Goal: Transaction & Acquisition: Purchase product/service

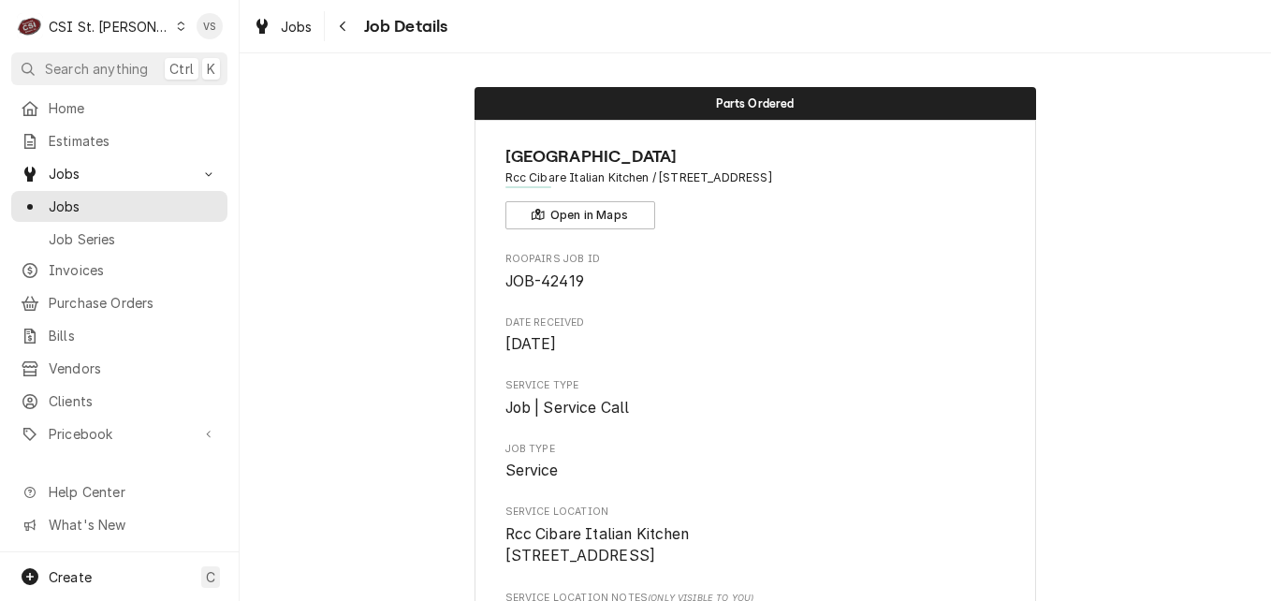
scroll to position [1404, 0]
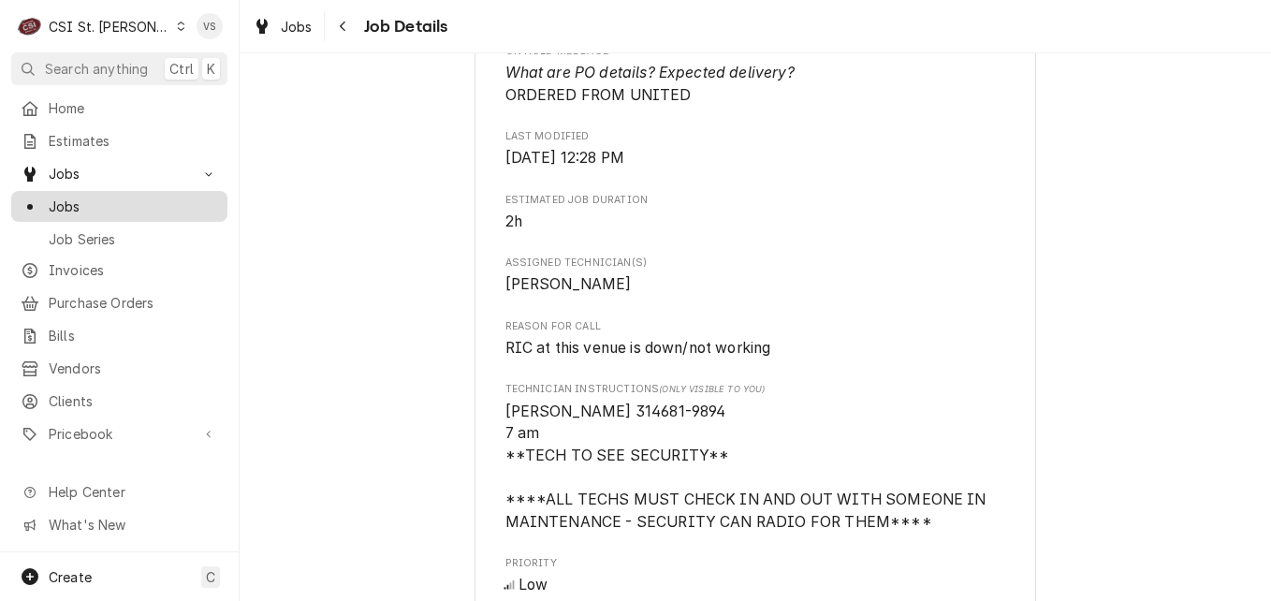
click at [93, 207] on span "Jobs" at bounding box center [133, 207] width 169 height 20
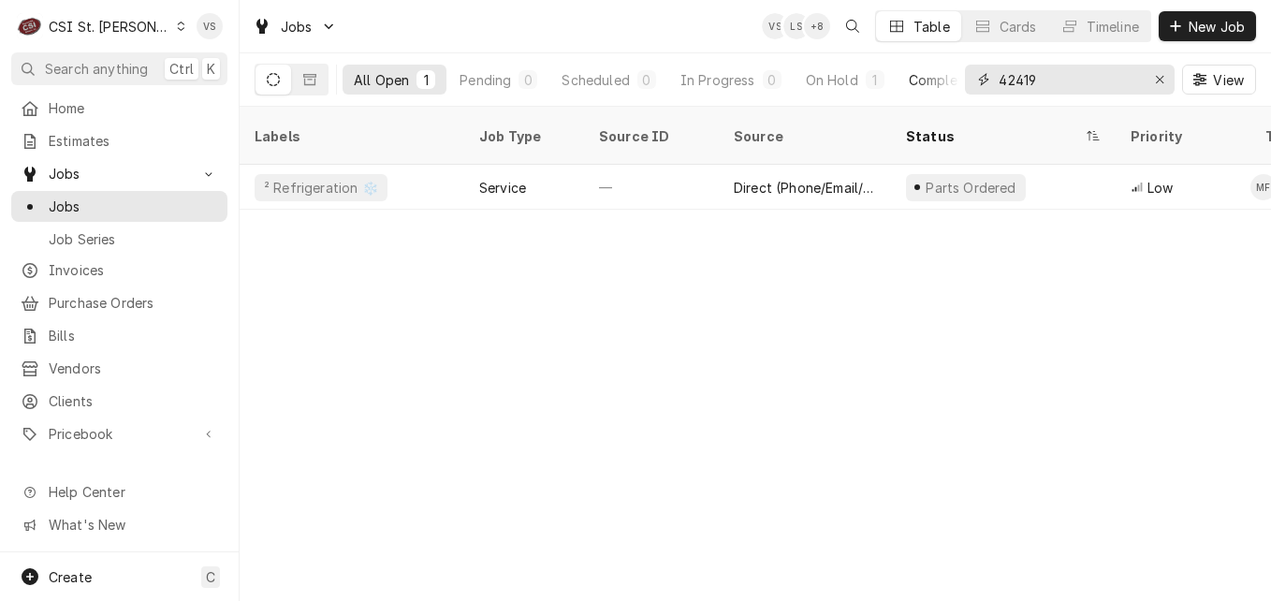
drag, startPoint x: 1043, startPoint y: 73, endPoint x: 957, endPoint y: 80, distance: 86.4
click at [953, 89] on div "All Open 1 Pending 0 Scheduled 0 In Progress 0 On Hold 1 Completed 0 42419 View" at bounding box center [755, 79] width 1001 height 52
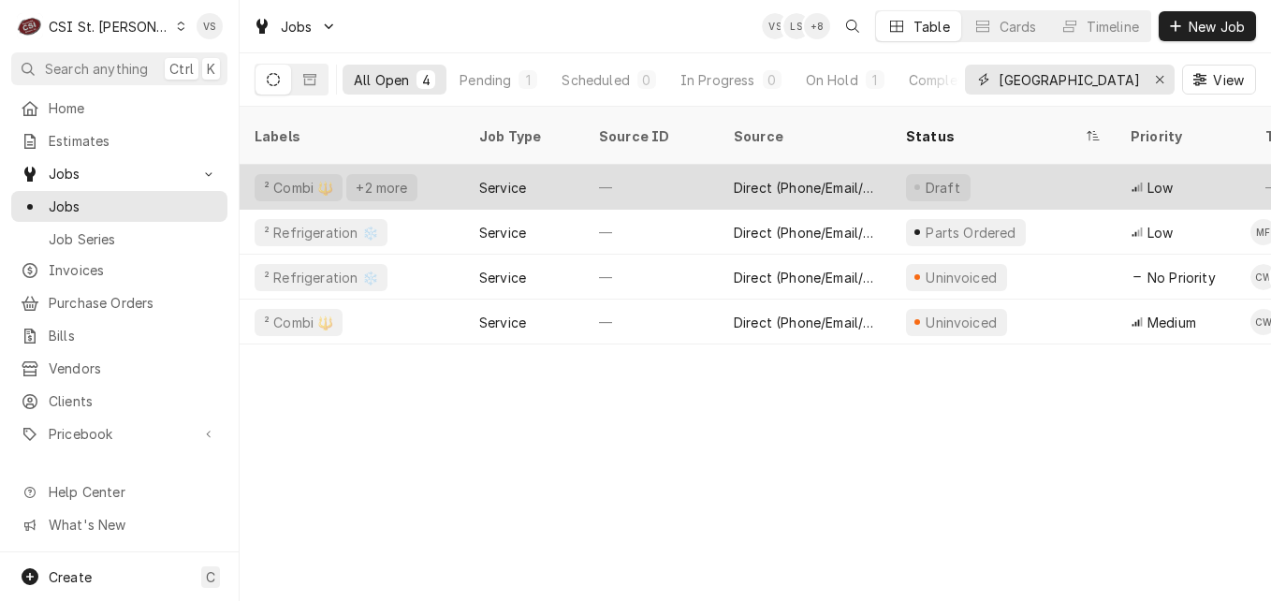
type input "RIVER CITY"
click at [567, 165] on div "Service" at bounding box center [524, 187] width 120 height 45
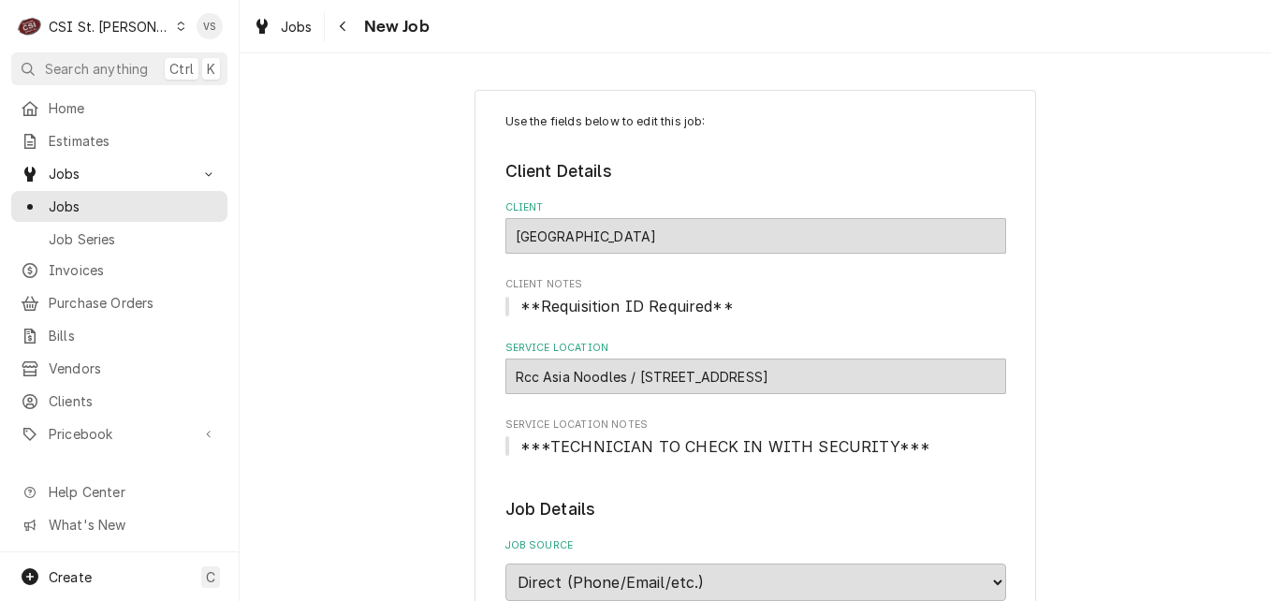
type textarea "x"
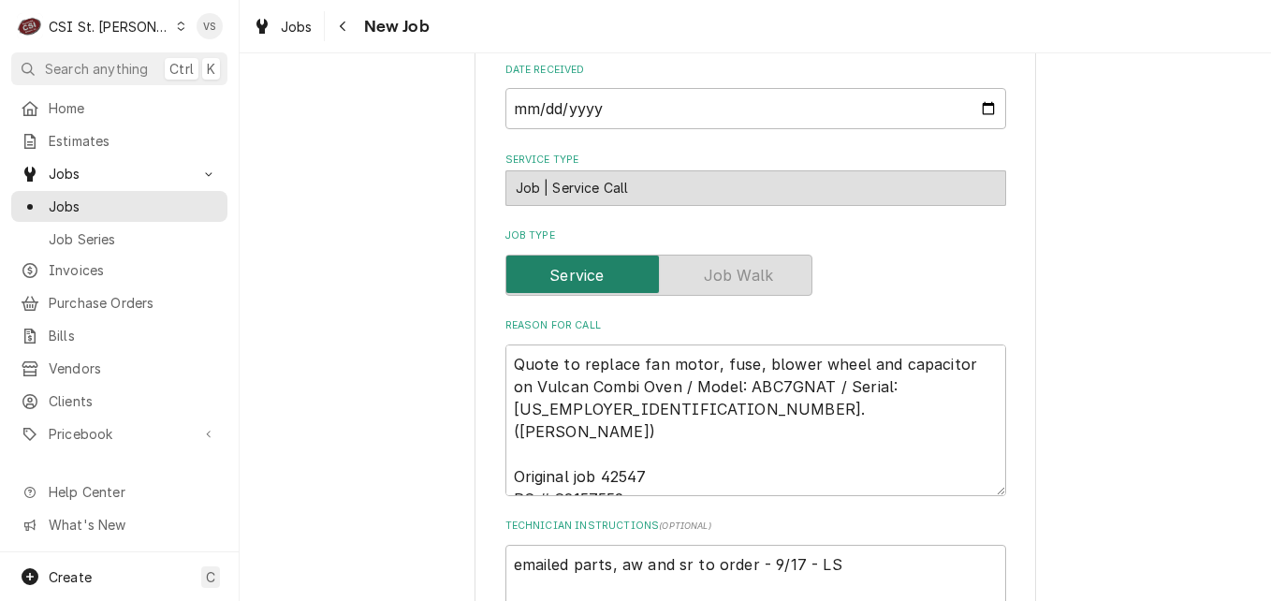
scroll to position [655, 0]
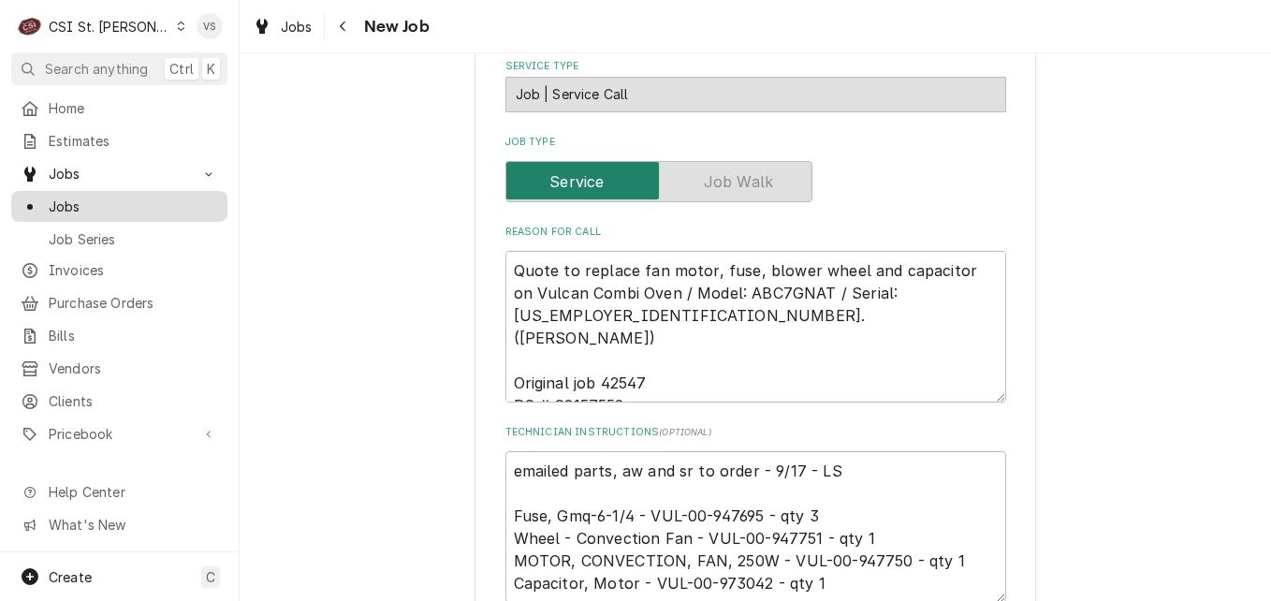
click at [89, 200] on span "Jobs" at bounding box center [133, 207] width 169 height 20
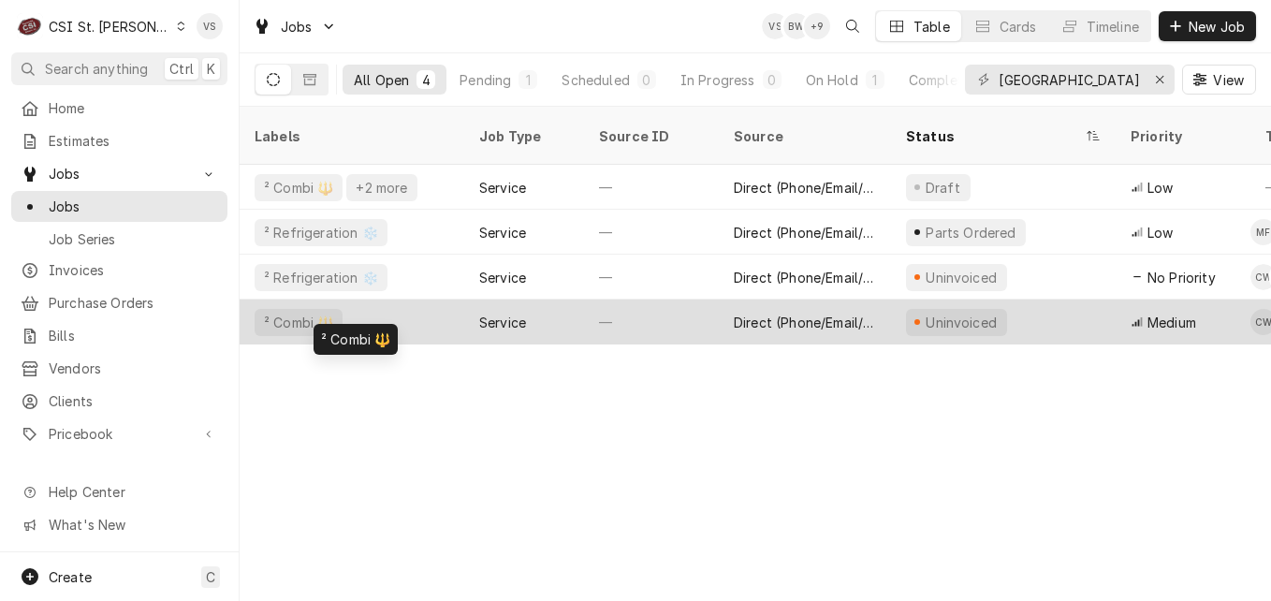
click at [404, 299] on div "² Combi 🔱" at bounding box center [352, 321] width 225 height 45
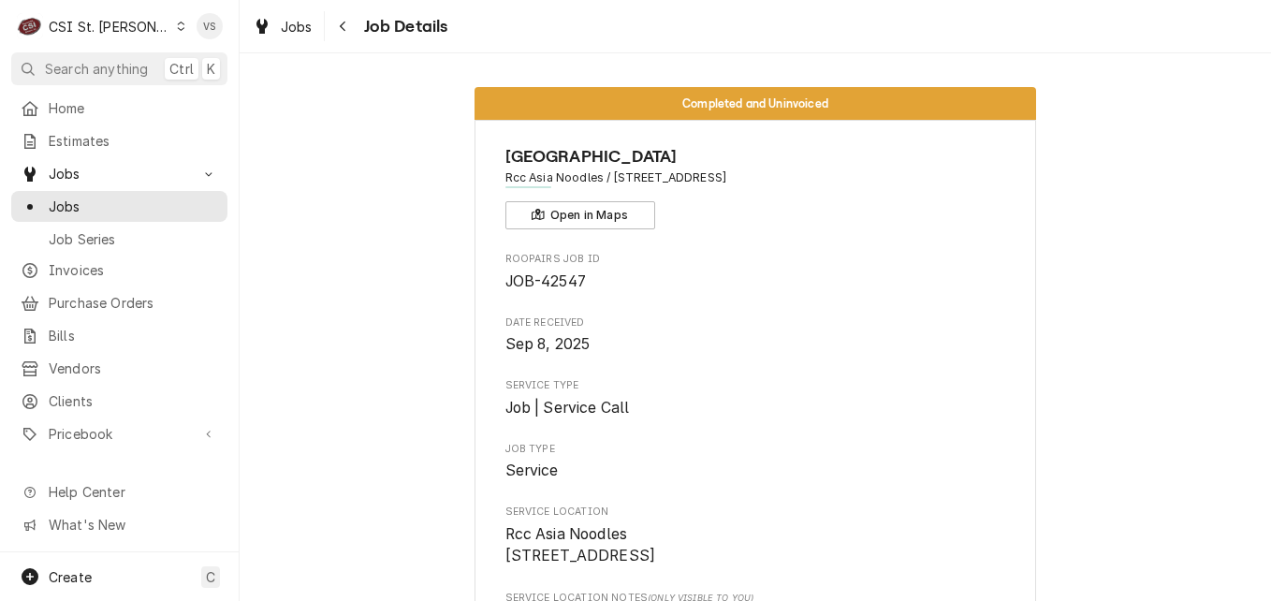
click at [404, 298] on div "C CSI St. Louis VS Search anything Ctrl K Home Estimates Jobs Jobs Job Series I…" at bounding box center [635, 300] width 1271 height 601
click at [98, 201] on span "Jobs" at bounding box center [133, 207] width 169 height 20
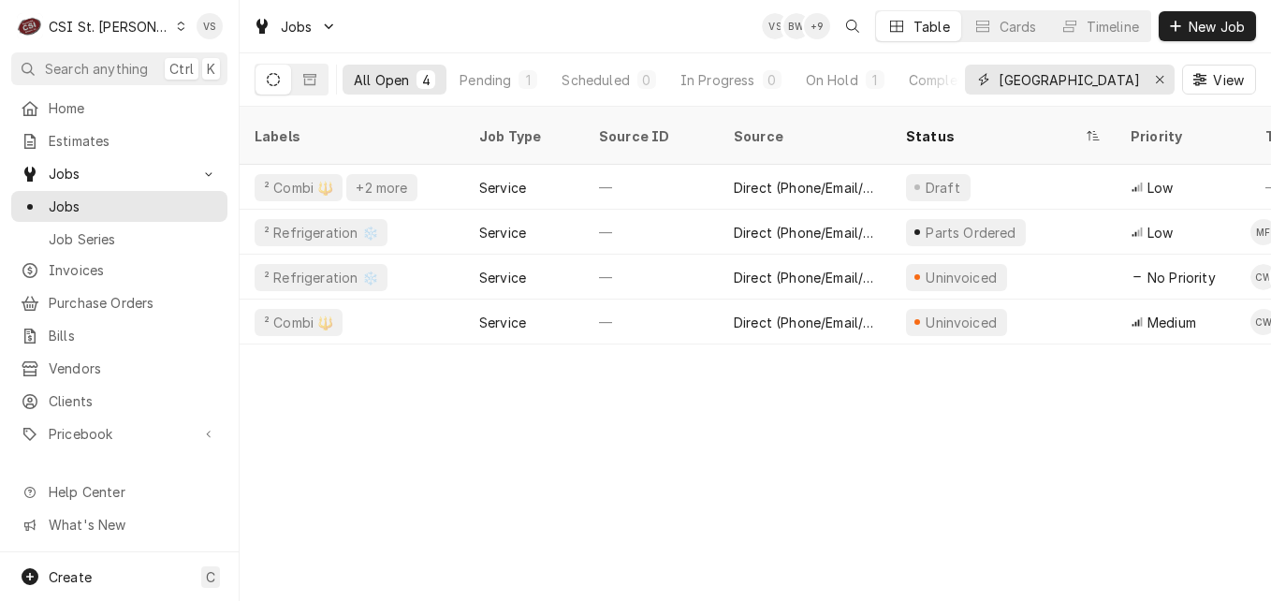
drag, startPoint x: 1087, startPoint y: 72, endPoint x: 1069, endPoint y: 77, distance: 19.3
click at [1069, 77] on input "[GEOGRAPHIC_DATA]" at bounding box center [1069, 80] width 140 height 30
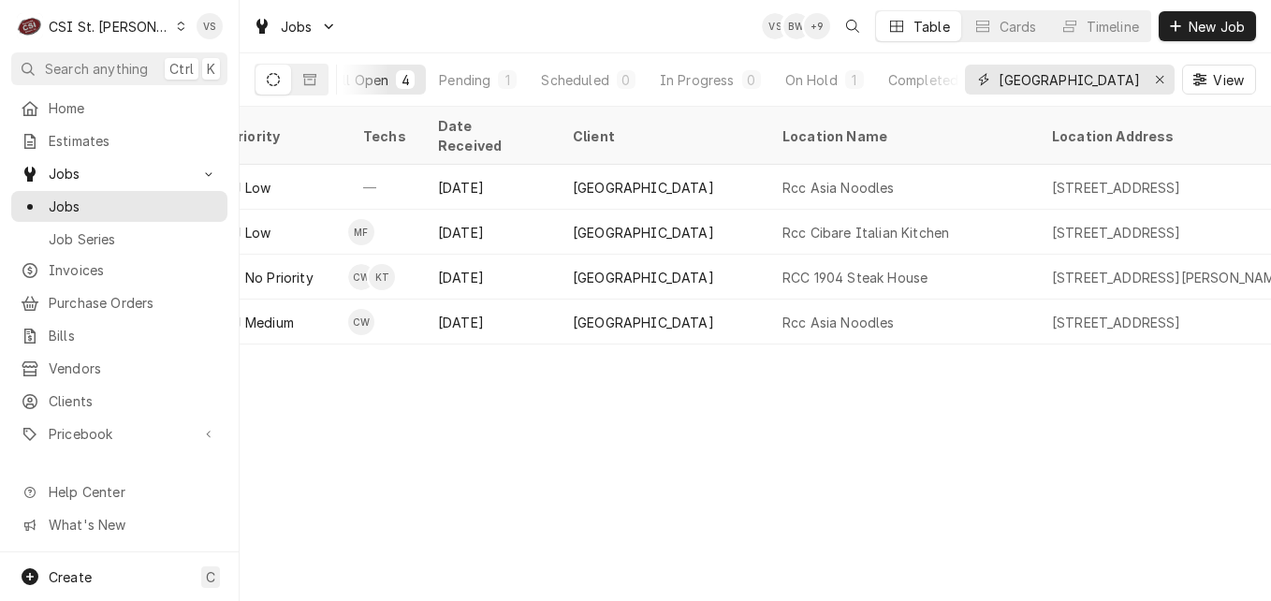
click at [1088, 80] on input "RIVER CITY" at bounding box center [1069, 80] width 140 height 30
drag, startPoint x: 1088, startPoint y: 80, endPoint x: 987, endPoint y: 80, distance: 101.1
click at [987, 80] on div "RIVER CITY" at bounding box center [1070, 80] width 210 height 30
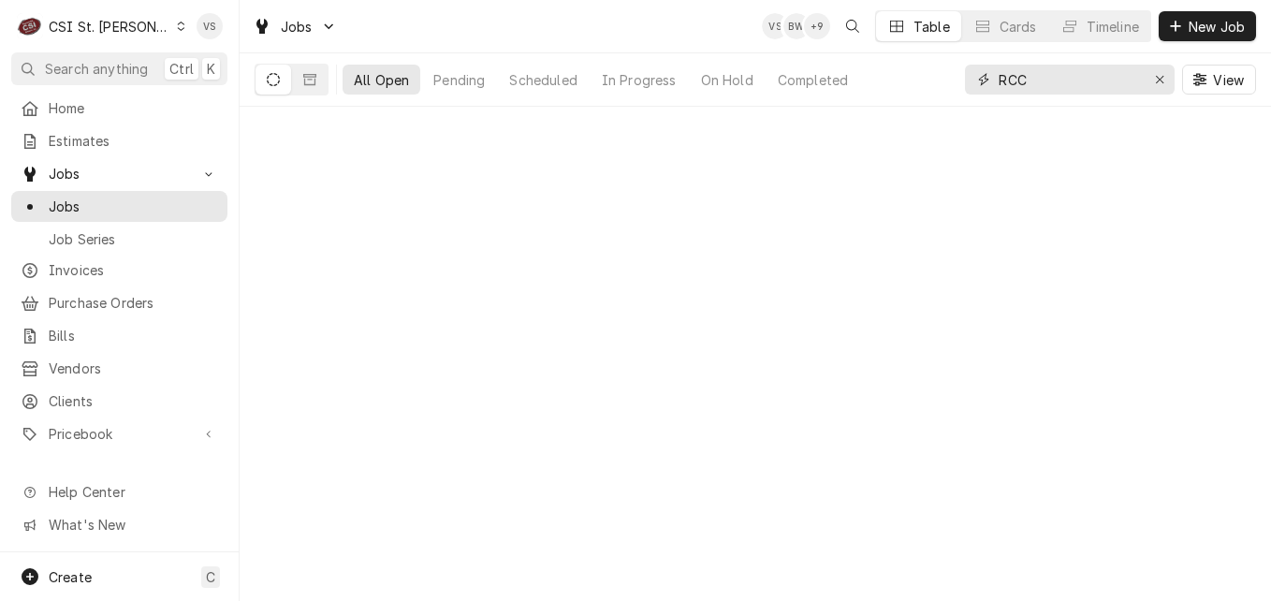
scroll to position [0, 0]
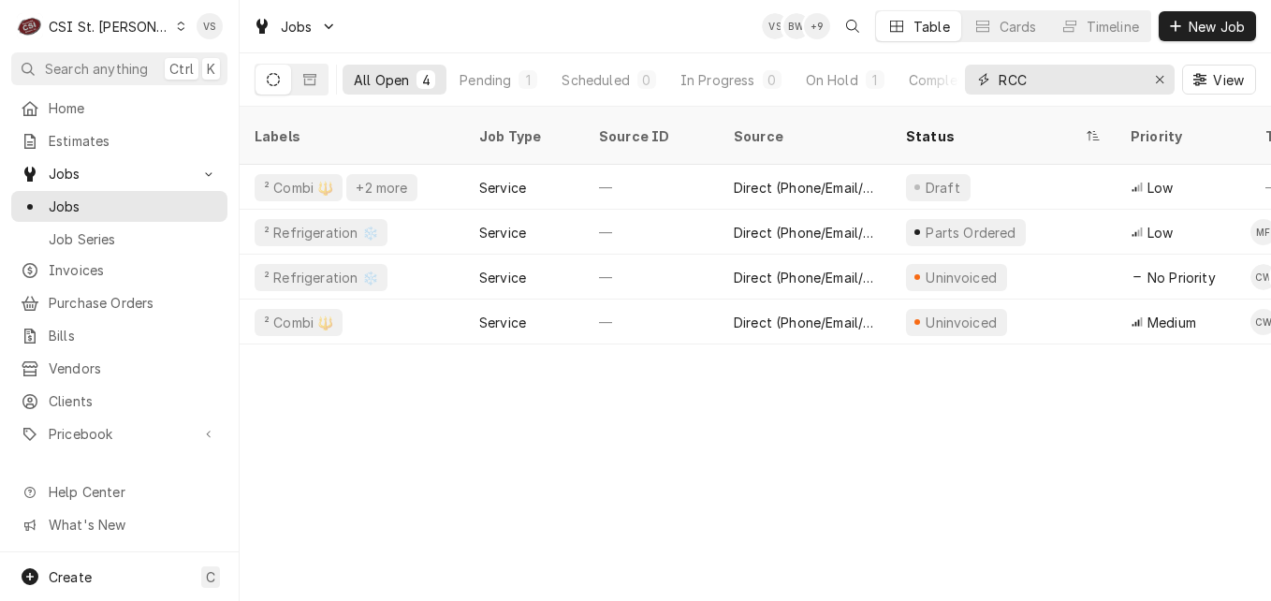
type input "RCC"
click at [955, 342] on div "Labels Job Type Source ID Source Status Priority Techs Date Received Client Loc…" at bounding box center [755, 354] width 1031 height 494
click at [177, 22] on icon "Dynamic Content Wrapper" at bounding box center [181, 26] width 8 height 9
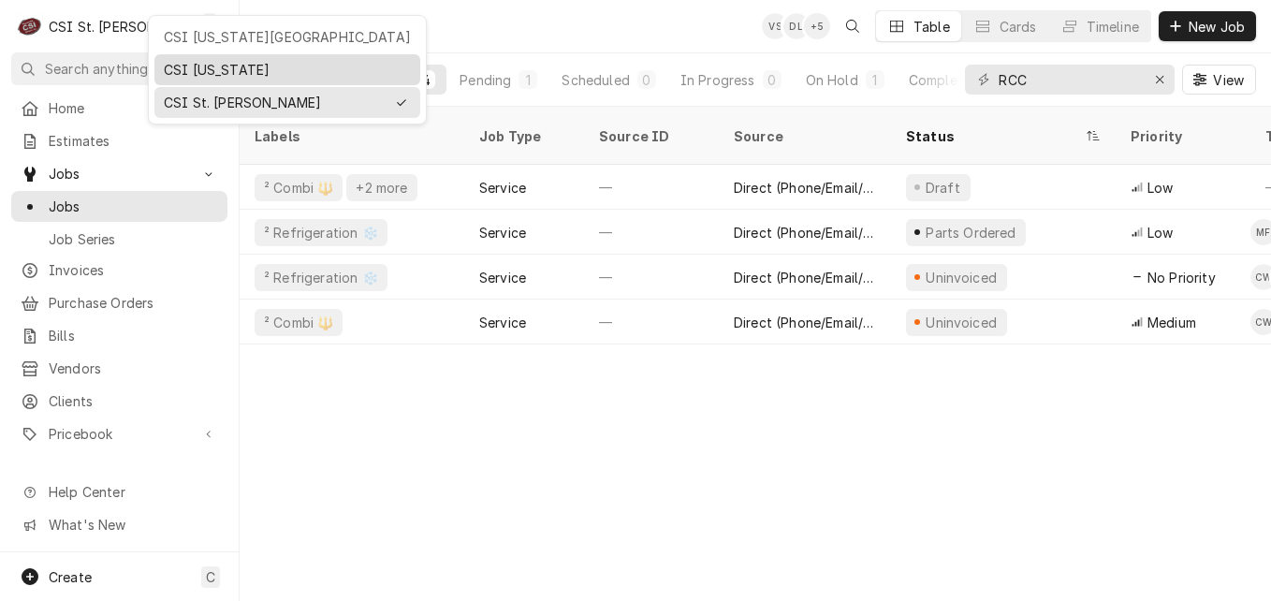
click at [195, 66] on div "CSI Kentucky" at bounding box center [287, 70] width 247 height 20
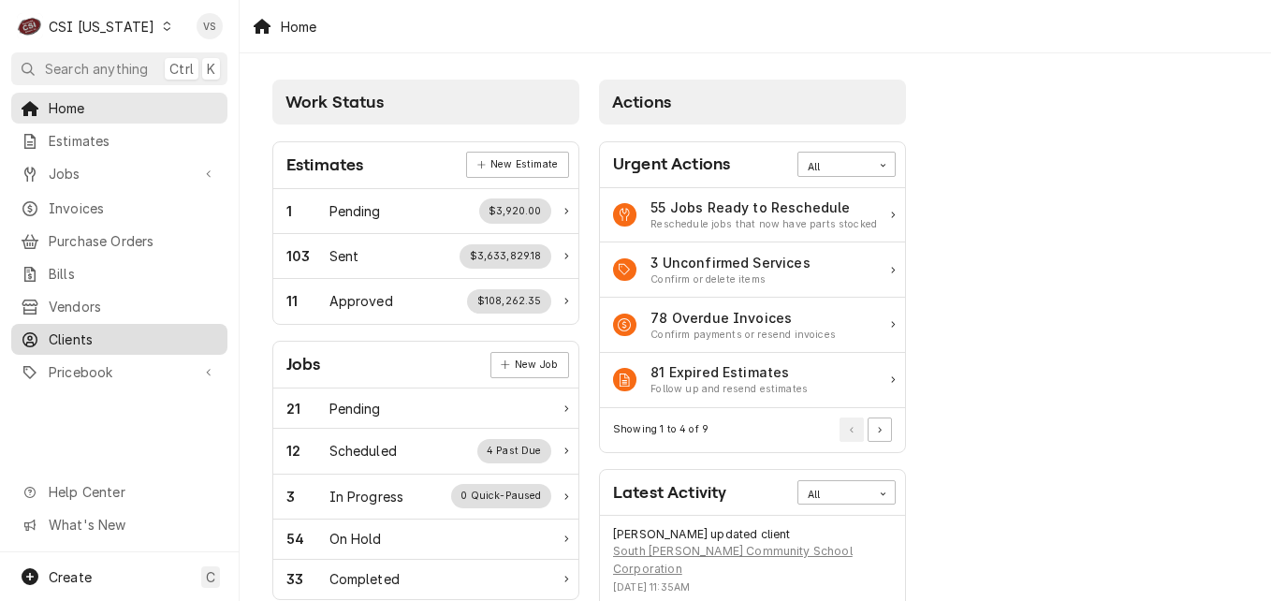
click at [90, 335] on span "Clients" at bounding box center [133, 339] width 169 height 20
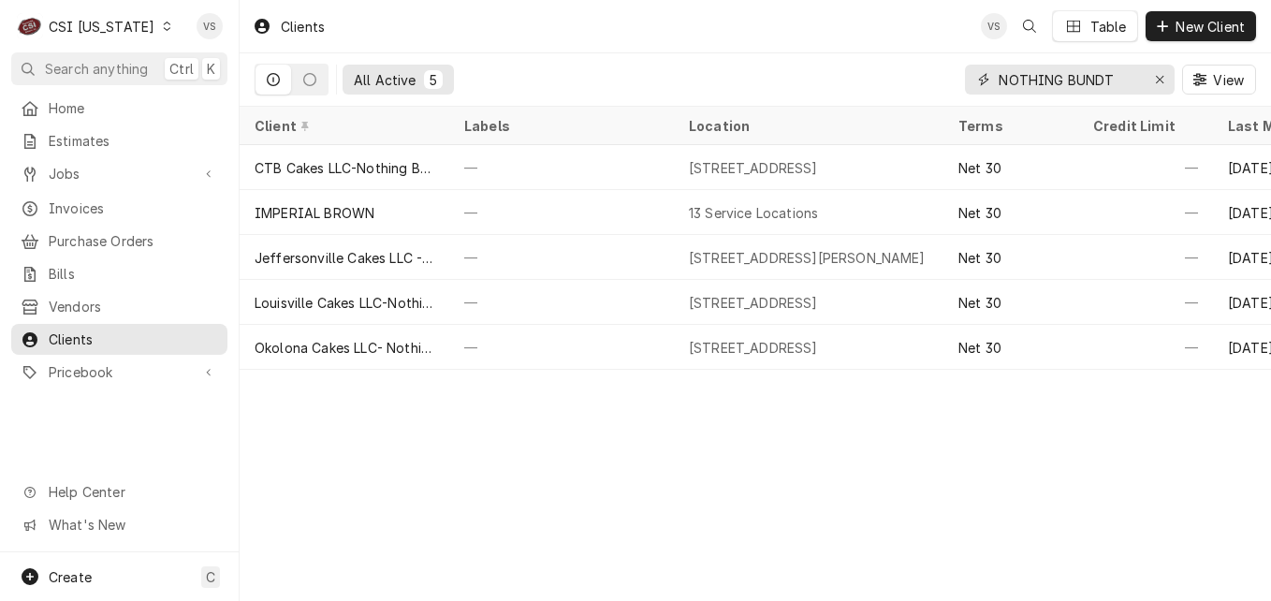
click at [1111, 77] on input "NOTHING BUNDT" at bounding box center [1069, 80] width 140 height 30
click at [949, 84] on div "All Active 5 NOTHING BUNDT View" at bounding box center [755, 79] width 1001 height 52
type input "W"
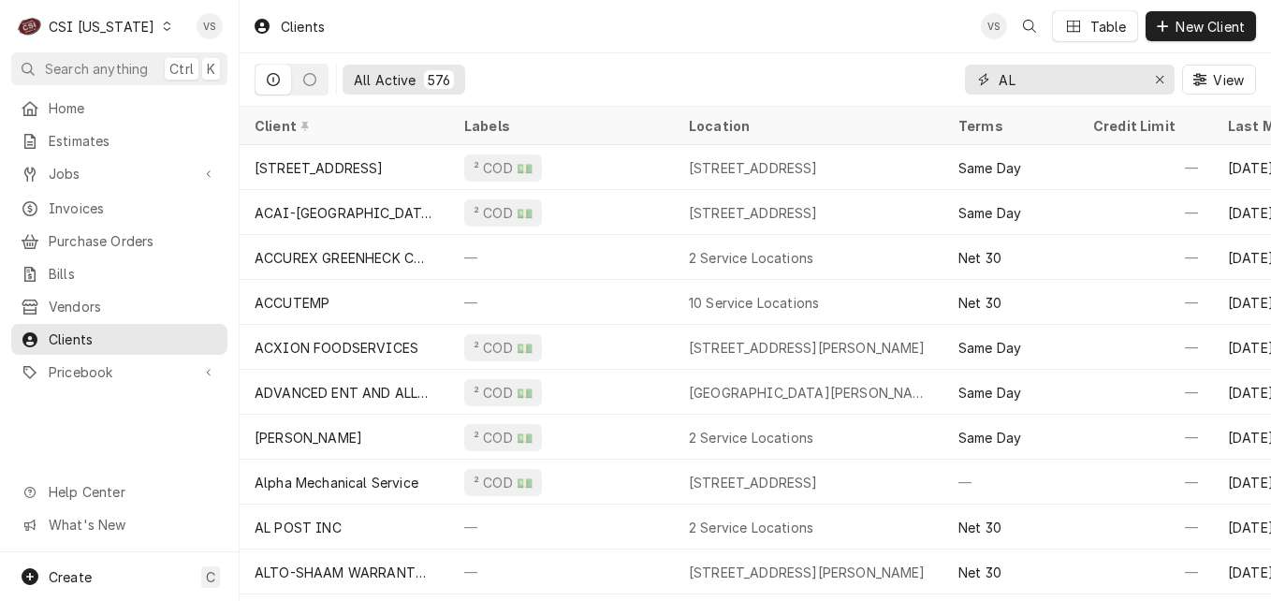
type input "A"
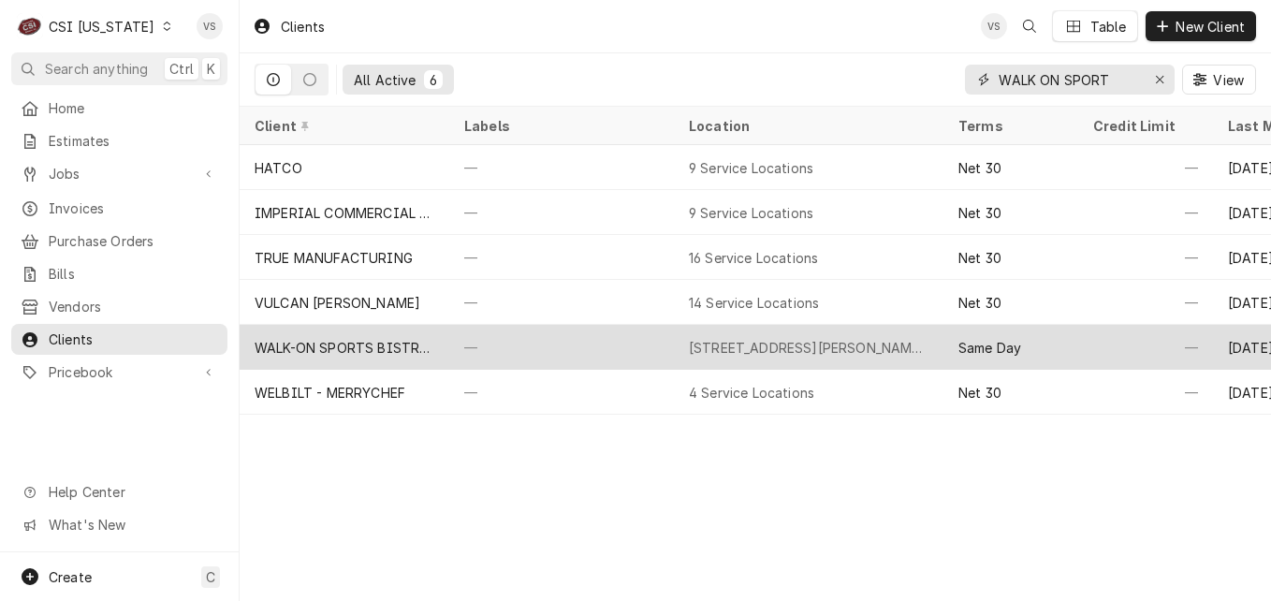
type input "WALK ON SPORT"
click at [445, 347] on div "WALK-ON SPORTS BISTREAUX" at bounding box center [345, 347] width 210 height 45
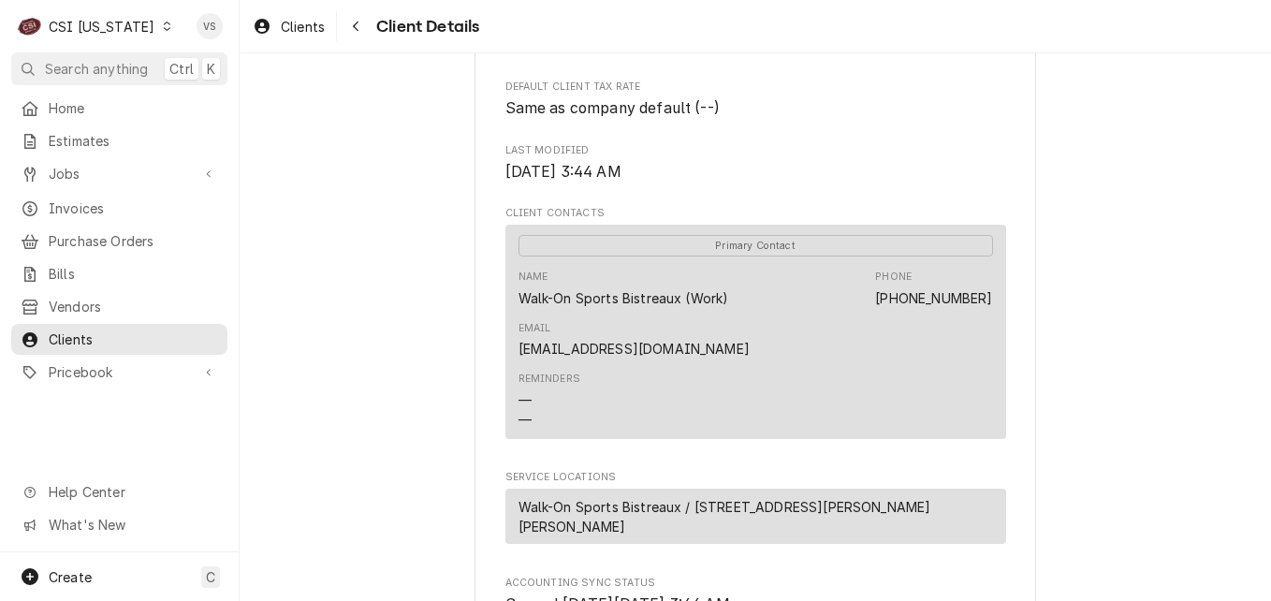
scroll to position [468, 0]
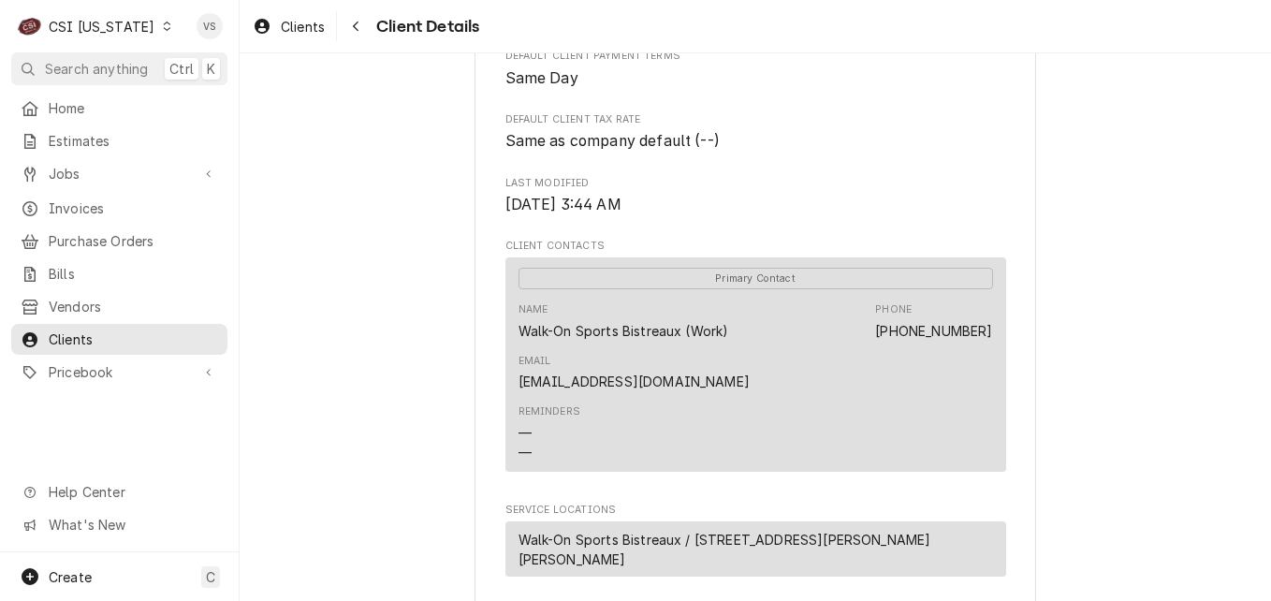
click at [616, 569] on span "Walk-On Sports Bistreaux / [STREET_ADDRESS][PERSON_NAME][PERSON_NAME]" at bounding box center [755, 549] width 474 height 39
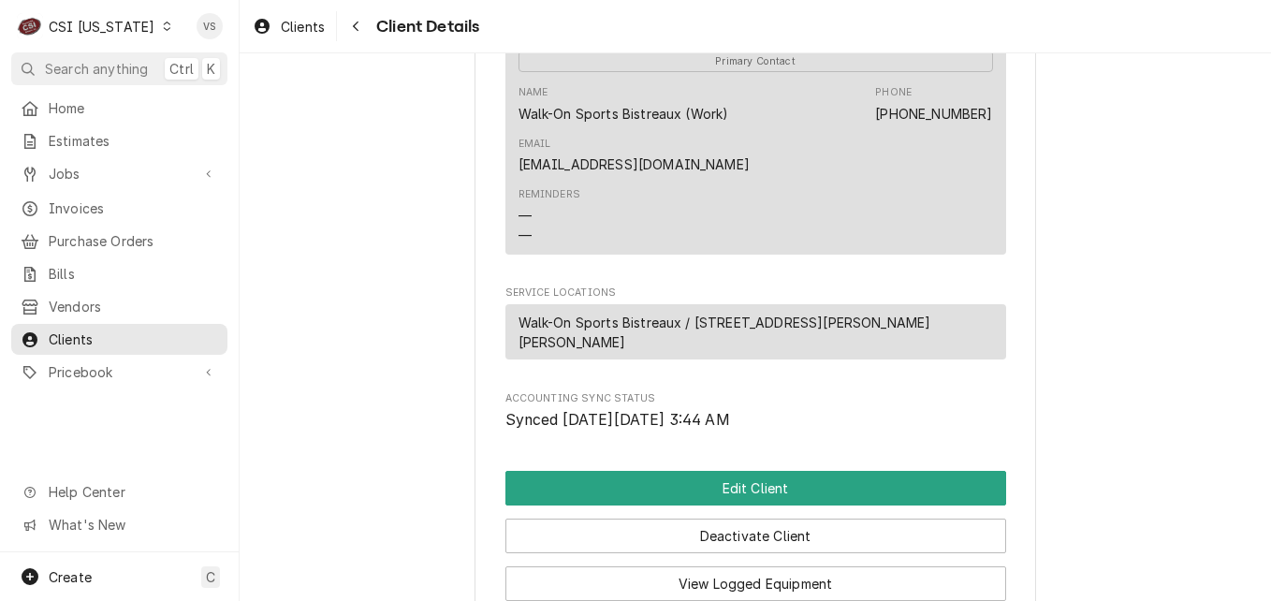
scroll to position [749, 0]
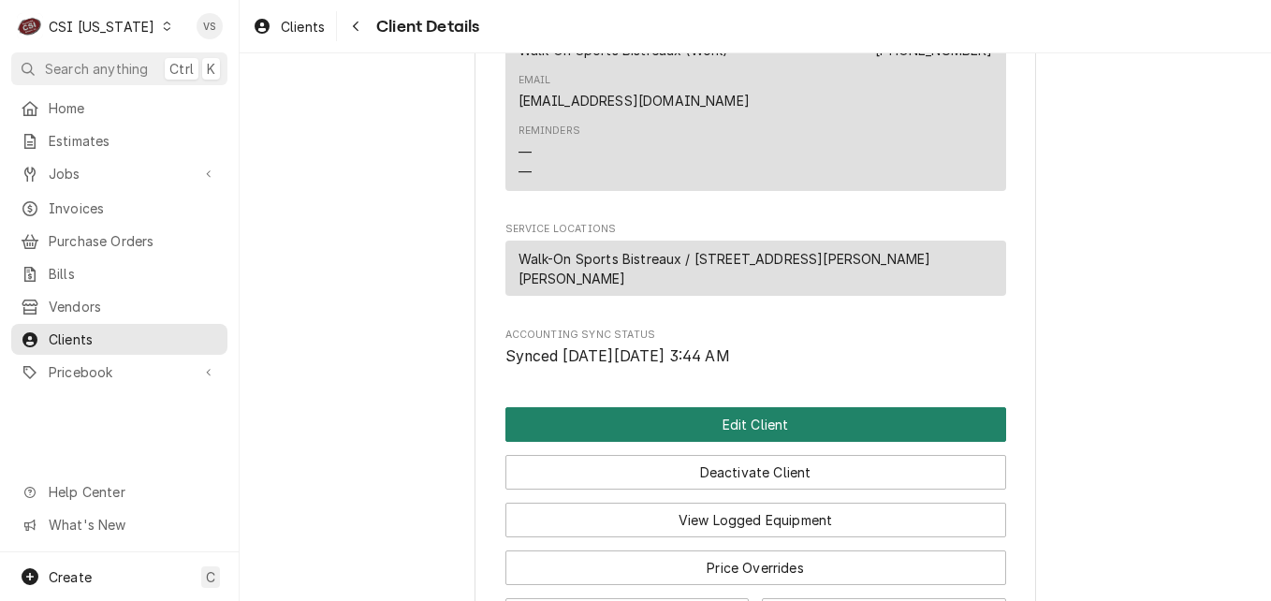
click at [637, 438] on button "Edit Client" at bounding box center [755, 424] width 501 height 35
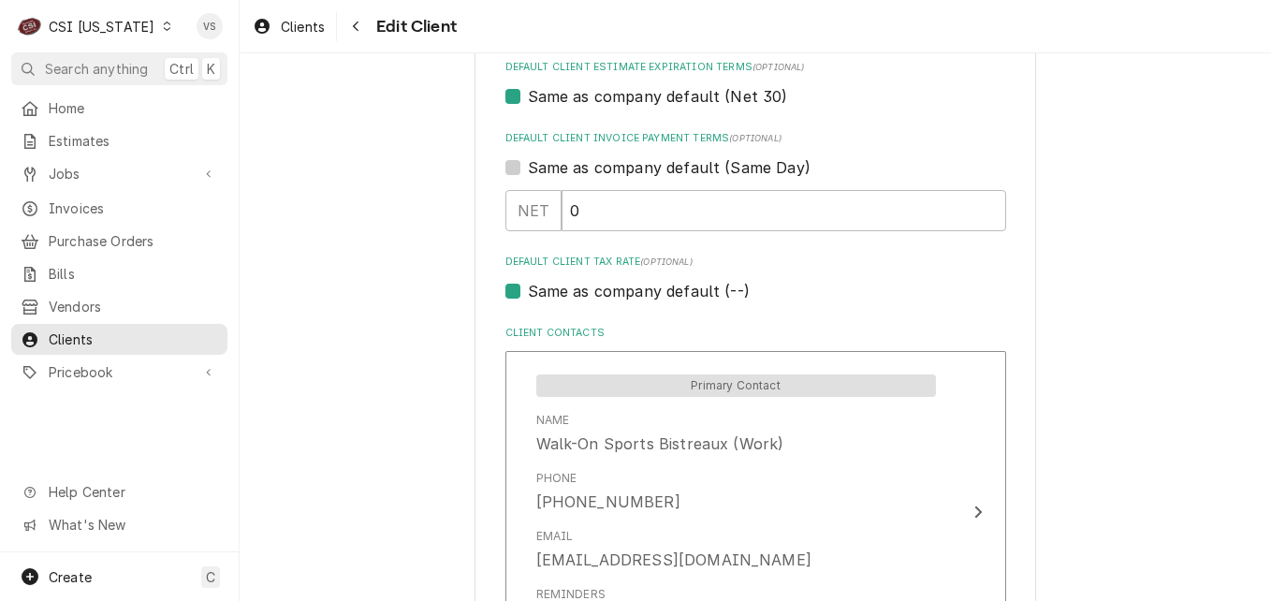
scroll to position [1493, 0]
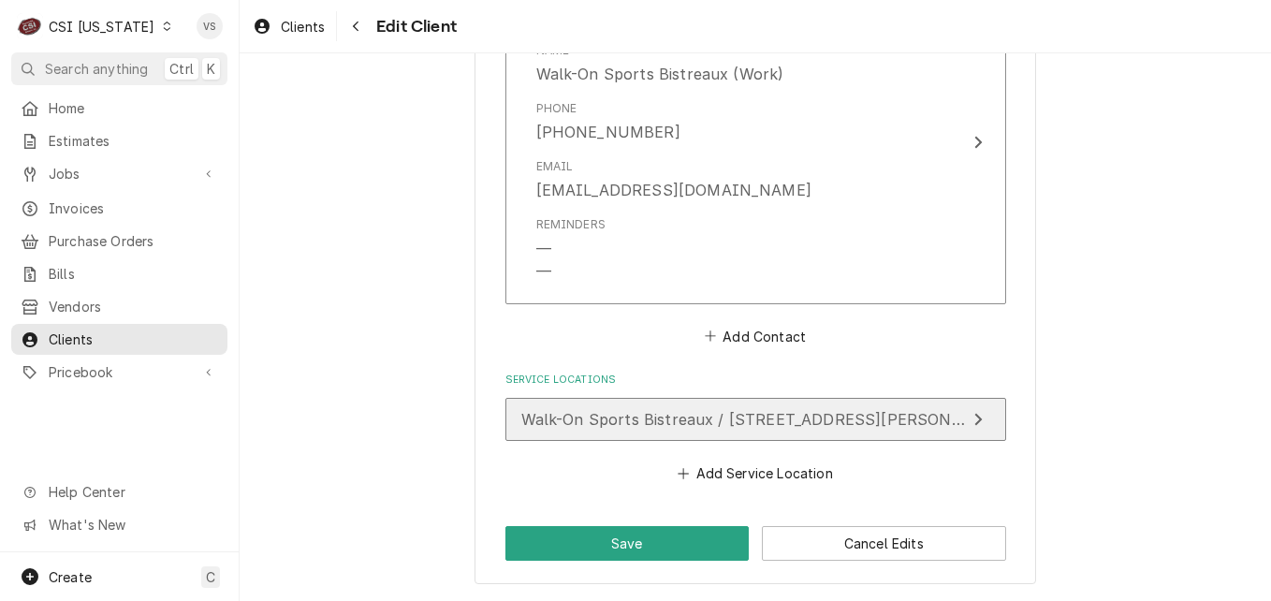
click at [629, 423] on span "Walk-On Sports Bistreaux / 970 East Lewis And Clark Pkwy, Clarksville, IN 47129" at bounding box center [831, 419] width 620 height 19
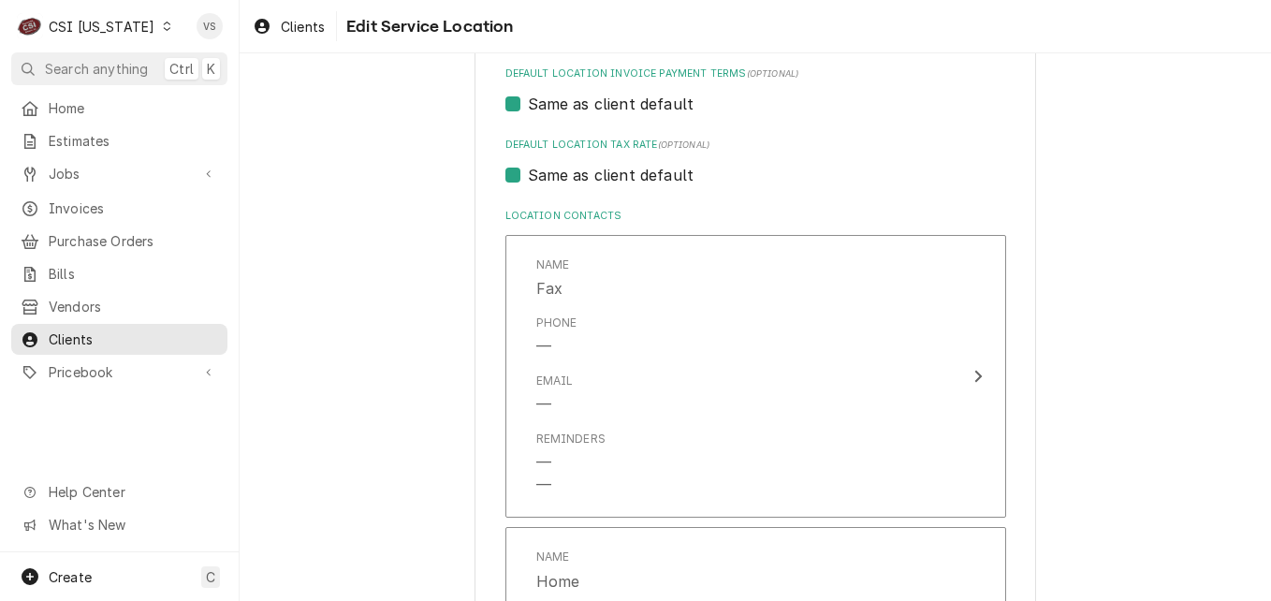
scroll to position [842, 0]
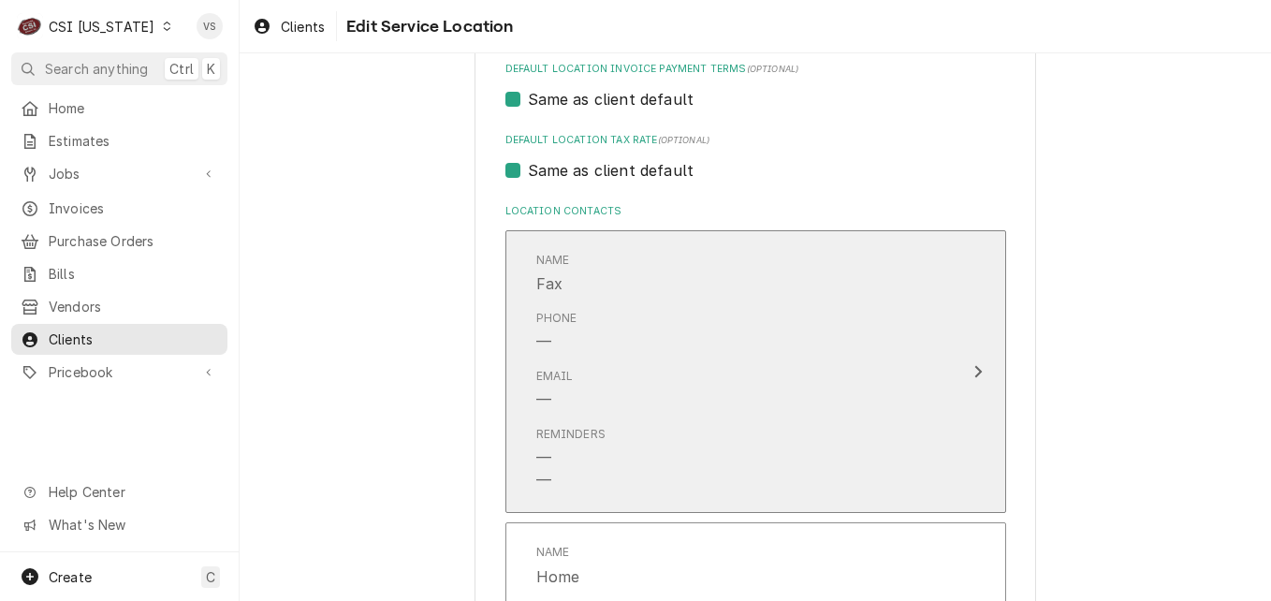
click at [664, 356] on div "Phone —" at bounding box center [736, 331] width 400 height 58
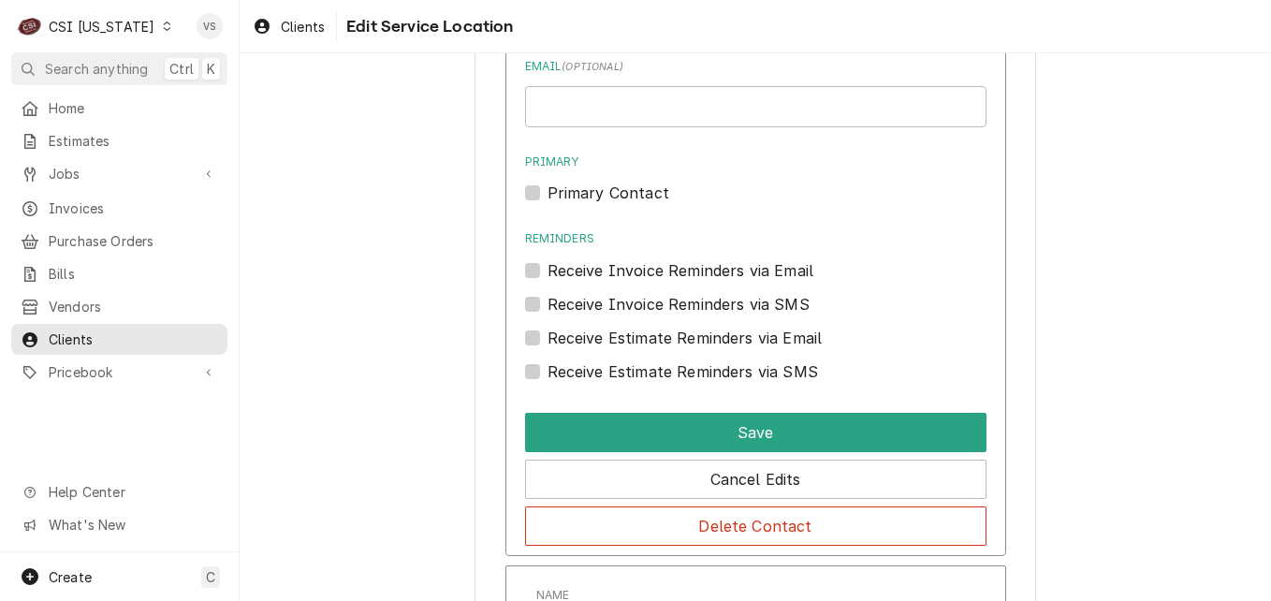
scroll to position [1310, 0]
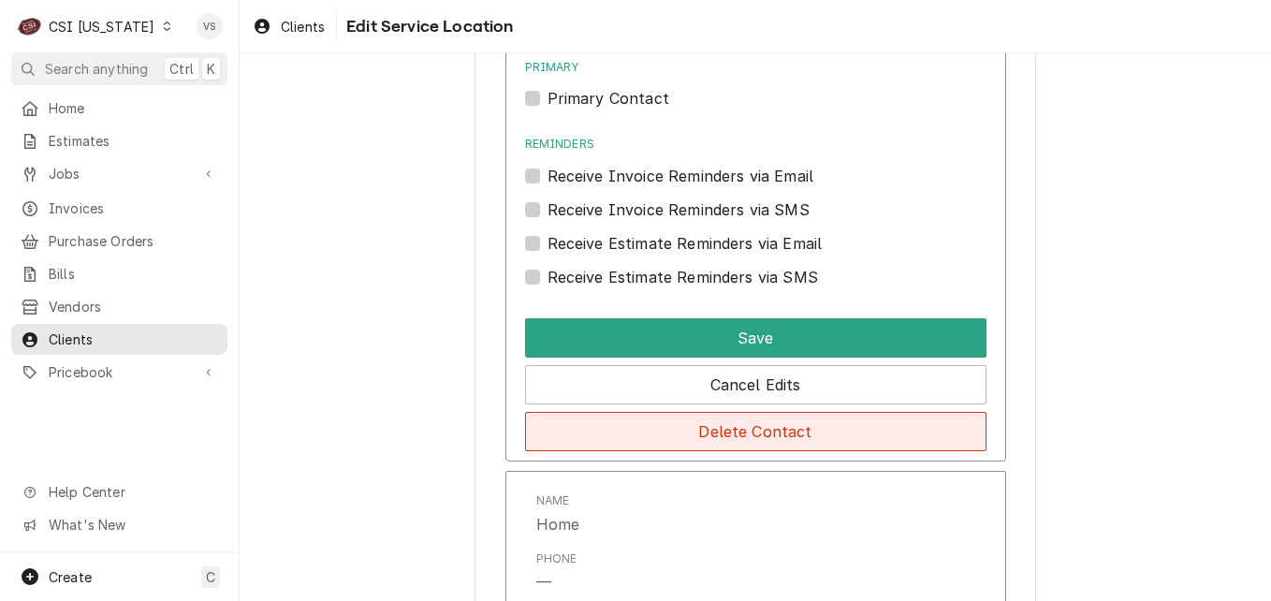
click at [669, 439] on button "Delete Contact" at bounding box center [755, 431] width 461 height 39
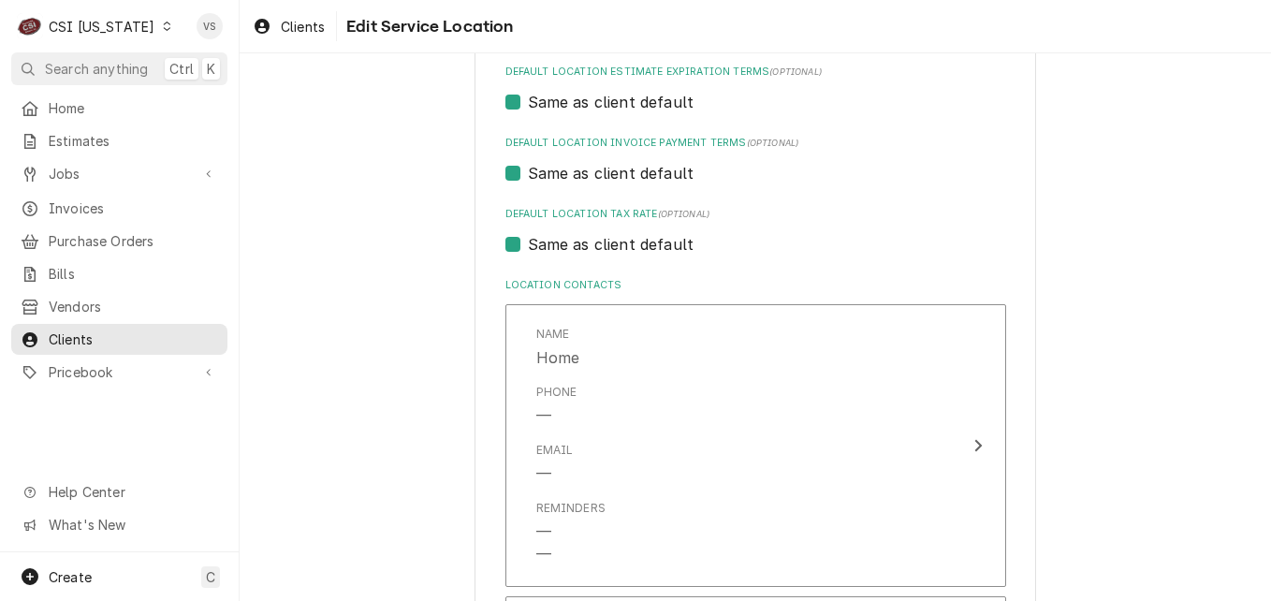
scroll to position [882, 0]
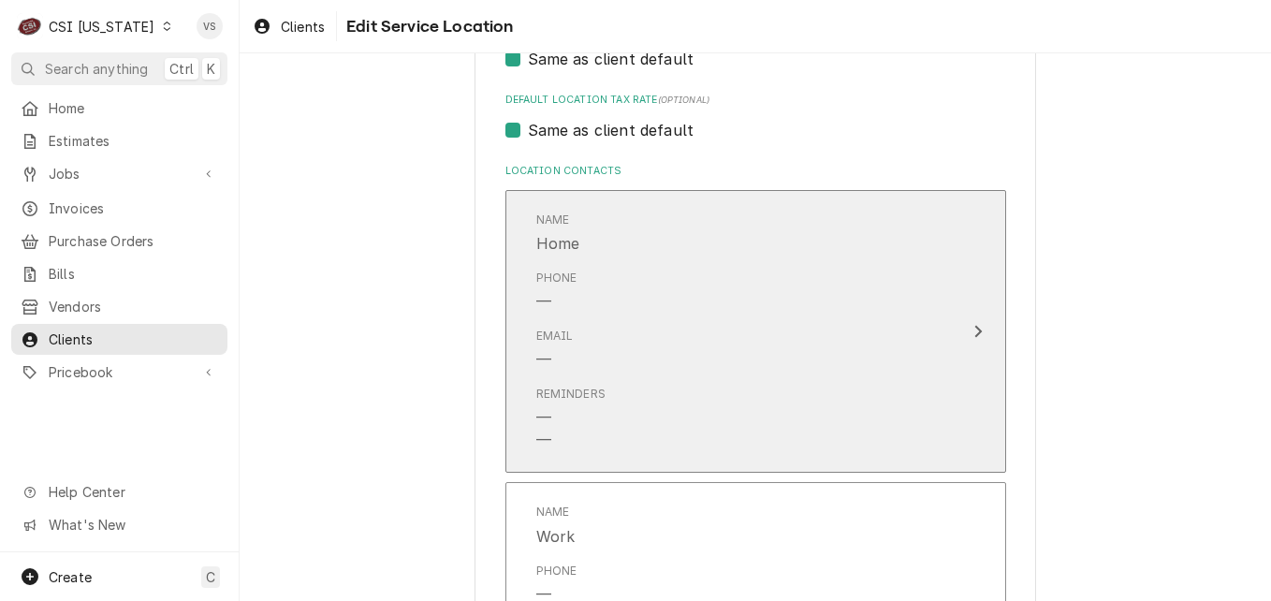
click at [653, 355] on div "Email —" at bounding box center [736, 349] width 400 height 58
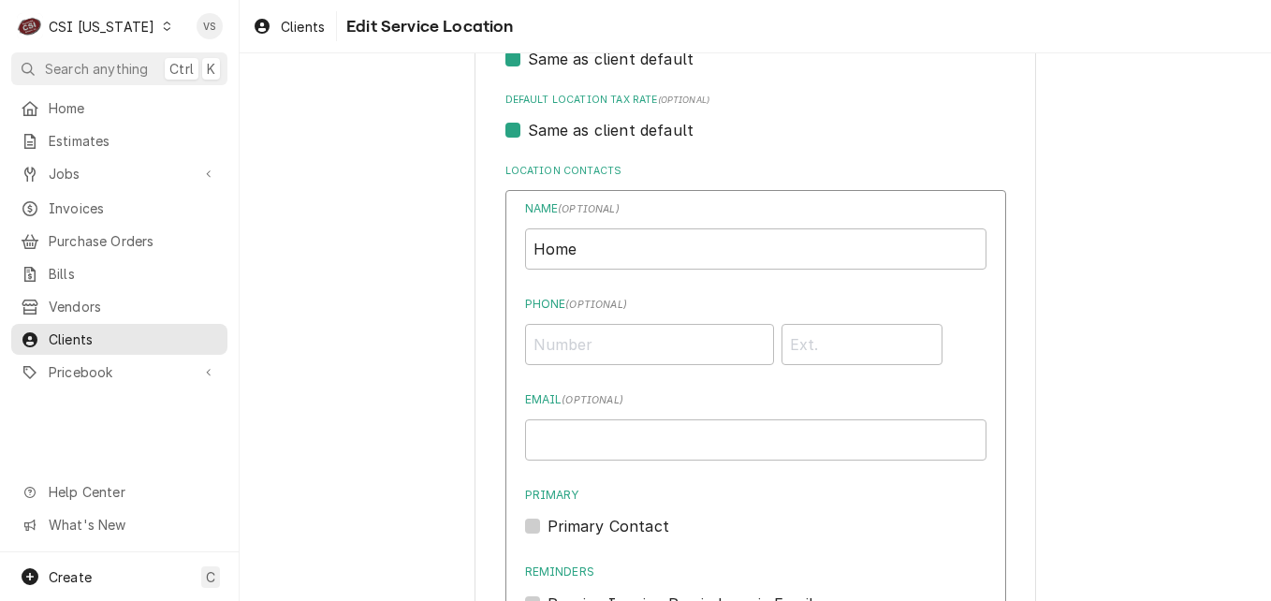
scroll to position [1444, 0]
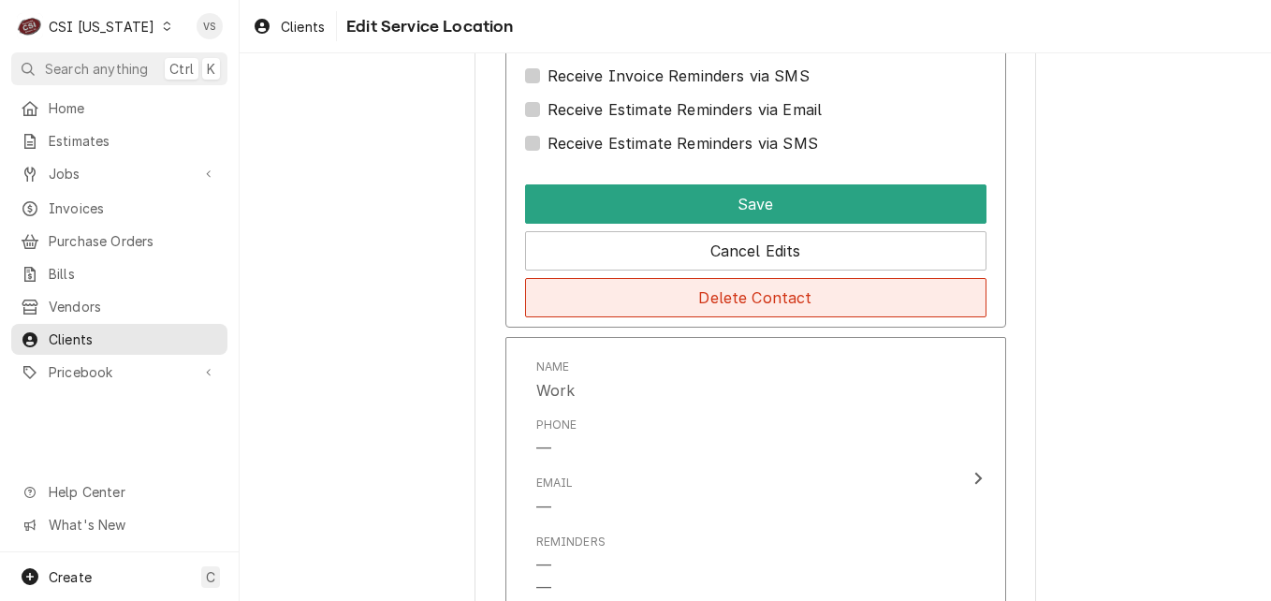
click at [644, 296] on button "Delete Contact" at bounding box center [755, 297] width 461 height 39
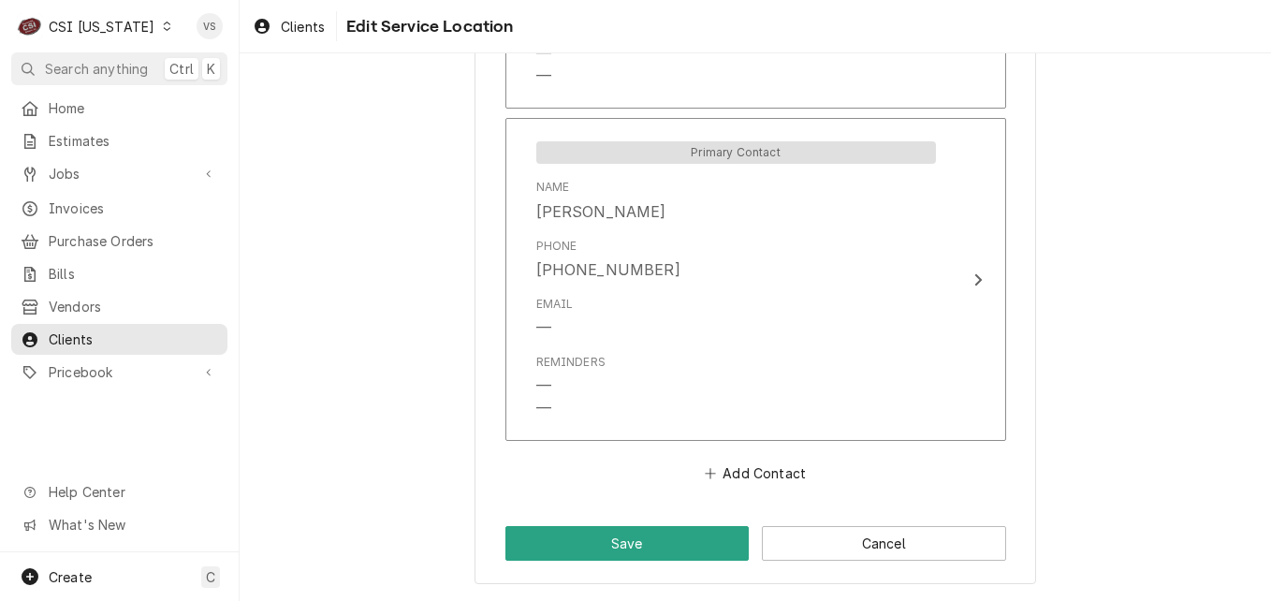
scroll to position [736, 0]
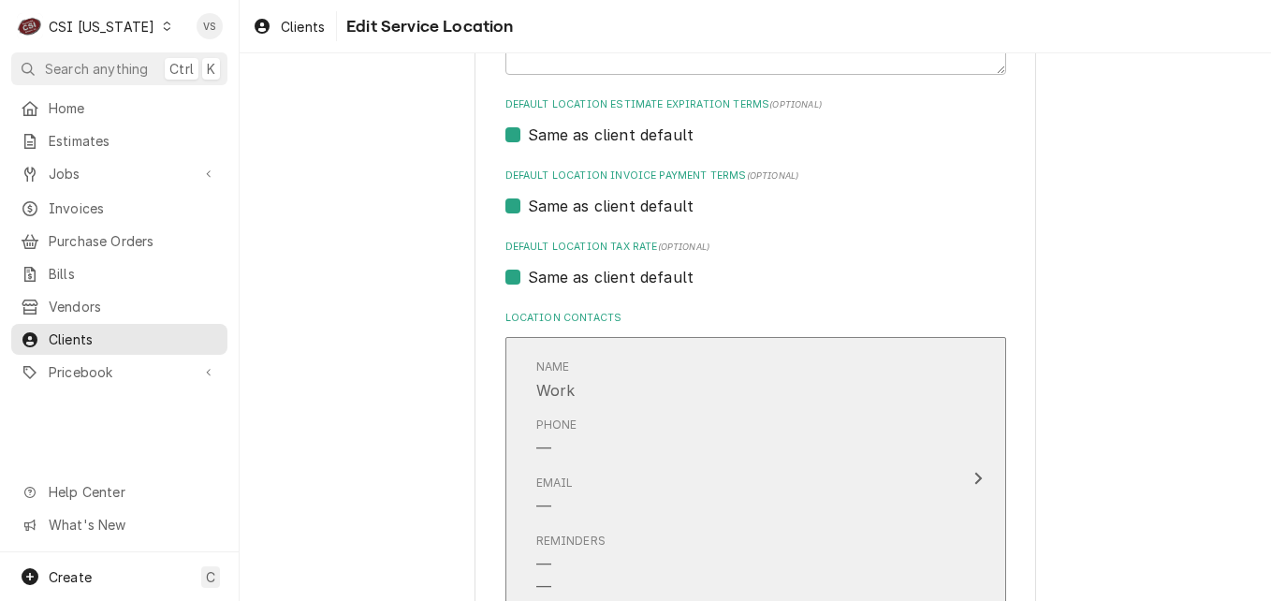
click at [655, 465] on div "Phone —" at bounding box center [736, 438] width 400 height 58
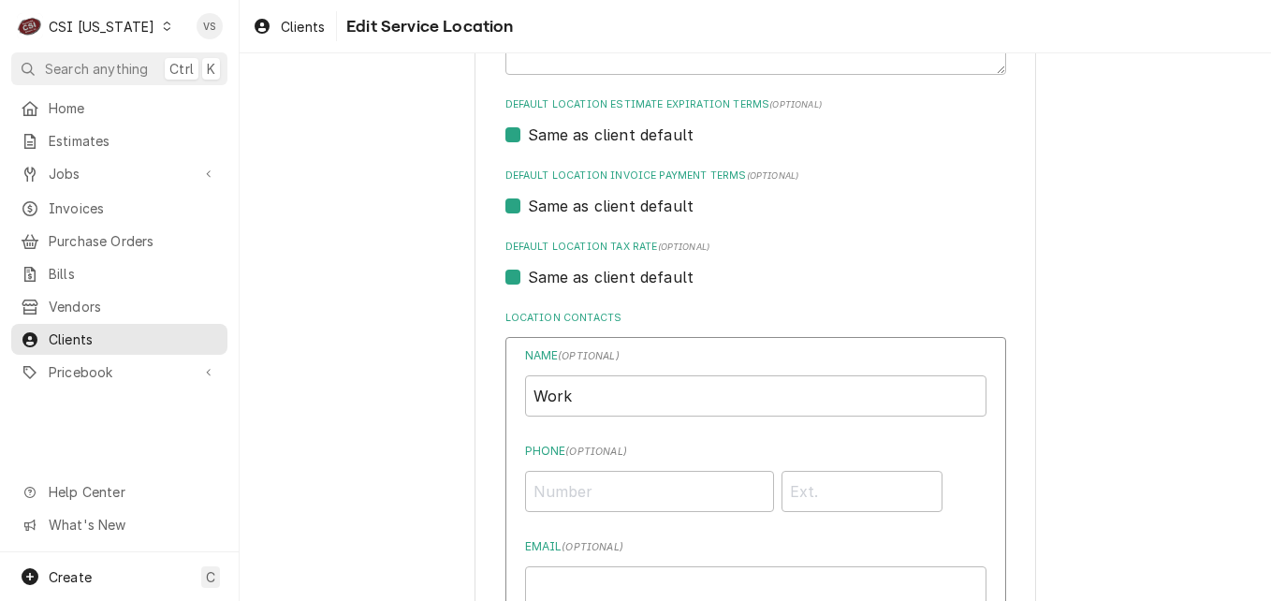
scroll to position [1203, 0]
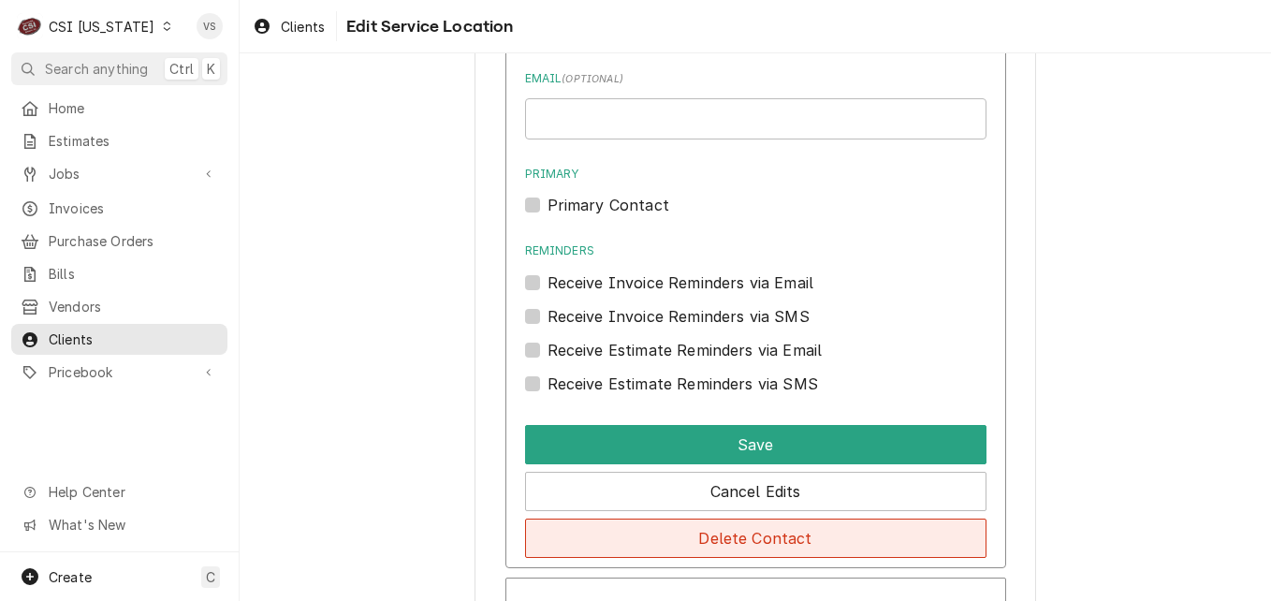
click at [655, 537] on button "Delete Contact" at bounding box center [755, 537] width 461 height 39
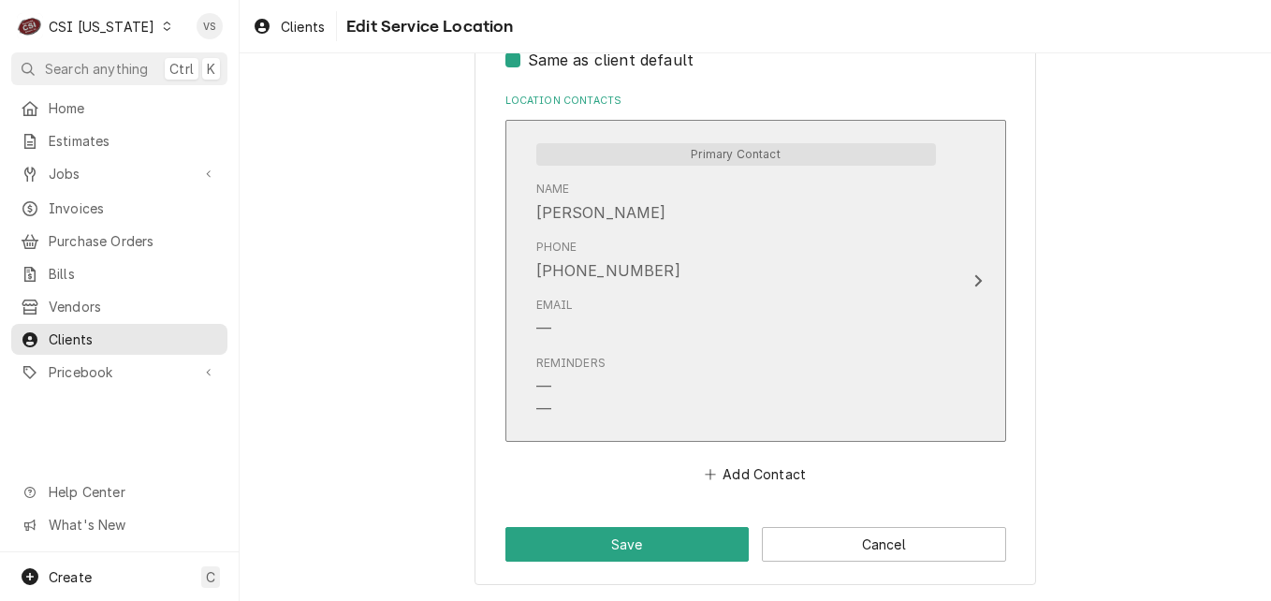
scroll to position [954, 0]
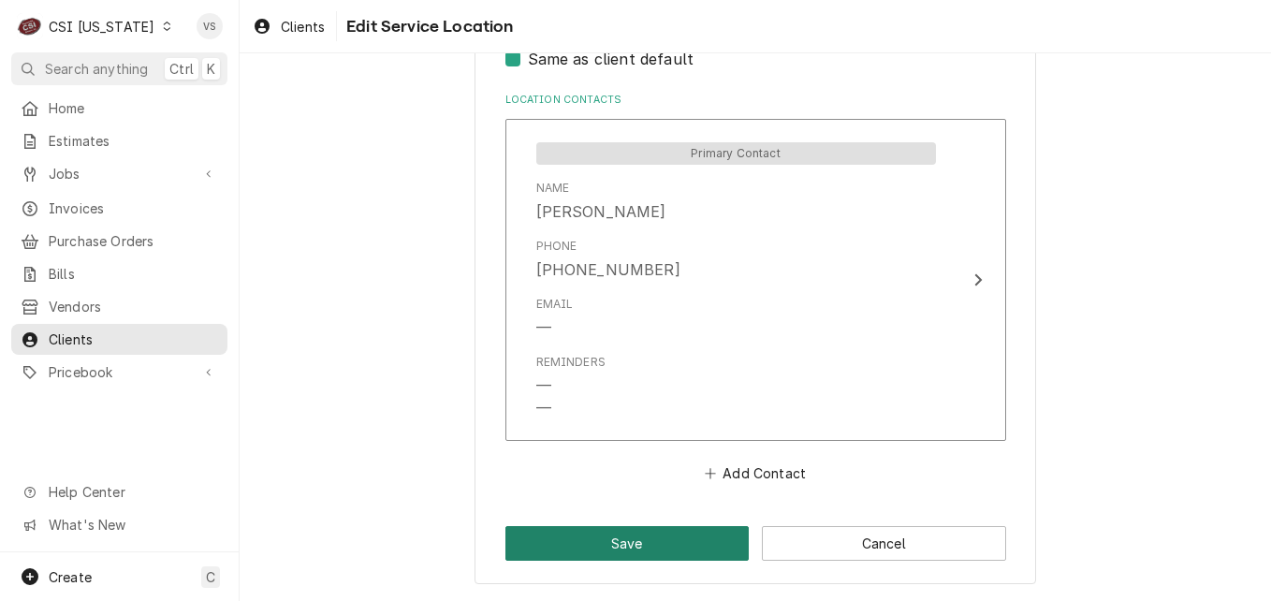
click at [616, 544] on button "Save" at bounding box center [627, 543] width 244 height 35
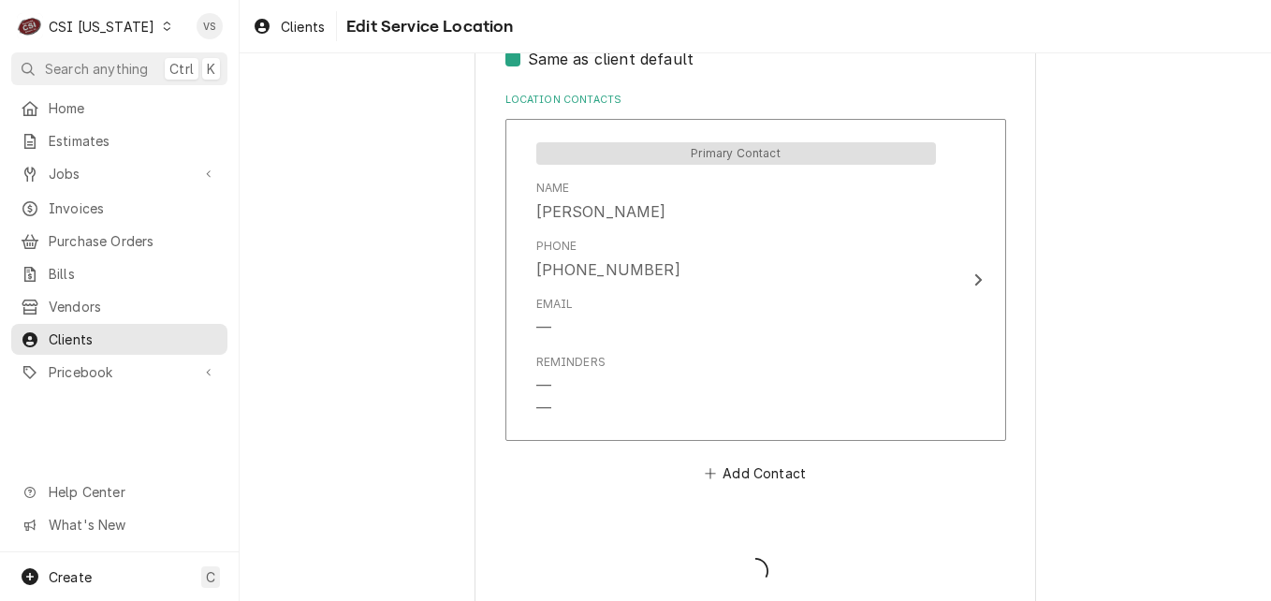
type textarea "x"
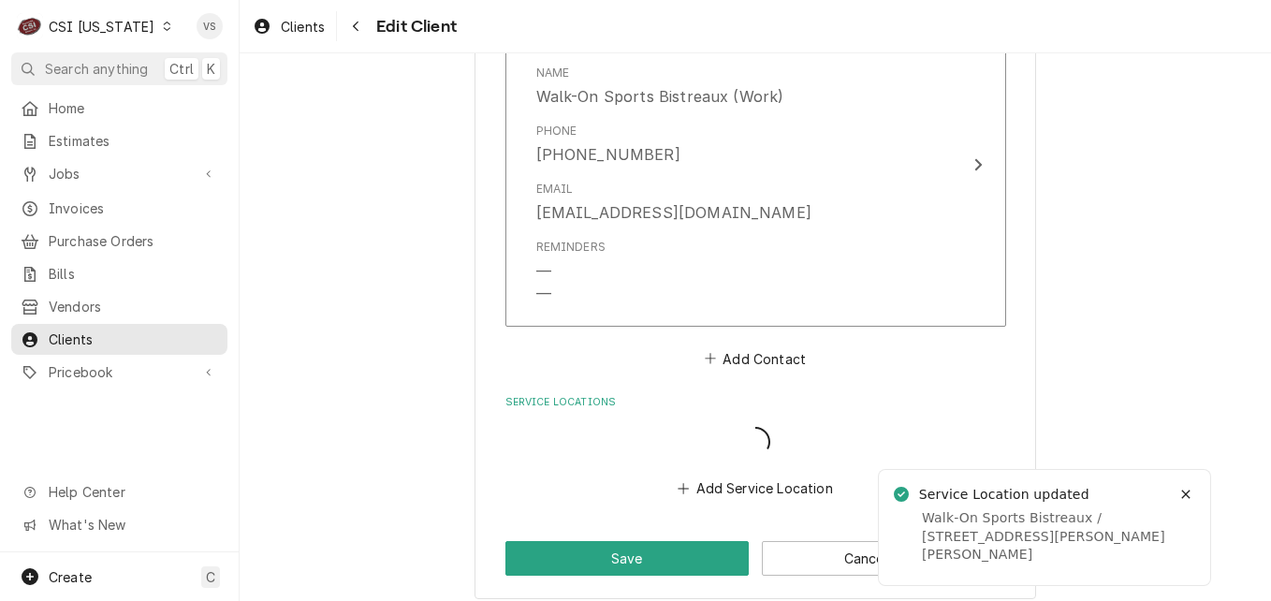
scroll to position [1470, 0]
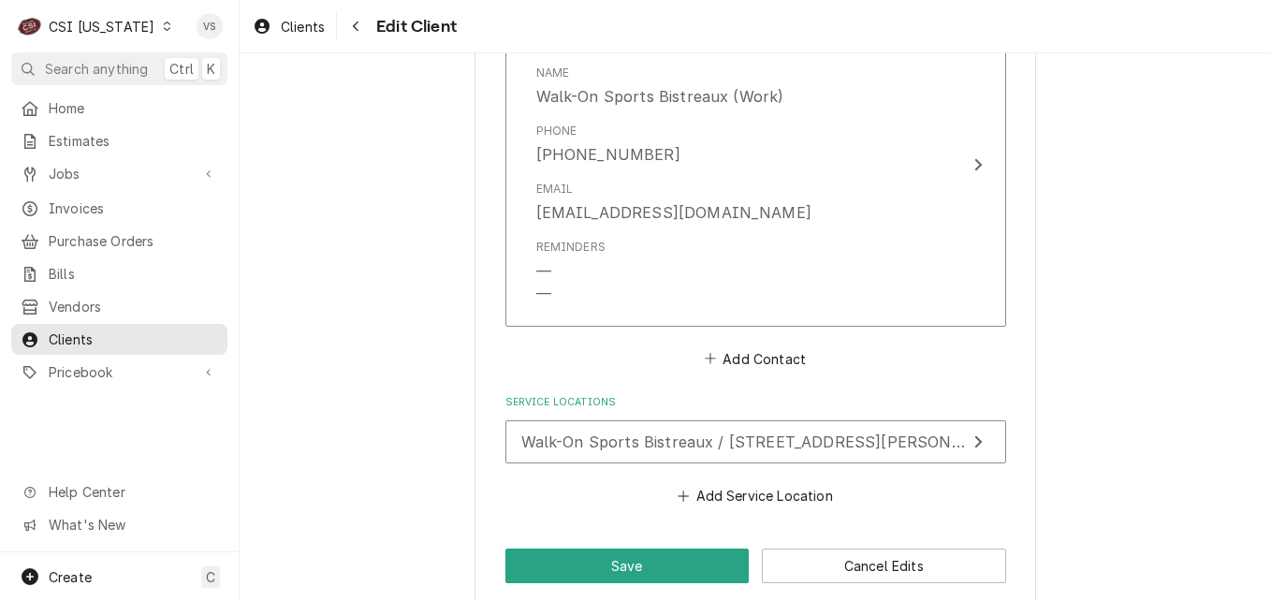
click at [163, 26] on icon "Dynamic Content Wrapper" at bounding box center [167, 26] width 8 height 9
click at [116, 163] on html "C CSI Kentucky VS Search anything Ctrl K Home Estimates Jobs Jobs Job Series In…" at bounding box center [635, 300] width 1271 height 601
click at [151, 176] on span "Jobs" at bounding box center [119, 174] width 141 height 20
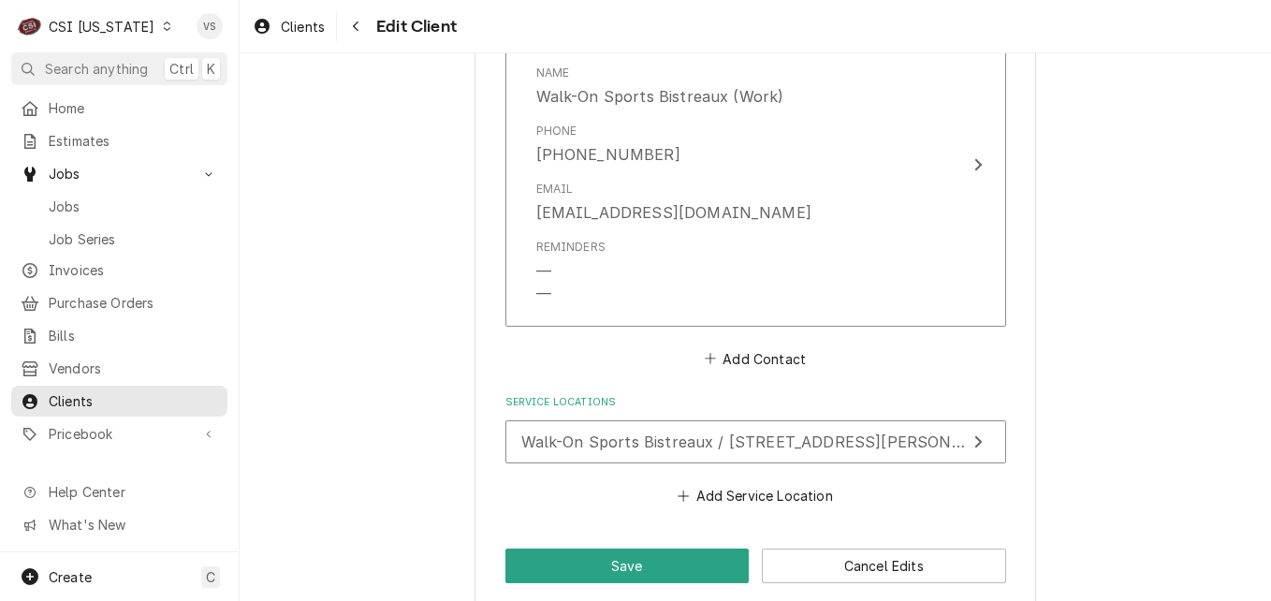
click at [163, 22] on icon "Dynamic Content Wrapper" at bounding box center [167, 26] width 8 height 9
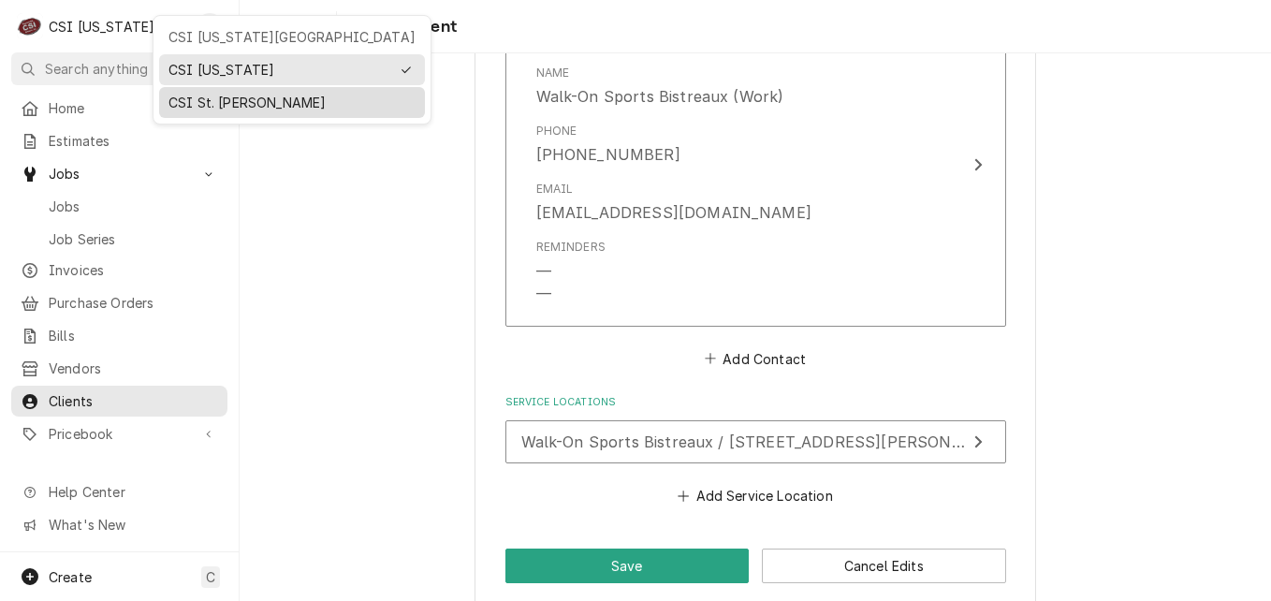
click at [215, 97] on div "CSI St. Louis" at bounding box center [291, 103] width 247 height 20
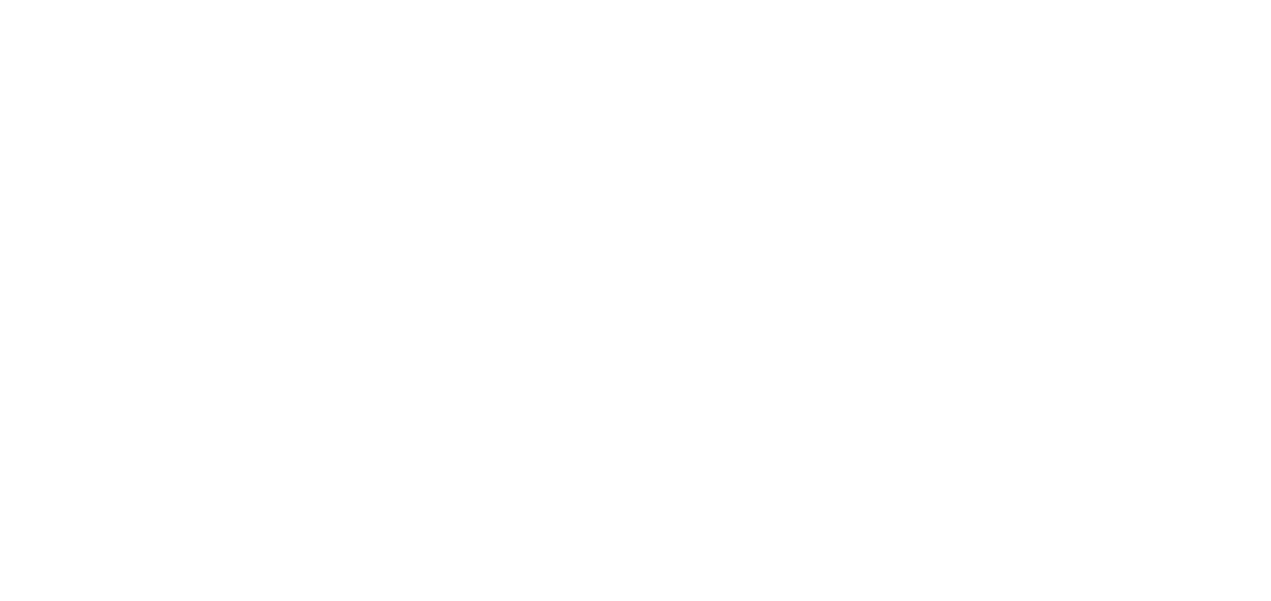
click at [70, 197] on div "Dynamic Content Wrapper" at bounding box center [635, 300] width 1271 height 601
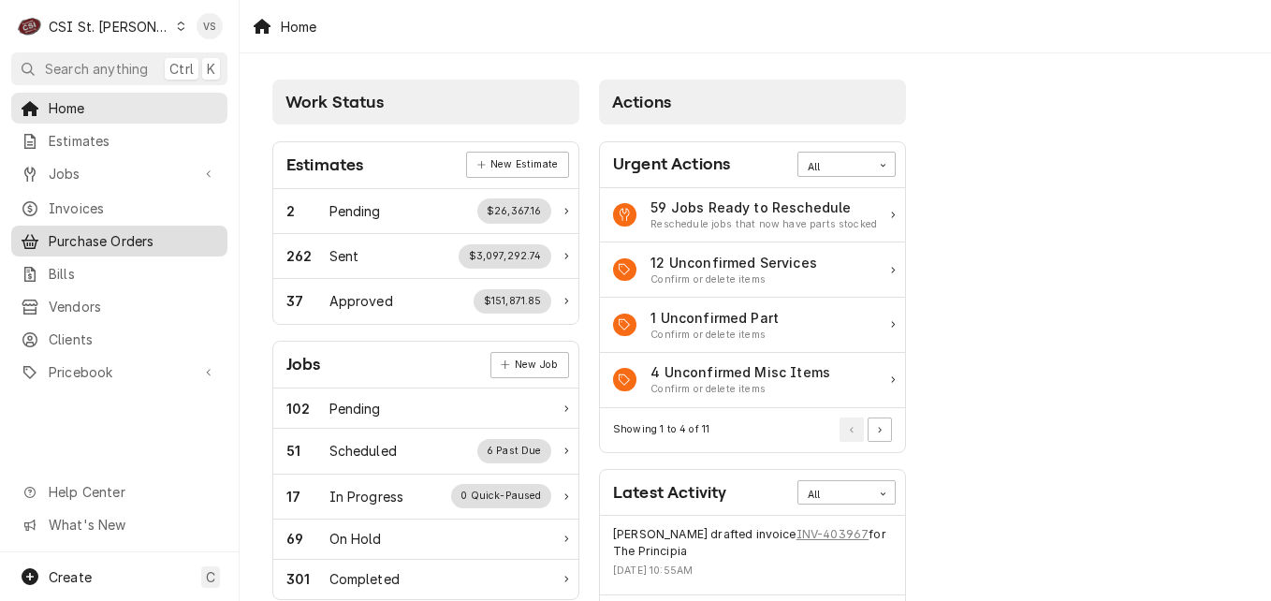
click at [72, 168] on span "Jobs" at bounding box center [119, 174] width 141 height 20
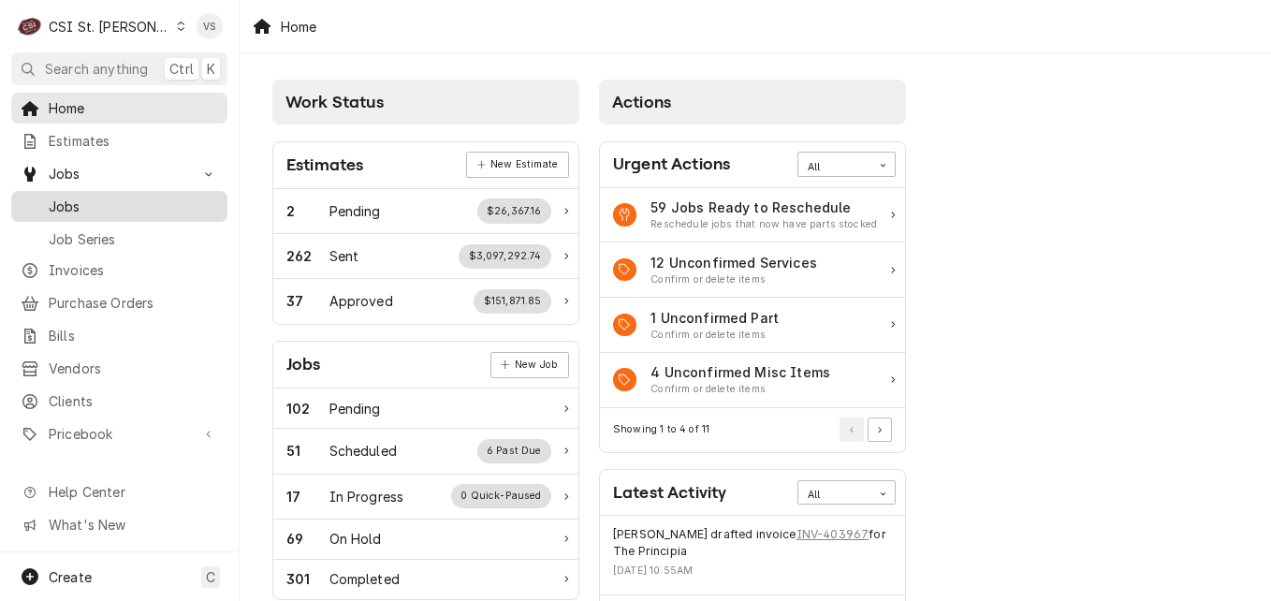
click at [65, 204] on span "Jobs" at bounding box center [133, 207] width 169 height 20
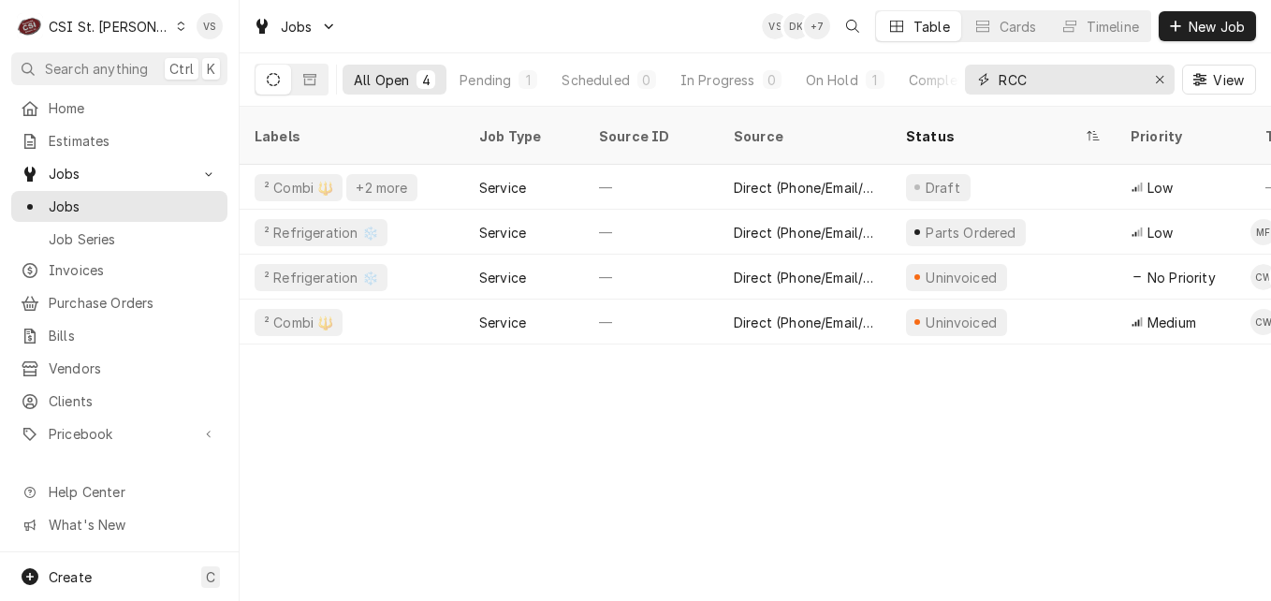
drag, startPoint x: 1034, startPoint y: 82, endPoint x: 994, endPoint y: 80, distance: 40.3
click at [980, 82] on div "RCC" at bounding box center [1070, 80] width 210 height 30
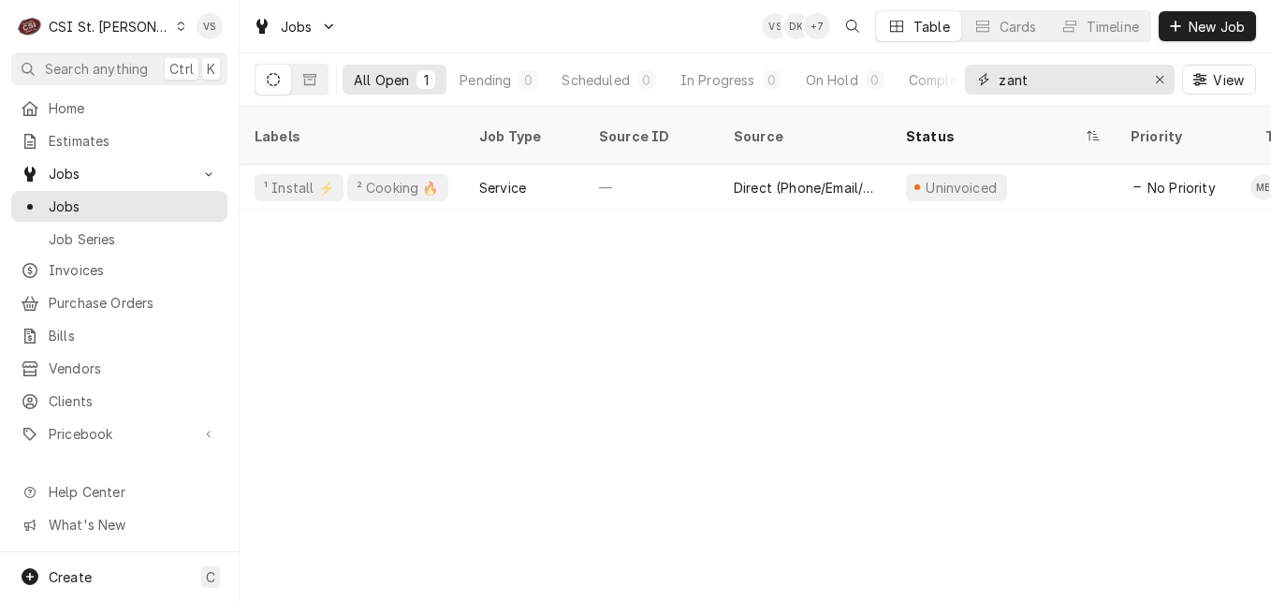
type input "zant"
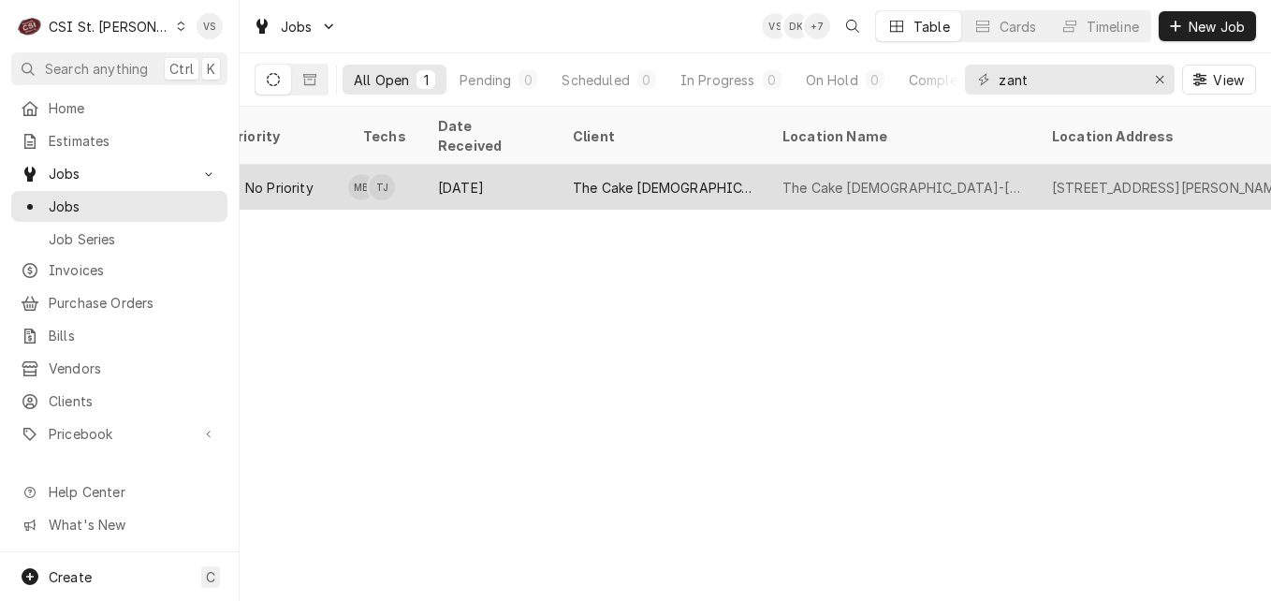
click at [508, 166] on div "[DATE]" at bounding box center [490, 187] width 135 height 45
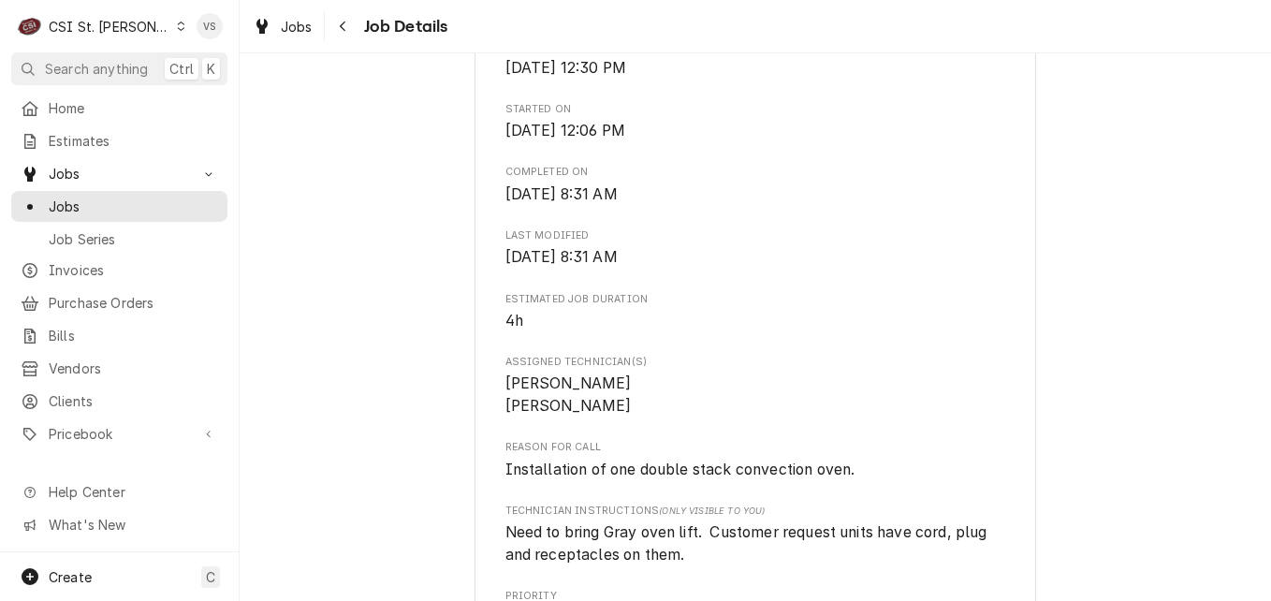
scroll to position [655, 0]
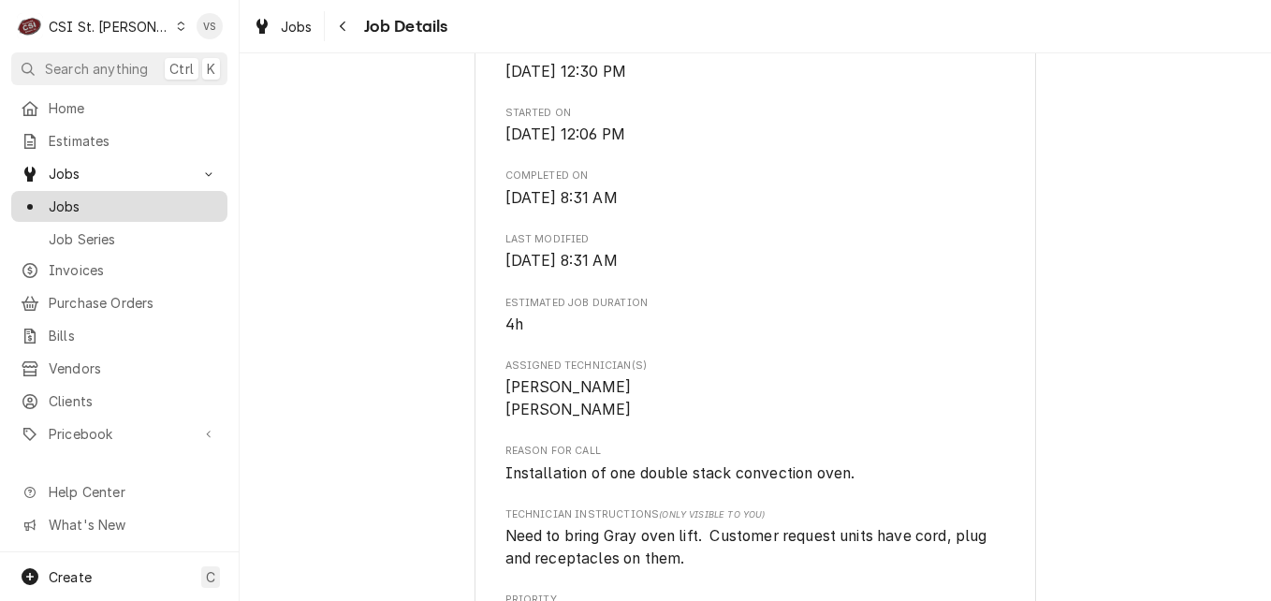
click at [132, 202] on span "Jobs" at bounding box center [133, 207] width 169 height 20
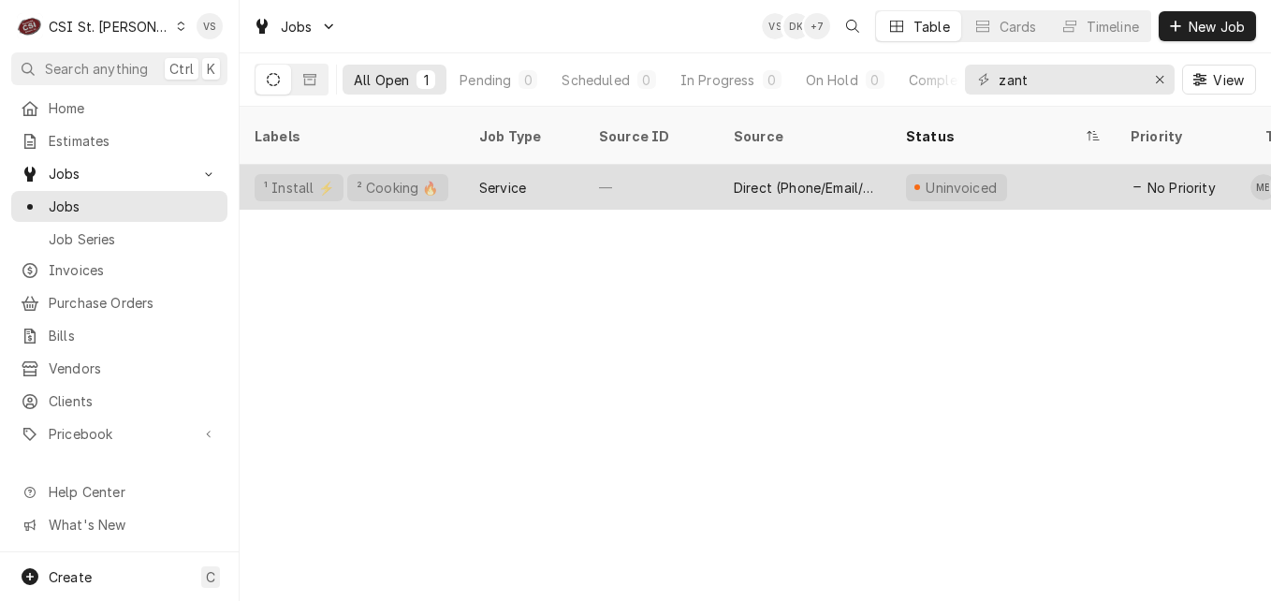
click at [567, 166] on div "Service" at bounding box center [524, 187] width 120 height 45
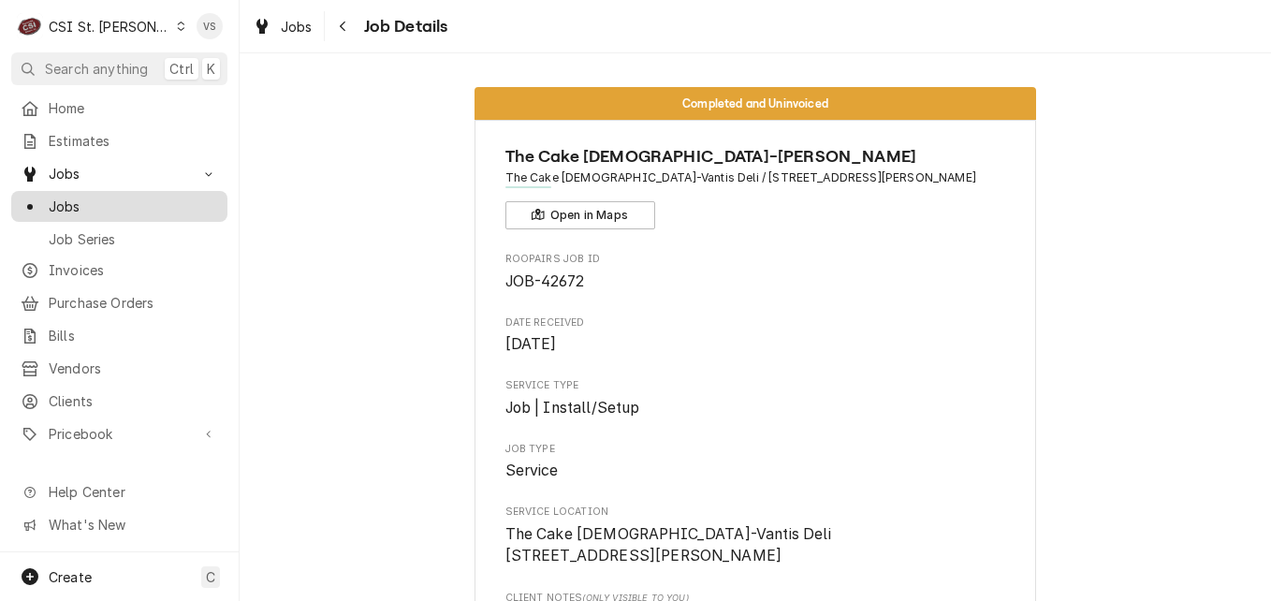
click at [104, 209] on span "Jobs" at bounding box center [133, 207] width 169 height 20
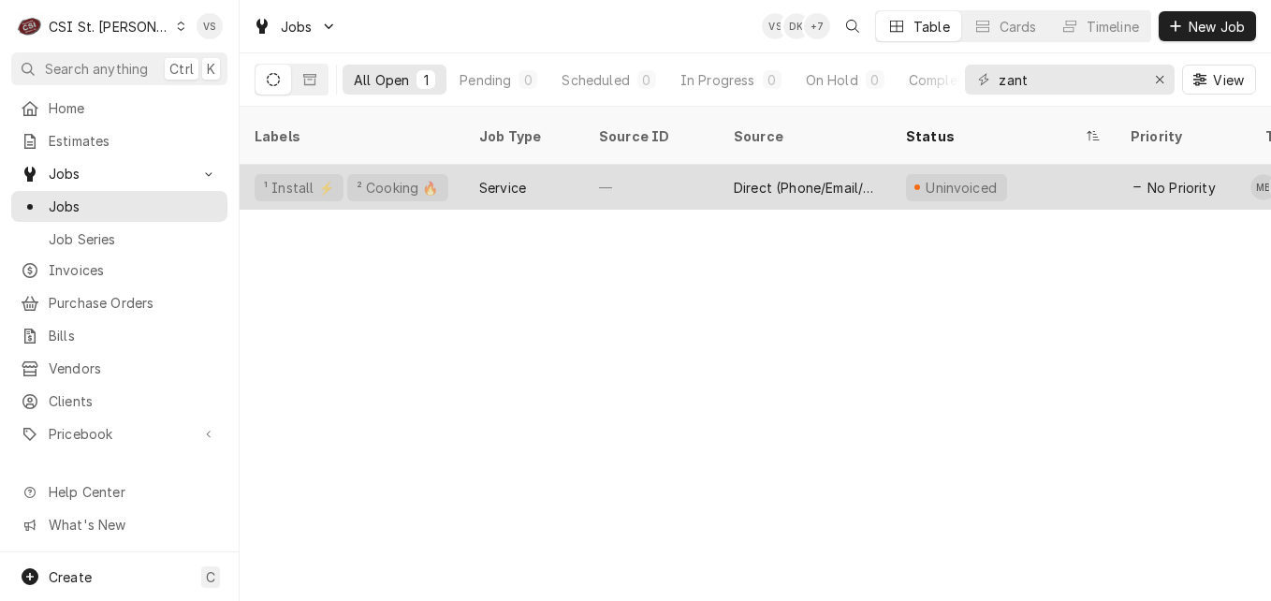
click at [577, 177] on div "Service" at bounding box center [524, 187] width 120 height 45
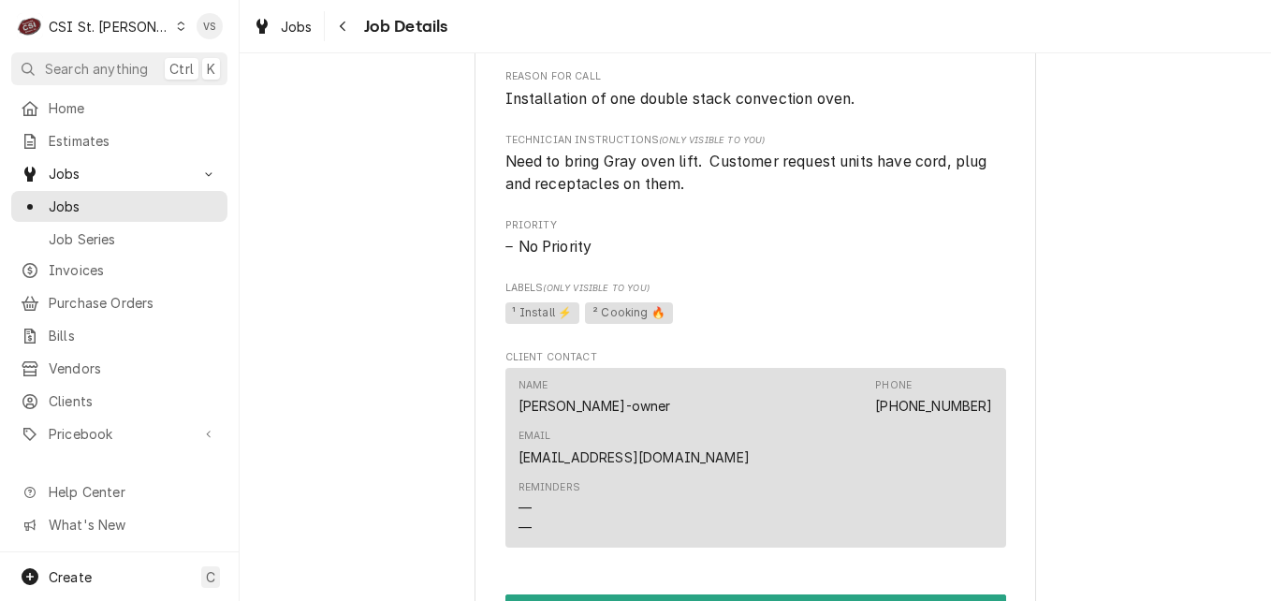
scroll to position [1764, 0]
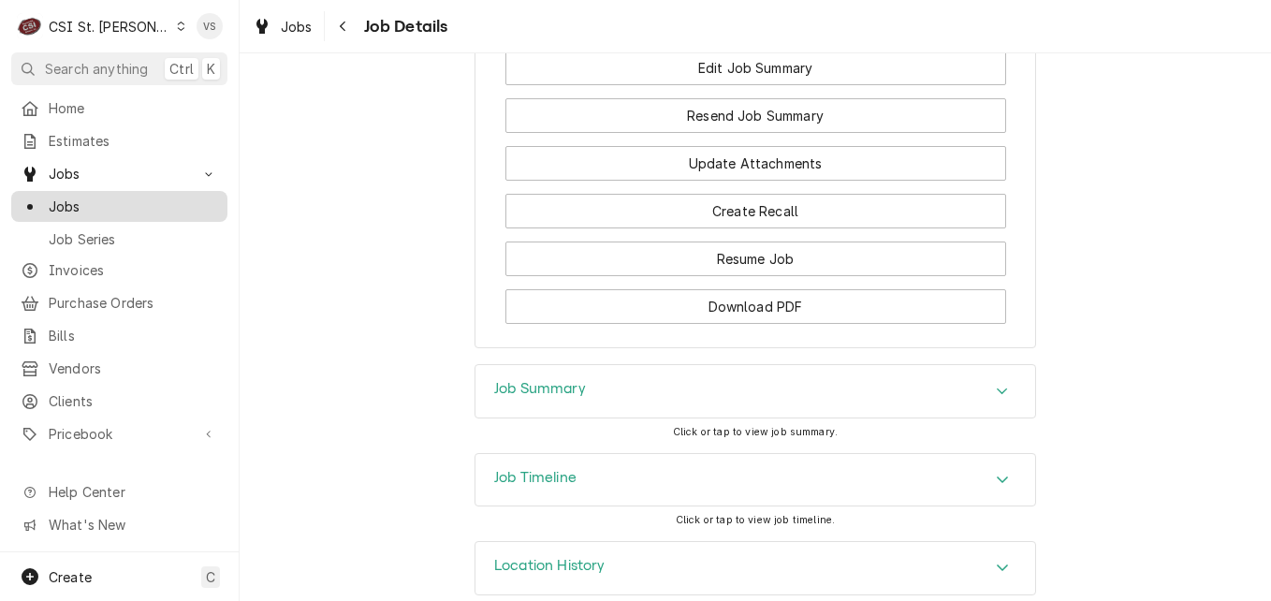
click at [102, 208] on span "Jobs" at bounding box center [133, 207] width 169 height 20
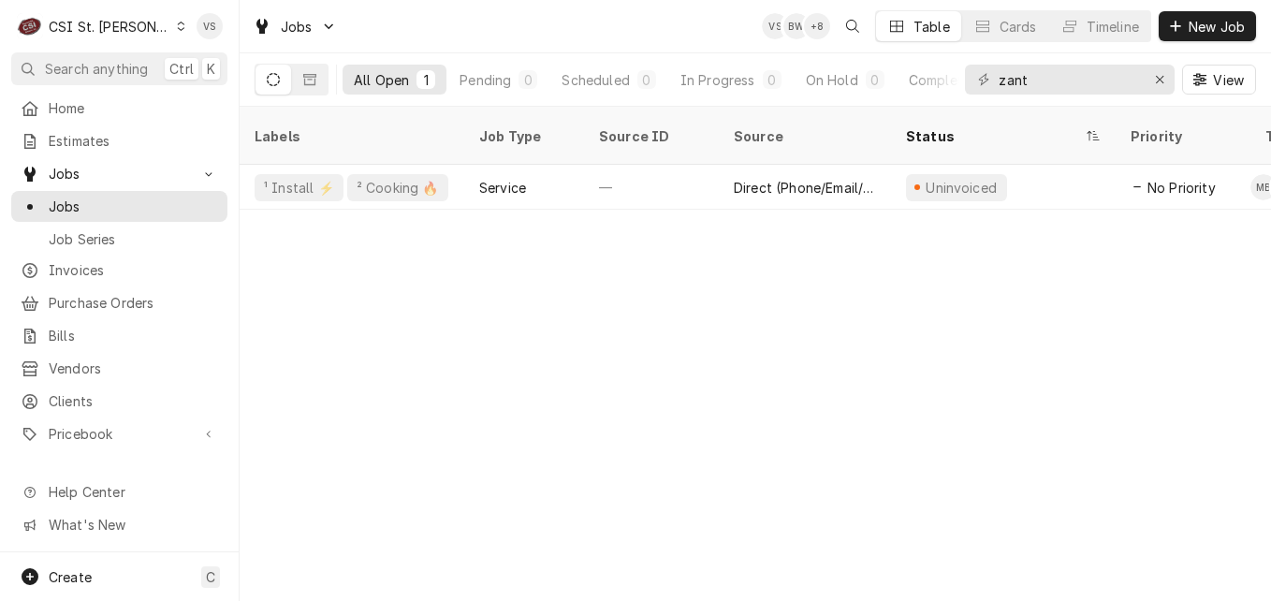
click at [177, 25] on icon "Dynamic Content Wrapper" at bounding box center [181, 26] width 8 height 9
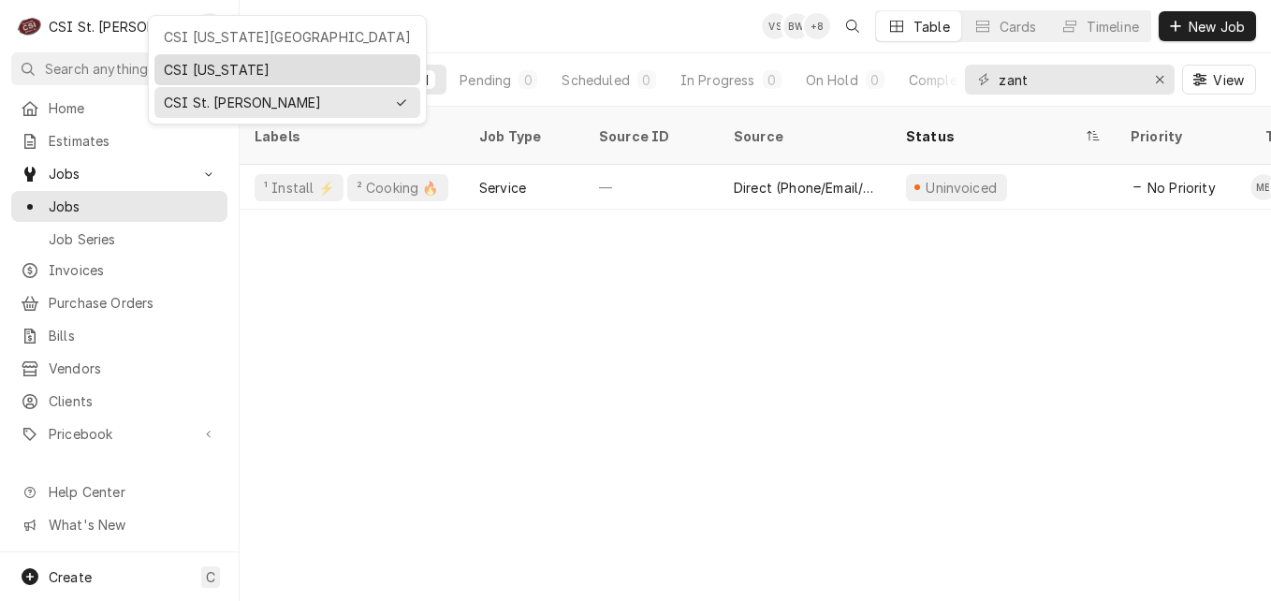
click at [199, 69] on div "CSI [US_STATE]" at bounding box center [287, 70] width 247 height 20
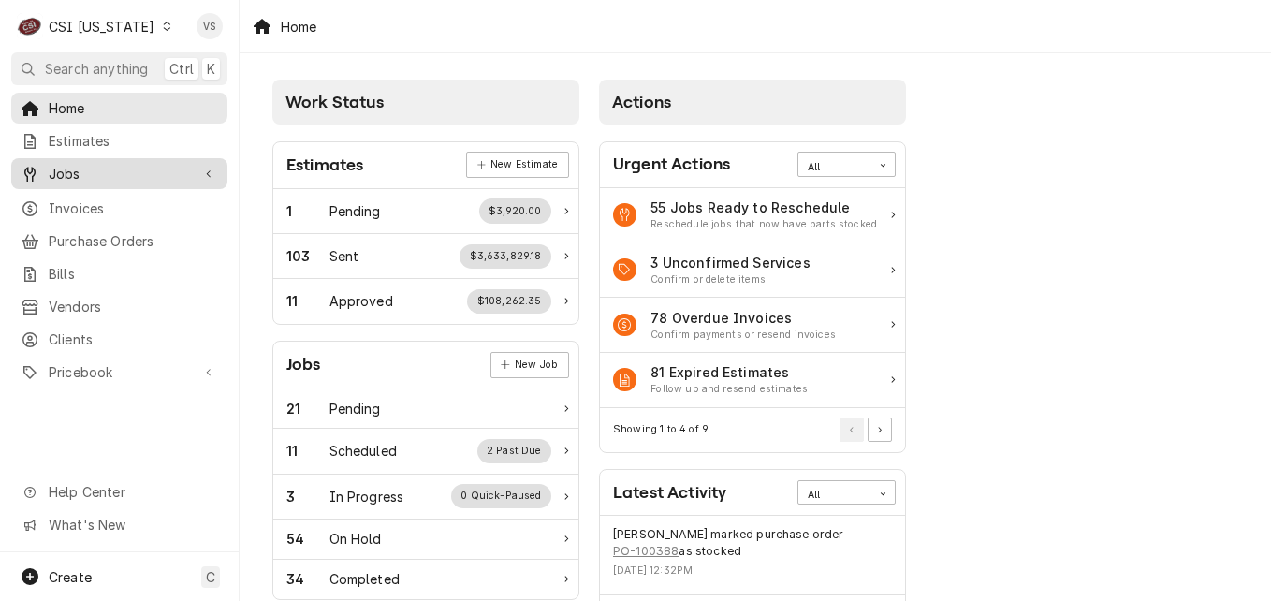
click at [85, 168] on span "Jobs" at bounding box center [119, 174] width 141 height 20
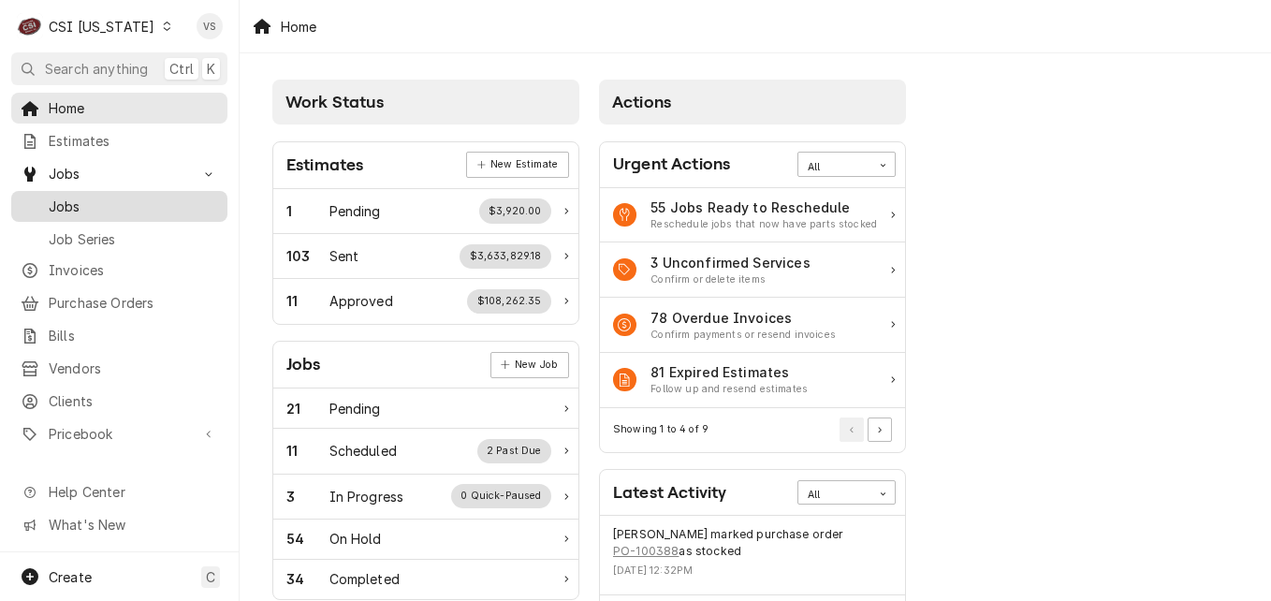
click at [79, 201] on span "Jobs" at bounding box center [133, 207] width 169 height 20
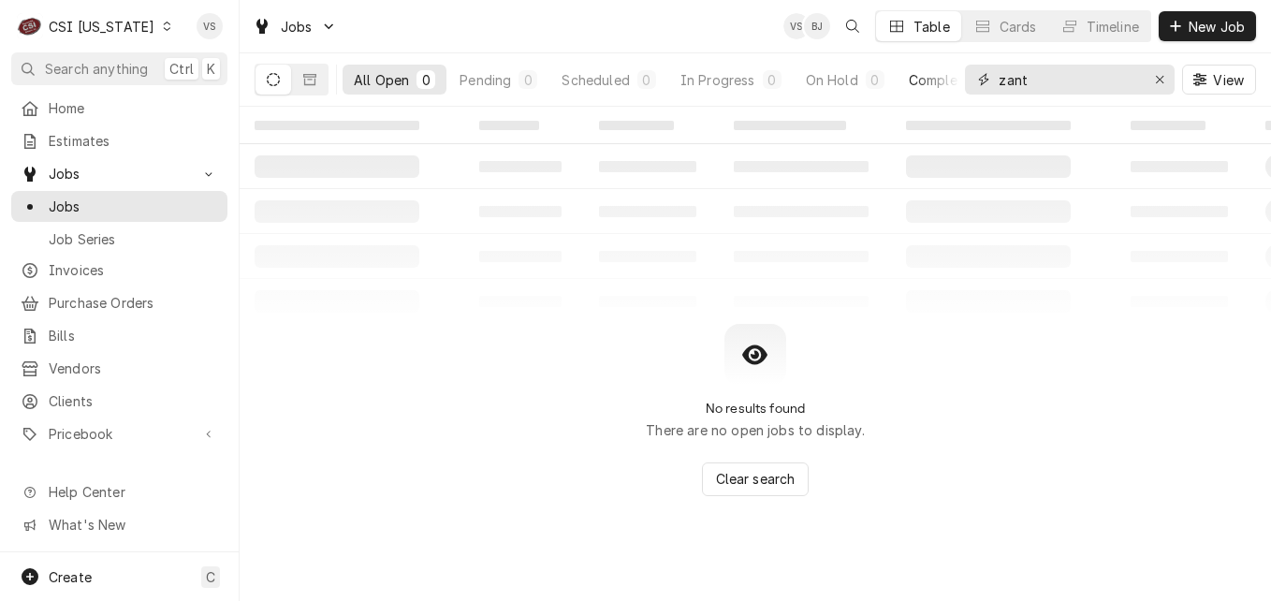
drag, startPoint x: 1044, startPoint y: 73, endPoint x: 938, endPoint y: 86, distance: 107.5
click at [955, 79] on div "All Open 0 Pending 0 Scheduled 0 In Progress 0 On Hold 0 Completed 0 zant View" at bounding box center [755, 79] width 1001 height 52
click at [1033, 77] on input "zant" at bounding box center [1069, 80] width 140 height 30
type input "1"
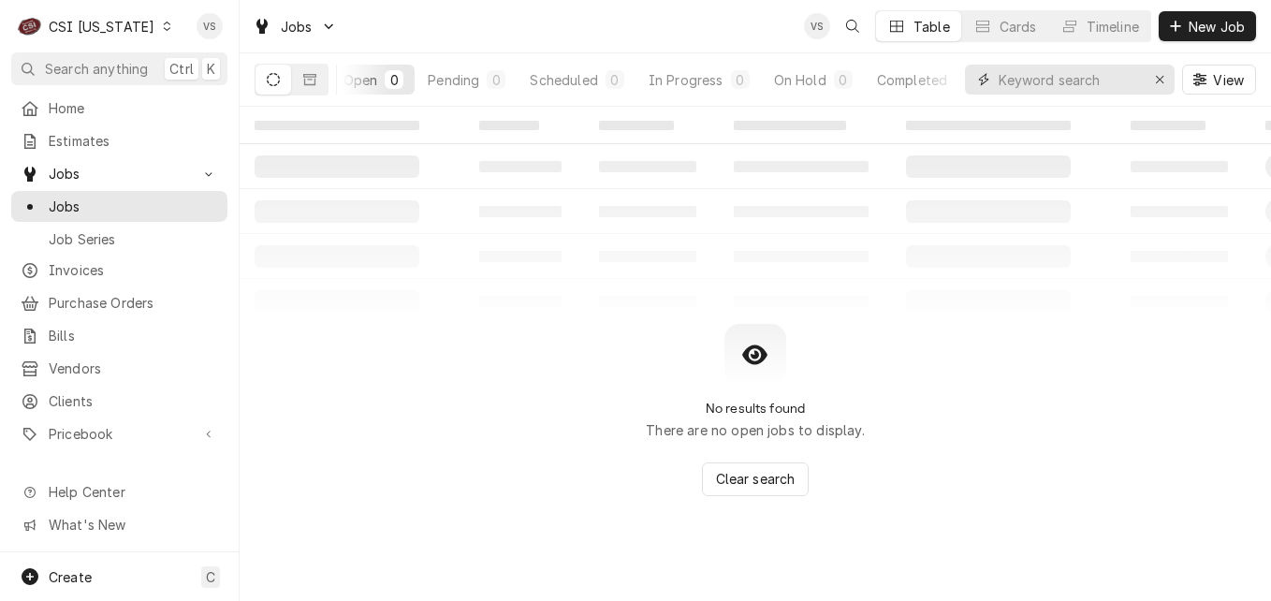
scroll to position [0, 0]
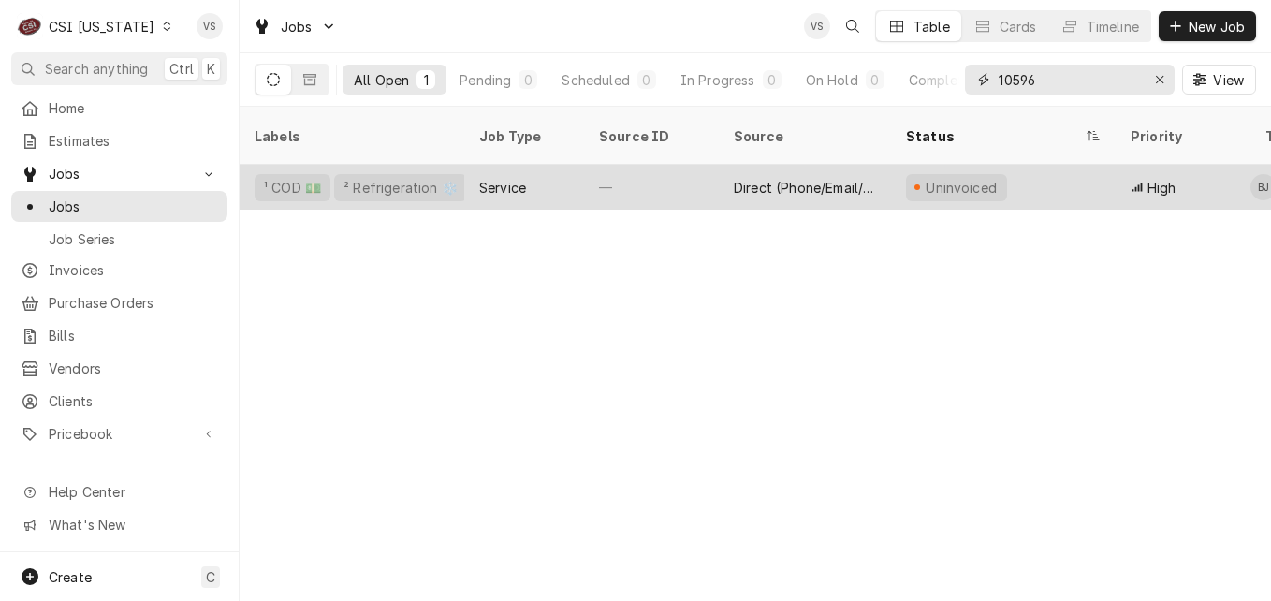
type input "10596"
click at [636, 168] on div "—" at bounding box center [651, 187] width 135 height 45
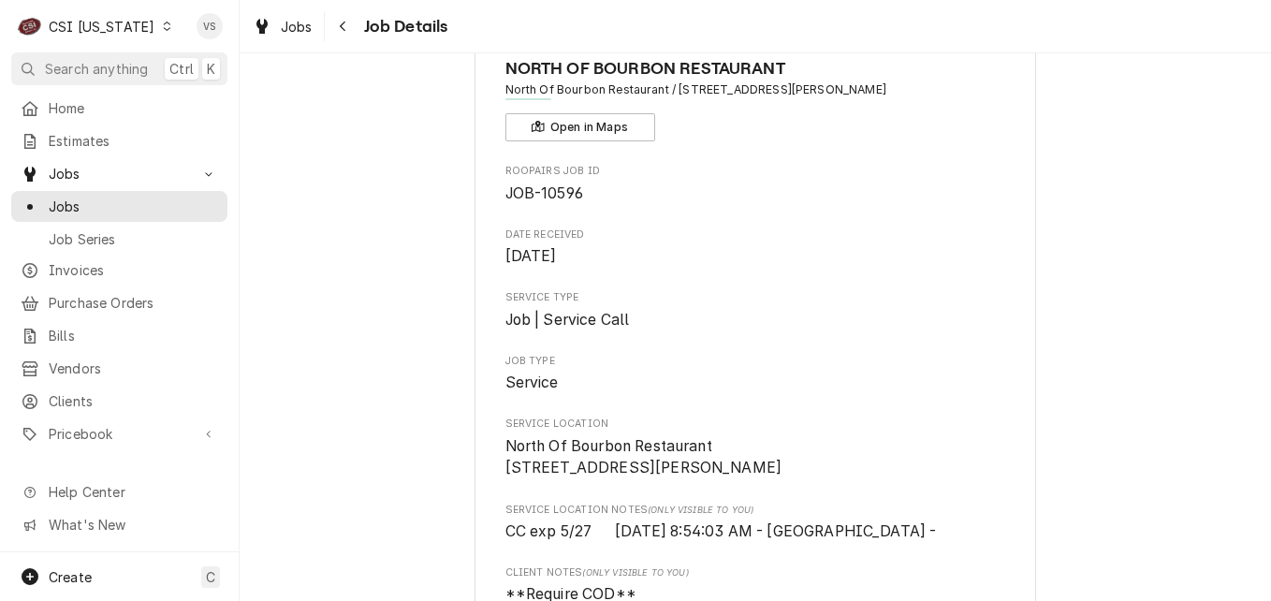
scroll to position [468, 0]
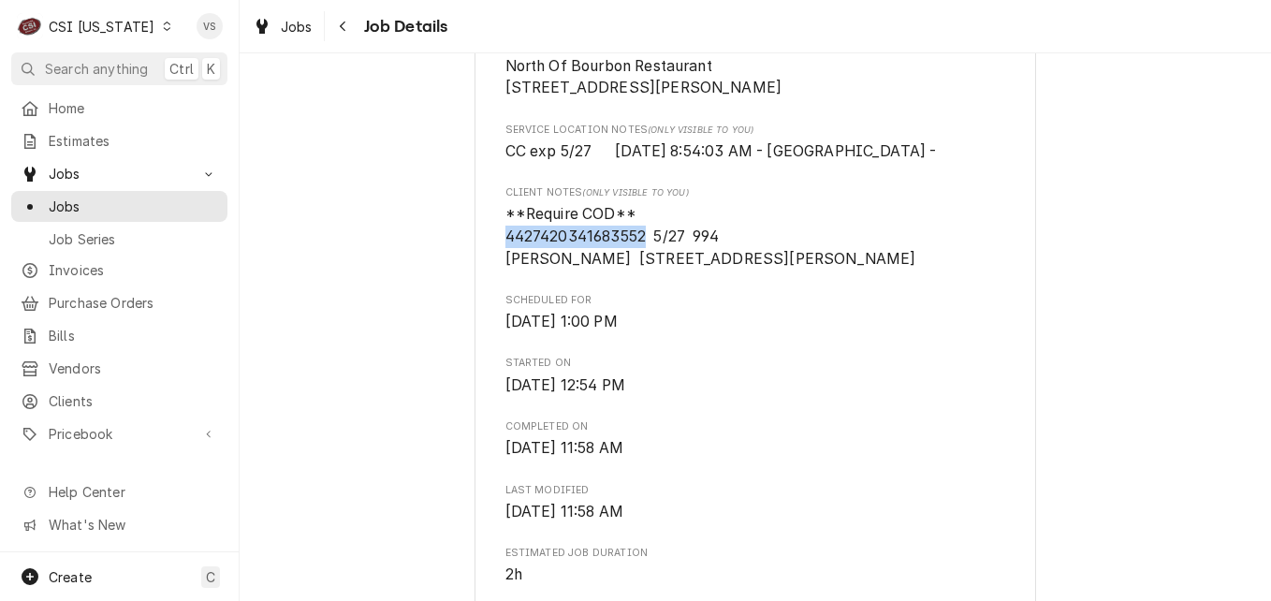
drag, startPoint x: 638, startPoint y: 256, endPoint x: 487, endPoint y: 256, distance: 151.6
drag, startPoint x: 487, startPoint y: 256, endPoint x: 517, endPoint y: 256, distance: 29.9
copy span "[CREDIT_CARD_NUMBER]"
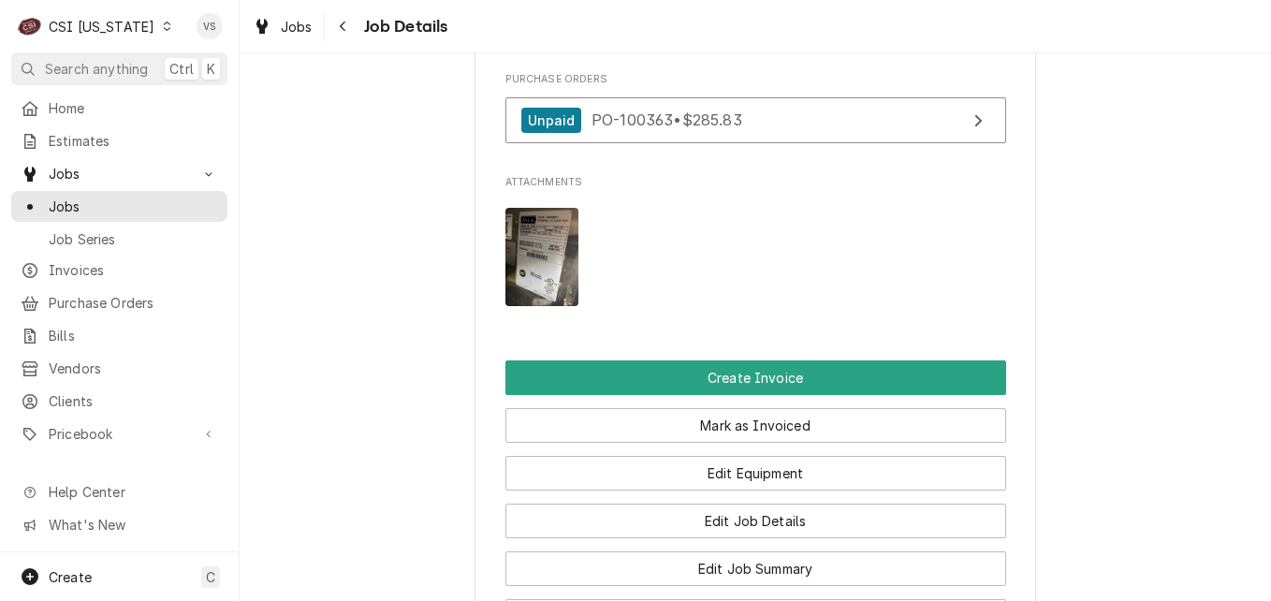
scroll to position [2152, 0]
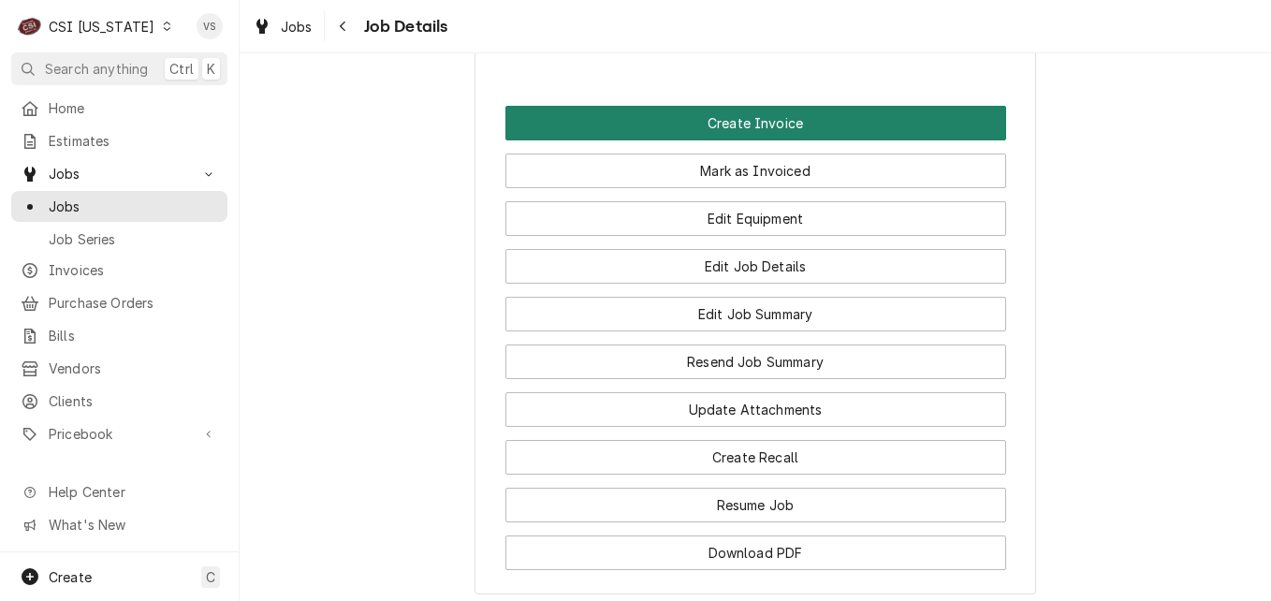
click at [647, 119] on button "Create Invoice" at bounding box center [755, 123] width 501 height 35
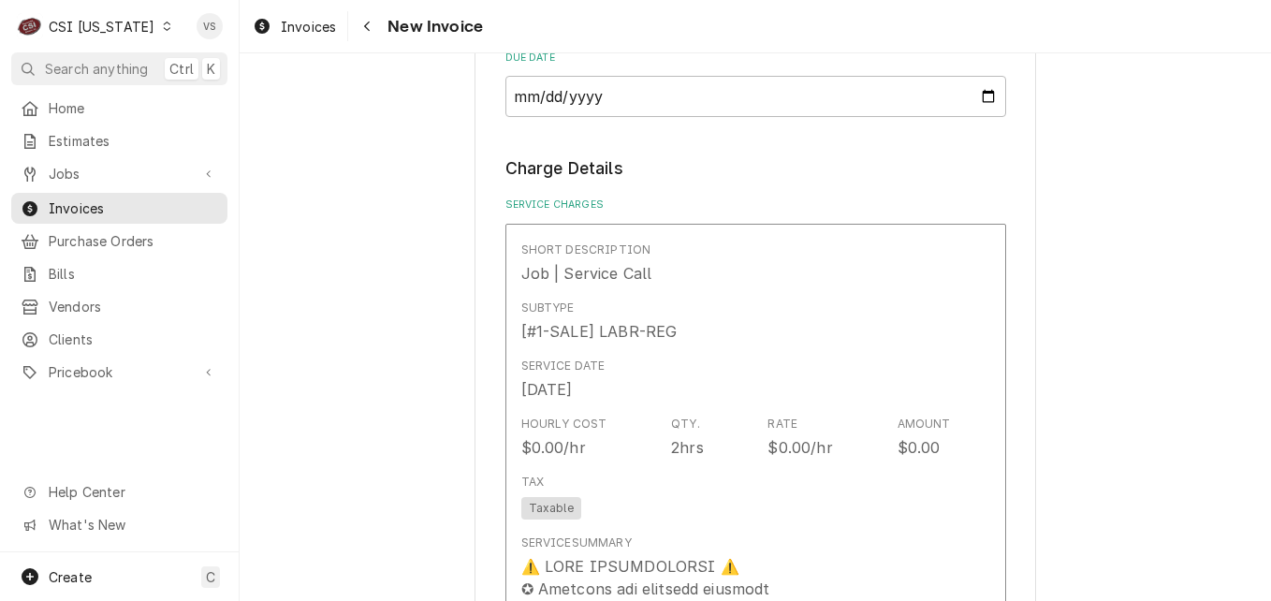
scroll to position [1965, 0]
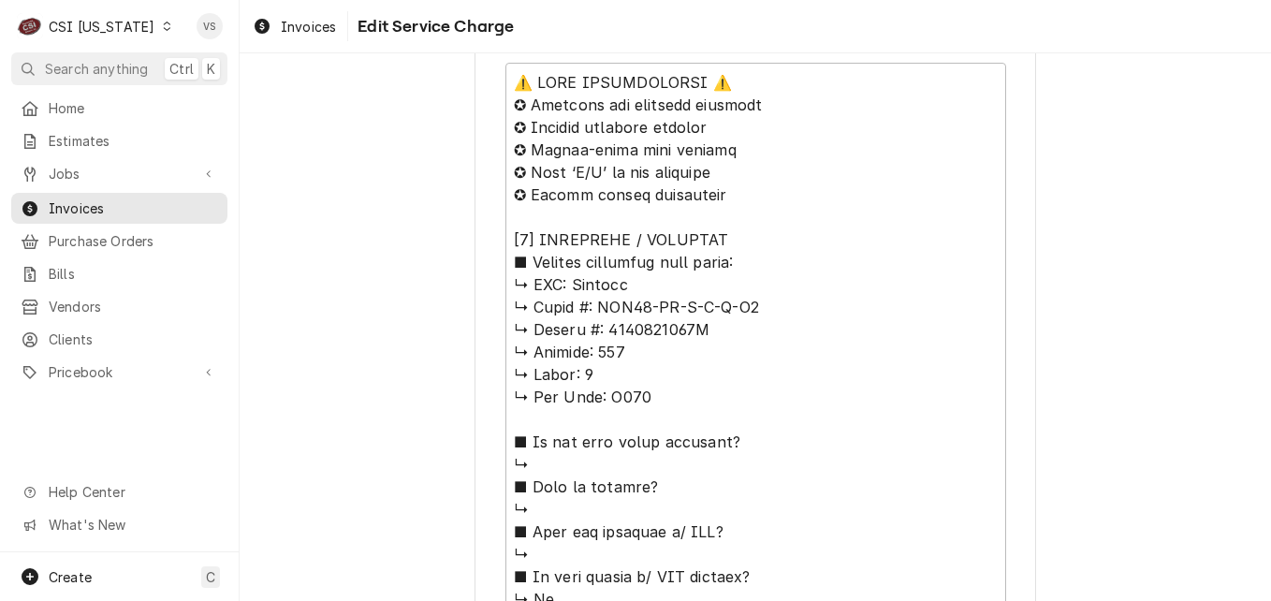
scroll to position [842, 0]
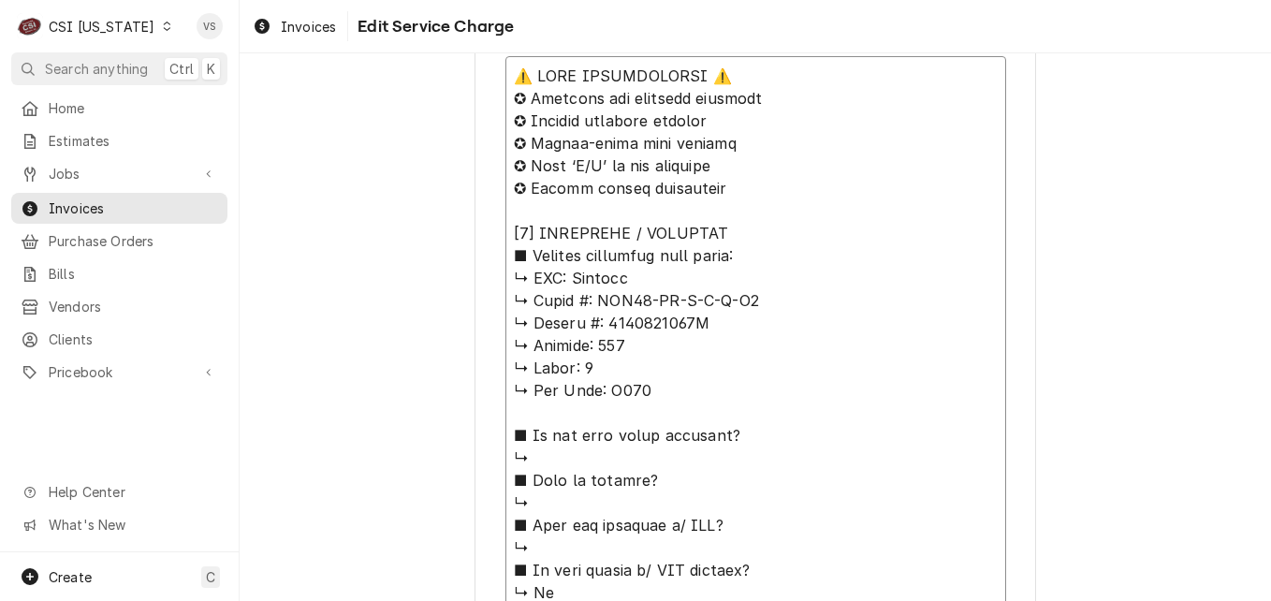
drag, startPoint x: 562, startPoint y: 273, endPoint x: 710, endPoint y: 323, distance: 156.0
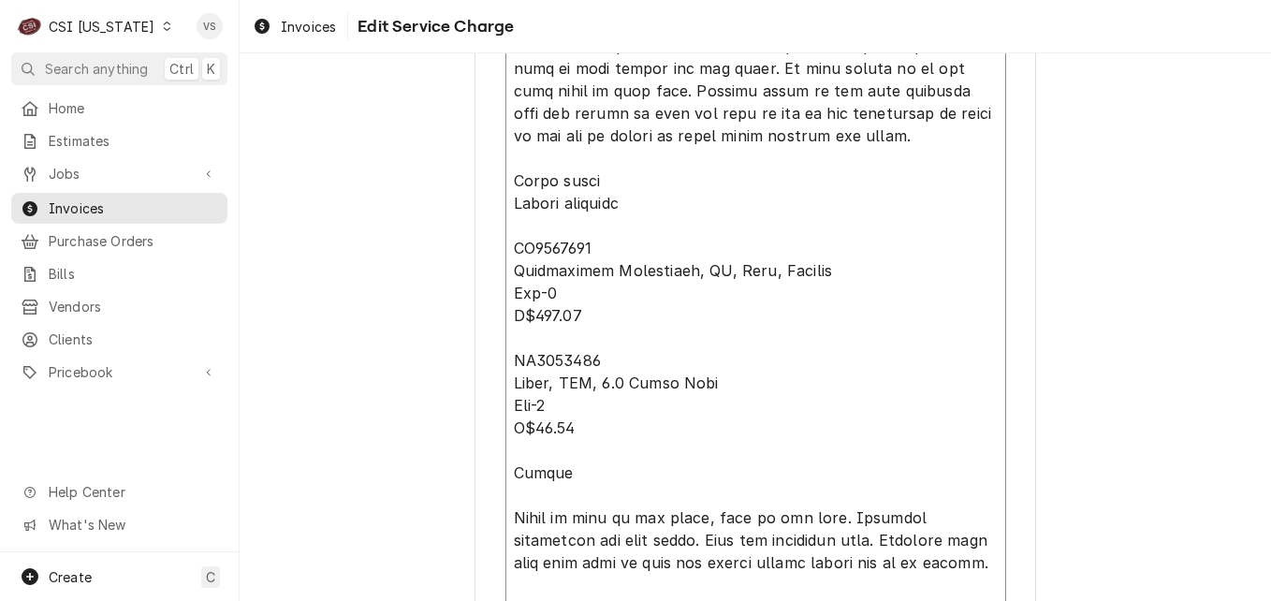
scroll to position [2007, 0]
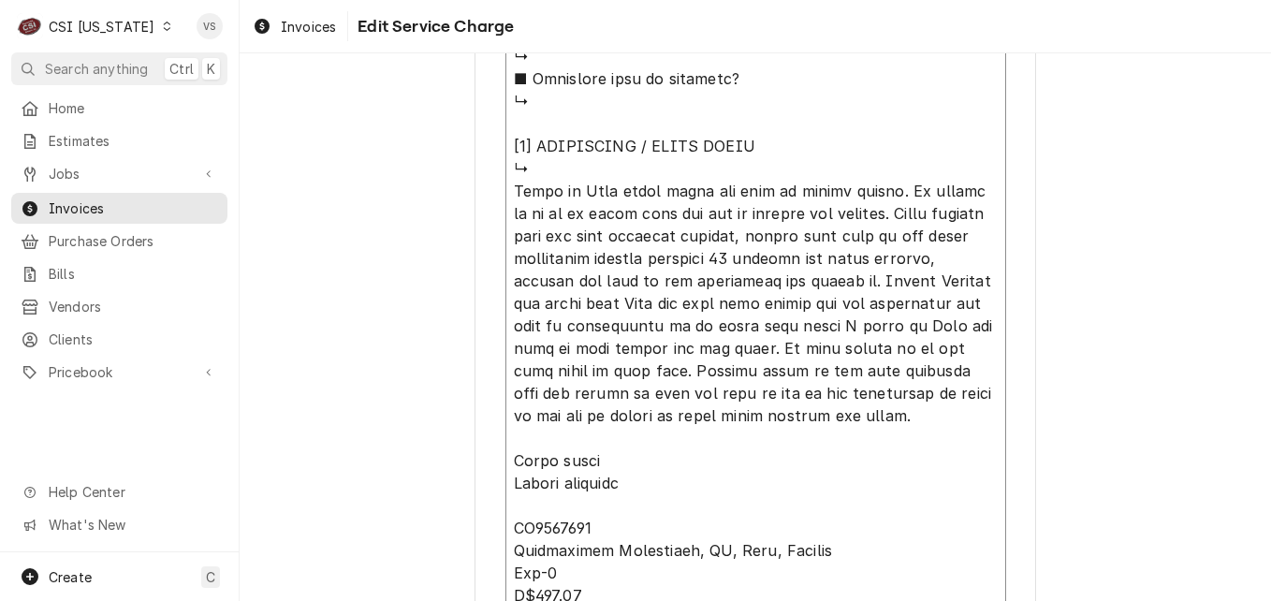
type textarea "x"
type textarea "⚠️ 𝗙𝗢𝗥𝗠 𝗜𝗡𝗦𝗧𝗥𝗨𝗖𝗧𝗜𝗢𝗡𝗦 ⚠️ ✪ 𝗖𝗼𝗺𝗽𝗹𝗲𝘁𝗲 𝗮𝗹𝗹 𝗿𝗲𝗹𝗲𝘃𝗮𝗻𝘁 𝘀𝗲𝗰𝘁𝗶𝗼𝗻𝘀 ✪ 𝗣𝗿𝗼𝘃𝗶𝗱𝗲 𝗱𝗲𝘁𝗮𝗶𝗹𝗲𝗱 𝗮𝗻𝘀…"
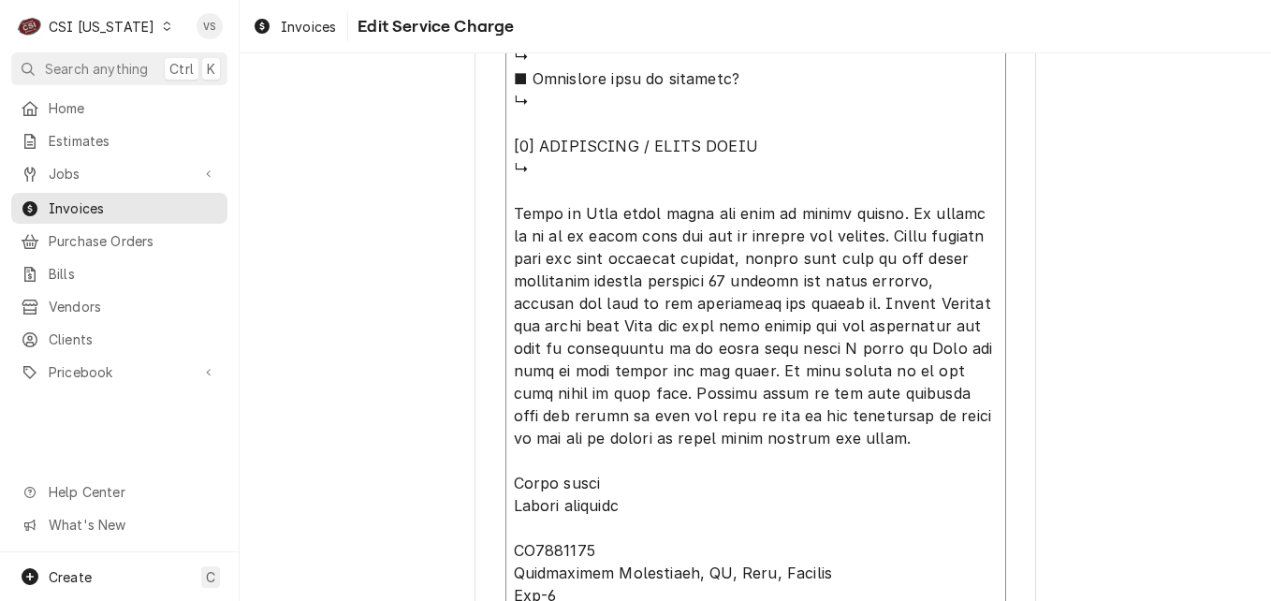
type textarea "x"
type textarea "⚠️ 𝗙𝗢𝗥𝗠 𝗜𝗡𝗦𝗧𝗥𝗨𝗖𝗧𝗜𝗢𝗡𝗦 ⚠️ ✪ 𝗖𝗼𝗺𝗽𝗹𝗲𝘁𝗲 𝗮𝗹𝗹 𝗿𝗲𝗹𝗲𝘃𝗮𝗻𝘁 𝘀𝗲𝗰𝘁𝗶𝗼𝗻𝘀 ✪ 𝗣𝗿𝗼𝘃𝗶𝗱𝗲 𝗱𝗲𝘁𝗮𝗶𝗹𝗲𝗱 𝗮𝗻𝘀…"
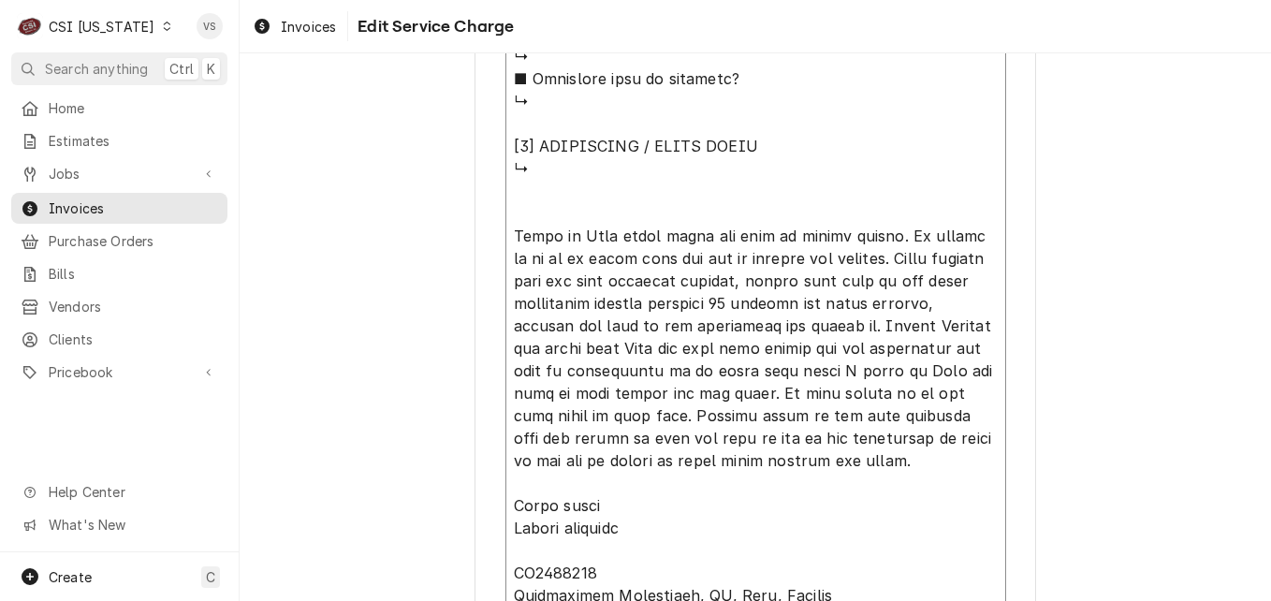
paste textarea "Perlick ↳ 𝗠𝗼𝗱𝗲𝗹 #: BBS84-RF-S-Y-X-H1 ↳ 𝗦𝗲𝗿𝗶𝗮𝗹 #: 2107300002A"
type textarea "x"
type textarea "⚠️ 𝗙𝗢𝗥𝗠 𝗜𝗡𝗦𝗧𝗥𝗨𝗖𝗧𝗜𝗢𝗡𝗦 ⚠️ ✪ 𝗖𝗼𝗺𝗽𝗹𝗲𝘁𝗲 𝗮𝗹𝗹 𝗿𝗲𝗹𝗲𝘃𝗮𝗻𝘁 𝘀𝗲𝗰𝘁𝗶𝗼𝗻𝘀 ✪ 𝗣𝗿𝗼𝘃𝗶𝗱𝗲 𝗱𝗲𝘁𝗮𝗶𝗹𝗲𝗱 𝗮𝗻𝘀…"
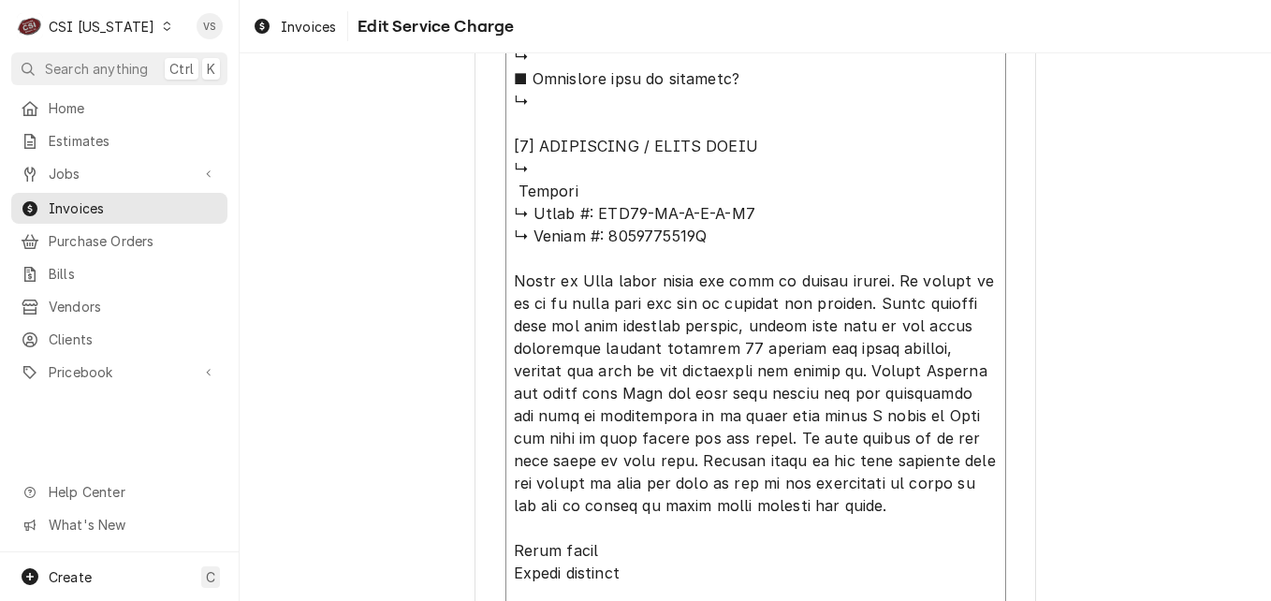
drag, startPoint x: 594, startPoint y: 210, endPoint x: 741, endPoint y: 219, distance: 147.2
type textarea "x"
type textarea "⚠️ 𝗙𝗢𝗥𝗠 𝗜𝗡𝗦𝗧𝗥𝗨𝗖𝗧𝗜𝗢𝗡𝗦 ⚠️ ✪ 𝗖𝗼𝗺𝗽𝗹𝗲𝘁𝗲 𝗮𝗹𝗹 𝗿𝗲𝗹𝗲𝘃𝗮𝗻𝘁 𝘀𝗲𝗰𝘁𝗶𝗼𝗻𝘀 ✪ 𝗣𝗿𝗼𝘃𝗶𝗱𝗲 𝗱𝗲𝘁𝗮𝗶𝗹𝗲𝗱 𝗮𝗻𝘀…"
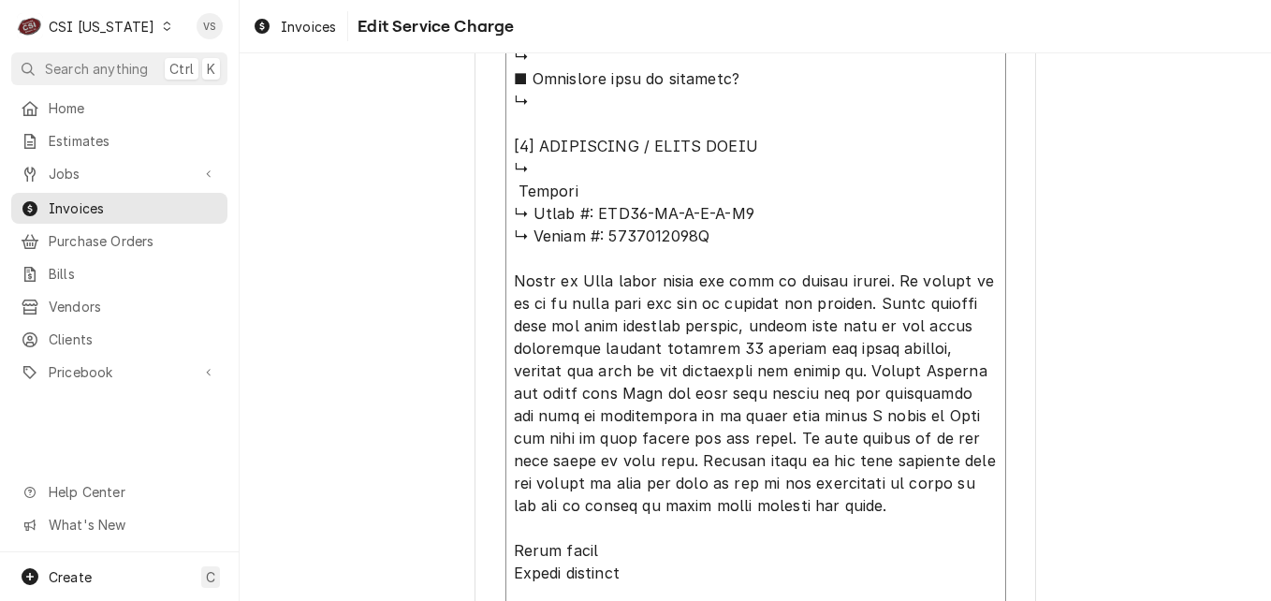
type textarea "x"
type textarea "⚠️ 𝗙𝗢𝗥𝗠 𝗜𝗡𝗦𝗧𝗥𝗨𝗖𝗧𝗜𝗢𝗡𝗦 ⚠️ ✪ 𝗖𝗼𝗺𝗽𝗹𝗲𝘁𝗲 𝗮𝗹𝗹 𝗿𝗲𝗹𝗲𝘃𝗮𝗻𝘁 𝘀𝗲𝗰𝘁𝗶𝗼𝗻𝘀 ✪ 𝗣𝗿𝗼𝘃𝗶𝗱𝗲 𝗱𝗲𝘁𝗮𝗶𝗹𝗲𝗱 𝗮𝗻𝘀…"
type textarea "x"
type textarea "⚠️ 𝗙𝗢𝗥𝗠 𝗜𝗡𝗦𝗧𝗥𝗨𝗖𝗧𝗜𝗢𝗡𝗦 ⚠️ ✪ 𝗖𝗼𝗺𝗽𝗹𝗲𝘁𝗲 𝗮𝗹𝗹 𝗿𝗲𝗹𝗲𝘃𝗮𝗻𝘁 𝘀𝗲𝗰𝘁𝗶𝗼𝗻𝘀 ✪ 𝗣𝗿𝗼𝘃𝗶𝗱𝗲 𝗱𝗲𝘁𝗮𝗶𝗹𝗲𝗱 𝗮𝗻𝘀…"
type textarea "x"
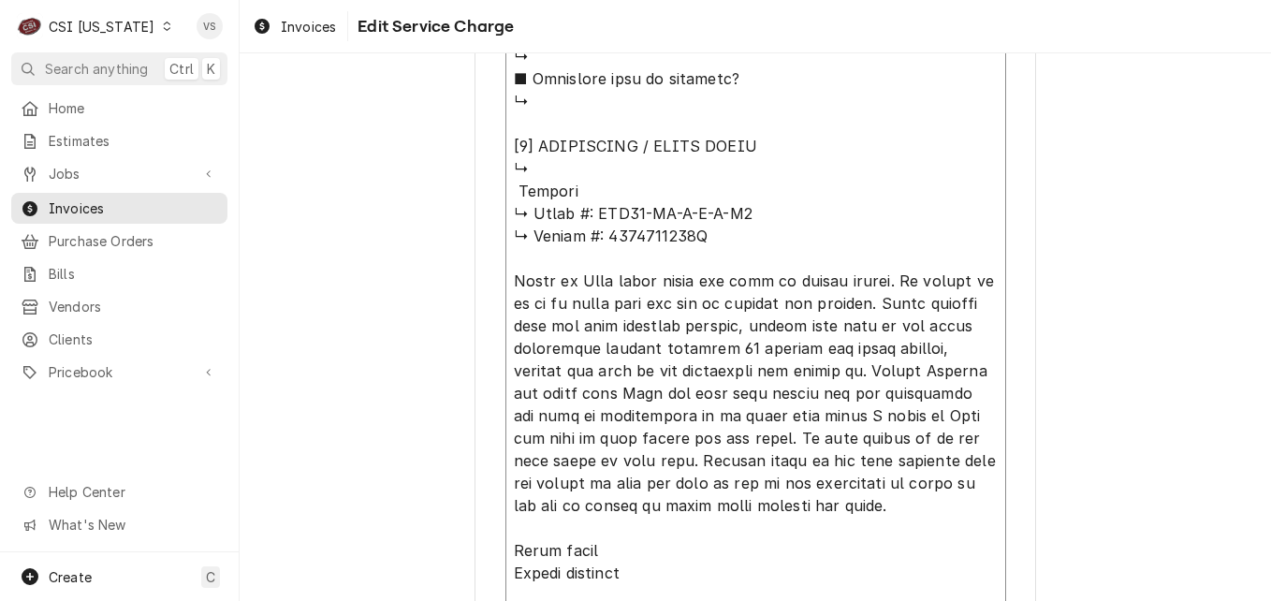
type textarea "⚠️ 𝗙𝗢𝗥𝗠 𝗜𝗡𝗦𝗧𝗥𝗨𝗖𝗧𝗜𝗢𝗡𝗦 ⚠️ ✪ 𝗖𝗼𝗺𝗽𝗹𝗲𝘁𝗲 𝗮𝗹𝗹 𝗿𝗲𝗹𝗲𝘃𝗮𝗻𝘁 𝘀𝗲𝗰𝘁𝗶𝗼𝗻𝘀 ✪ 𝗣𝗿𝗼𝘃𝗶𝗱𝗲 𝗱𝗲𝘁𝗮𝗶𝗹𝗲𝗱 𝗮𝗻𝘀…"
type textarea "x"
type textarea "⚠️ 𝗙𝗢𝗥𝗠 𝗜𝗡𝗦𝗧𝗥𝗨𝗖𝗧𝗜𝗢𝗡𝗦 ⚠️ ✪ 𝗖𝗼𝗺𝗽𝗹𝗲𝘁𝗲 𝗮𝗹𝗹 𝗿𝗲𝗹𝗲𝘃𝗮𝗻𝘁 𝘀𝗲𝗰𝘁𝗶𝗼𝗻𝘀 ✪ 𝗣𝗿𝗼𝘃𝗶𝗱𝗲 𝗱𝗲𝘁𝗮𝗶𝗹𝗲𝗱 𝗮𝗻𝘀…"
type textarea "x"
type textarea "⚠️ 𝗙𝗢𝗥𝗠 𝗜𝗡𝗦𝗧𝗥𝗨𝗖𝗧𝗜𝗢𝗡𝗦 ⚠️ ✪ 𝗖𝗼𝗺𝗽𝗹𝗲𝘁𝗲 𝗮𝗹𝗹 𝗿𝗲𝗹𝗲𝘃𝗮𝗻𝘁 𝘀𝗲𝗰𝘁𝗶𝗼𝗻𝘀 ✪ 𝗣𝗿𝗼𝘃𝗶𝗱𝗲 𝗱𝗲𝘁𝗮𝗶𝗹𝗲𝗱 𝗮𝗻𝘀…"
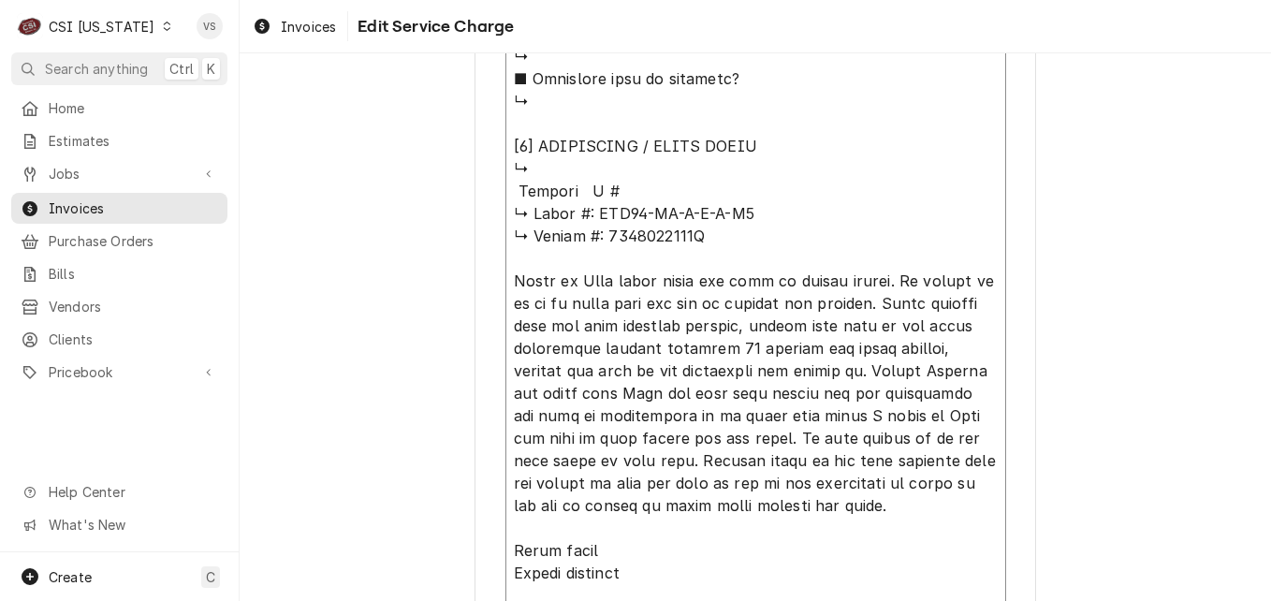
paste textarea "BBS84-RF-S-Y-X-H1"
type textarea "x"
type textarea "⚠️ 𝗙𝗢𝗥𝗠 𝗜𝗡𝗦𝗧𝗥𝗨𝗖𝗧𝗜𝗢𝗡𝗦 ⚠️ ✪ 𝗖𝗼𝗺𝗽𝗹𝗲𝘁𝗲 𝗮𝗹𝗹 𝗿𝗲𝗹𝗲𝘃𝗮𝗻𝘁 𝘀𝗲𝗰𝘁𝗶𝗼𝗻𝘀 ✪ 𝗣𝗿𝗼𝘃𝗶𝗱𝗲 𝗱𝗲𝘁𝗮𝗶𝗹𝗲𝗱 𝗮𝗻𝘀…"
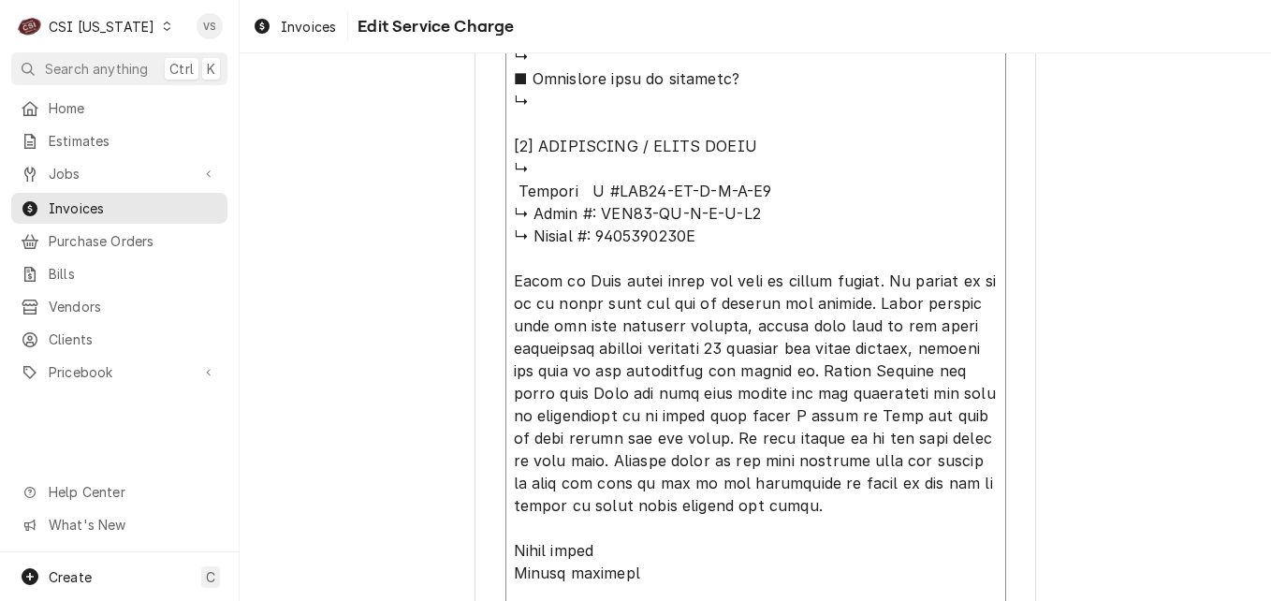
drag, startPoint x: 692, startPoint y: 238, endPoint x: 590, endPoint y: 241, distance: 101.1
type textarea "x"
type textarea "⚠️ 𝗙𝗢𝗥𝗠 𝗜𝗡𝗦𝗧𝗥𝗨𝗖𝗧𝗜𝗢𝗡𝗦 ⚠️ ✪ 𝗖𝗼𝗺𝗽𝗹𝗲𝘁𝗲 𝗮𝗹𝗹 𝗿𝗲𝗹𝗲𝘃𝗮𝗻𝘁 𝘀𝗲𝗰𝘁𝗶𝗼𝗻𝘀 ✪ 𝗣𝗿𝗼𝘃𝗶𝗱𝗲 𝗱𝗲𝘁𝗮𝗶𝗹𝗲𝗱 𝗮𝗻𝘀…"
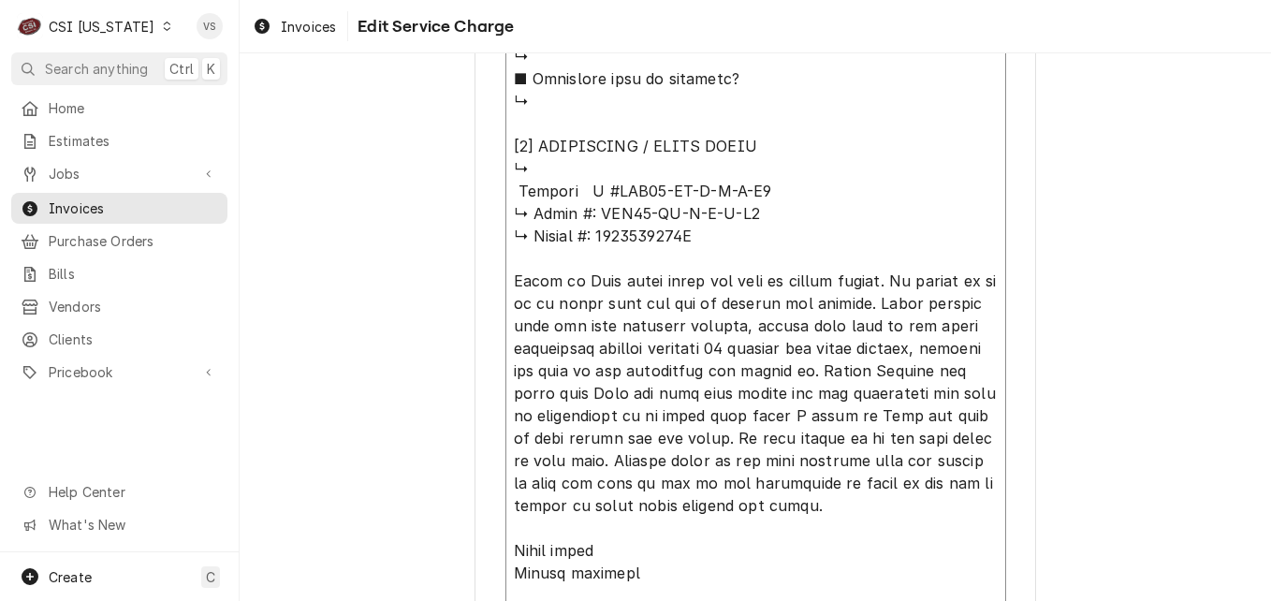
type textarea "x"
type textarea "⚠️ 𝗙𝗢𝗥𝗠 𝗜𝗡𝗦𝗧𝗥𝗨𝗖𝗧𝗜𝗢𝗡𝗦 ⚠️ ✪ 𝗖𝗼𝗺𝗽𝗹𝗲𝘁𝗲 𝗮𝗹𝗹 𝗿𝗲𝗹𝗲𝘃𝗮𝗻𝘁 𝘀𝗲𝗰𝘁𝗶𝗼𝗻𝘀 ✪ 𝗣𝗿𝗼𝘃𝗶𝗱𝗲 𝗱𝗲𝘁𝗮𝗶𝗹𝗲𝗱 𝗮𝗻𝘀…"
type textarea "x"
type textarea "⚠️ 𝗙𝗢𝗥𝗠 𝗜𝗡𝗦𝗧𝗥𝗨𝗖𝗧𝗜𝗢𝗡𝗦 ⚠️ ✪ 𝗖𝗼𝗺𝗽𝗹𝗲𝘁𝗲 𝗮𝗹𝗹 𝗿𝗲𝗹𝗲𝘃𝗮𝗻𝘁 𝘀𝗲𝗰𝘁𝗶𝗼𝗻𝘀 ✪ 𝗣𝗿𝗼𝘃𝗶𝗱𝗲 𝗱𝗲𝘁𝗮𝗶𝗹𝗲𝗱 𝗮𝗻𝘀…"
type textarea "x"
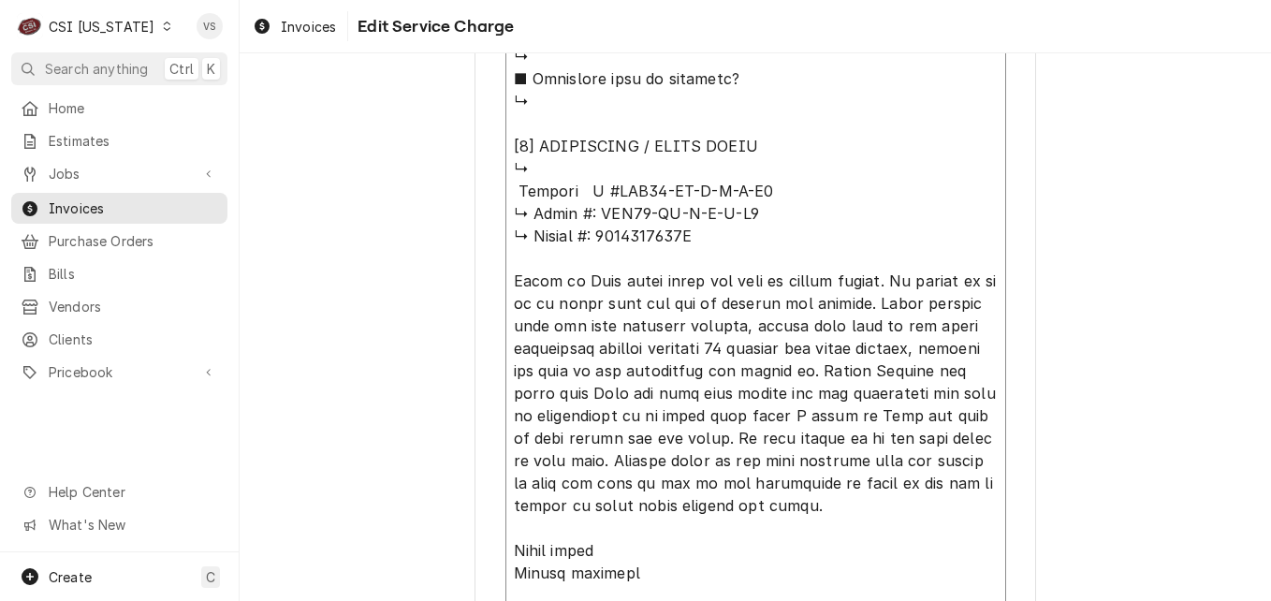
type textarea "⚠️ 𝗙𝗢𝗥𝗠 𝗜𝗡𝗦𝗧𝗥𝗨𝗖𝗧𝗜𝗢𝗡𝗦 ⚠️ ✪ 𝗖𝗼𝗺𝗽𝗹𝗲𝘁𝗲 𝗮𝗹𝗹 𝗿𝗲𝗹𝗲𝘃𝗮𝗻𝘁 𝘀𝗲𝗰𝘁𝗶𝗼𝗻𝘀 ✪ 𝗣𝗿𝗼𝘃𝗶𝗱𝗲 𝗱𝗲𝘁𝗮𝗶𝗹𝗲𝗱 𝗮𝗻𝘀…"
type textarea "x"
type textarea "⚠️ 𝗙𝗢𝗥𝗠 𝗜𝗡𝗦𝗧𝗥𝗨𝗖𝗧𝗜𝗢𝗡𝗦 ⚠️ ✪ 𝗖𝗼𝗺𝗽𝗹𝗲𝘁𝗲 𝗮𝗹𝗹 𝗿𝗲𝗹𝗲𝘃𝗮𝗻𝘁 𝘀𝗲𝗰𝘁𝗶𝗼𝗻𝘀 ✪ 𝗣𝗿𝗼𝘃𝗶𝗱𝗲 𝗱𝗲𝘁𝗮𝗶𝗹𝗲𝗱 𝗮𝗻𝘀…"
type textarea "x"
type textarea "⚠️ 𝗙𝗢𝗥𝗠 𝗜𝗡𝗦𝗧𝗥𝗨𝗖𝗧𝗜𝗢𝗡𝗦 ⚠️ ✪ 𝗖𝗼𝗺𝗽𝗹𝗲𝘁𝗲 𝗮𝗹𝗹 𝗿𝗲𝗹𝗲𝘃𝗮𝗻𝘁 𝘀𝗲𝗰𝘁𝗶𝗼𝗻𝘀 ✪ 𝗣𝗿𝗼𝘃𝗶𝗱𝗲 𝗱𝗲𝘁𝗮𝗶𝗹𝗲𝗱 𝗮𝗻𝘀…"
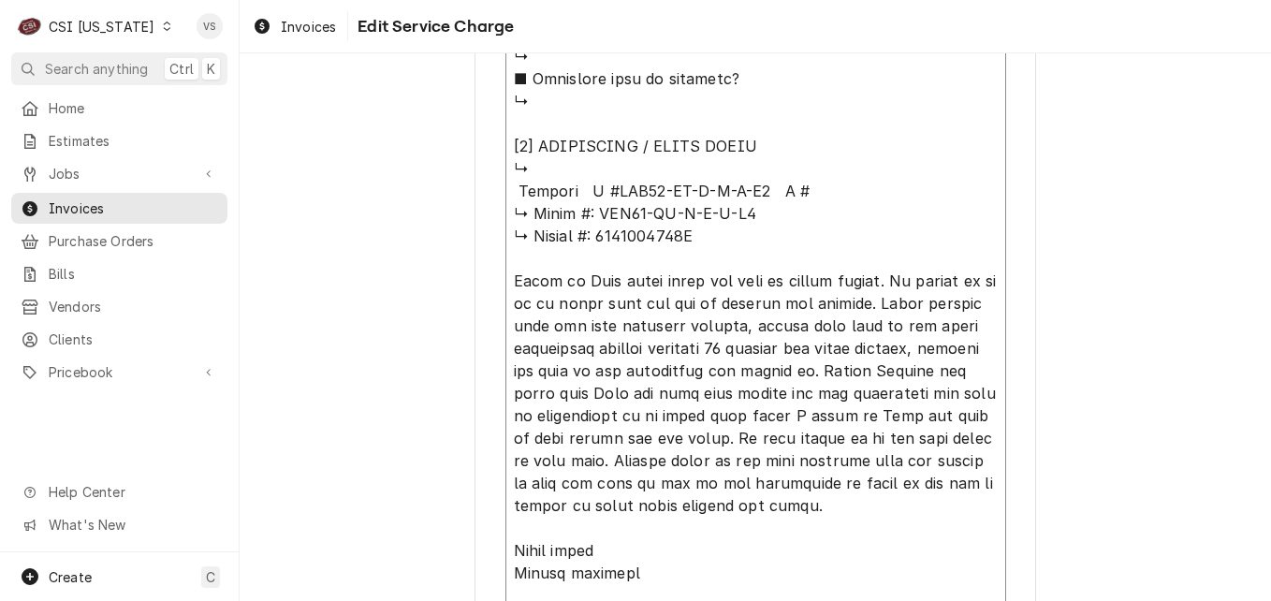
paste textarea "2107300002A"
type textarea "x"
type textarea "⚠️ 𝗙𝗢𝗥𝗠 𝗜𝗡𝗦𝗧𝗥𝗨𝗖𝗧𝗜𝗢𝗡𝗦 ⚠️ ✪ 𝗖𝗼𝗺𝗽𝗹𝗲𝘁𝗲 𝗮𝗹𝗹 𝗿𝗲𝗹𝗲𝘃𝗮𝗻𝘁 𝘀𝗲𝗰𝘁𝗶𝗼𝗻𝘀 ✪ 𝗣𝗿𝗼𝘃𝗶𝗱𝗲 𝗱𝗲𝘁𝗮𝗶𝗹𝗲𝗱 𝗮𝗻𝘀…"
drag, startPoint x: 503, startPoint y: 211, endPoint x: 721, endPoint y: 229, distance: 217.9
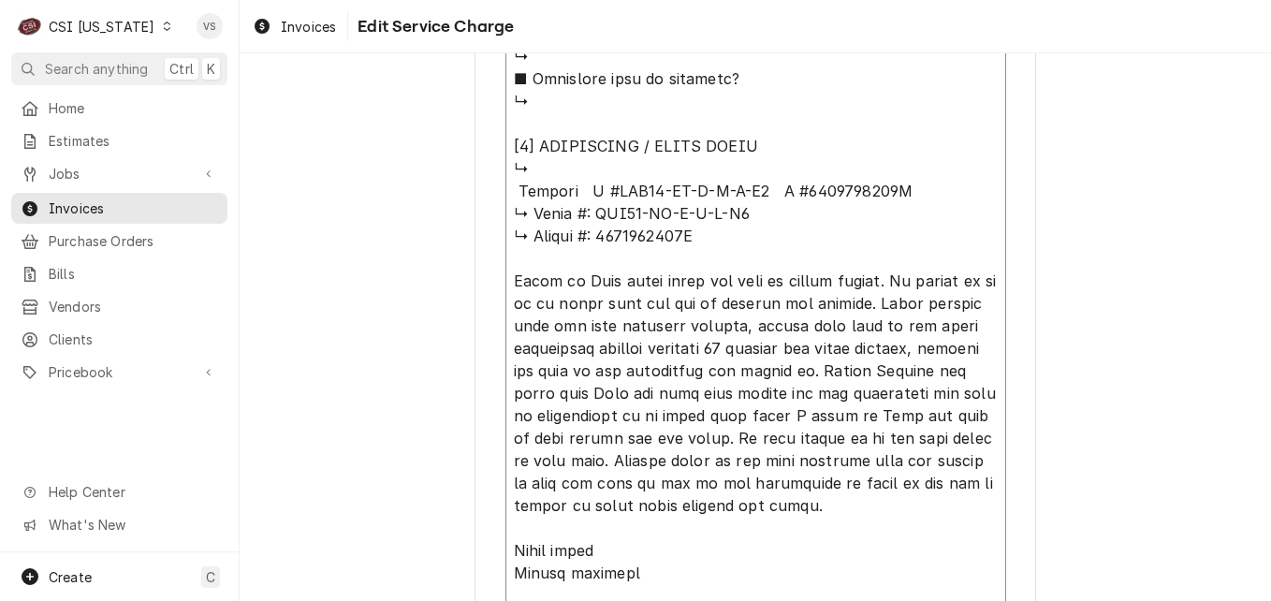
type textarea "x"
type textarea "⚠️ 𝗙𝗢𝗥𝗠 𝗜𝗡𝗦𝗧𝗥𝗨𝗖𝗧𝗜𝗢𝗡𝗦 ⚠️ ✪ 𝗖𝗼𝗺𝗽𝗹𝗲𝘁𝗲 𝗮𝗹𝗹 𝗿𝗲𝗹𝗲𝘃𝗮𝗻𝘁 𝘀𝗲𝗰𝘁𝗶𝗼𝗻𝘀 ✪ 𝗣𝗿𝗼𝘃𝗶𝗱𝗲 𝗱𝗲𝘁𝗮𝗶𝗹𝗲𝗱 𝗮𝗻𝘀…"
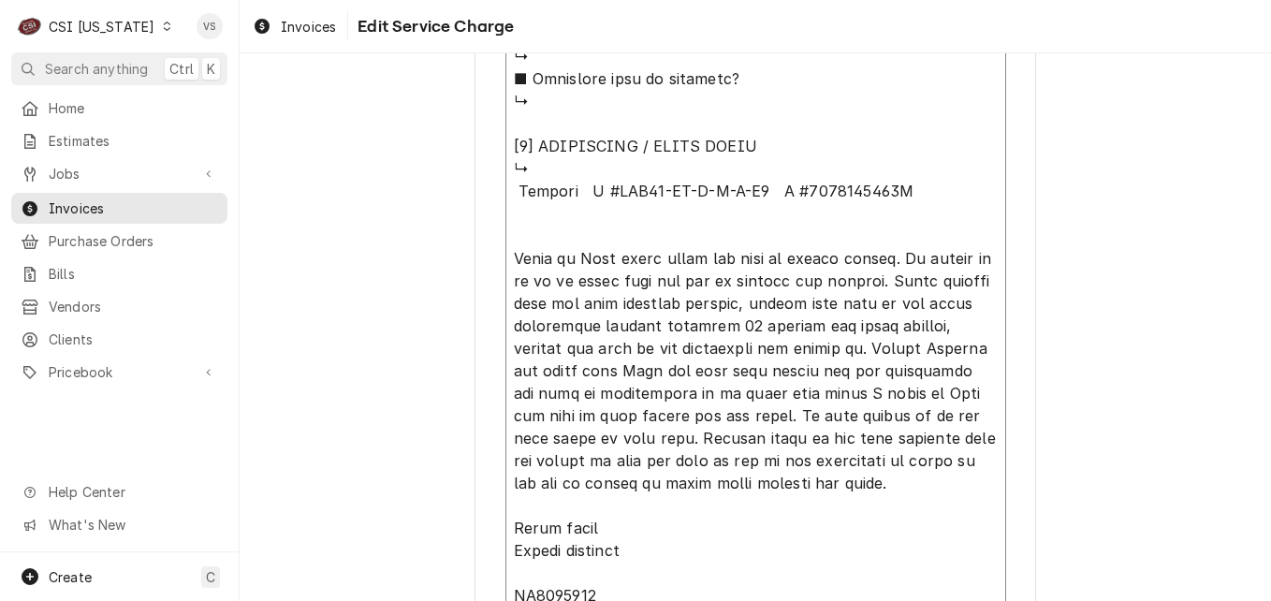
type textarea "x"
type textarea "⚠️ 𝗙𝗢𝗥𝗠 𝗜𝗡𝗦𝗧𝗥𝗨𝗖𝗧𝗜𝗢𝗡𝗦 ⚠️ ✪ 𝗖𝗼𝗺𝗽𝗹𝗲𝘁𝗲 𝗮𝗹𝗹 𝗿𝗲𝗹𝗲𝘃𝗮𝗻𝘁 𝘀𝗲𝗰𝘁𝗶𝗼𝗻𝘀 ✪ 𝗣𝗿𝗼𝘃𝗶𝗱𝗲 𝗱𝗲𝘁𝗮𝗶𝗹𝗲𝗱 𝗮𝗻𝘀…"
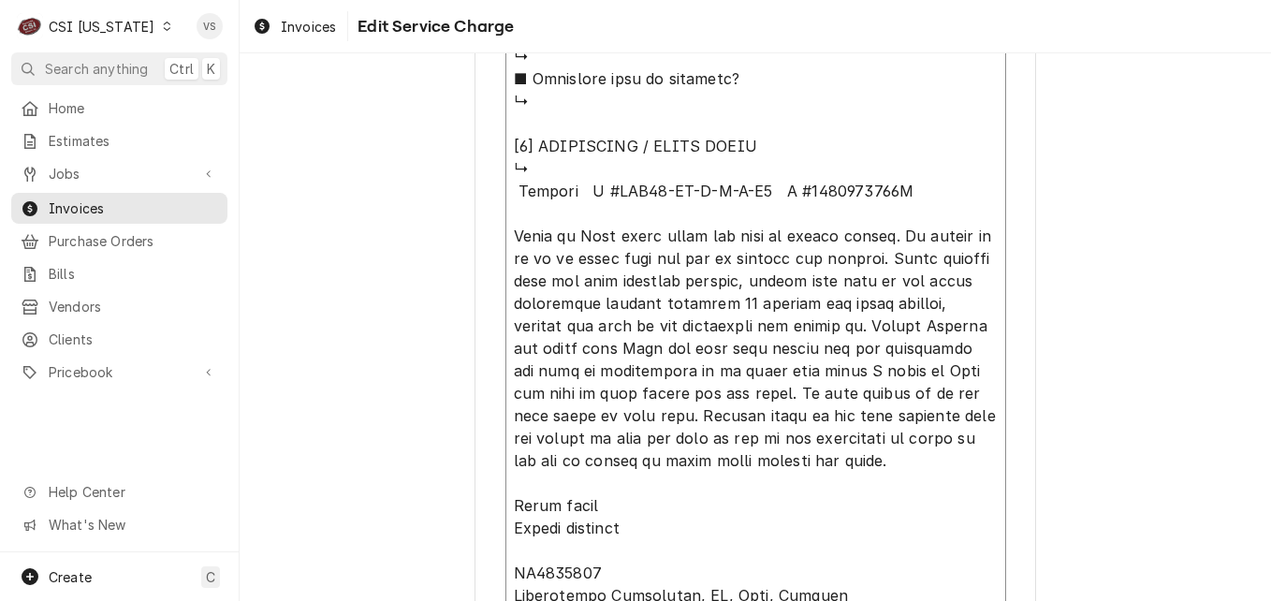
type textarea "x"
type textarea "⚠️ 𝗙𝗢𝗥𝗠 𝗜𝗡𝗦𝗧𝗥𝗨𝗖𝗧𝗜𝗢𝗡𝗦 ⚠️ ✪ 𝗖𝗼𝗺𝗽𝗹𝗲𝘁𝗲 𝗮𝗹𝗹 𝗿𝗲𝗹𝗲𝘃𝗮𝗻𝘁 𝘀𝗲𝗰𝘁𝗶𝗼𝗻𝘀 ✪ 𝗣𝗿𝗼𝘃𝗶𝗱𝗲 𝗱𝗲𝘁𝗮𝗶𝗹𝗲𝗱 𝗮𝗻𝘀…"
type textarea "x"
type textarea "⚠️ 𝗙𝗢𝗥𝗠 𝗜𝗡𝗦𝗧𝗥𝗨𝗖𝗧𝗜𝗢𝗡𝗦 ⚠️ ✪ 𝗖𝗼𝗺𝗽𝗹𝗲𝘁𝗲 𝗮𝗹𝗹 𝗿𝗲𝗹𝗲𝘃𝗮𝗻𝘁 𝘀𝗲𝗰𝘁𝗶𝗼𝗻𝘀 ✪ 𝗣𝗿𝗼𝘃𝗶𝗱𝗲 𝗱𝗲𝘁𝗮𝗶𝗹𝗲𝗱 𝗮𝗻𝘀…"
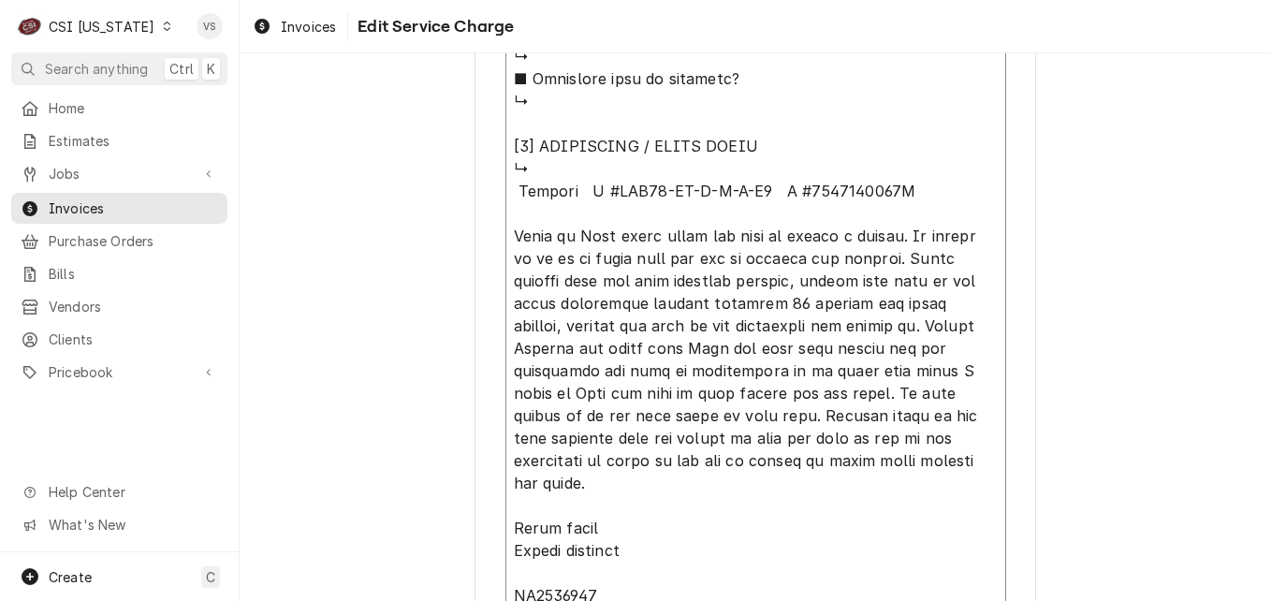
type textarea "x"
type textarea "⚠️ 𝗙𝗢𝗥𝗠 𝗜𝗡𝗦𝗧𝗥𝗨𝗖𝗧𝗜𝗢𝗡𝗦 ⚠️ ✪ 𝗖𝗼𝗺𝗽𝗹𝗲𝘁𝗲 𝗮𝗹𝗹 𝗿𝗲𝗹𝗲𝘃𝗮𝗻𝘁 𝘀𝗲𝗰𝘁𝗶𝗼𝗻𝘀 ✪ 𝗣𝗿𝗼𝘃𝗶𝗱𝗲 𝗱𝗲𝘁𝗮𝗶𝗹𝗲𝗱 𝗮𝗻𝘀…"
type textarea "x"
type textarea "⚠️ 𝗙𝗢𝗥𝗠 𝗜𝗡𝗦𝗧𝗥𝗨𝗖𝗧𝗜𝗢𝗡𝗦 ⚠️ ✪ 𝗖𝗼𝗺𝗽𝗹𝗲𝘁𝗲 𝗮𝗹𝗹 𝗿𝗲𝗹𝗲𝘃𝗮𝗻𝘁 𝘀𝗲𝗰𝘁𝗶𝗼𝗻𝘀 ✪ 𝗣𝗿𝗼𝘃𝗶𝗱𝗲 𝗱𝗲𝘁𝗮𝗶𝗹𝗲𝗱 𝗮𝗻𝘀…"
type textarea "x"
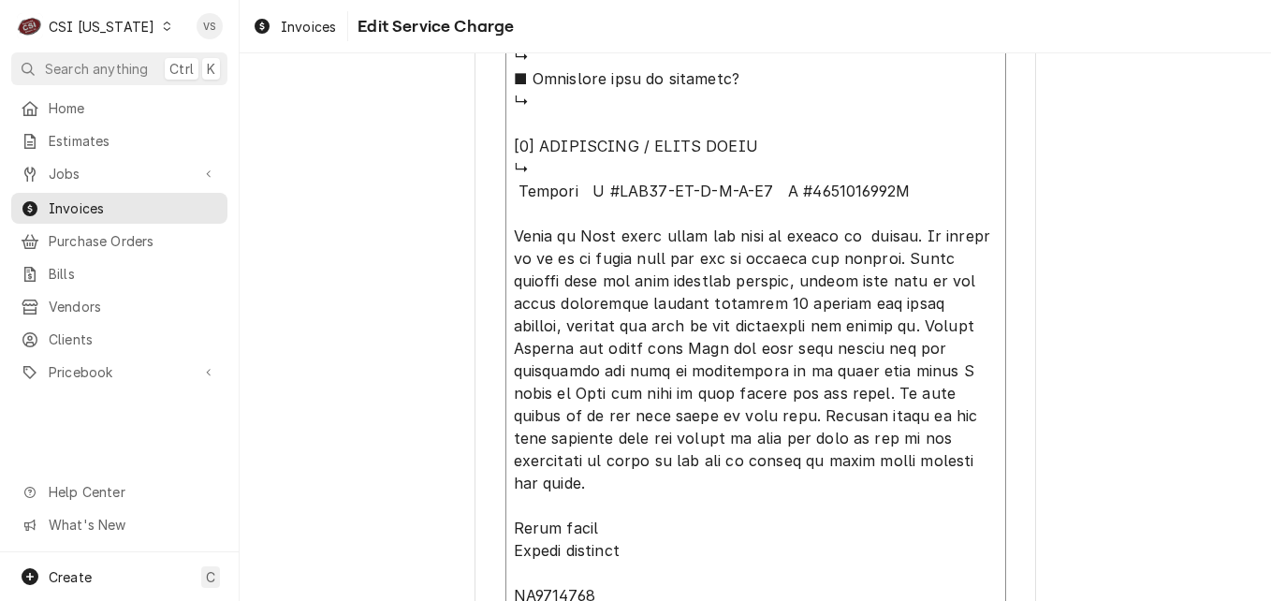
type textarea "⚠️ 𝗙𝗢𝗥𝗠 𝗜𝗡𝗦𝗧𝗥𝗨𝗖𝗧𝗜𝗢𝗡𝗦 ⚠️ ✪ 𝗖𝗼𝗺𝗽𝗹𝗲𝘁𝗲 𝗮𝗹𝗹 𝗿𝗲𝗹𝗲𝘃𝗮𝗻𝘁 𝘀𝗲𝗰𝘁𝗶𝗼𝗻𝘀 ✪ 𝗣𝗿𝗼𝘃𝗶𝗱𝗲 𝗱𝗲𝘁𝗮𝗶𝗹𝗲𝗱 𝗮𝗻𝘀…"
type textarea "x"
type textarea "⚠️ 𝗙𝗢𝗥𝗠 𝗜𝗡𝗦𝗧𝗥𝗨𝗖𝗧𝗜𝗢𝗡𝗦 ⚠️ ✪ 𝗖𝗼𝗺𝗽𝗹𝗲𝘁𝗲 𝗮𝗹𝗹 𝗿𝗲𝗹𝗲𝘃𝗮𝗻𝘁 𝘀𝗲𝗰𝘁𝗶𝗼𝗻𝘀 ✪ 𝗣𝗿𝗼𝘃𝗶𝗱𝗲 𝗱𝗲𝘁𝗮𝗶𝗹𝗲𝗱 𝗮𝗻𝘀…"
drag, startPoint x: 863, startPoint y: 327, endPoint x: 924, endPoint y: 330, distance: 60.9
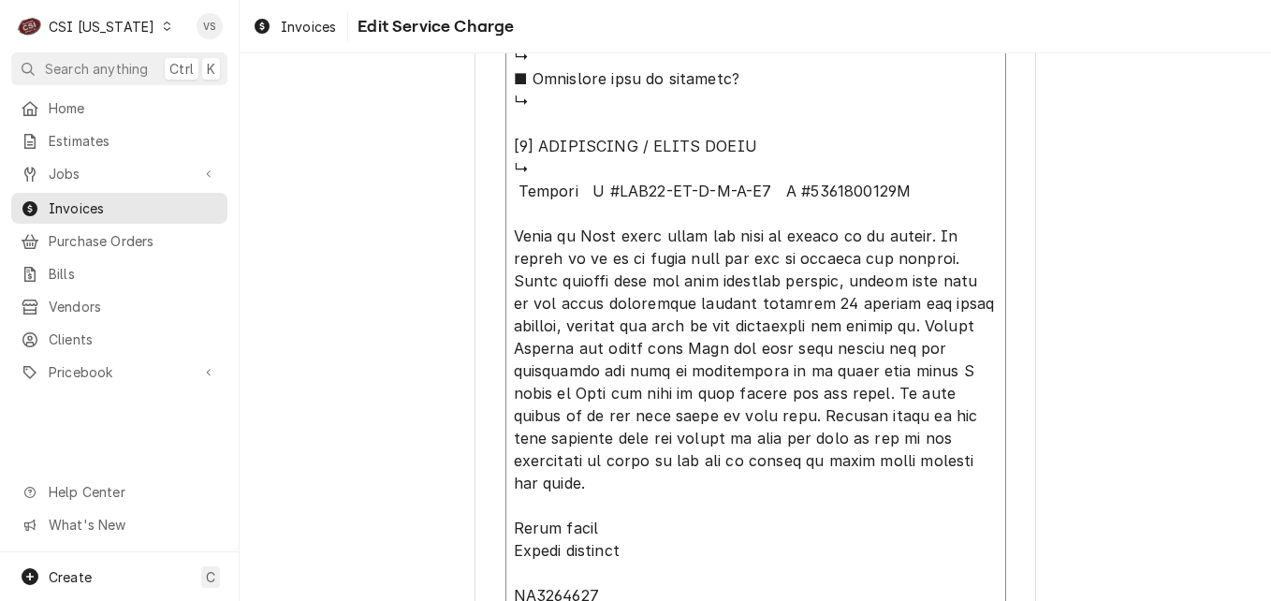
drag, startPoint x: 507, startPoint y: 347, endPoint x: 727, endPoint y: 346, distance: 219.9
type textarea "x"
type textarea "⚠️ 𝗙𝗢𝗥𝗠 𝗜𝗡𝗦𝗧𝗥𝗨𝗖𝗧𝗜𝗢𝗡𝗦 ⚠️ ✪ 𝗖𝗼𝗺𝗽𝗹𝗲𝘁𝗲 𝗮𝗹𝗹 𝗿𝗲𝗹𝗲𝘃𝗮𝗻𝘁 𝘀𝗲𝗰𝘁𝗶𝗼𝗻𝘀 ✪ 𝗣𝗿𝗼𝘃𝗶𝗱𝗲 𝗱𝗲𝘁𝗮𝗶𝗹𝗲𝗱 𝗮𝗻𝘀…"
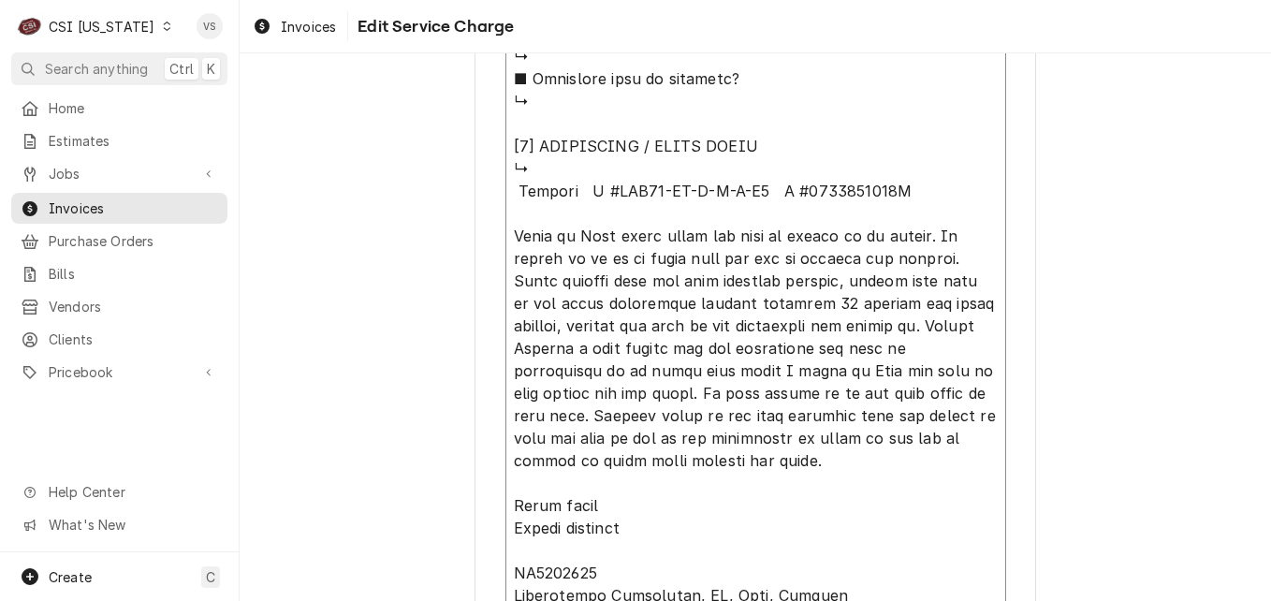
type textarea "x"
type textarea "⚠️ 𝗙𝗢𝗥𝗠 𝗜𝗡𝗦𝗧𝗥𝗨𝗖𝗧𝗜𝗢𝗡𝗦 ⚠️ ✪ 𝗖𝗼𝗺𝗽𝗹𝗲𝘁𝗲 𝗮𝗹𝗹 𝗿𝗲𝗹𝗲𝘃𝗮𝗻𝘁 𝘀𝗲𝗰𝘁𝗶𝗼𝗻𝘀 ✪ 𝗣𝗿𝗼𝘃𝗶𝗱𝗲 𝗱𝗲𝘁𝗮𝗶𝗹𝗲𝗱 𝗮𝗻𝘀…"
type textarea "x"
type textarea "⚠️ 𝗙𝗢𝗥𝗠 𝗜𝗡𝗦𝗧𝗥𝗨𝗖𝗧𝗜𝗢𝗡𝗦 ⚠️ ✪ 𝗖𝗼𝗺𝗽𝗹𝗲𝘁𝗲 𝗮𝗹𝗹 𝗿𝗲𝗹𝗲𝘃𝗮𝗻𝘁 𝘀𝗲𝗰𝘁𝗶𝗼𝗻𝘀 ✪ 𝗣𝗿𝗼𝘃𝗶𝗱𝗲 𝗱𝗲𝘁𝗮𝗶𝗹𝗲𝗱 𝗮𝗻𝘀…"
type textarea "x"
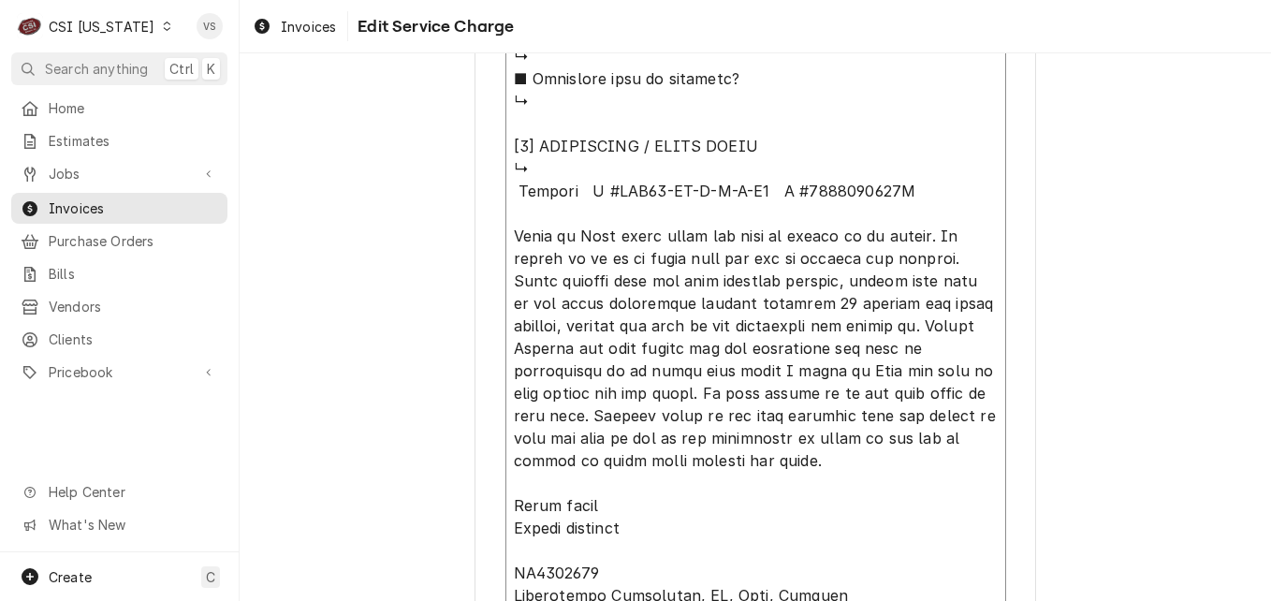
type textarea "⚠️ 𝗙𝗢𝗥𝗠 𝗜𝗡𝗦𝗧𝗥𝗨𝗖𝗧𝗜𝗢𝗡𝗦 ⚠️ ✪ 𝗖𝗼𝗺𝗽𝗹𝗲𝘁𝗲 𝗮𝗹𝗹 𝗿𝗲𝗹𝗲𝘃𝗮𝗻𝘁 𝘀𝗲𝗰𝘁𝗶𝗼𝗻𝘀 ✪ 𝗣𝗿𝗼𝘃𝗶𝗱𝗲 𝗱𝗲𝘁𝗮𝗶𝗹𝗲𝗱 𝗮𝗻𝘀…"
type textarea "x"
type textarea "⚠️ 𝗙𝗢𝗥𝗠 𝗜𝗡𝗦𝗧𝗥𝗨𝗖𝗧𝗜𝗢𝗡𝗦 ⚠️ ✪ 𝗖𝗼𝗺𝗽𝗹𝗲𝘁𝗲 𝗮𝗹𝗹 𝗿𝗲𝗹𝗲𝘃𝗮𝗻𝘁 𝘀𝗲𝗰𝘁𝗶𝗼𝗻𝘀 ✪ 𝗣𝗿𝗼𝘃𝗶𝗱𝗲 𝗱𝗲𝘁𝗮𝗶𝗹𝗲𝗱 𝗮𝗻𝘀…"
type textarea "x"
type textarea "⚠️ 𝗙𝗢𝗥𝗠 𝗜𝗡𝗦𝗧𝗥𝗨𝗖𝗧𝗜𝗢𝗡𝗦 ⚠️ ✪ 𝗖𝗼𝗺𝗽𝗹𝗲𝘁𝗲 𝗮𝗹𝗹 𝗿𝗲𝗹𝗲𝘃𝗮𝗻𝘁 𝘀𝗲𝗰𝘁𝗶𝗼𝗻𝘀 ✪ 𝗣𝗿𝗼𝘃𝗶𝗱𝗲 𝗱𝗲𝘁𝗮𝗶𝗹𝗲𝗱 𝗮𝗻𝘀…"
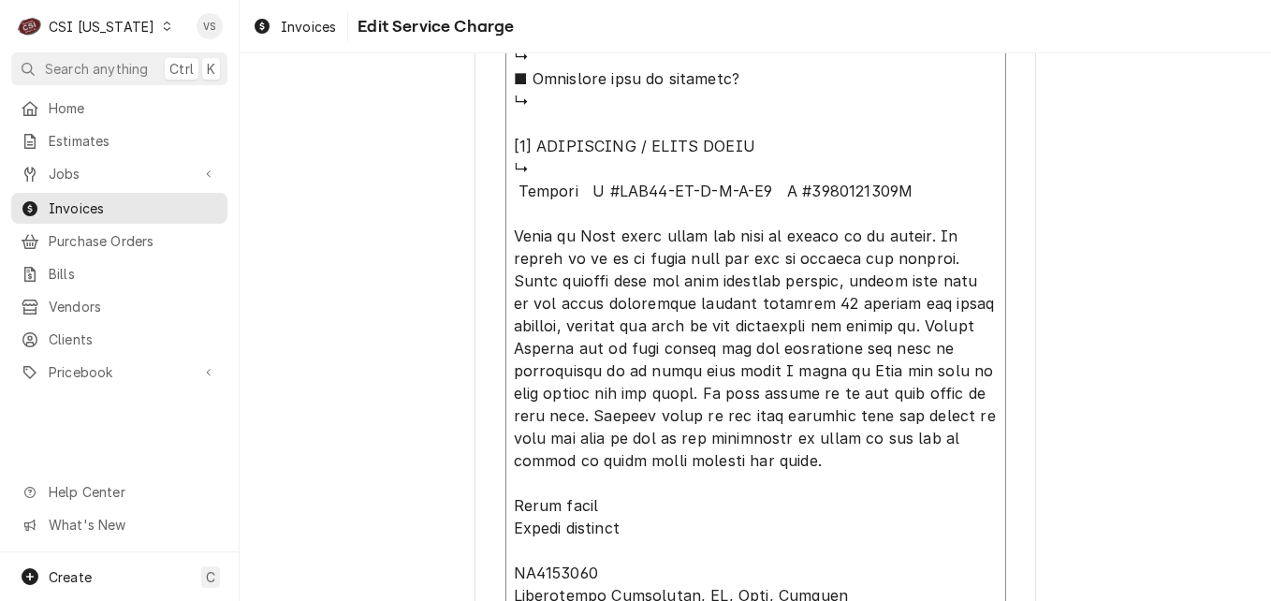
type textarea "x"
type textarea "⚠️ 𝗙𝗢𝗥𝗠 𝗜𝗡𝗦𝗧𝗥𝗨𝗖𝗧𝗜𝗢𝗡𝗦 ⚠️ ✪ 𝗖𝗼𝗺𝗽𝗹𝗲𝘁𝗲 𝗮𝗹𝗹 𝗿𝗲𝗹𝗲𝘃𝗮𝗻𝘁 𝘀𝗲𝗰𝘁𝗶𝗼𝗻𝘀 ✪ 𝗣𝗿𝗼𝘃𝗶𝗱𝗲 𝗱𝗲𝘁𝗮𝗶𝗹𝗲𝗱 𝗮𝗻𝘀…"
type textarea "x"
type textarea "⚠️ 𝗙𝗢𝗥𝗠 𝗜𝗡𝗦𝗧𝗥𝗨𝗖𝗧𝗜𝗢𝗡𝗦 ⚠️ ✪ 𝗖𝗼𝗺𝗽𝗹𝗲𝘁𝗲 𝗮𝗹𝗹 𝗿𝗲𝗹𝗲𝘃𝗮𝗻𝘁 𝘀𝗲𝗰𝘁𝗶𝗼𝗻𝘀 ✪ 𝗣𝗿𝗼𝘃𝗶𝗱𝗲 𝗱𝗲𝘁𝗮𝗶𝗹𝗲𝗱 𝗮𝗻𝘀…"
type textarea "x"
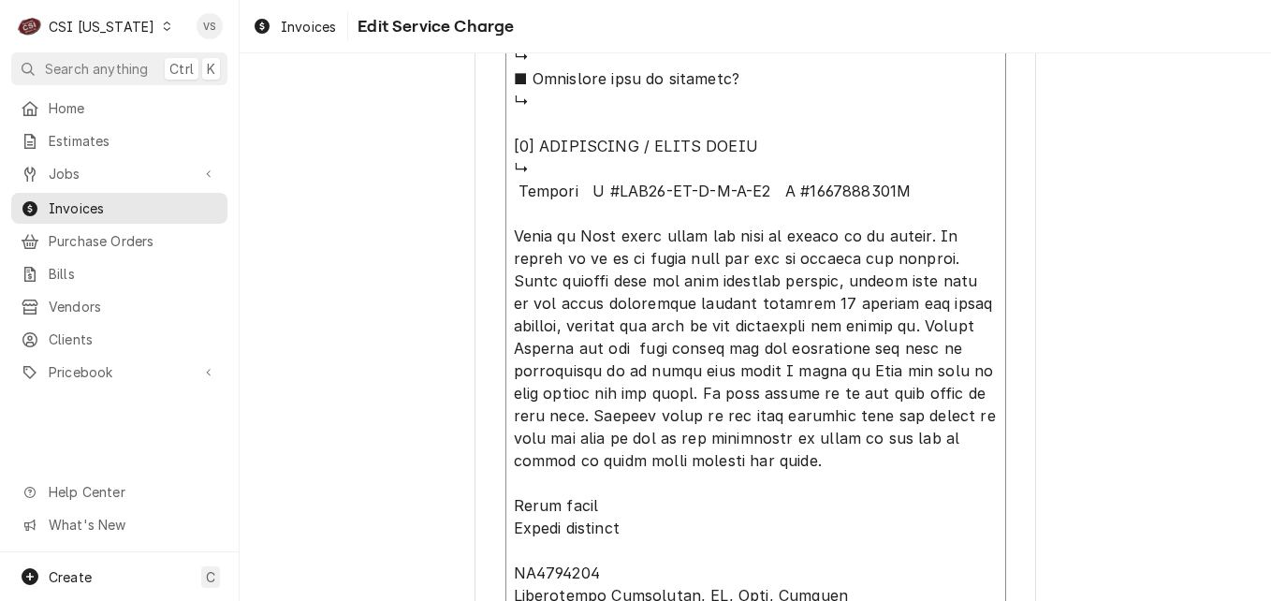
type textarea "⚠️ 𝗙𝗢𝗥𝗠 𝗜𝗡𝗦𝗧𝗥𝗨𝗖𝗧𝗜𝗢𝗡𝗦 ⚠️ ✪ 𝗖𝗼𝗺𝗽𝗹𝗲𝘁𝗲 𝗮𝗹𝗹 𝗿𝗲𝗹𝗲𝘃𝗮𝗻𝘁 𝘀𝗲𝗰𝘁𝗶𝗼𝗻𝘀 ✪ 𝗣𝗿𝗼𝘃𝗶𝗱𝗲 𝗱𝗲𝘁𝗮𝗶𝗹𝗲𝗱 𝗮𝗻𝘀…"
drag, startPoint x: 820, startPoint y: 349, endPoint x: 988, endPoint y: 376, distance: 170.6
type textarea "x"
type textarea "⚠️ 𝗙𝗢𝗥𝗠 𝗜𝗡𝗦𝗧𝗥𝗨𝗖𝗧𝗜𝗢𝗡𝗦 ⚠️ ✪ 𝗖𝗼𝗺𝗽𝗹𝗲𝘁𝗲 𝗮𝗹𝗹 𝗿𝗲𝗹𝗲𝘃𝗮𝗻𝘁 𝘀𝗲𝗰𝘁𝗶𝗼𝗻𝘀 ✪ 𝗣𝗿𝗼𝘃𝗶𝗱𝗲 𝗱𝗲𝘁𝗮𝗶𝗹𝗲𝗱 𝗮𝗻𝘀…"
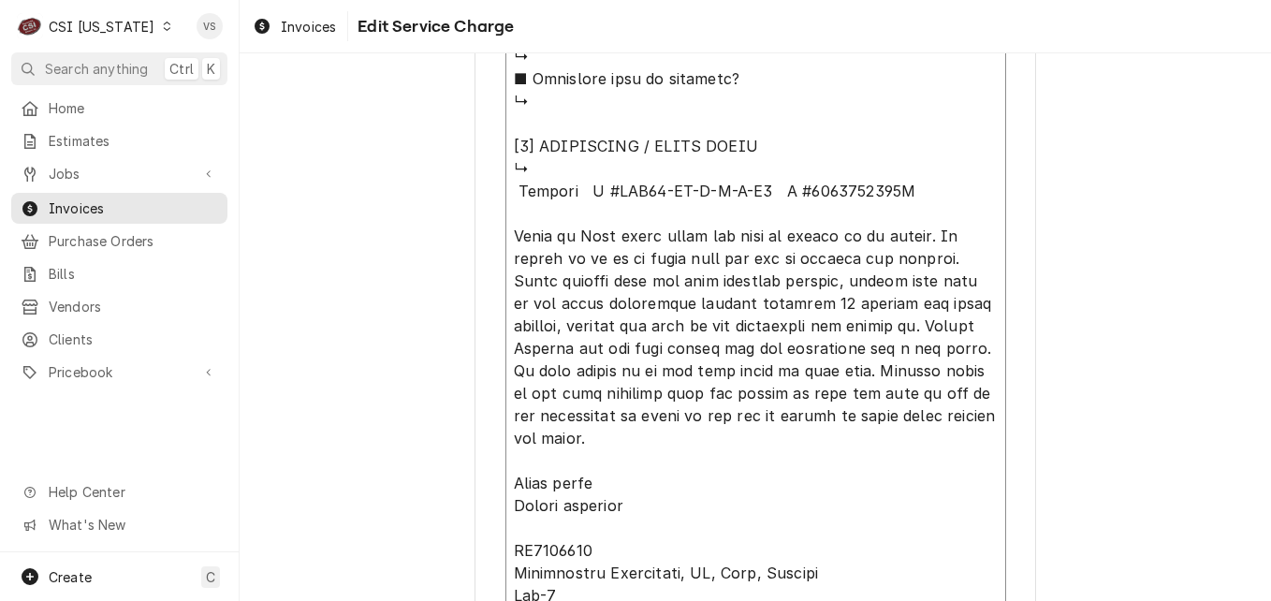
type textarea "x"
type textarea "⚠️ 𝗙𝗢𝗥𝗠 𝗜𝗡𝗦𝗧𝗥𝗨𝗖𝗧𝗜𝗢𝗡𝗦 ⚠️ ✪ 𝗖𝗼𝗺𝗽𝗹𝗲𝘁𝗲 𝗮𝗹𝗹 𝗿𝗲𝗹𝗲𝘃𝗮𝗻𝘁 𝘀𝗲𝗰𝘁𝗶𝗼𝗻𝘀 ✪ 𝗣𝗿𝗼𝘃𝗶𝗱𝗲 𝗱𝗲𝘁𝗮𝗶𝗹𝗲𝗱 𝗮𝗻𝘀…"
type textarea "x"
type textarea "⚠️ 𝗙𝗢𝗥𝗠 𝗜𝗡𝗦𝗧𝗥𝗨𝗖𝗧𝗜𝗢𝗡𝗦 ⚠️ ✪ 𝗖𝗼𝗺𝗽𝗹𝗲𝘁𝗲 𝗮𝗹𝗹 𝗿𝗲𝗹𝗲𝘃𝗮𝗻𝘁 𝘀𝗲𝗰𝘁𝗶𝗼𝗻𝘀 ✪ 𝗣𝗿𝗼𝘃𝗶𝗱𝗲 𝗱𝗲𝘁𝗮𝗶𝗹𝗲𝗱 𝗮𝗻𝘀…"
drag, startPoint x: 893, startPoint y: 349, endPoint x: 779, endPoint y: 374, distance: 116.9
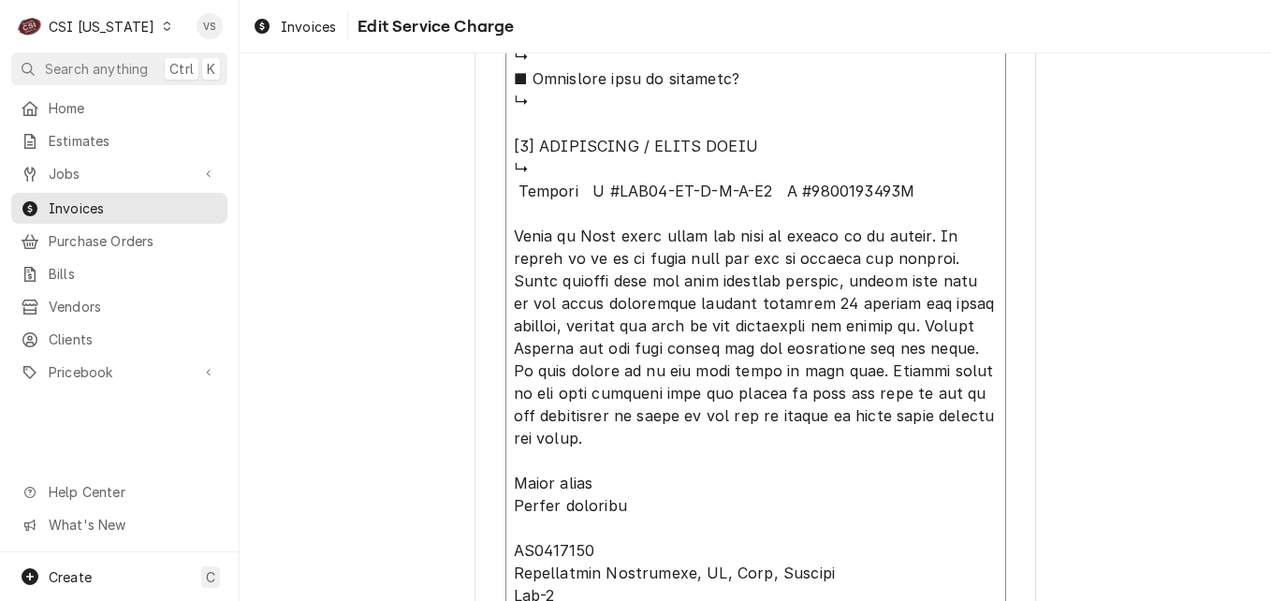
type textarea "x"
type textarea "⚠️ 𝗙𝗢𝗥𝗠 𝗜𝗡𝗦𝗧𝗥𝗨𝗖𝗧𝗜𝗢𝗡𝗦 ⚠️ ✪ 𝗖𝗼𝗺𝗽𝗹𝗲𝘁𝗲 𝗮𝗹𝗹 𝗿𝗲𝗹𝗲𝘃𝗮𝗻𝘁 𝘀𝗲𝗰𝘁𝗶𝗼𝗻𝘀 ✪ 𝗣𝗿𝗼𝘃𝗶𝗱𝗲 𝗱𝗲𝘁𝗮𝗶𝗹𝗲𝗱 𝗮𝗻𝘀…"
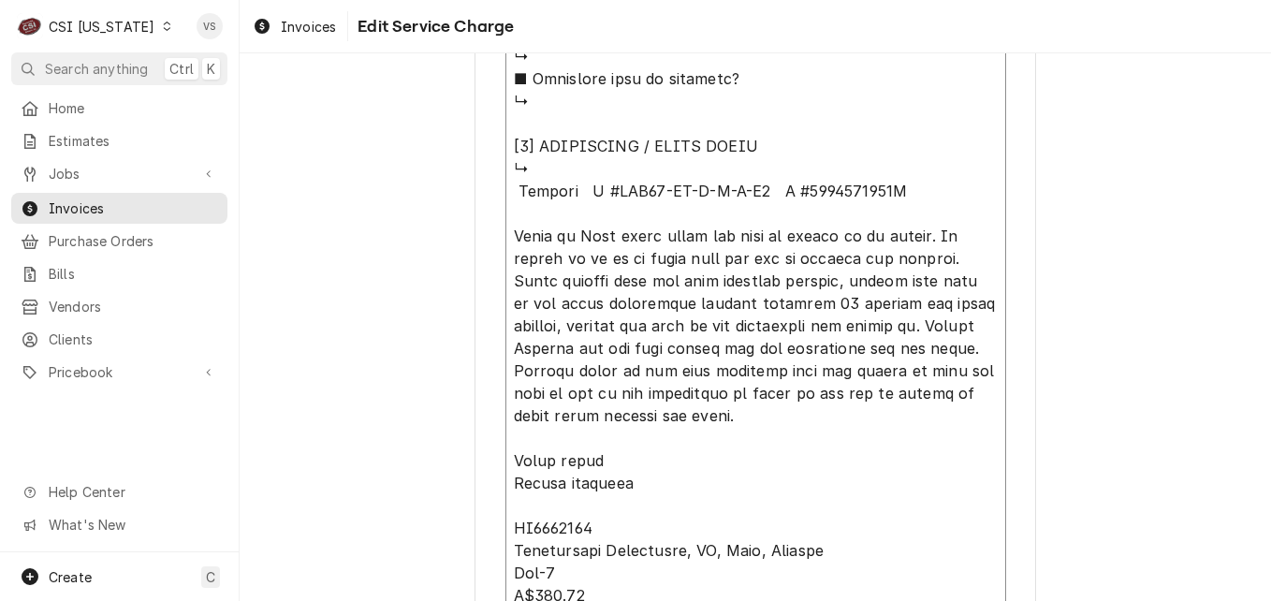
drag, startPoint x: 665, startPoint y: 396, endPoint x: 746, endPoint y: 395, distance: 80.5
drag, startPoint x: 742, startPoint y: 388, endPoint x: 665, endPoint y: 390, distance: 76.8
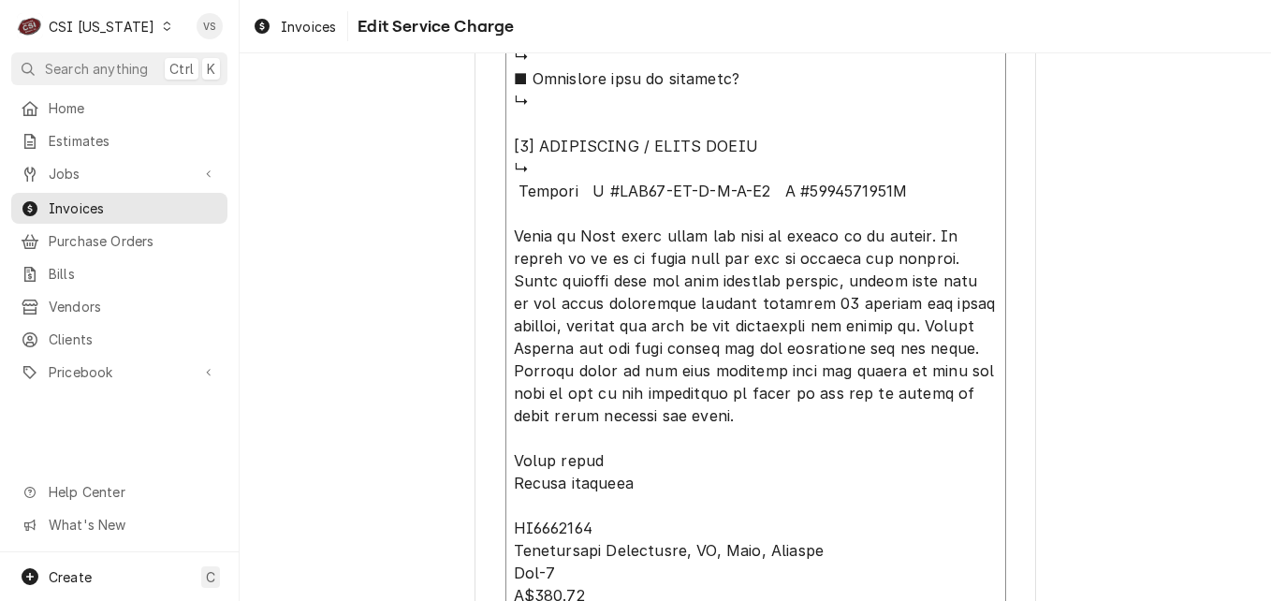
type textarea "x"
type textarea "⚠️ 𝗙𝗢𝗥𝗠 𝗜𝗡𝗦𝗧𝗥𝗨𝗖𝗧𝗜𝗢𝗡𝗦 ⚠️ ✪ 𝗖𝗼𝗺𝗽𝗹𝗲𝘁𝗲 𝗮𝗹𝗹 𝗿𝗲𝗹𝗲𝘃𝗮𝗻𝘁 𝘀𝗲𝗰𝘁𝗶𝗼𝗻𝘀 ✪ 𝗣𝗿𝗼𝘃𝗶𝗱𝗲 𝗱𝗲𝘁𝗮𝗶𝗹𝗲𝗱 𝗮𝗻𝘀…"
type textarea "x"
type textarea "⚠️ 𝗙𝗢𝗥𝗠 𝗜𝗡𝗦𝗧𝗥𝗨𝗖𝗧𝗜𝗢𝗡𝗦 ⚠️ ✪ 𝗖𝗼𝗺𝗽𝗹𝗲𝘁𝗲 𝗮𝗹𝗹 𝗿𝗲𝗹𝗲𝘃𝗮𝗻𝘁 𝘀𝗲𝗰𝘁𝗶𝗼𝗻𝘀 ✪ 𝗣𝗿𝗼𝘃𝗶𝗱𝗲 𝗱𝗲𝘁𝗮𝗶𝗹𝗲𝗱 𝗮𝗻𝘀…"
type textarea "x"
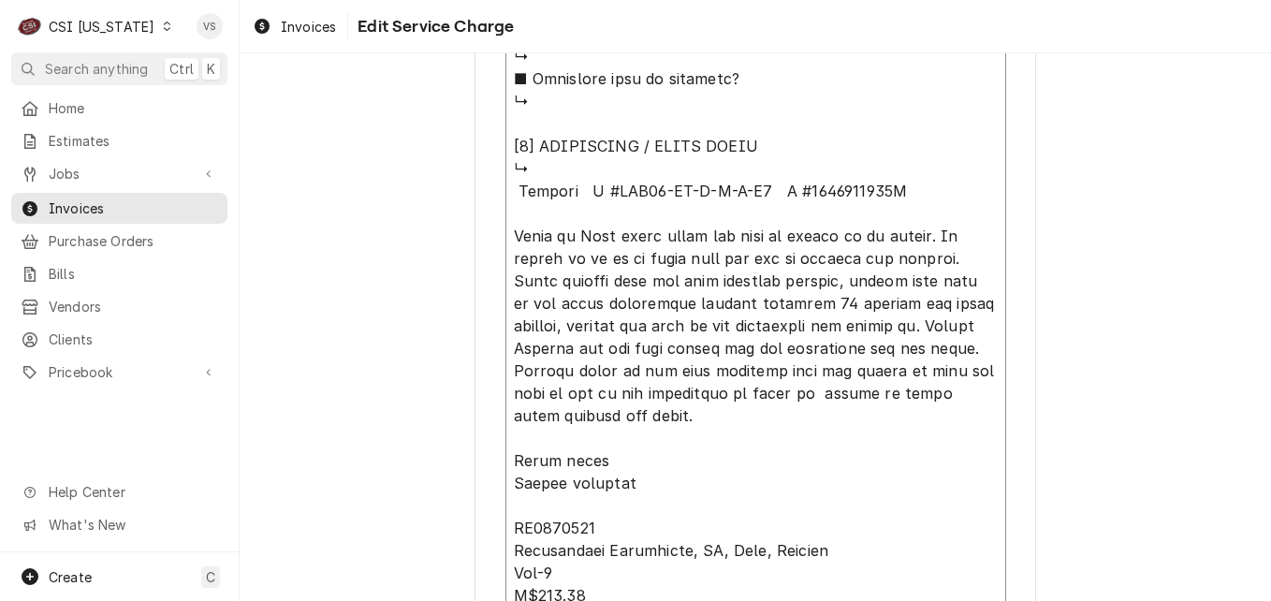
type textarea "⚠️ 𝗙𝗢𝗥𝗠 𝗜𝗡𝗦𝗧𝗥𝗨𝗖𝗧𝗜𝗢𝗡𝗦 ⚠️ ✪ 𝗖𝗼𝗺𝗽𝗹𝗲𝘁𝗲 𝗮𝗹𝗹 𝗿𝗲𝗹𝗲𝘃𝗮𝗻𝘁 𝘀𝗲𝗰𝘁𝗶𝗼𝗻𝘀 ✪ 𝗣𝗿𝗼𝘃𝗶𝗱𝗲 𝗱𝗲𝘁𝗮𝗶𝗹𝗲𝗱 𝗮𝗻𝘀…"
type textarea "x"
type textarea "⚠️ 𝗙𝗢𝗥𝗠 𝗜𝗡𝗦𝗧𝗥𝗨𝗖𝗧𝗜𝗢𝗡𝗦 ⚠️ ✪ 𝗖𝗼𝗺𝗽𝗹𝗲𝘁𝗲 𝗮𝗹𝗹 𝗿𝗲𝗹𝗲𝘃𝗮𝗻𝘁 𝘀𝗲𝗰𝘁𝗶𝗼𝗻𝘀 ✪ 𝗣𝗿𝗼𝘃𝗶𝗱𝗲 𝗱𝗲𝘁𝗮𝗶𝗹𝗲𝗱 𝗮𝗻𝘀…"
type textarea "x"
type textarea "⚠️ 𝗙𝗢𝗥𝗠 𝗜𝗡𝗦𝗧𝗥𝗨𝗖𝗧𝗜𝗢𝗡𝗦 ⚠️ ✪ 𝗖𝗼𝗺𝗽𝗹𝗲𝘁𝗲 𝗮𝗹𝗹 𝗿𝗲𝗹𝗲𝘃𝗮𝗻𝘁 𝘀𝗲𝗰𝘁𝗶𝗼𝗻𝘀 ✪ 𝗣𝗿𝗼𝘃𝗶𝗱𝗲 𝗱𝗲𝘁𝗮𝗶𝗹𝗲𝗱 𝗮𝗻𝘀…"
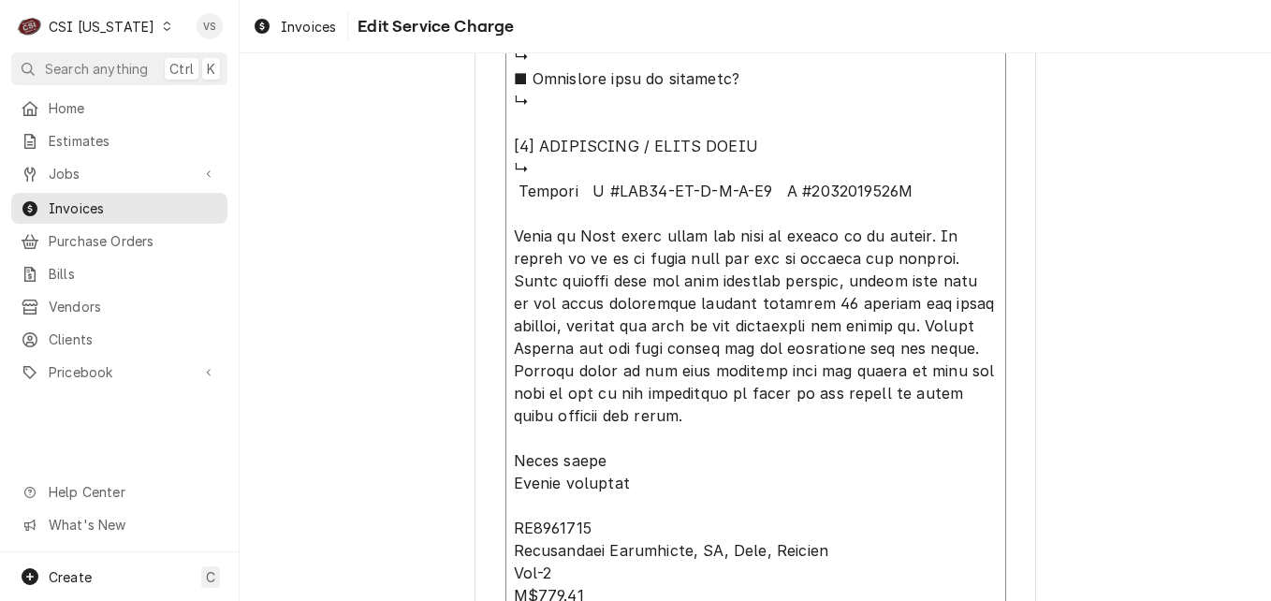
type textarea "x"
type textarea "⚠️ 𝗙𝗢𝗥𝗠 𝗜𝗡𝗦𝗧𝗥𝗨𝗖𝗧𝗜𝗢𝗡𝗦 ⚠️ ✪ 𝗖𝗼𝗺𝗽𝗹𝗲𝘁𝗲 𝗮𝗹𝗹 𝗿𝗲𝗹𝗲𝘃𝗮𝗻𝘁 𝘀𝗲𝗰𝘁𝗶𝗼𝗻𝘀 ✪ 𝗣𝗿𝗼𝘃𝗶𝗱𝗲 𝗱𝗲𝘁𝗮𝗶𝗹𝗲𝗱 𝗮𝗻𝘀…"
type textarea "x"
type textarea "⚠️ 𝗙𝗢𝗥𝗠 𝗜𝗡𝗦𝗧𝗥𝗨𝗖𝗧𝗜𝗢𝗡𝗦 ⚠️ ✪ 𝗖𝗼𝗺𝗽𝗹𝗲𝘁𝗲 𝗮𝗹𝗹 𝗿𝗲𝗹𝗲𝘃𝗮𝗻𝘁 𝘀𝗲𝗰𝘁𝗶𝗼𝗻𝘀 ✪ 𝗣𝗿𝗼𝘃𝗶𝗱𝗲 𝗱𝗲𝘁𝗮𝗶𝗹𝗲𝗱 𝗮𝗻𝘀…"
type textarea "x"
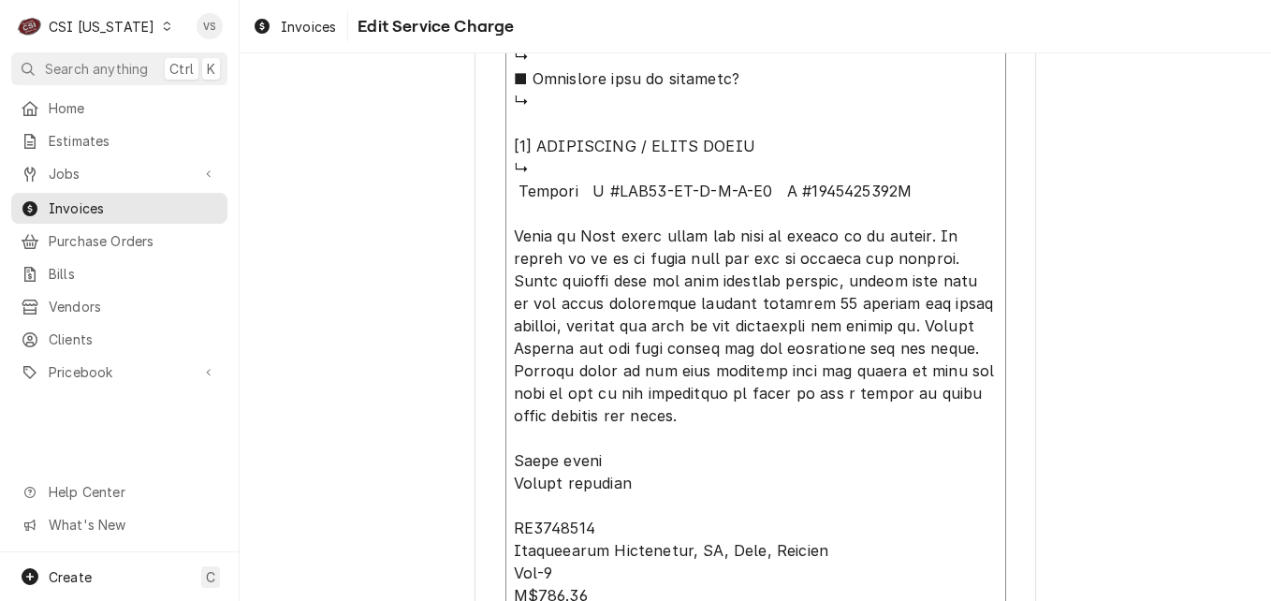
type textarea "⚠️ 𝗙𝗢𝗥𝗠 𝗜𝗡𝗦𝗧𝗥𝗨𝗖𝗧𝗜𝗢𝗡𝗦 ⚠️ ✪ 𝗖𝗼𝗺𝗽𝗹𝗲𝘁𝗲 𝗮𝗹𝗹 𝗿𝗲𝗹𝗲𝘃𝗮𝗻𝘁 𝘀𝗲𝗰𝘁𝗶𝗼𝗻𝘀 ✪ 𝗣𝗿𝗼𝘃𝗶𝗱𝗲 𝗱𝗲𝘁𝗮𝗶𝗹𝗲𝗱 𝗮𝗻𝘀…"
type textarea "x"
type textarea "⚠️ 𝗙𝗢𝗥𝗠 𝗜𝗡𝗦𝗧𝗥𝗨𝗖𝗧𝗜𝗢𝗡𝗦 ⚠️ ✪ 𝗖𝗼𝗺𝗽𝗹𝗲𝘁𝗲 𝗮𝗹𝗹 𝗿𝗲𝗹𝗲𝘃𝗮𝗻𝘁 𝘀𝗲𝗰𝘁𝗶𝗼𝗻𝘀 ✪ 𝗣𝗿𝗼𝘃𝗶𝗱𝗲 𝗱𝗲𝘁𝗮𝗶𝗹𝗲𝗱 𝗮𝗻𝘀…"
type textarea "x"
type textarea "⚠️ 𝗙𝗢𝗥𝗠 𝗜𝗡𝗦𝗧𝗥𝗨𝗖𝗧𝗜𝗢𝗡𝗦 ⚠️ ✪ 𝗖𝗼𝗺𝗽𝗹𝗲𝘁𝗲 𝗮𝗹𝗹 𝗿𝗲𝗹𝗲𝘃𝗮𝗻𝘁 𝘀𝗲𝗰𝘁𝗶𝗼𝗻𝘀 ✪ 𝗣𝗿𝗼𝘃𝗶𝗱𝗲 𝗱𝗲𝘁𝗮𝗶𝗹𝗲𝗱 𝗮𝗻𝘀…"
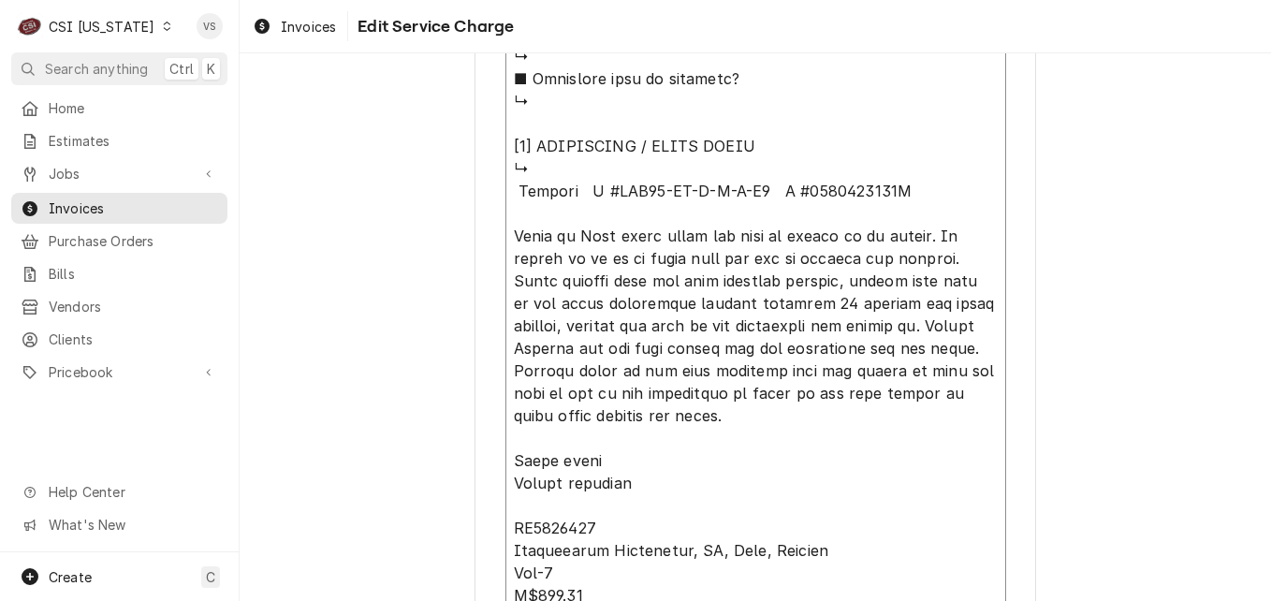
type textarea "x"
type textarea "⚠️ 𝗙𝗢𝗥𝗠 𝗜𝗡𝗦𝗧𝗥𝗨𝗖𝗧𝗜𝗢𝗡𝗦 ⚠️ ✪ 𝗖𝗼𝗺𝗽𝗹𝗲𝘁𝗲 𝗮𝗹𝗹 𝗿𝗲𝗹𝗲𝘃𝗮𝗻𝘁 𝘀𝗲𝗰𝘁𝗶𝗼𝗻𝘀 ✪ 𝗣𝗿𝗼𝘃𝗶𝗱𝗲 𝗱𝗲𝘁𝗮𝗶𝗹𝗲𝗱 𝗮𝗻𝘀…"
type textarea "x"
type textarea "⚠️ 𝗙𝗢𝗥𝗠 𝗜𝗡𝗦𝗧𝗥𝗨𝗖𝗧𝗜𝗢𝗡𝗦 ⚠️ ✪ 𝗖𝗼𝗺𝗽𝗹𝗲𝘁𝗲 𝗮𝗹𝗹 𝗿𝗲𝗹𝗲𝘃𝗮𝗻𝘁 𝘀𝗲𝗰𝘁𝗶𝗼𝗻𝘀 ✪ 𝗣𝗿𝗼𝘃𝗶𝗱𝗲 𝗱𝗲𝘁𝗮𝗶𝗹𝗲𝗱 𝗮𝗻𝘀…"
type textarea "x"
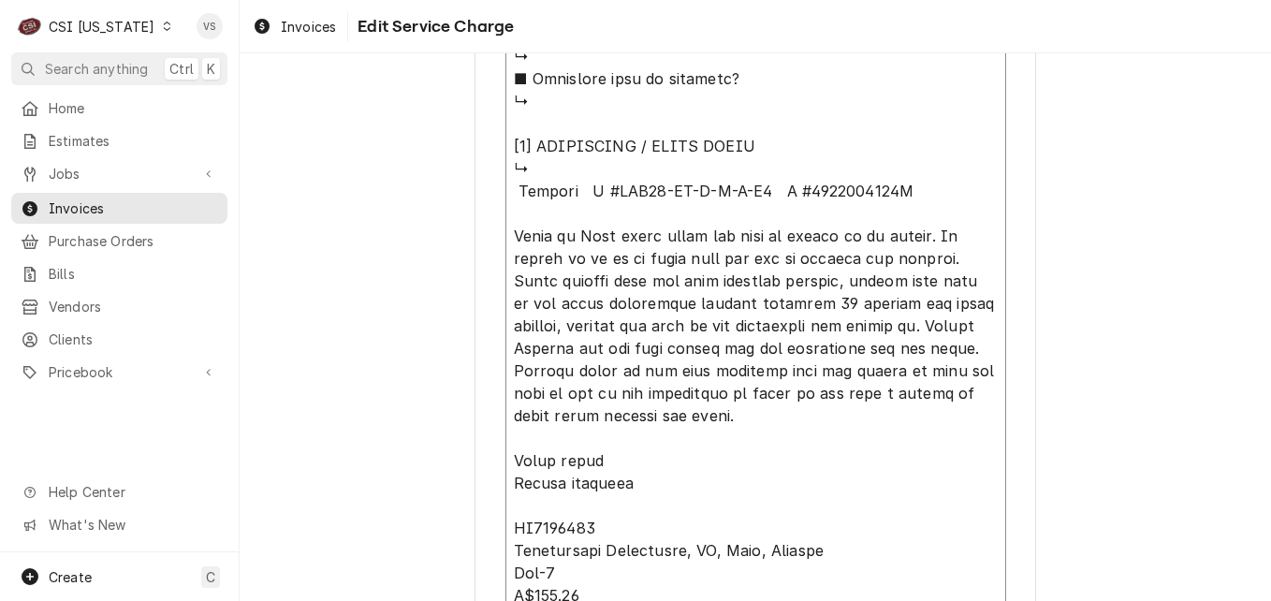
type textarea "⚠️ 𝗙𝗢𝗥𝗠 𝗜𝗡𝗦𝗧𝗥𝗨𝗖𝗧𝗜𝗢𝗡𝗦 ⚠️ ✪ 𝗖𝗼𝗺𝗽𝗹𝗲𝘁𝗲 𝗮𝗹𝗹 𝗿𝗲𝗹𝗲𝘃𝗮𝗻𝘁 𝘀𝗲𝗰𝘁𝗶𝗼𝗻𝘀 ✪ 𝗣𝗿𝗼𝘃𝗶𝗱𝗲 𝗱𝗲𝘁𝗮𝗶𝗹𝗲𝗱 𝗮𝗻𝘀…"
type textarea "x"
type textarea "⚠️ 𝗙𝗢𝗥𝗠 𝗜𝗡𝗦𝗧𝗥𝗨𝗖𝗧𝗜𝗢𝗡𝗦 ⚠️ ✪ 𝗖𝗼𝗺𝗽𝗹𝗲𝘁𝗲 𝗮𝗹𝗹 𝗿𝗲𝗹𝗲𝘃𝗮𝗻𝘁 𝘀𝗲𝗰𝘁𝗶𝗼𝗻𝘀 ✪ 𝗣𝗿𝗼𝘃𝗶𝗱𝗲 𝗱𝗲𝘁𝗮𝗶𝗹𝗲𝗱 𝗮𝗻𝘀…"
type textarea "x"
type textarea "⚠️ 𝗙𝗢𝗥𝗠 𝗜𝗡𝗦𝗧𝗥𝗨𝗖𝗧𝗜𝗢𝗡𝗦 ⚠️ ✪ 𝗖𝗼𝗺𝗽𝗹𝗲𝘁𝗲 𝗮𝗹𝗹 𝗿𝗲𝗹𝗲𝘃𝗮𝗻𝘁 𝘀𝗲𝗰𝘁𝗶𝗼𝗻𝘀 ✪ 𝗣𝗿𝗼𝘃𝗶𝗱𝗲 𝗱𝗲𝘁𝗮𝗶𝗹𝗲𝗱 𝗮𝗻𝘀…"
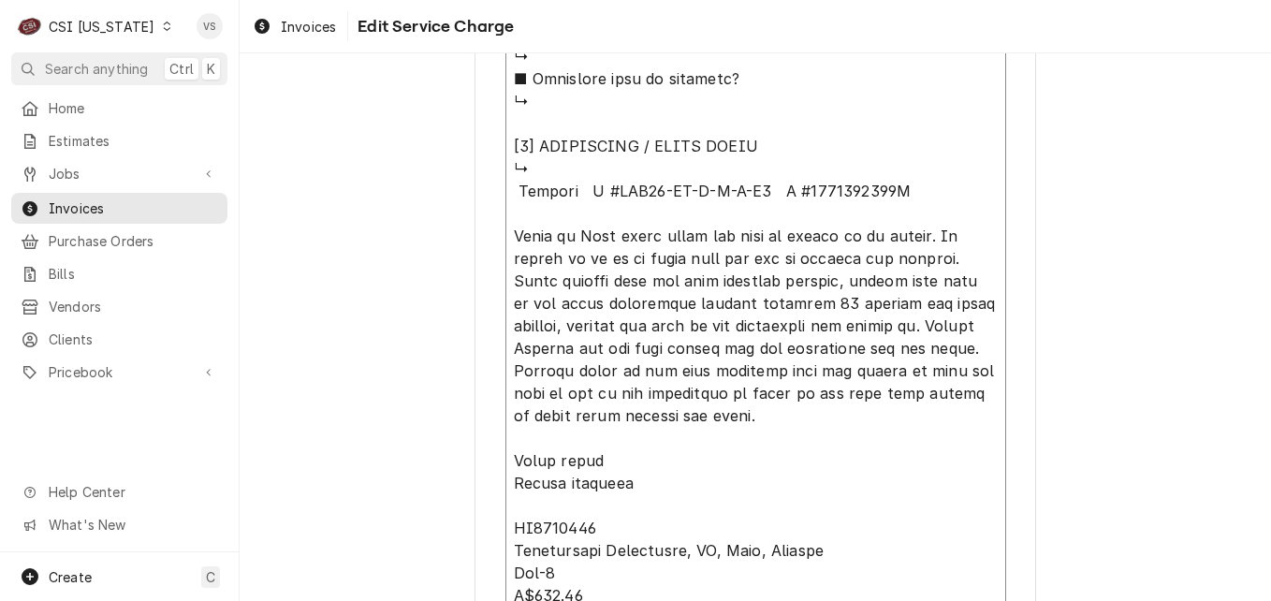
type textarea "x"
type textarea "⚠️ 𝗙𝗢𝗥𝗠 𝗜𝗡𝗦𝗧𝗥𝗨𝗖𝗧𝗜𝗢𝗡𝗦 ⚠️ ✪ 𝗖𝗼𝗺𝗽𝗹𝗲𝘁𝗲 𝗮𝗹𝗹 𝗿𝗲𝗹𝗲𝘃𝗮𝗻𝘁 𝘀𝗲𝗰𝘁𝗶𝗼𝗻𝘀 ✪ 𝗣𝗿𝗼𝘃𝗶𝗱𝗲 𝗱𝗲𝘁𝗮𝗶𝗹𝗲𝗱 𝗮𝗻𝘀…"
type textarea "x"
type textarea "⚠️ 𝗙𝗢𝗥𝗠 𝗜𝗡𝗦𝗧𝗥𝗨𝗖𝗧𝗜𝗢𝗡𝗦 ⚠️ ✪ 𝗖𝗼𝗺𝗽𝗹𝗲𝘁𝗲 𝗮𝗹𝗹 𝗿𝗲𝗹𝗲𝘃𝗮𝗻𝘁 𝘀𝗲𝗰𝘁𝗶𝗼𝗻𝘀 ✪ 𝗣𝗿𝗼𝘃𝗶𝗱𝗲 𝗱𝗲𝘁𝗮𝗶𝗹𝗲𝗱 𝗮𝗻𝘀…"
type textarea "x"
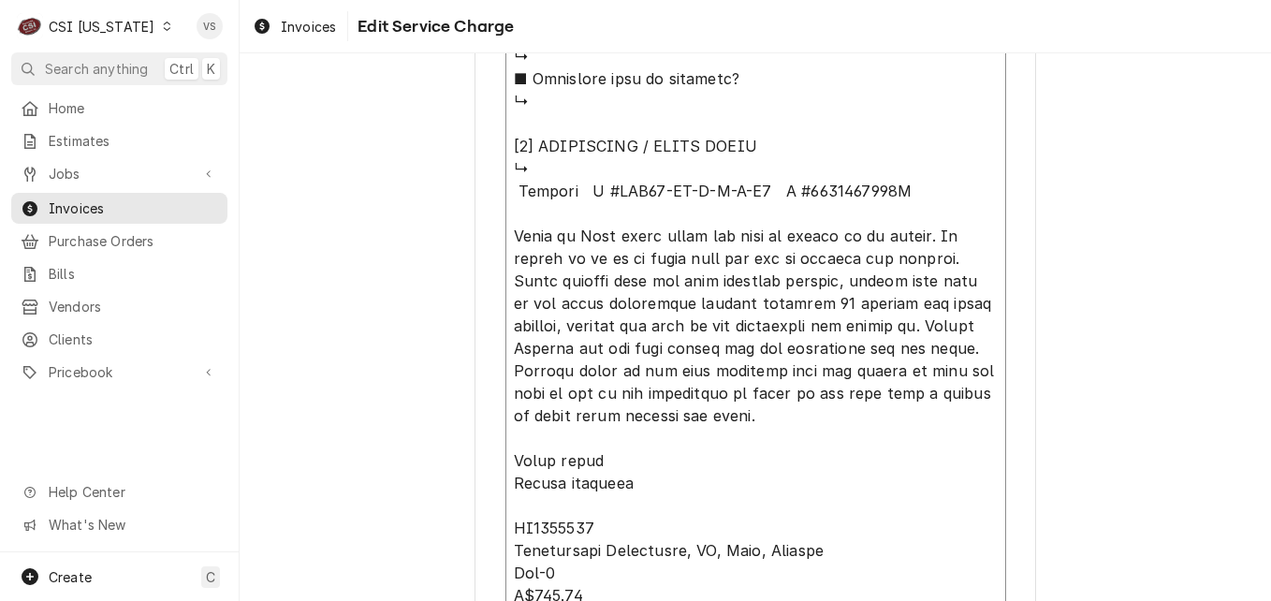
type textarea "⚠️ 𝗙𝗢𝗥𝗠 𝗜𝗡𝗦𝗧𝗥𝗨𝗖𝗧𝗜𝗢𝗡𝗦 ⚠️ ✪ 𝗖𝗼𝗺𝗽𝗹𝗲𝘁𝗲 𝗮𝗹𝗹 𝗿𝗲𝗹𝗲𝘃𝗮𝗻𝘁 𝘀𝗲𝗰𝘁𝗶𝗼𝗻𝘀 ✪ 𝗣𝗿𝗼𝘃𝗶𝗱𝗲 𝗱𝗲𝘁𝗮𝗶𝗹𝗲𝗱 𝗮𝗻𝘀…"
type textarea "x"
type textarea "⚠️ 𝗙𝗢𝗥𝗠 𝗜𝗡𝗦𝗧𝗥𝗨𝗖𝗧𝗜𝗢𝗡𝗦 ⚠️ ✪ 𝗖𝗼𝗺𝗽𝗹𝗲𝘁𝗲 𝗮𝗹𝗹 𝗿𝗲𝗹𝗲𝘃𝗮𝗻𝘁 𝘀𝗲𝗰𝘁𝗶𝗼𝗻𝘀 ✪ 𝗣𝗿𝗼𝘃𝗶𝗱𝗲 𝗱𝗲𝘁𝗮𝗶𝗹𝗲𝗱 𝗮𝗻𝘀…"
type textarea "x"
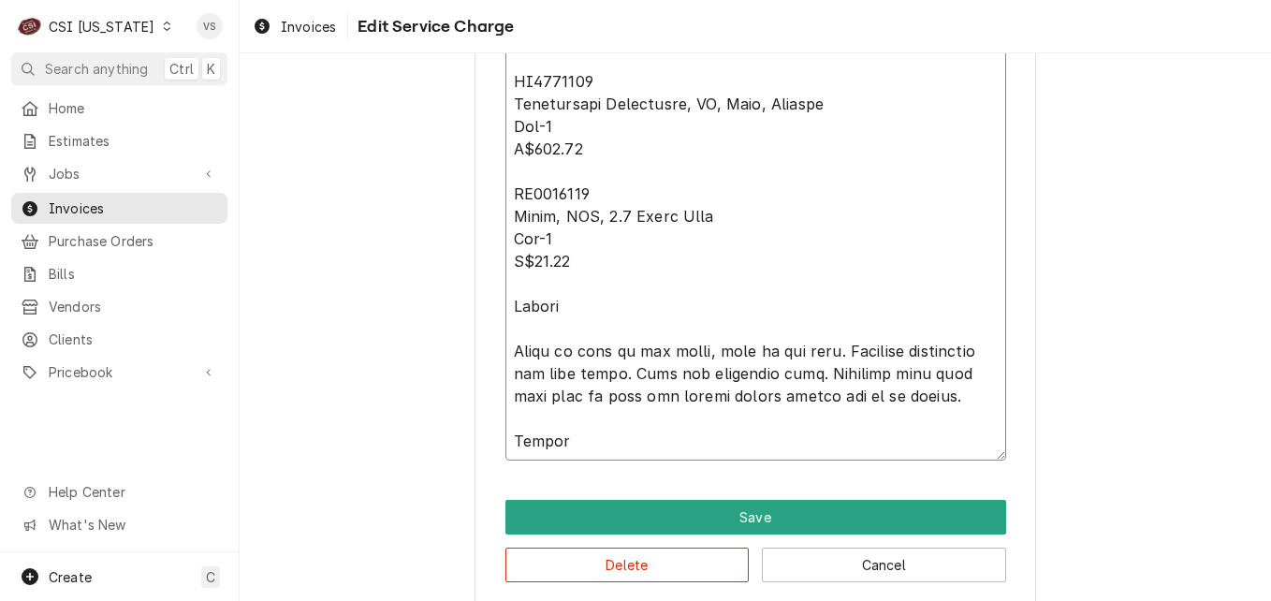
scroll to position [2453, 0]
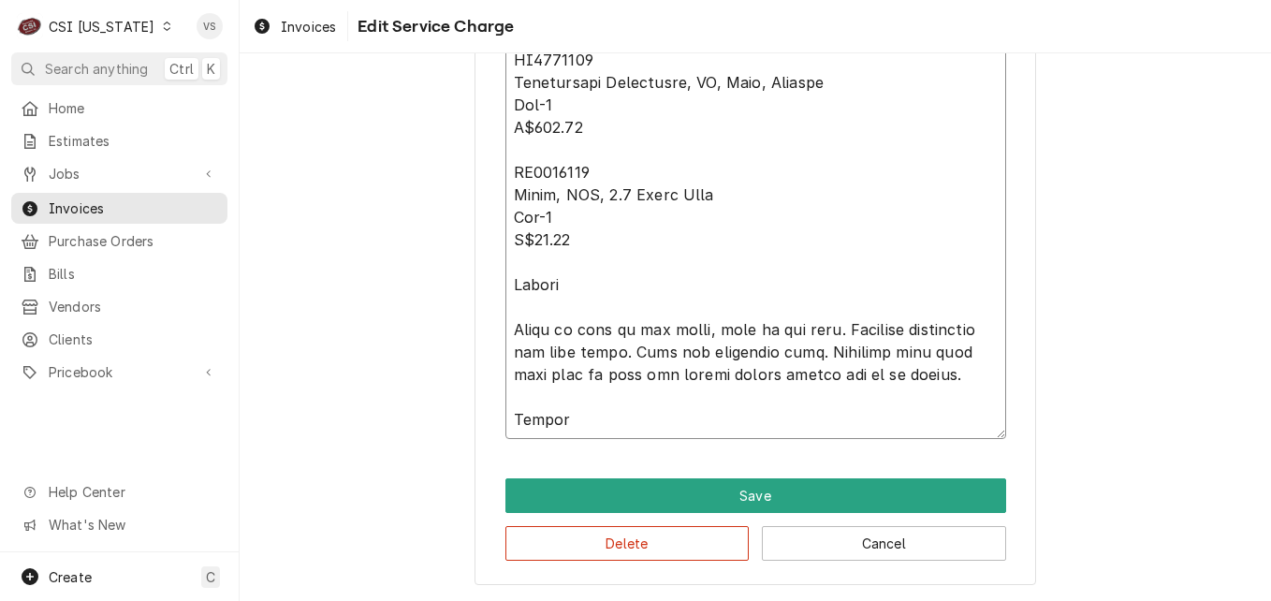
drag, startPoint x: 506, startPoint y: 185, endPoint x: 715, endPoint y: 390, distance: 292.5
type textarea "⚠️ 𝗙𝗢𝗥𝗠 𝗜𝗡𝗦𝗧𝗥𝗨𝗖𝗧𝗜𝗢𝗡𝗦 ⚠️ ✪ 𝗖𝗼𝗺𝗽𝗹𝗲𝘁𝗲 𝗮𝗹𝗹 𝗿𝗲𝗹𝗲𝘃𝗮𝗻𝘁 𝘀𝗲𝗰𝘁𝗶𝗼𝗻𝘀 ✪ 𝗣𝗿𝗼𝘃𝗶𝗱𝗲 𝗱𝗲𝘁𝗮𝗶𝗹𝗲𝗱 𝗮𝗻𝘀…"
click at [659, 545] on button "Delete" at bounding box center [627, 543] width 244 height 35
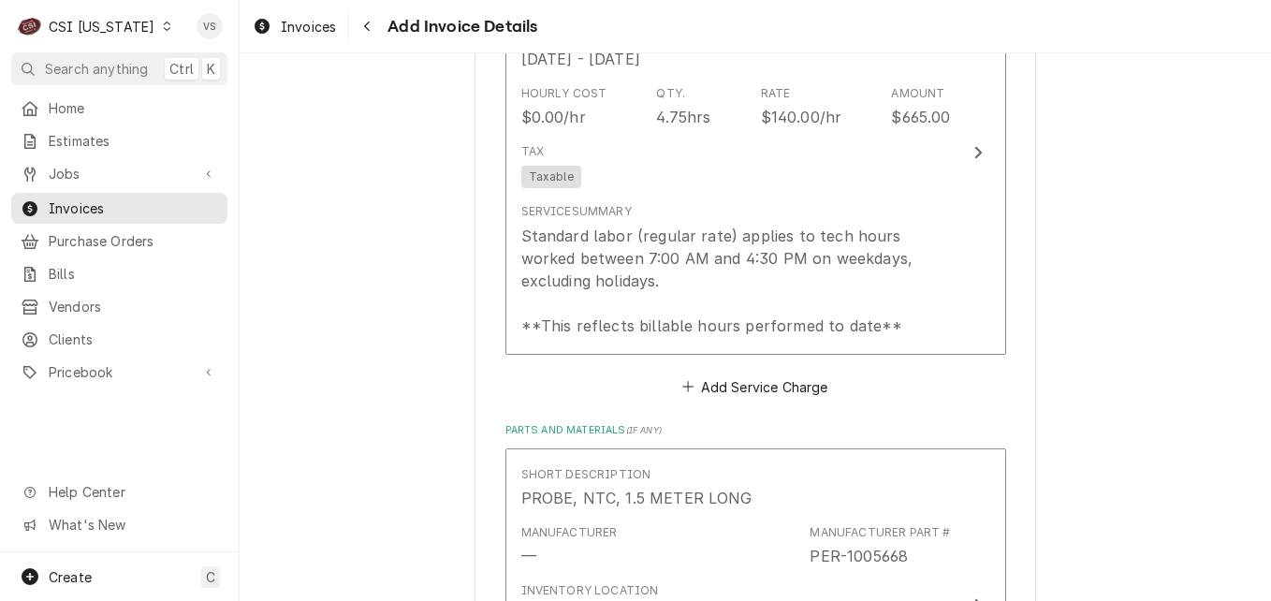
scroll to position [2094, 0]
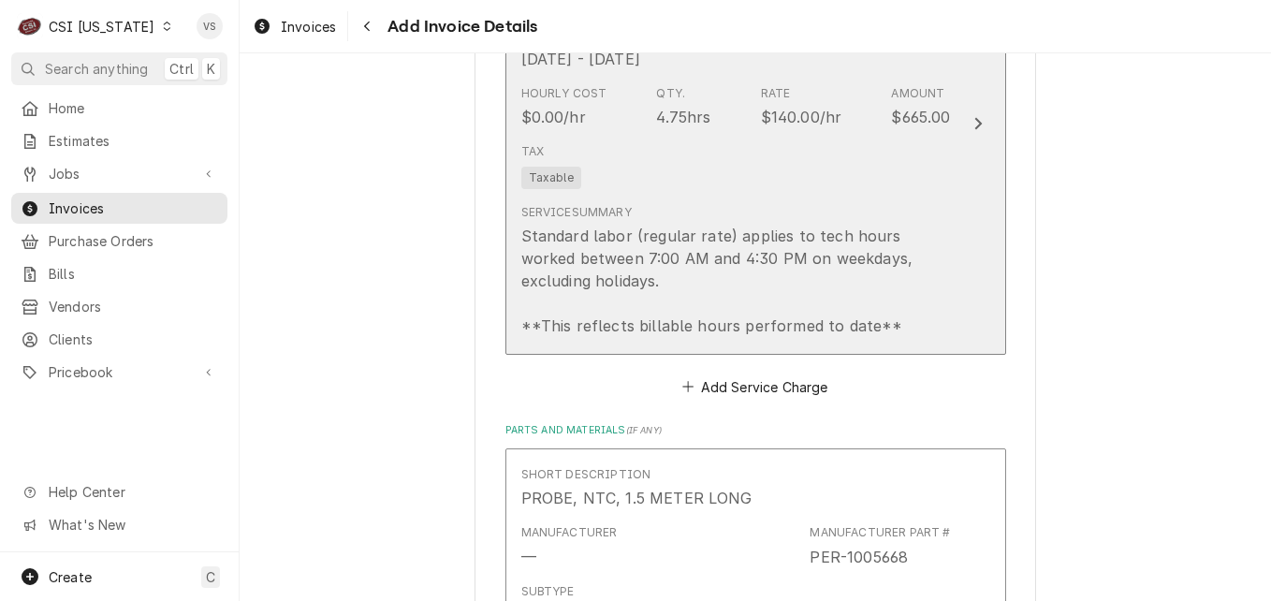
click at [707, 171] on div "Tax Taxable" at bounding box center [736, 166] width 430 height 60
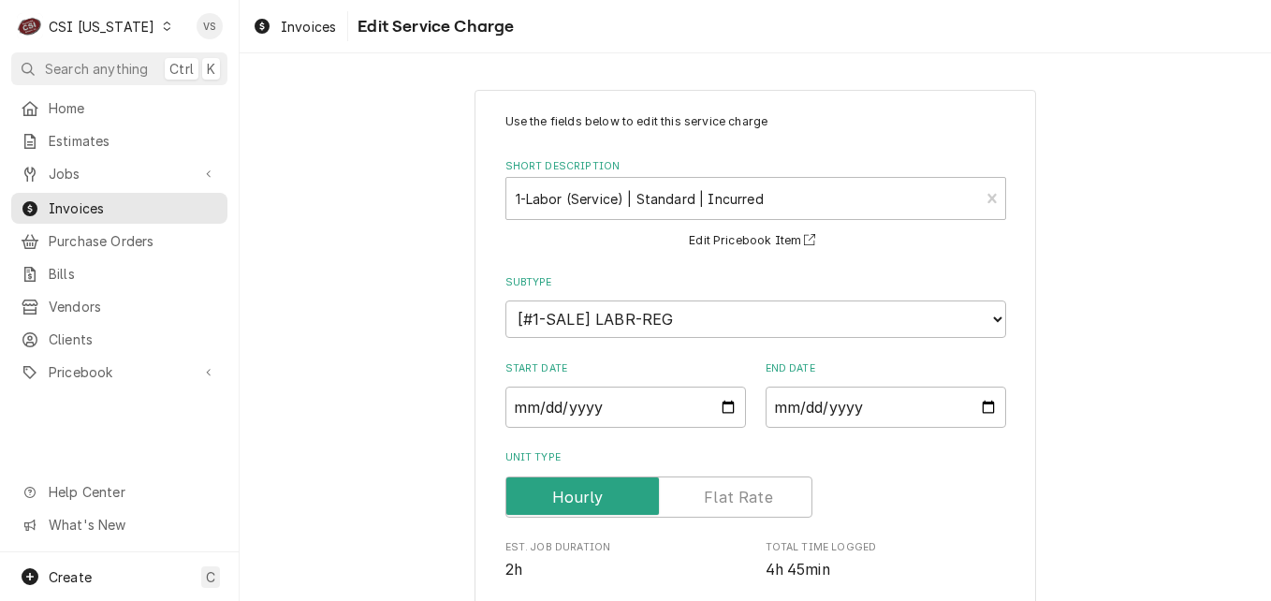
scroll to position [468, 0]
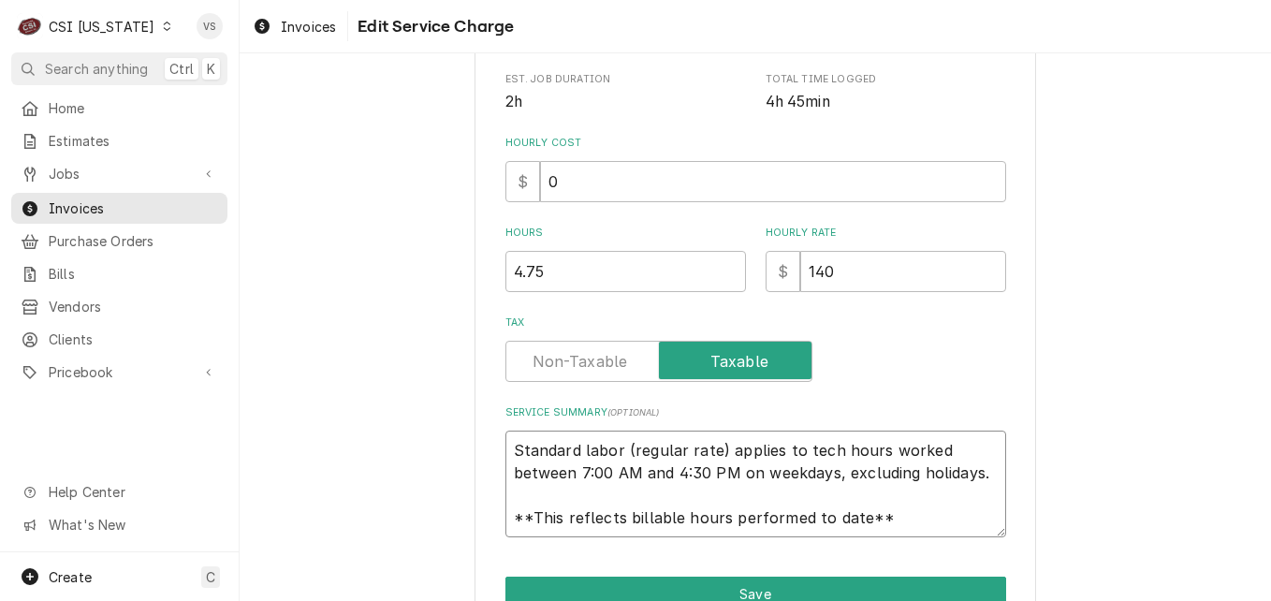
click at [506, 447] on textarea "Standard labor (regular rate) applies to tech hours worked between 7:00 AM and …" at bounding box center [755, 483] width 501 height 107
click at [506, 443] on textarea "Standard labor (regular rate) applies to tech hours worked between 7:00 AM and …" at bounding box center [755, 483] width 501 height 107
click at [506, 449] on textarea "Standard labor (regular rate) applies to tech hours worked between 7:00 AM and …" at bounding box center [755, 483] width 501 height 107
type textarea "x"
type textarea "Standard labor (regular rate) applies to tech hours worked between 7:00 AM and …"
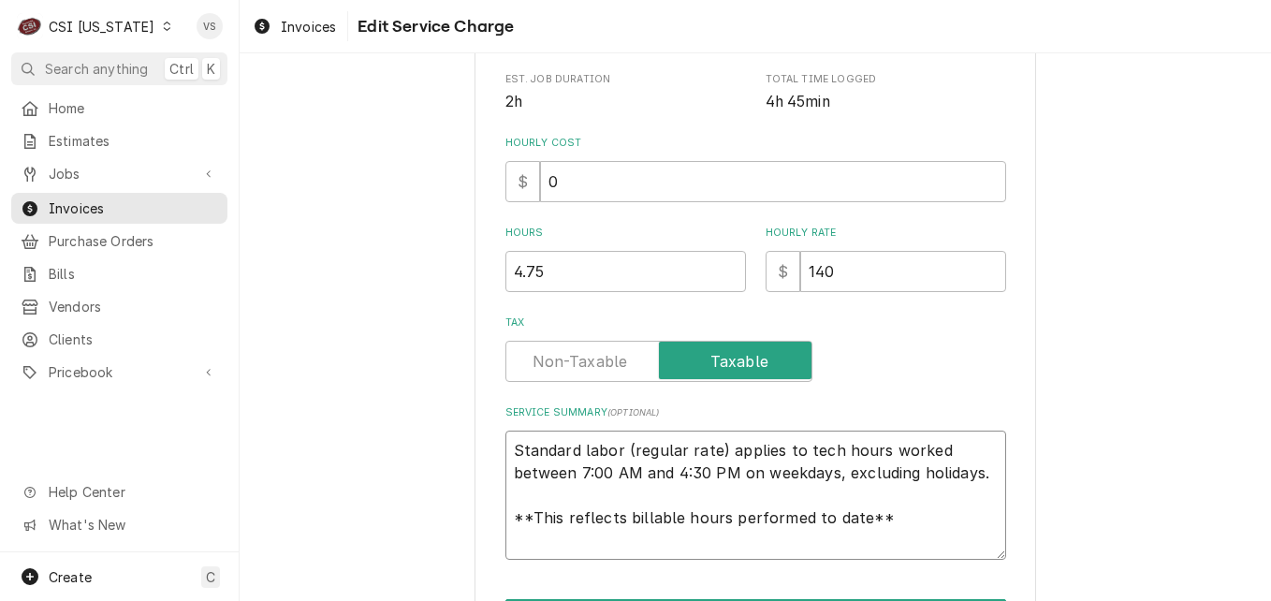
click at [511, 445] on textarea "Standard labor (regular rate) applies to tech hours worked between 7:00 AM and …" at bounding box center [755, 494] width 501 height 129
paste textarea "Perlick M #BBS84-RF-S-Y-X-H1 S #2107300002A Spoke to Eric about issue and that …"
type textarea "x"
type textarea "Perlick M #BBS84-RF-S-Y-X-H1 S #2107300002A Spoke to Eric about issue and that …"
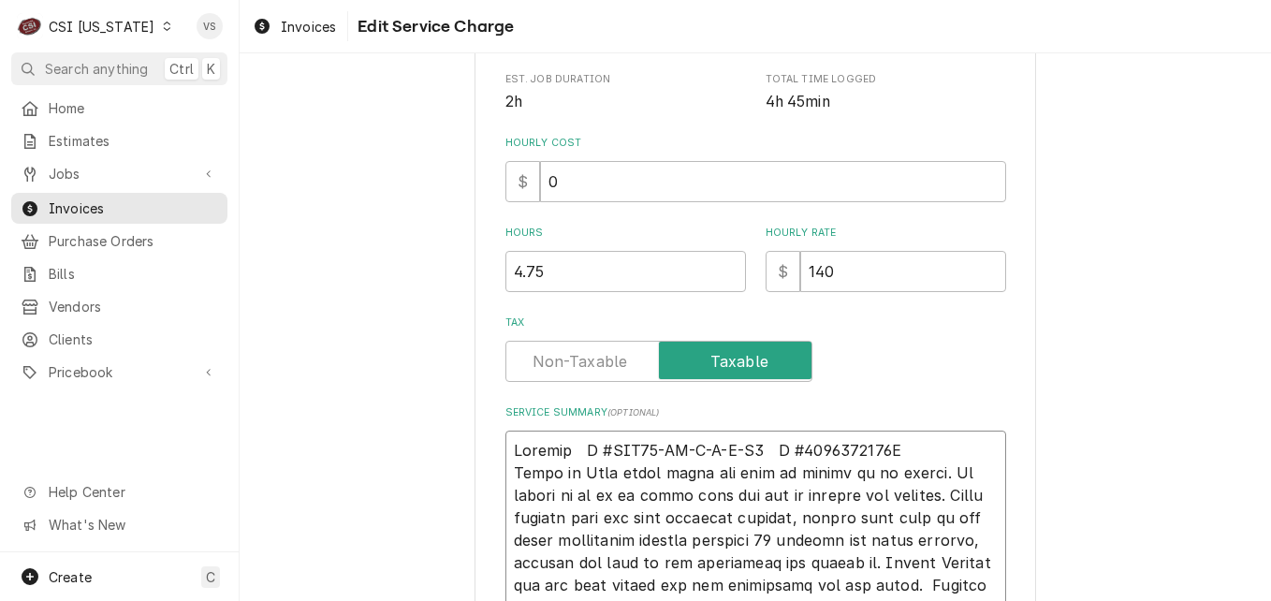
scroll to position [979, 0]
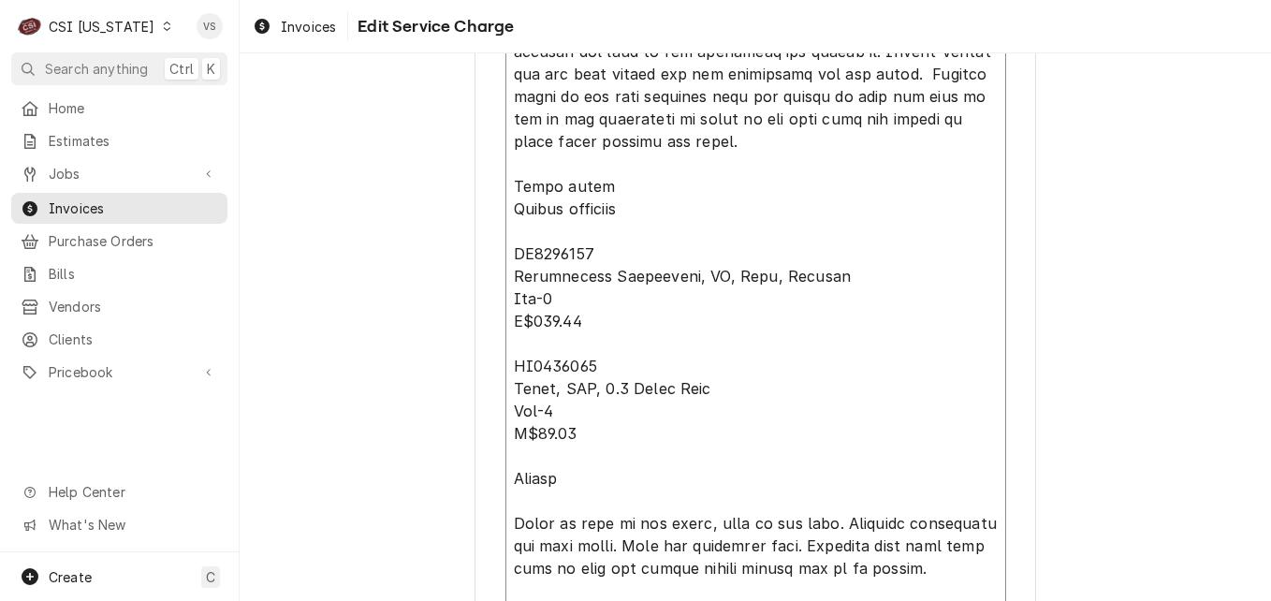
drag, startPoint x: 503, startPoint y: 184, endPoint x: 589, endPoint y: 483, distance: 310.4
click at [589, 483] on textarea "Service Summary ( optional )" at bounding box center [755, 310] width 501 height 780
type textarea "x"
type textarea "Perlick M #BBS84-RF-S-Y-X-H1 S #2107300002A Spoke to Eric about issue and that …"
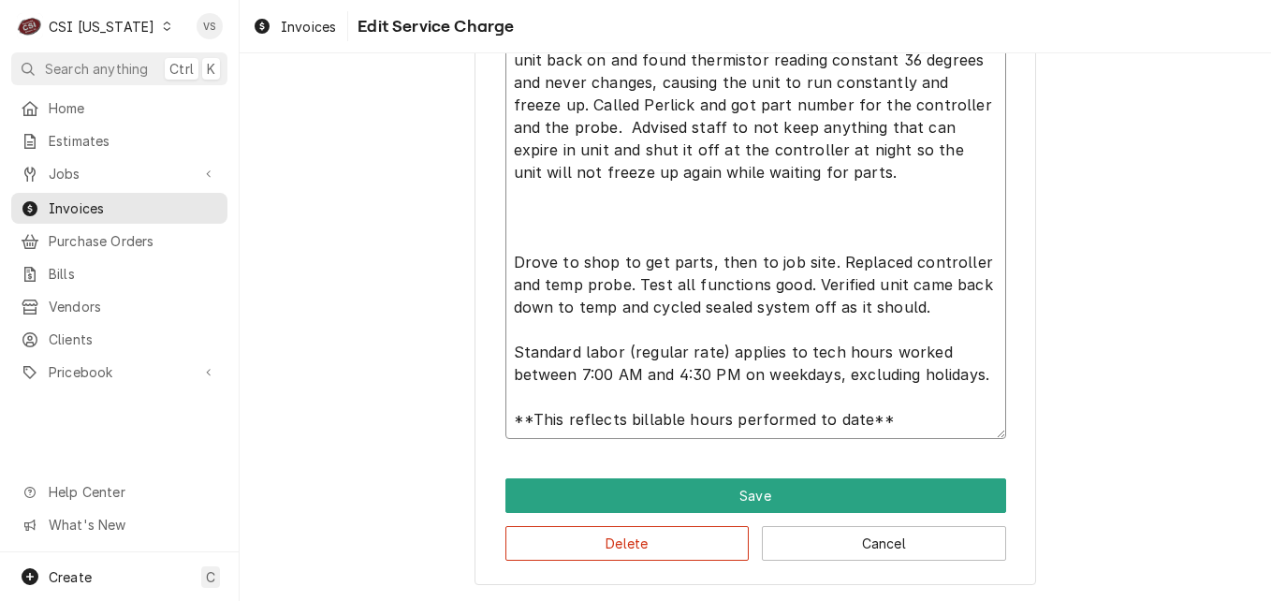
scroll to position [948, 0]
type textarea "x"
type textarea "Perlick M #BBS84-RF-S-Y-X-H1 S #2107300002A Spoke to Eric about issue and that …"
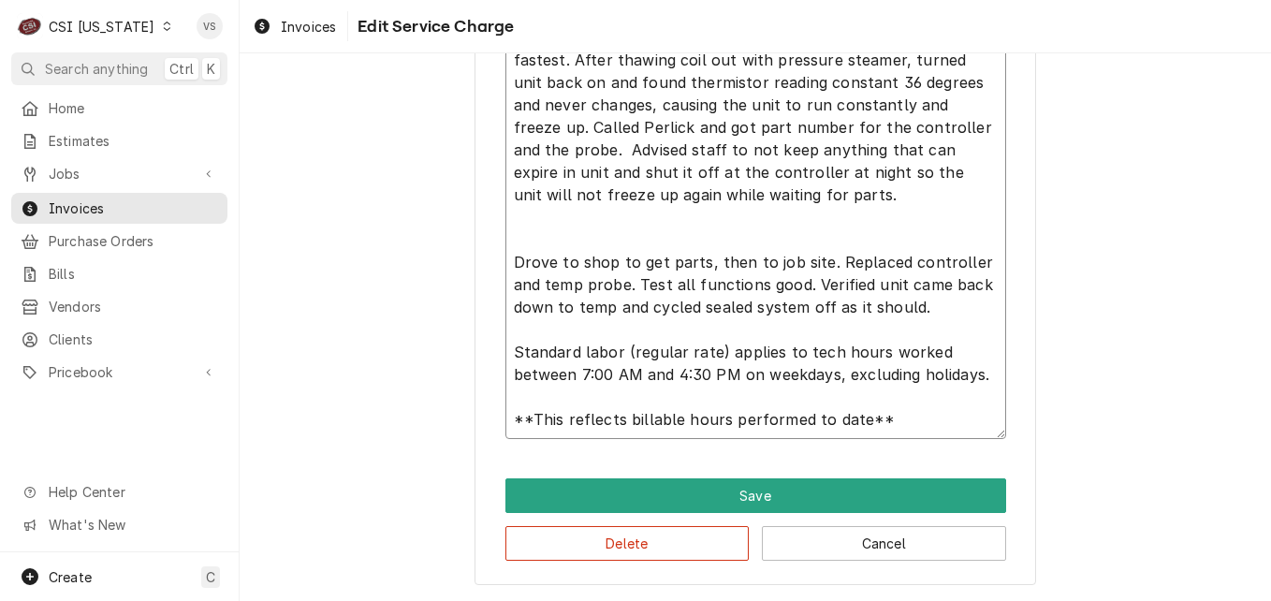
type textarea "x"
type textarea "Perlick M #BBS84-RF-S-Y-X-H1 S #2107300002A Spoke to Eric about issue and that …"
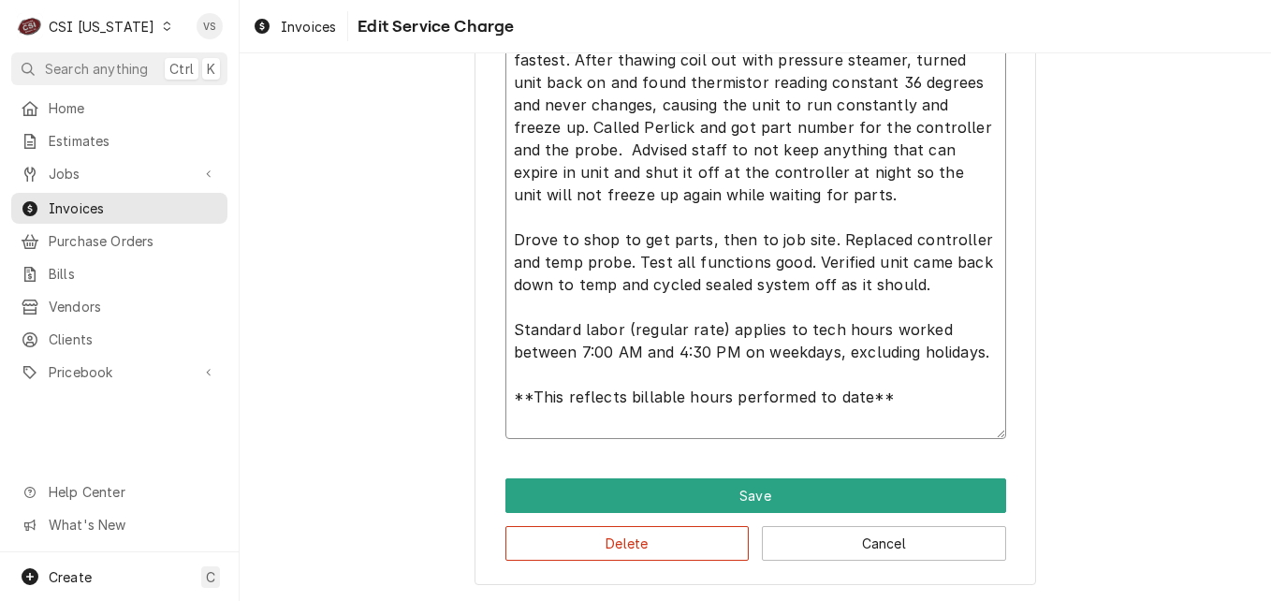
scroll to position [903, 0]
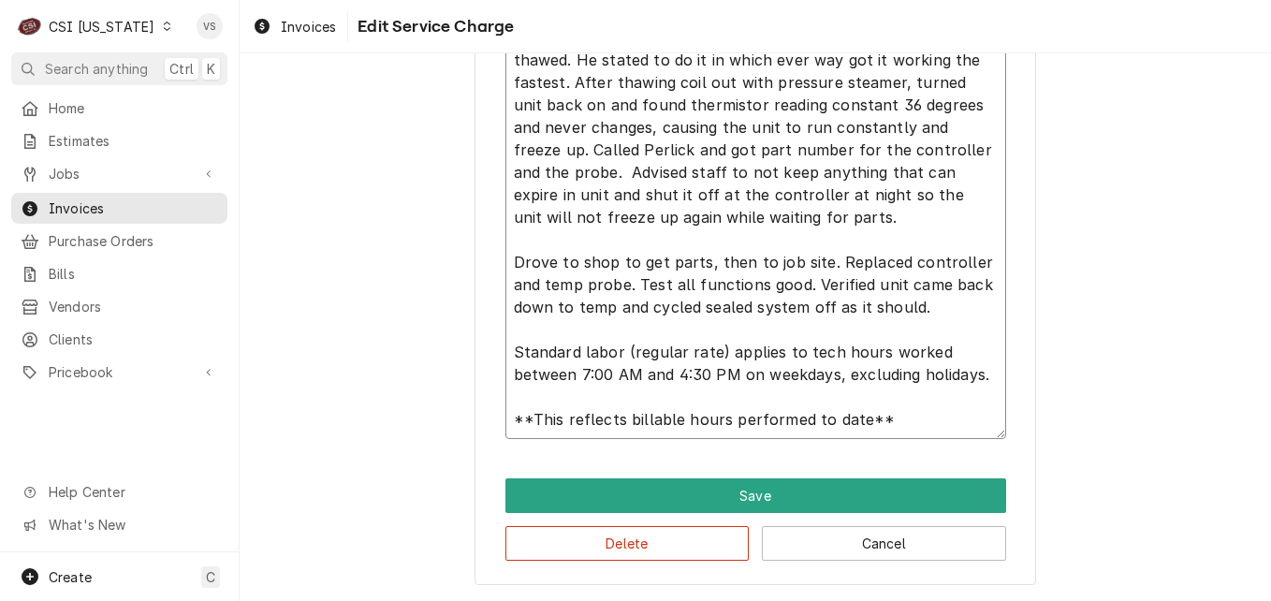
click at [522, 246] on textarea "Perlick M #BBS84-RF-S-Y-X-H1 S #2107300002A Spoke to Eric about issue and that …" at bounding box center [755, 217] width 501 height 444
type textarea "x"
type textarea "Perlick M #BBS84-RF-S-Y-X-H1 S #2107300002A Spoke to Eric about issue and that …"
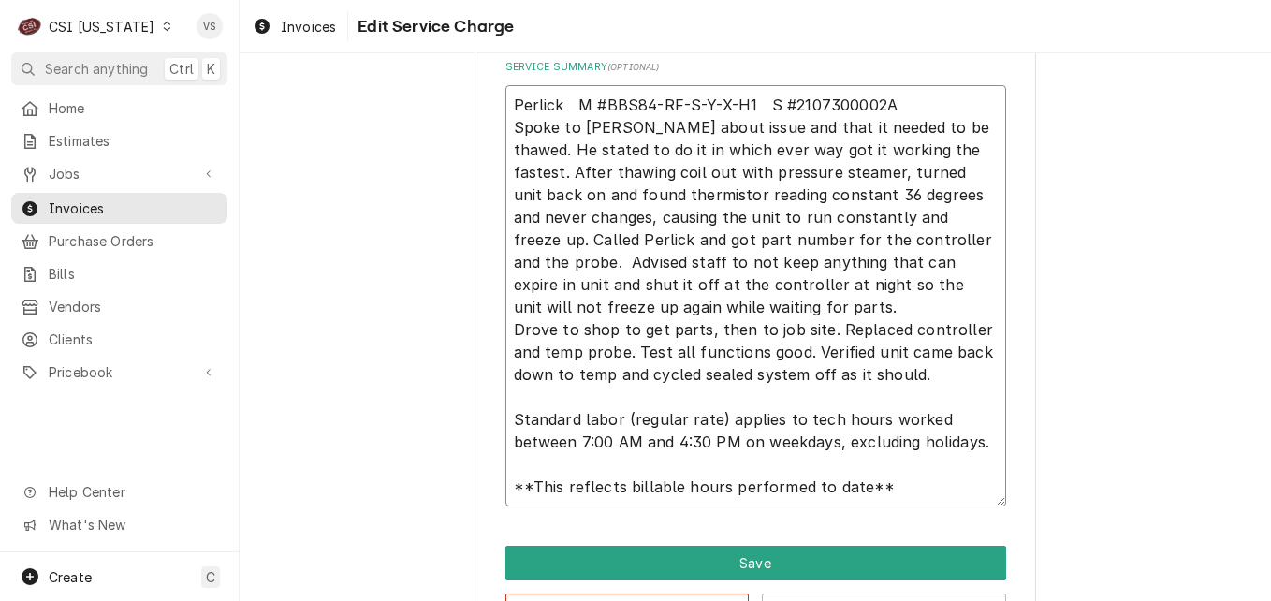
scroll to position [842, 0]
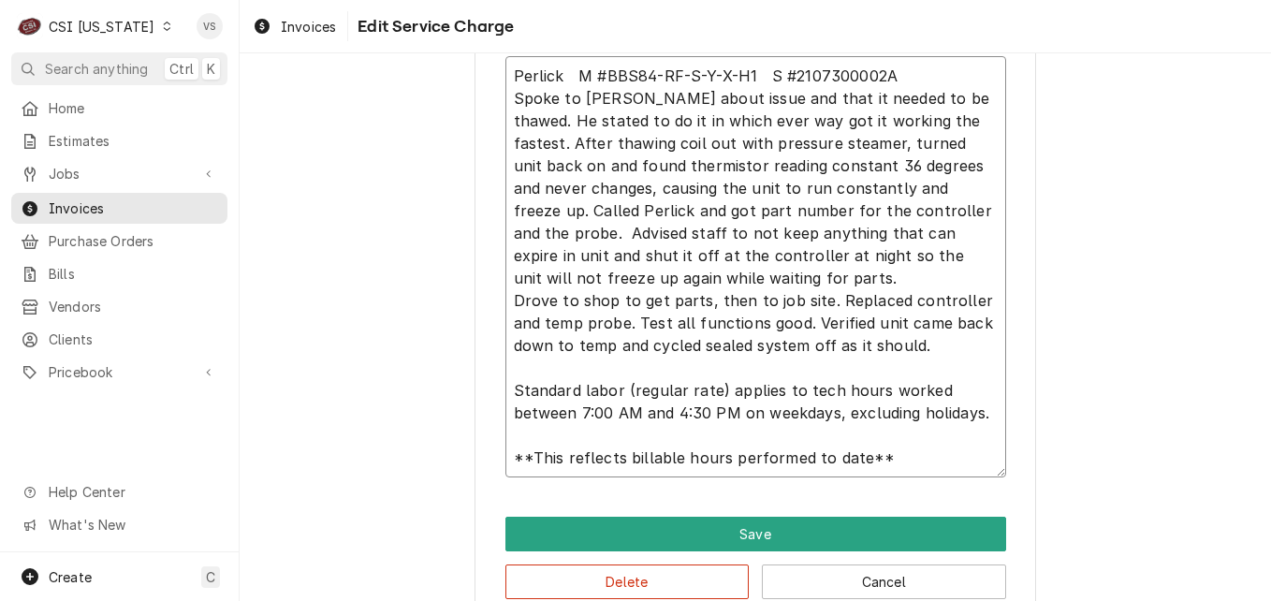
click at [505, 95] on textarea "Perlick M #BBS84-RF-S-Y-X-H1 S #2107300002A Spoke to Eric about issue and that …" at bounding box center [755, 266] width 501 height 421
type textarea "x"
type textarea "Perlick M #BBS84-RF-S-Y-X-H1 S #2107300002A 9Spoke to Eric about issue and that…"
type textarea "x"
type textarea "Perlick M #BBS84-RF-S-Y-X-H1 S #2107300002A 9/Spoke to Eric about issue and tha…"
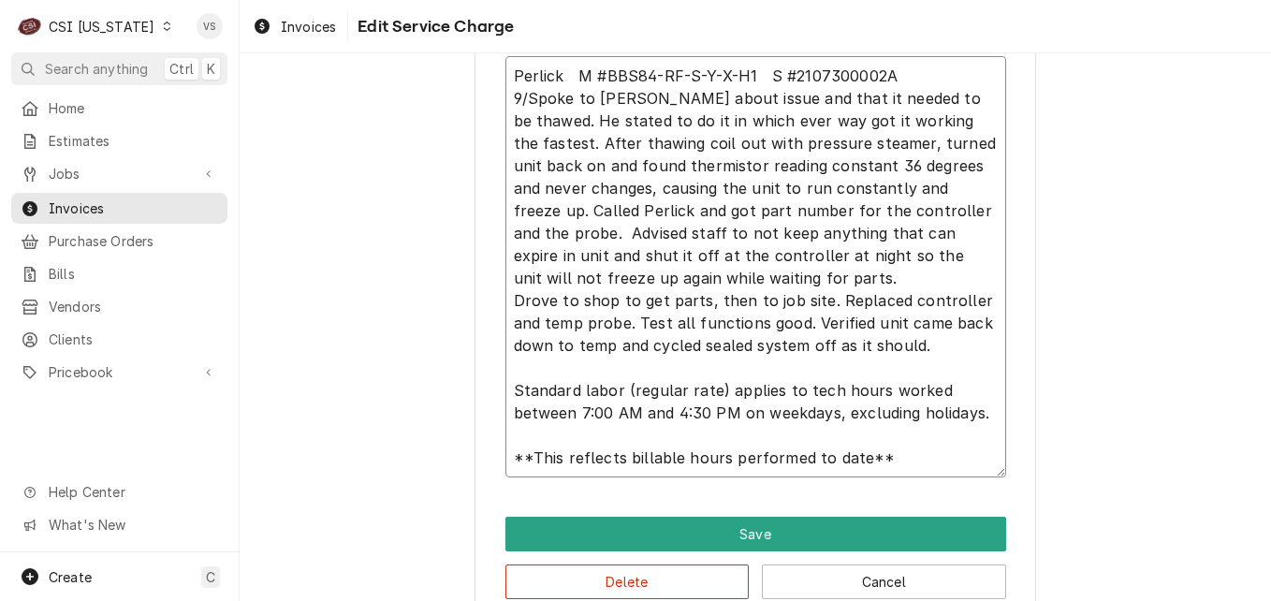
type textarea "x"
type textarea "Perlick M #BBS84-RF-S-Y-X-H1 S #2107300002A 9/1Spoke to Eric about issue and th…"
type textarea "x"
type textarea "Perlick M #BBS84-RF-S-Y-X-H1 S #2107300002A 9/12Spoke to Eric about issue and t…"
type textarea "x"
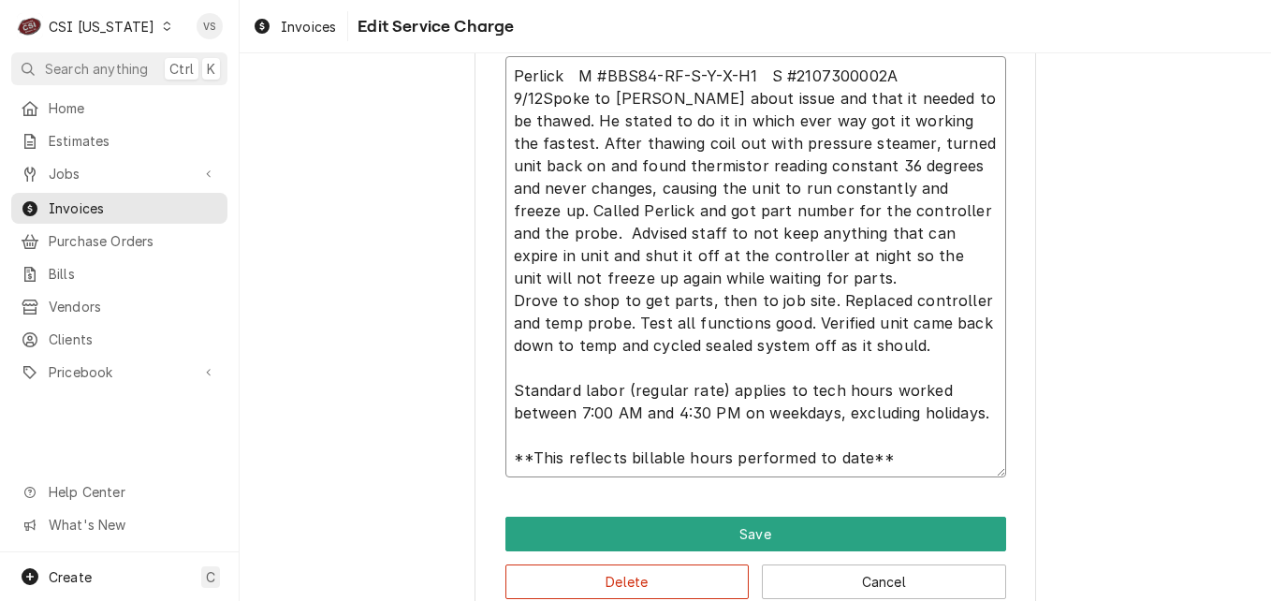
type textarea "Perlick M #BBS84-RF-S-Y-X-H1 S #2107300002A 9/12-Spoke to Eric about issue and …"
click at [505, 298] on textarea "Perlick M #BBS84-RF-S-Y-X-H1 S #2107300002A 9/12-Spoke to Eric about issue and …" at bounding box center [755, 266] width 501 height 421
type textarea "x"
type textarea "Perlick M #BBS84-RF-S-Y-X-H1 S #2107300002A 9/12-Spoke to Eric about issue and …"
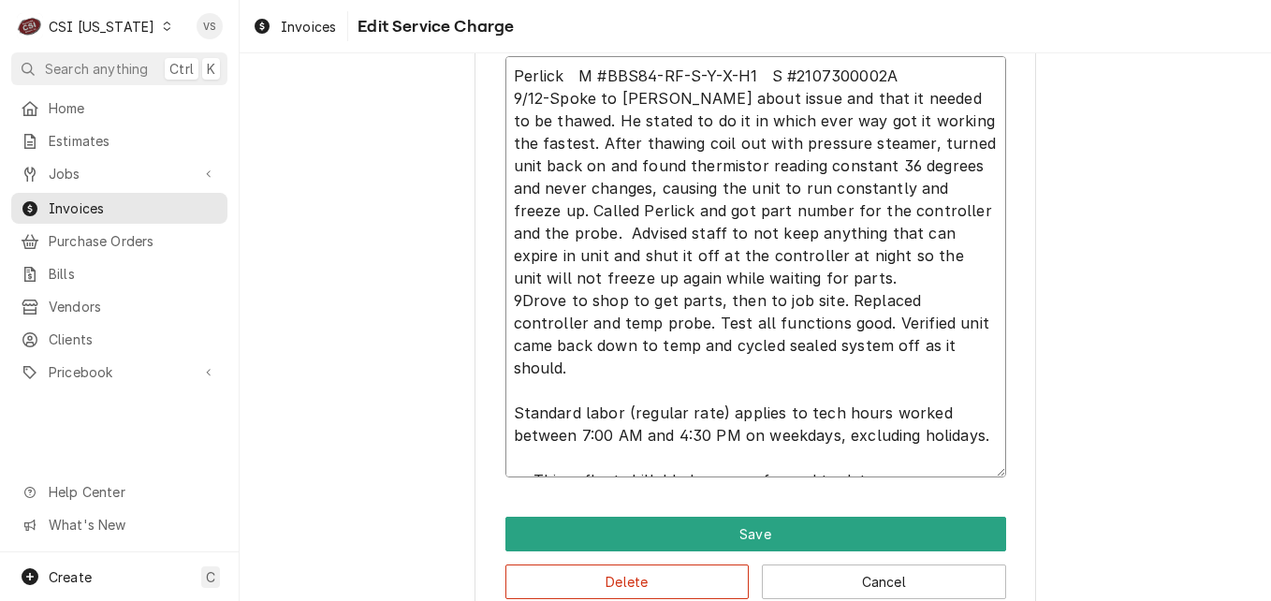
type textarea "x"
type textarea "Perlick M #BBS84-RF-S-Y-X-H1 S #2107300002A 9/12-Spoke to Eric about issue and …"
type textarea "x"
type textarea "Perlick M #BBS84-RF-S-Y-X-H1 S #2107300002A 9/12-Spoke to Eric about issue and …"
type textarea "x"
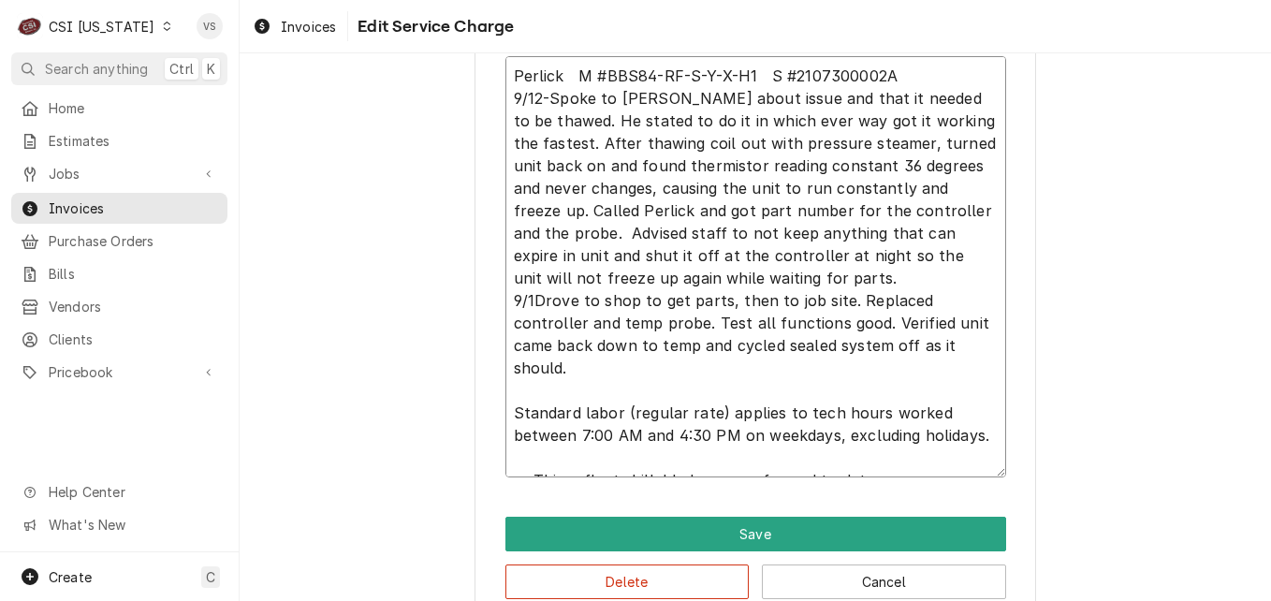
type textarea "Perlick M #BBS84-RF-S-Y-X-H1 S #2107300002A 9/12-Spoke to Eric about issue and …"
type textarea "x"
type textarea "Perlick M #BBS84-RF-S-Y-X-H1 S #2107300002A 9/12-Spoke to Eric about issue and …"
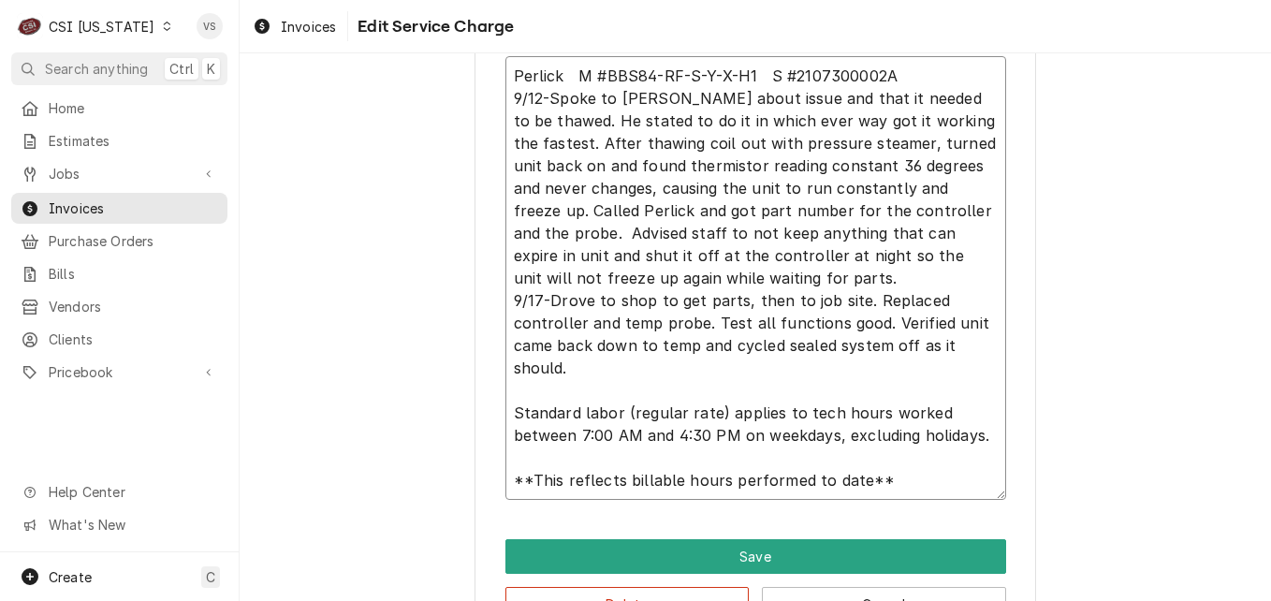
click at [541, 391] on textarea "Perlick M #BBS84-RF-S-Y-X-H1 S #2107300002A 9/12-Spoke to Eric about issue and …" at bounding box center [755, 278] width 501 height 444
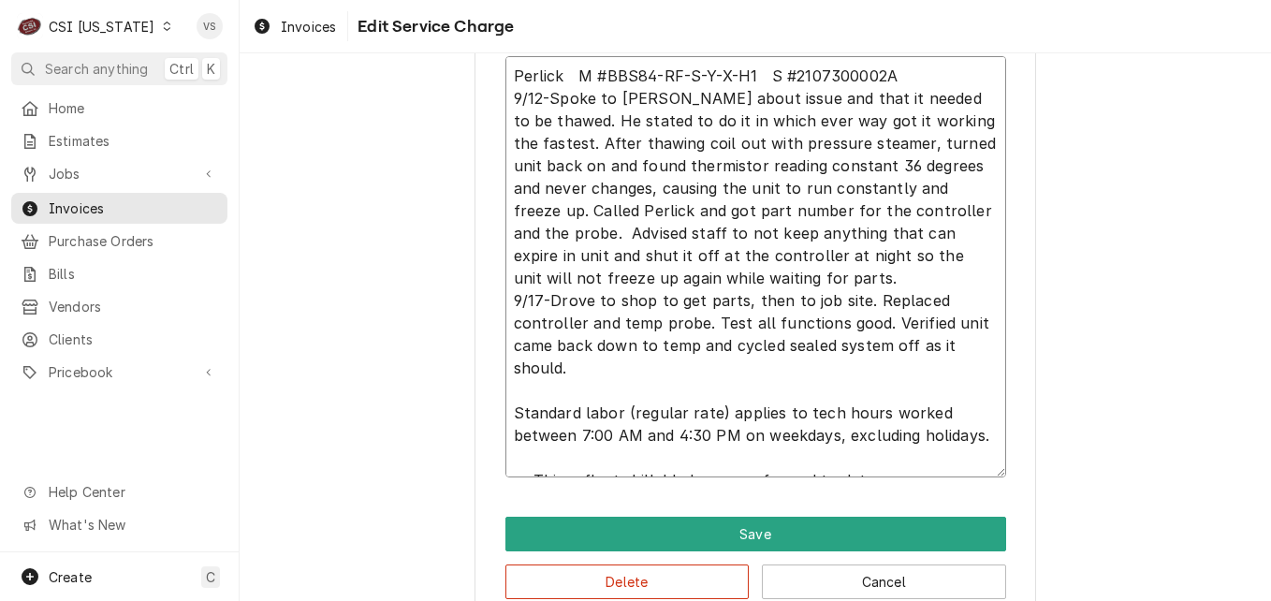
type textarea "x"
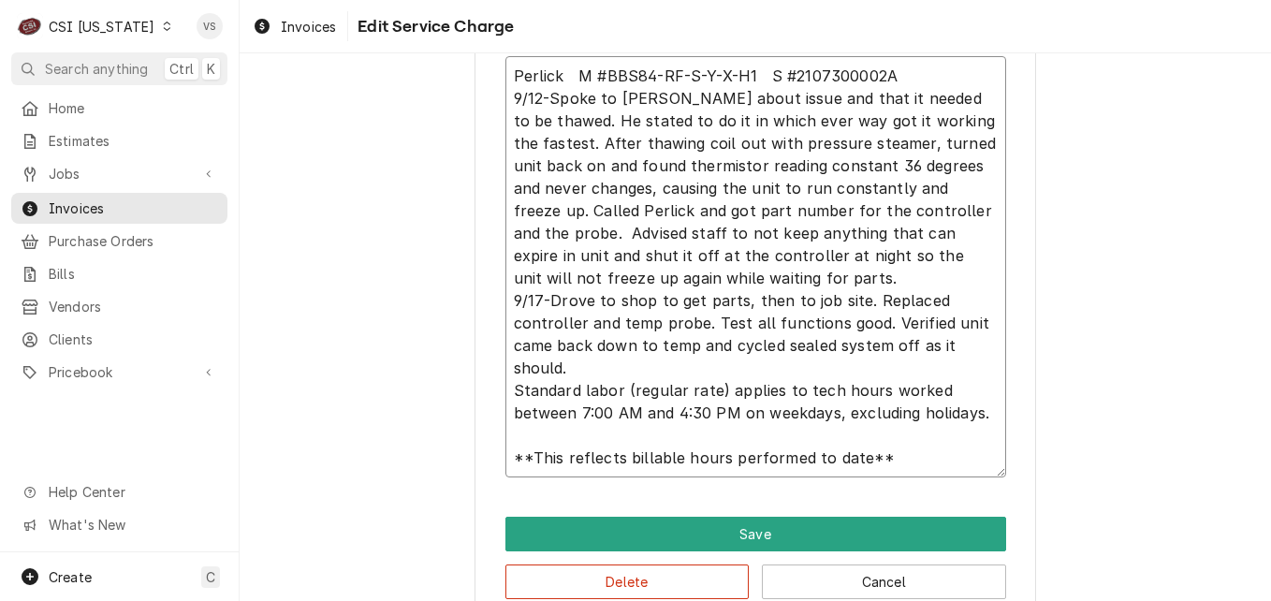
scroll to position [881, 0]
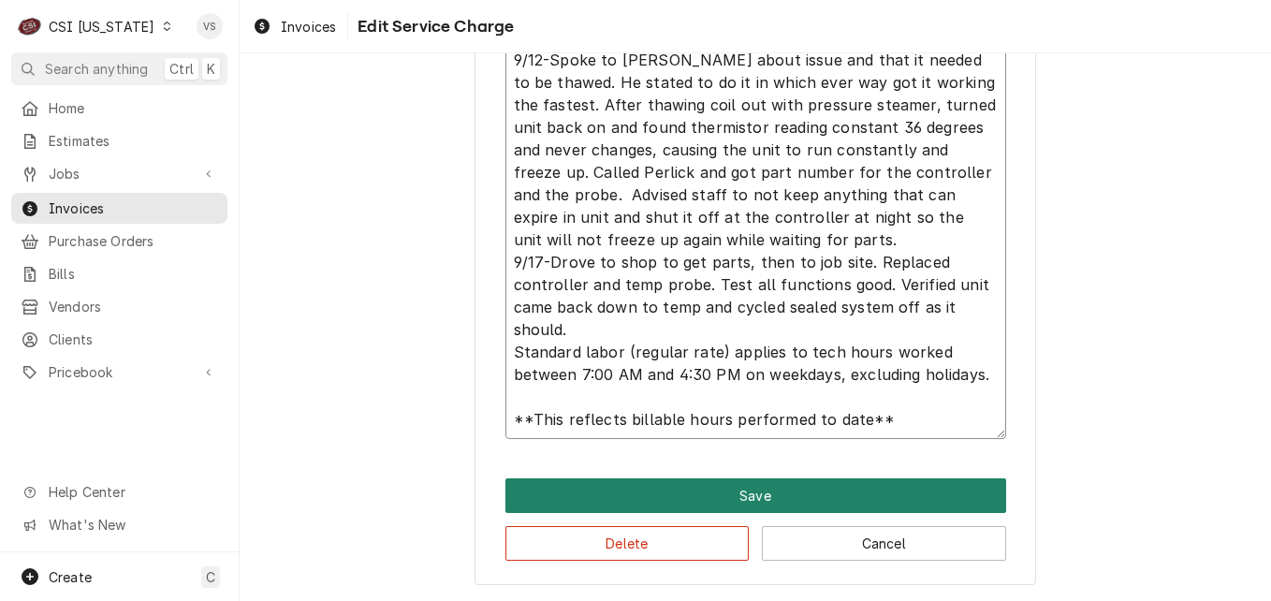
type textarea "Perlick M #BBS84-RF-S-Y-X-H1 S #2107300002A 9/12-Spoke to Eric about issue and …"
click at [655, 491] on button "Save" at bounding box center [755, 495] width 501 height 35
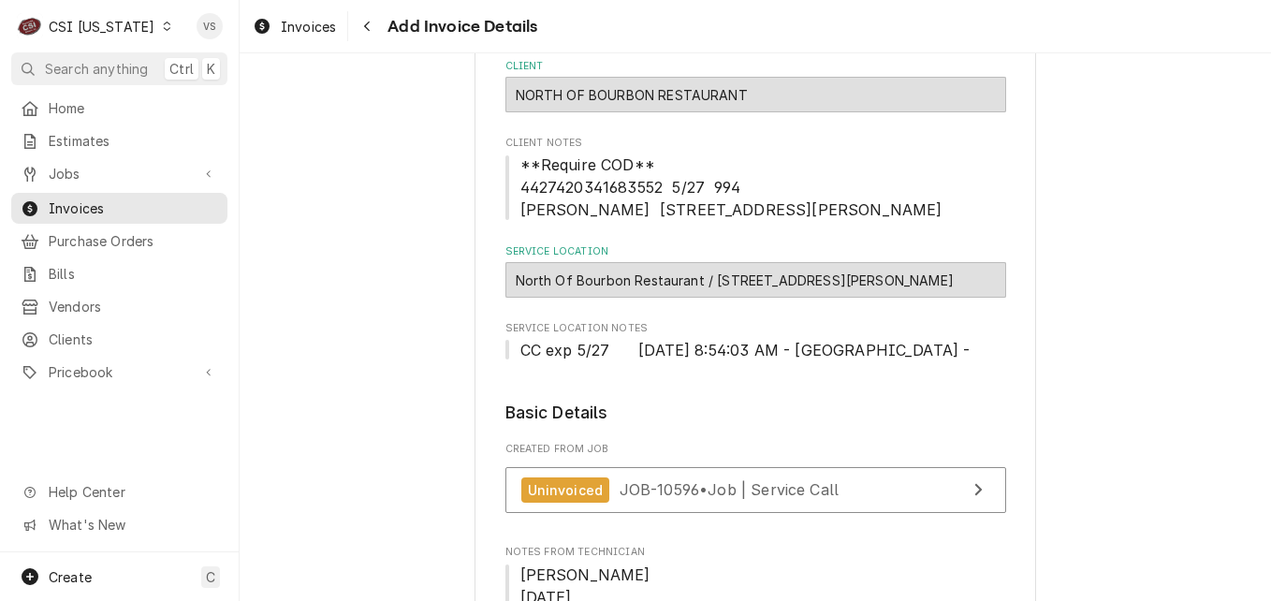
scroll to position [132, 0]
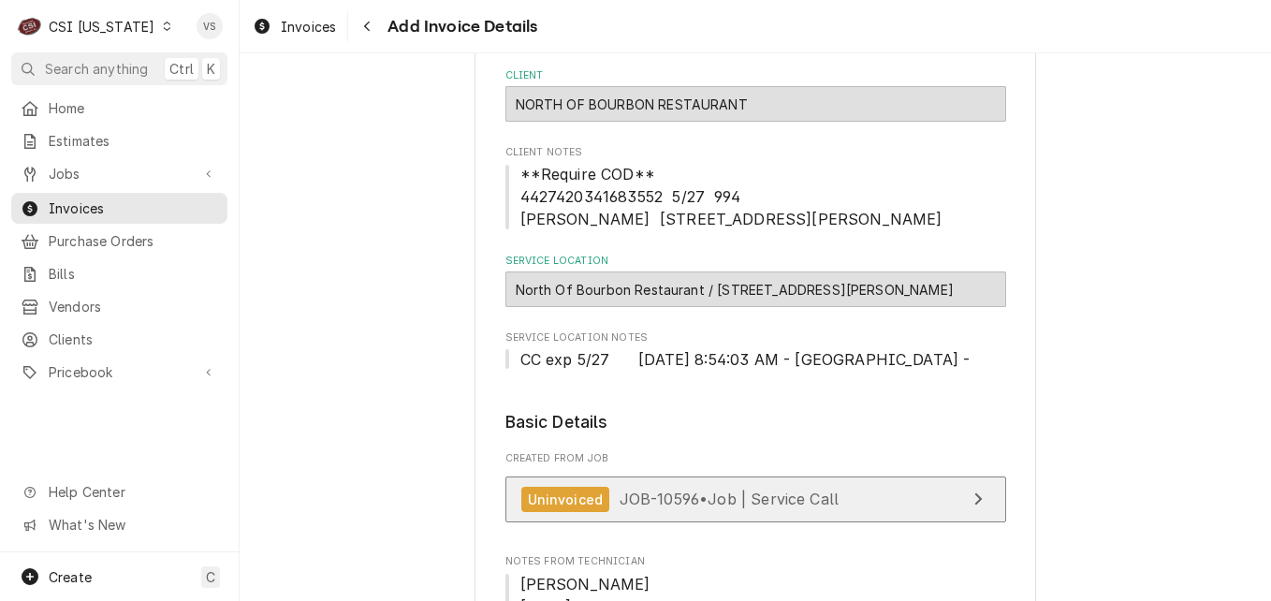
click at [654, 494] on span "JOB-10596 • Job | Service Call" at bounding box center [730, 498] width 220 height 19
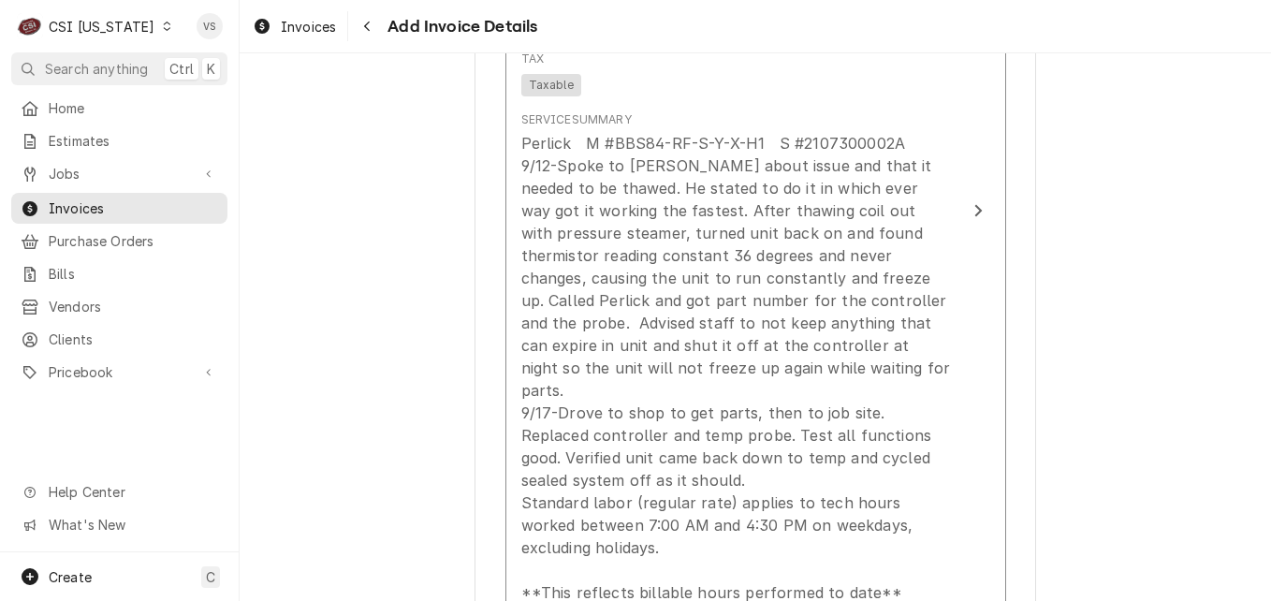
scroll to position [2191, 0]
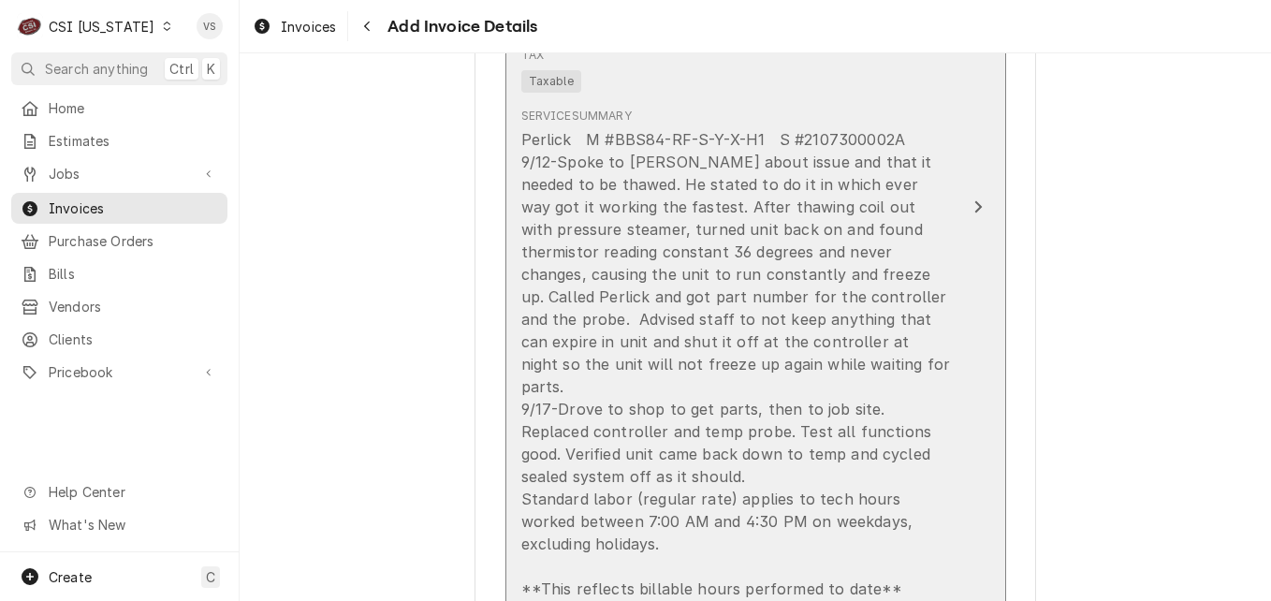
click at [543, 154] on div "Perlick M #BBS84-RF-S-Y-X-H1 S #2107300002A 9/12-Spoke to Eric about issue and …" at bounding box center [736, 364] width 430 height 472
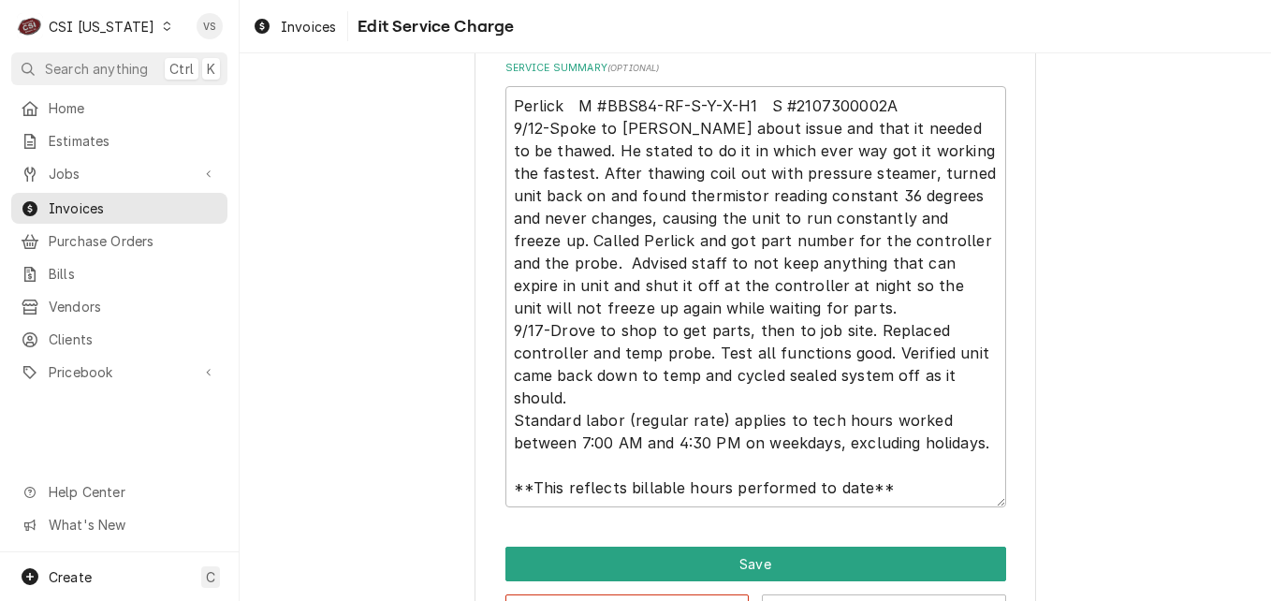
scroll to position [881, 0]
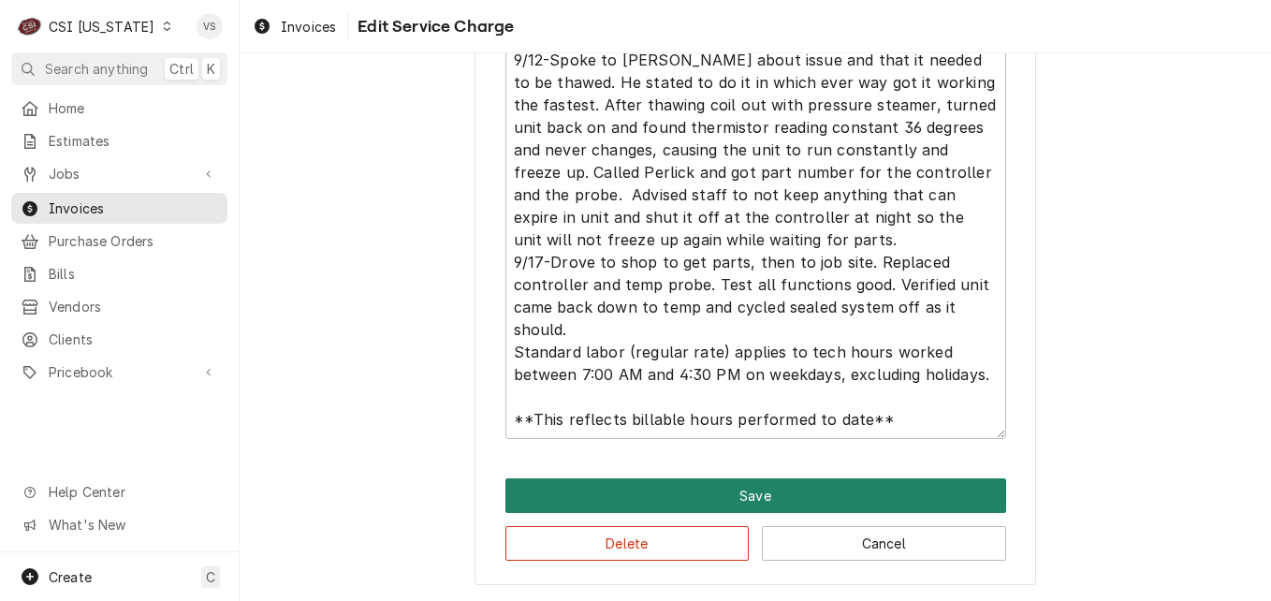
click at [744, 495] on button "Save" at bounding box center [755, 495] width 501 height 35
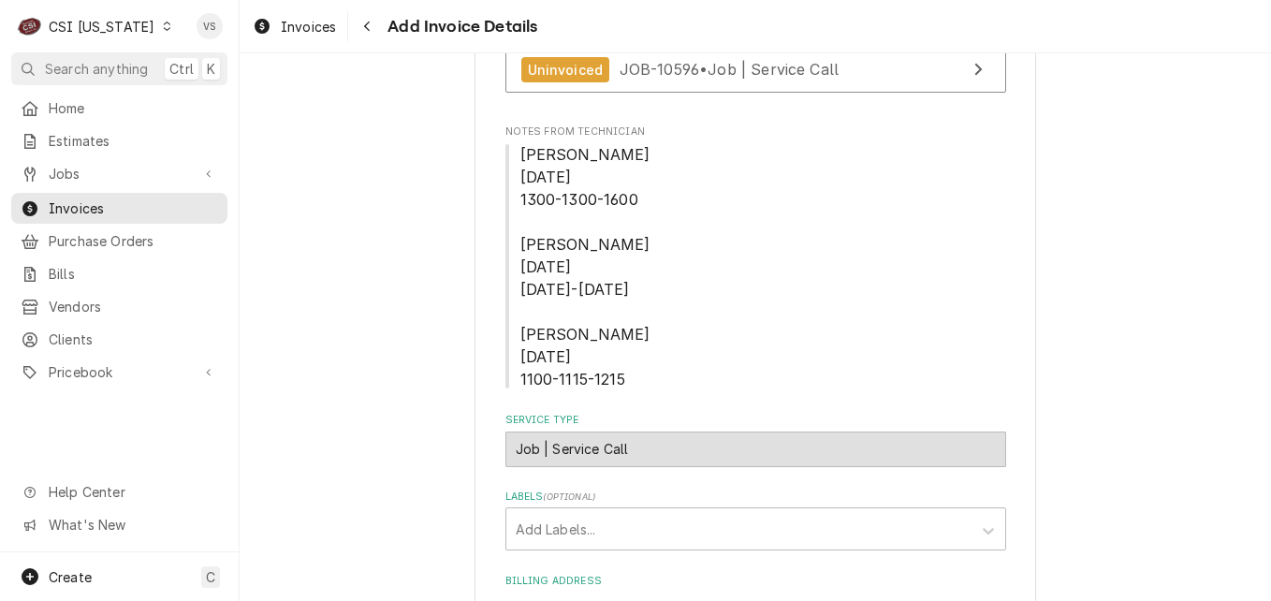
scroll to position [543, 0]
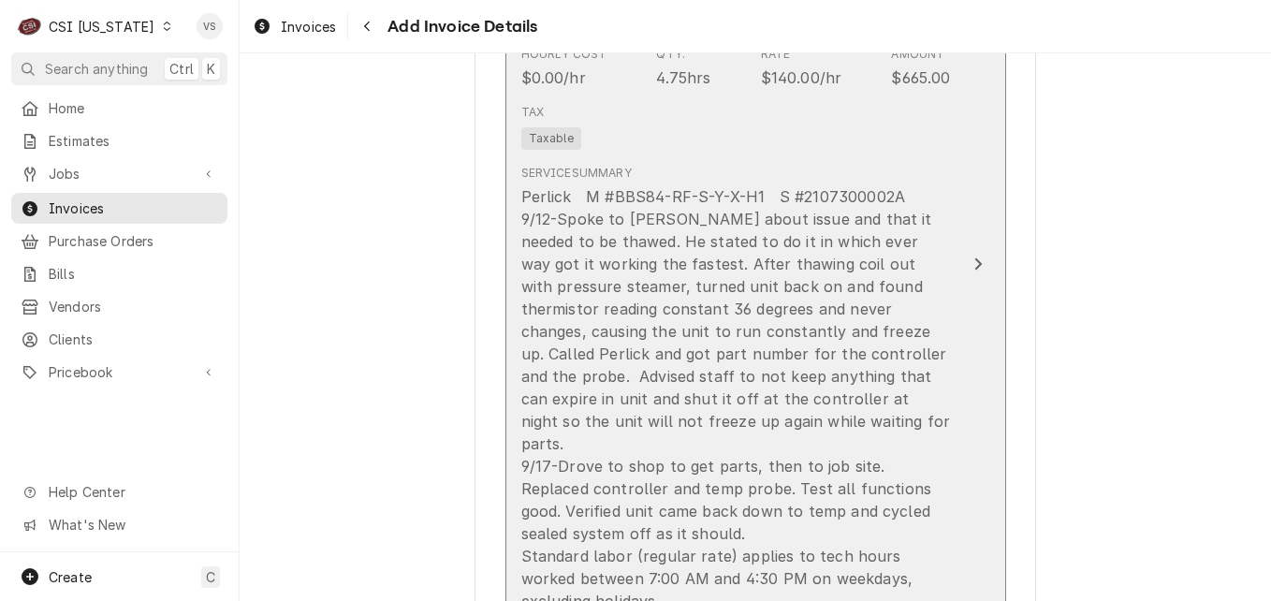
click at [703, 158] on div "Service Summary Perlick M #BBS84-RF-S-Y-X-H1 S #2107300002A 9/12-Spoke to Eric …" at bounding box center [736, 410] width 430 height 507
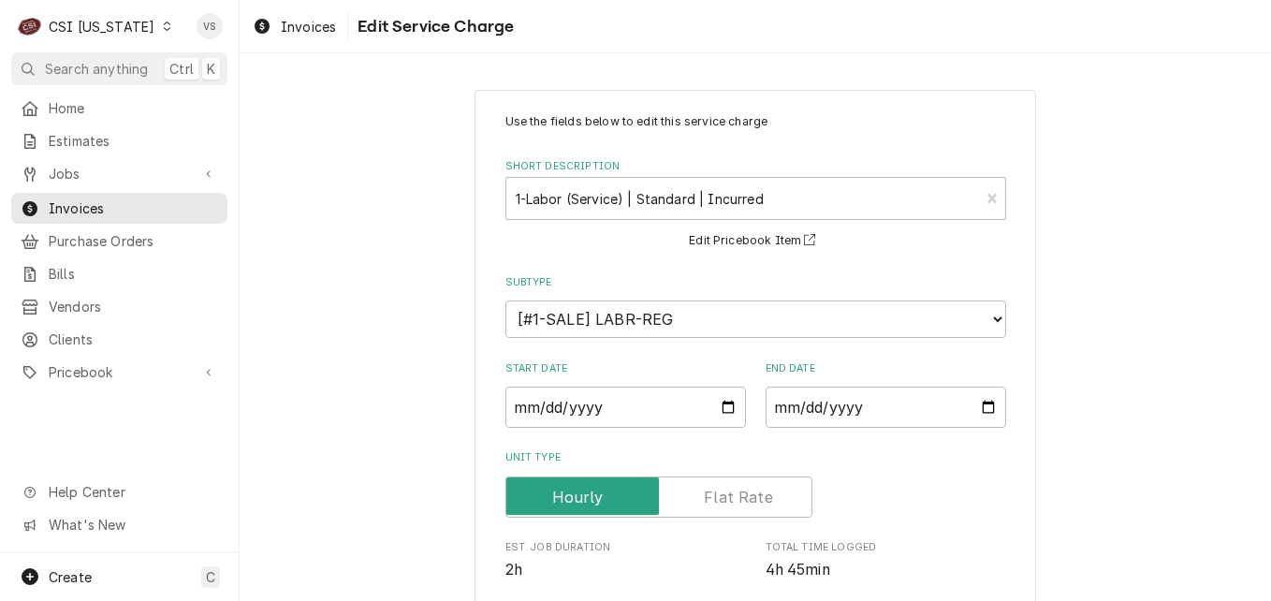
scroll to position [468, 0]
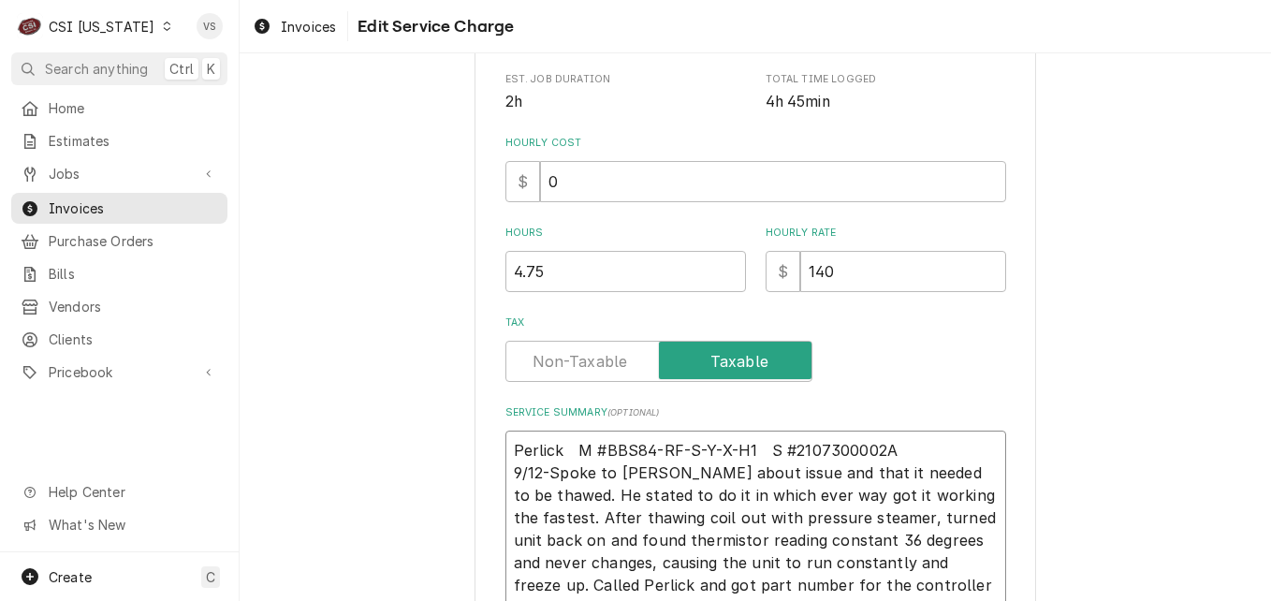
type textarea "x"
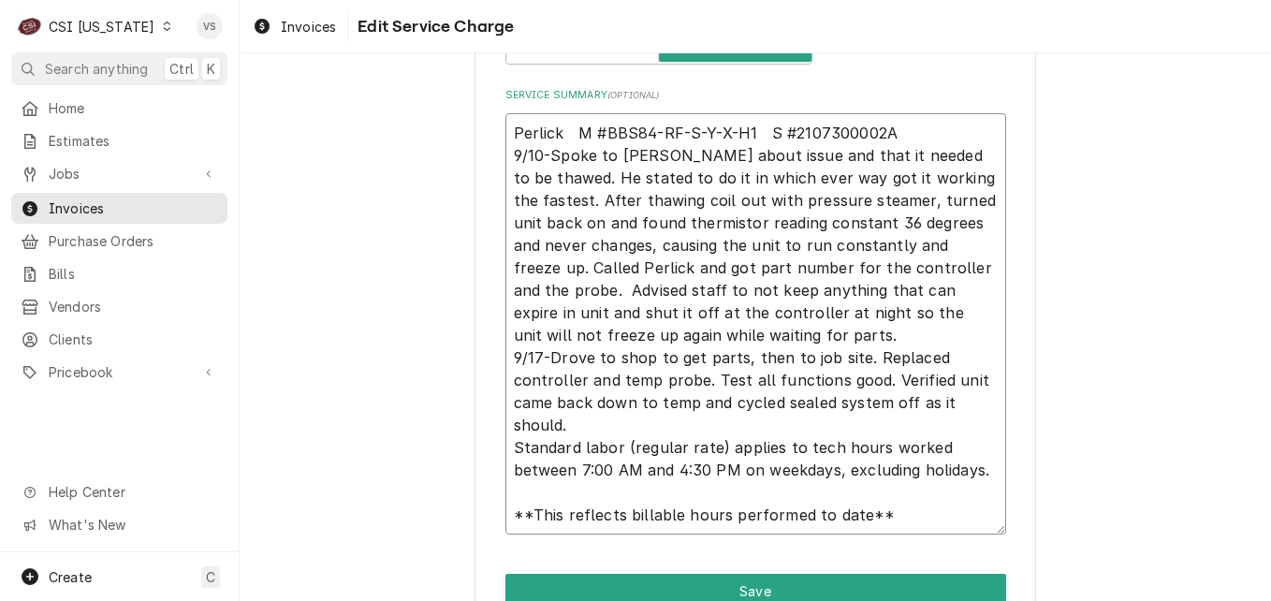
scroll to position [881, 0]
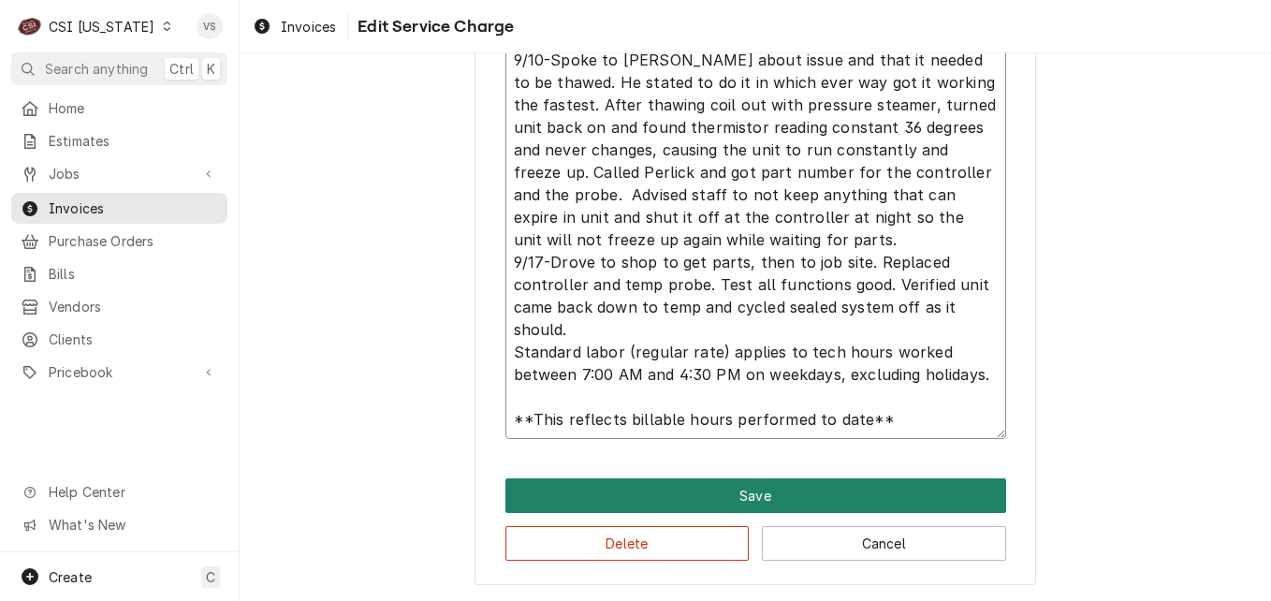
type textarea "Perlick M #BBS84-RF-S-Y-X-H1 S #2107300002A 9/10-Spoke to Eric about issue and …"
click at [823, 489] on button "Save" at bounding box center [755, 495] width 501 height 35
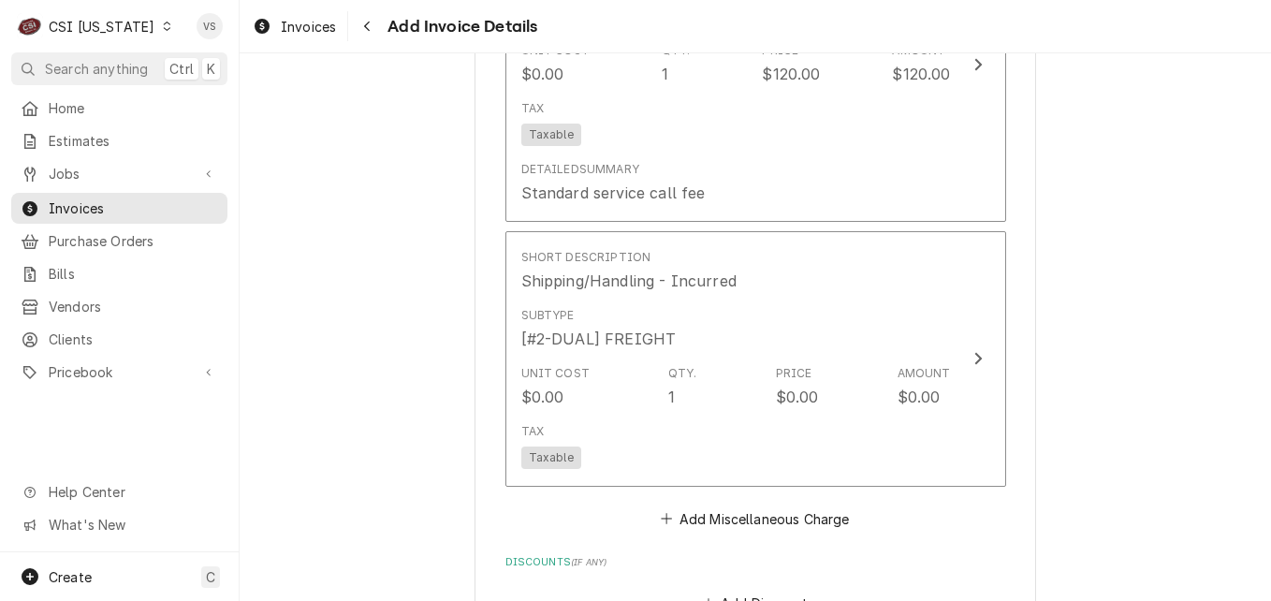
scroll to position [3760, 0]
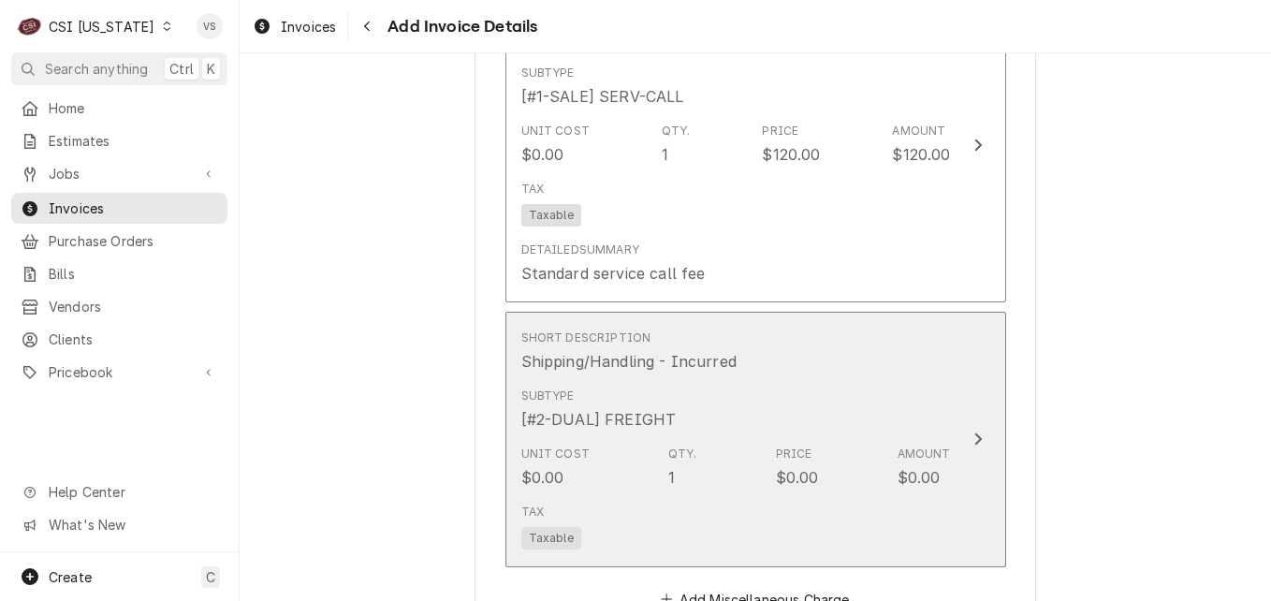
click at [924, 466] on div "$0.00" at bounding box center [918, 477] width 43 height 22
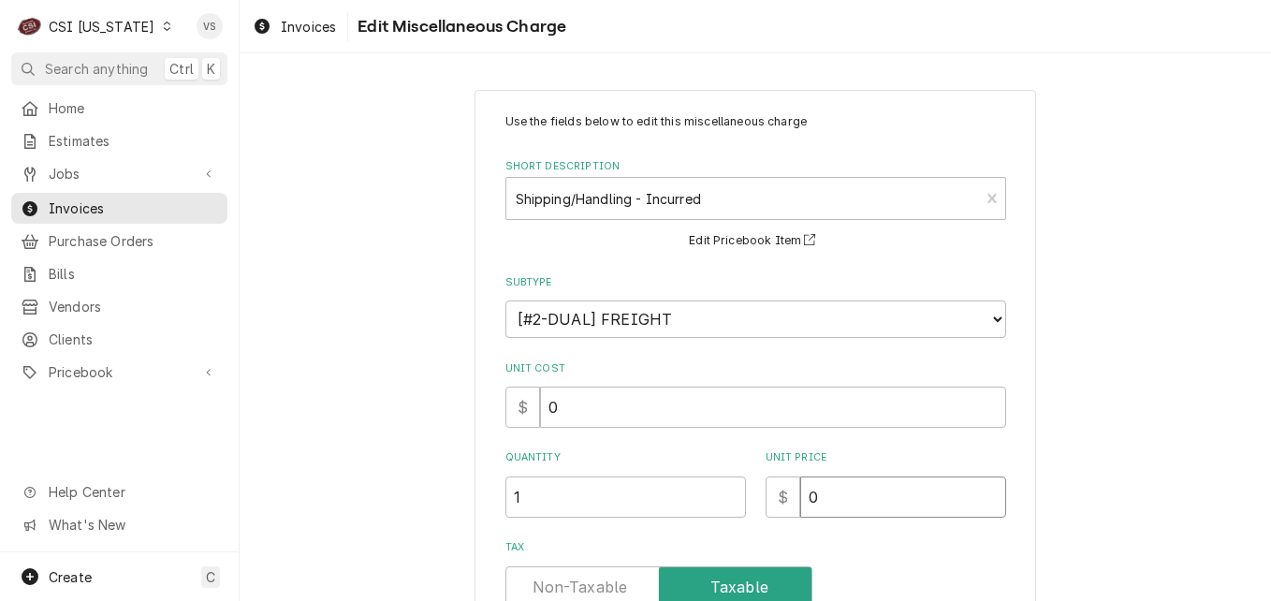
drag, startPoint x: 839, startPoint y: 496, endPoint x: 790, endPoint y: 497, distance: 49.6
click at [790, 497] on div "$ 0" at bounding box center [885, 496] width 241 height 41
type textarea "x"
type input "1"
type textarea "x"
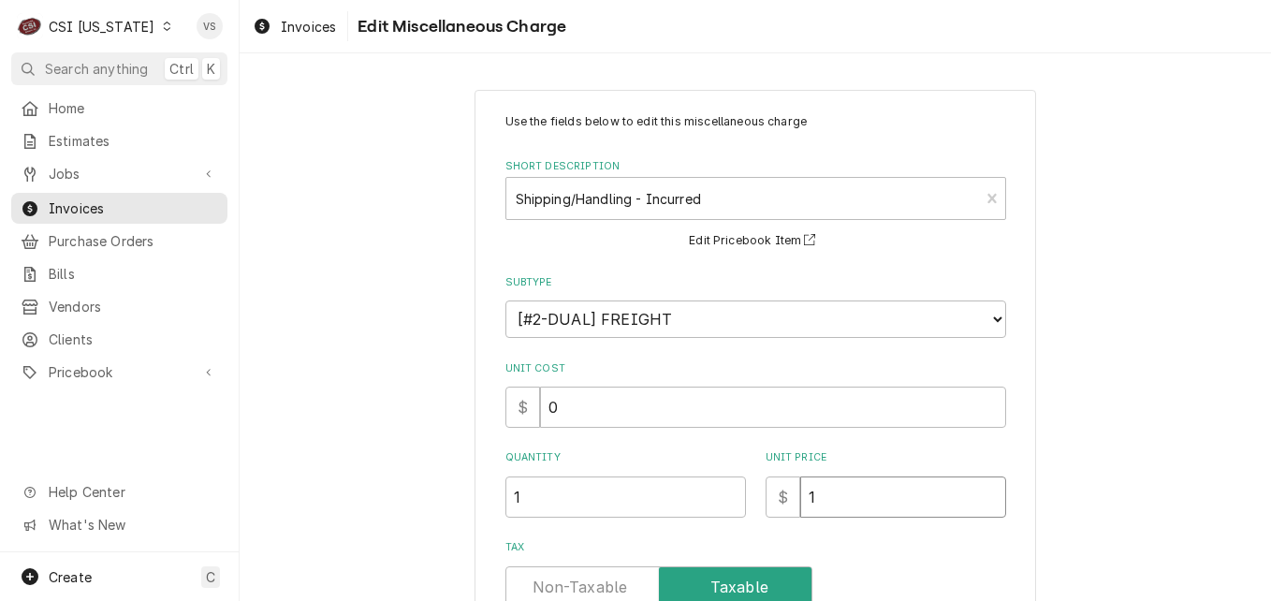
type input "14"
type textarea "x"
type input "14.3"
type textarea "x"
type input "14.36"
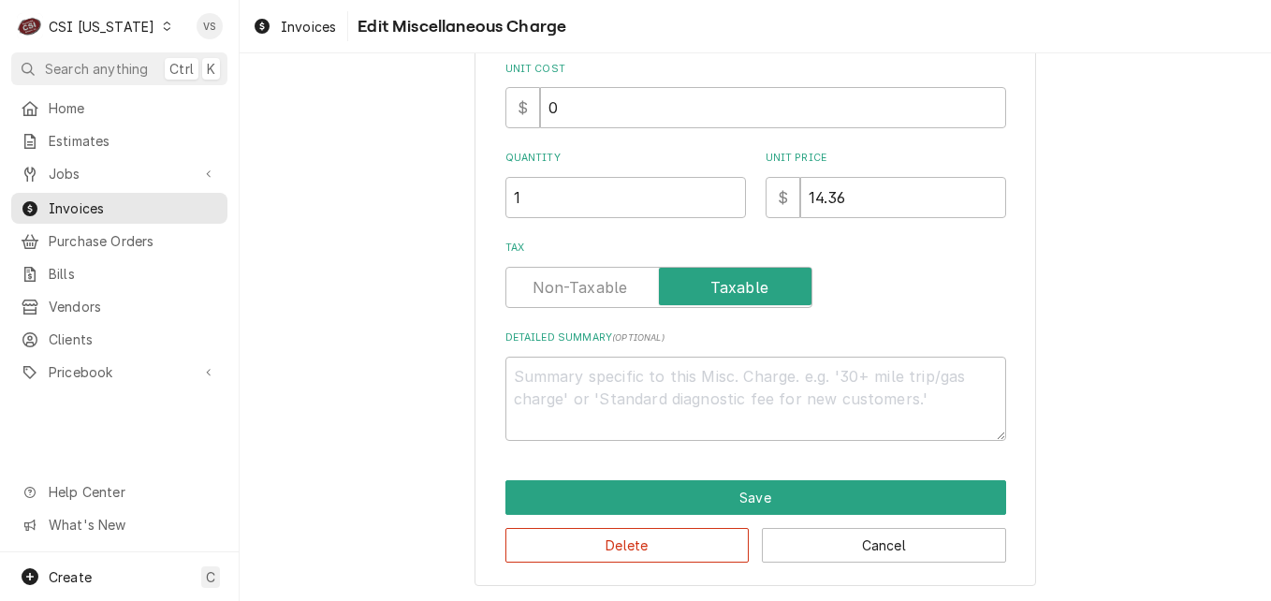
scroll to position [301, 0]
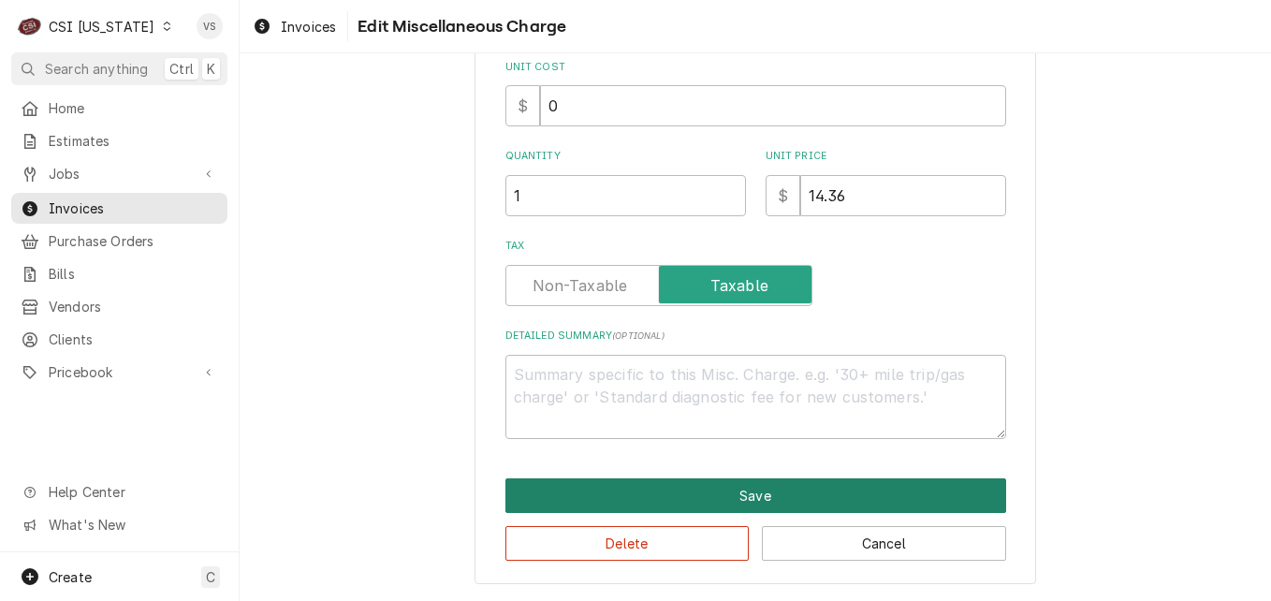
click at [677, 499] on button "Save" at bounding box center [755, 495] width 501 height 35
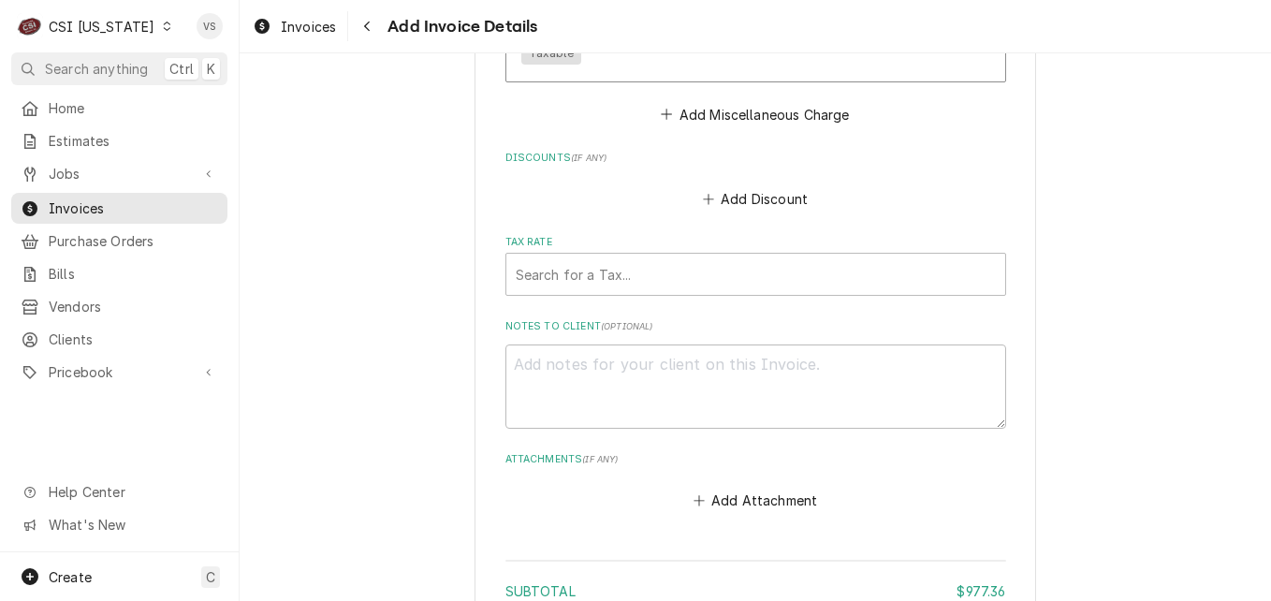
scroll to position [4251, 0]
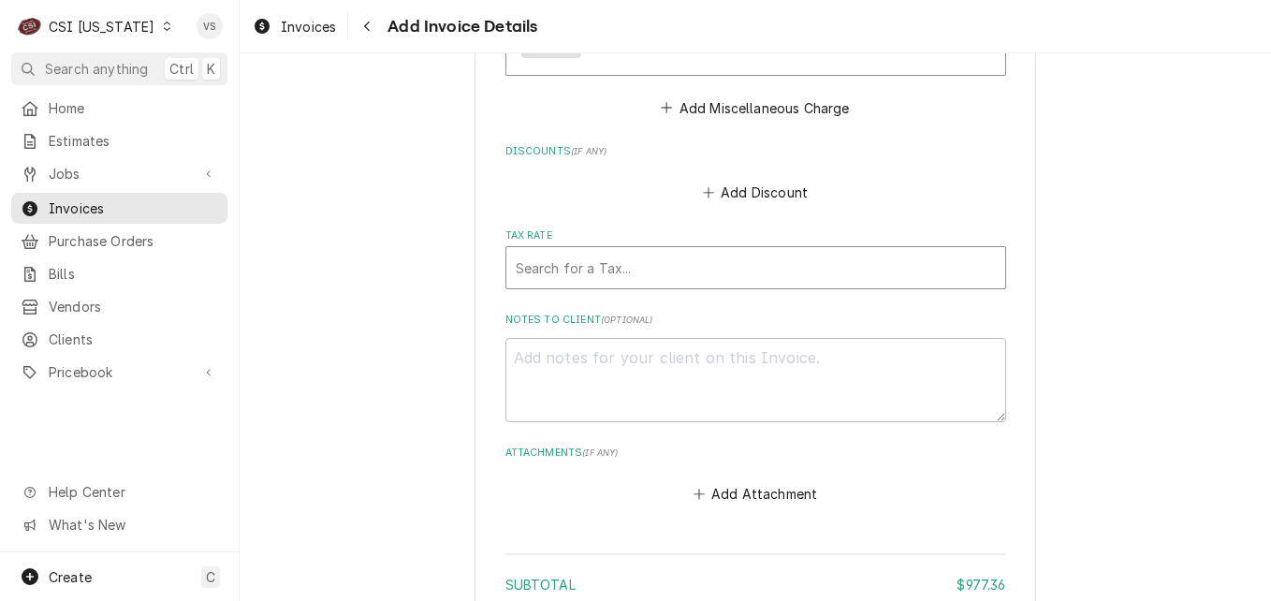
click at [535, 251] on div "Tax Rate" at bounding box center [756, 268] width 480 height 34
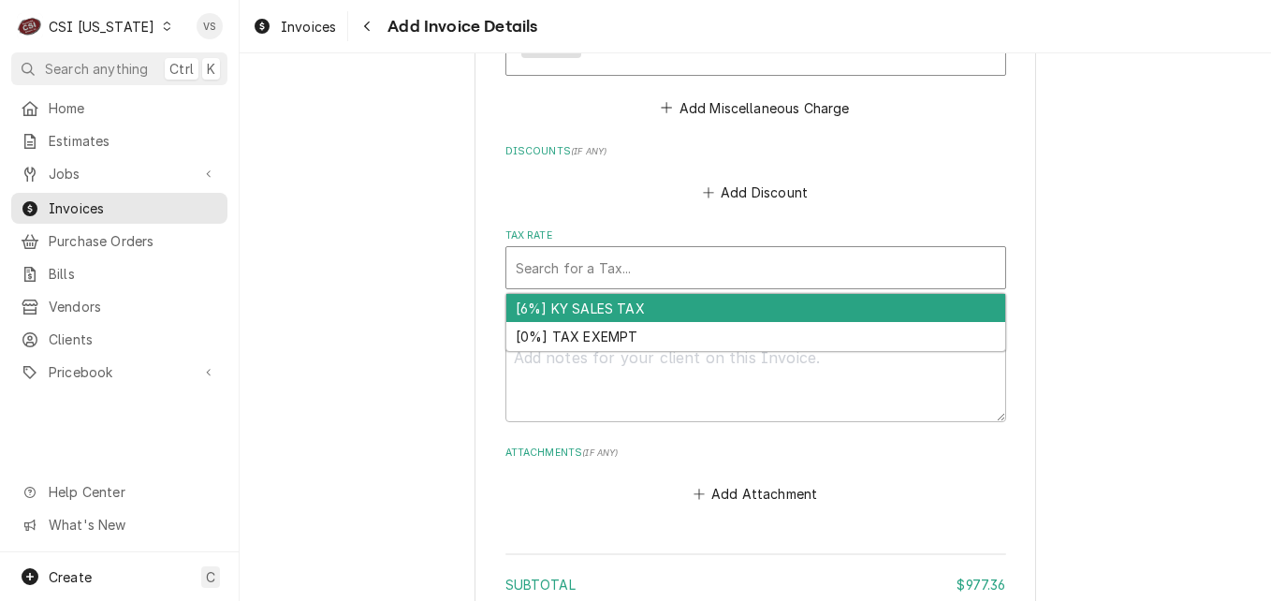
click at [580, 294] on div "[6%] KY SALES TAX" at bounding box center [755, 308] width 499 height 29
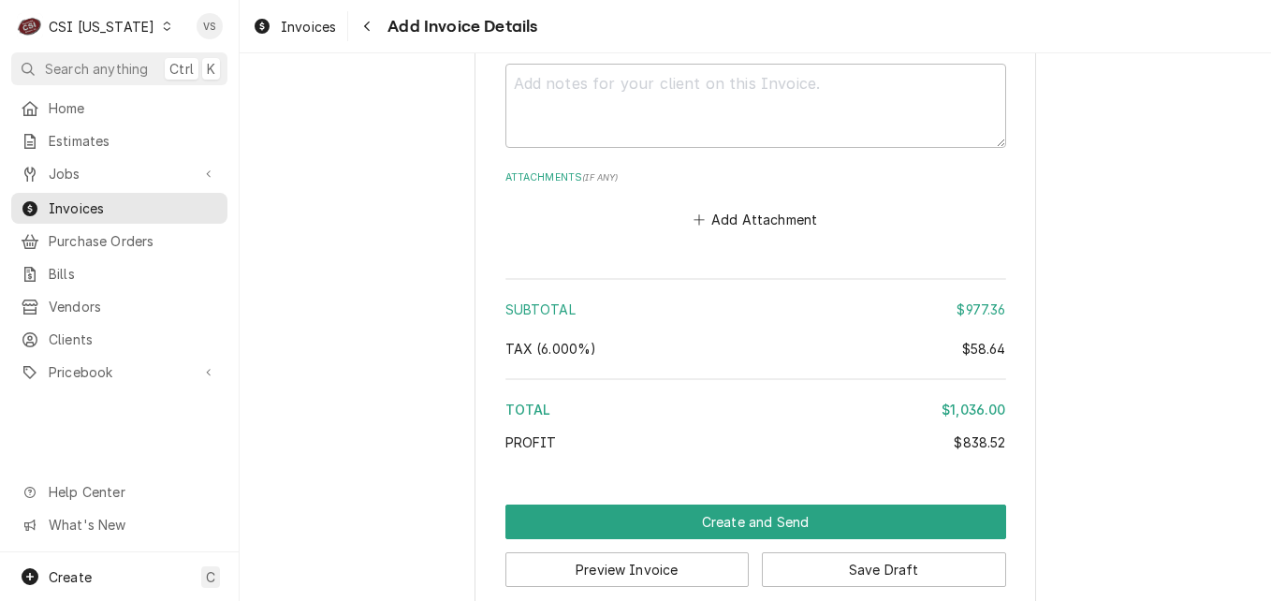
scroll to position [4561, 0]
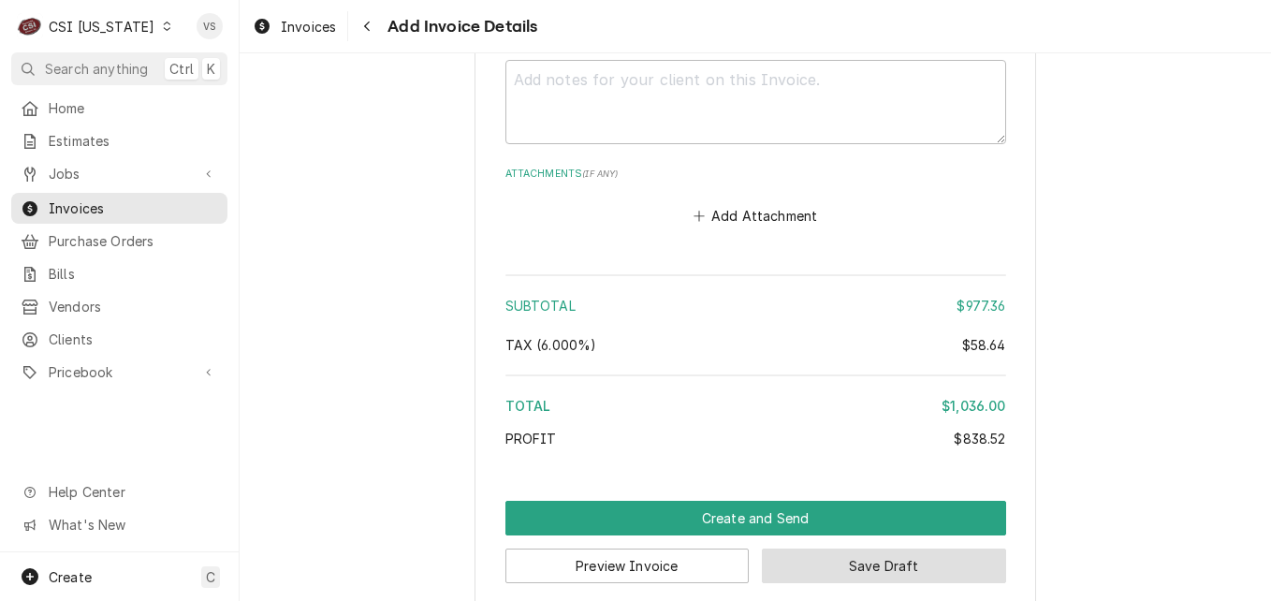
click at [869, 548] on button "Save Draft" at bounding box center [884, 565] width 244 height 35
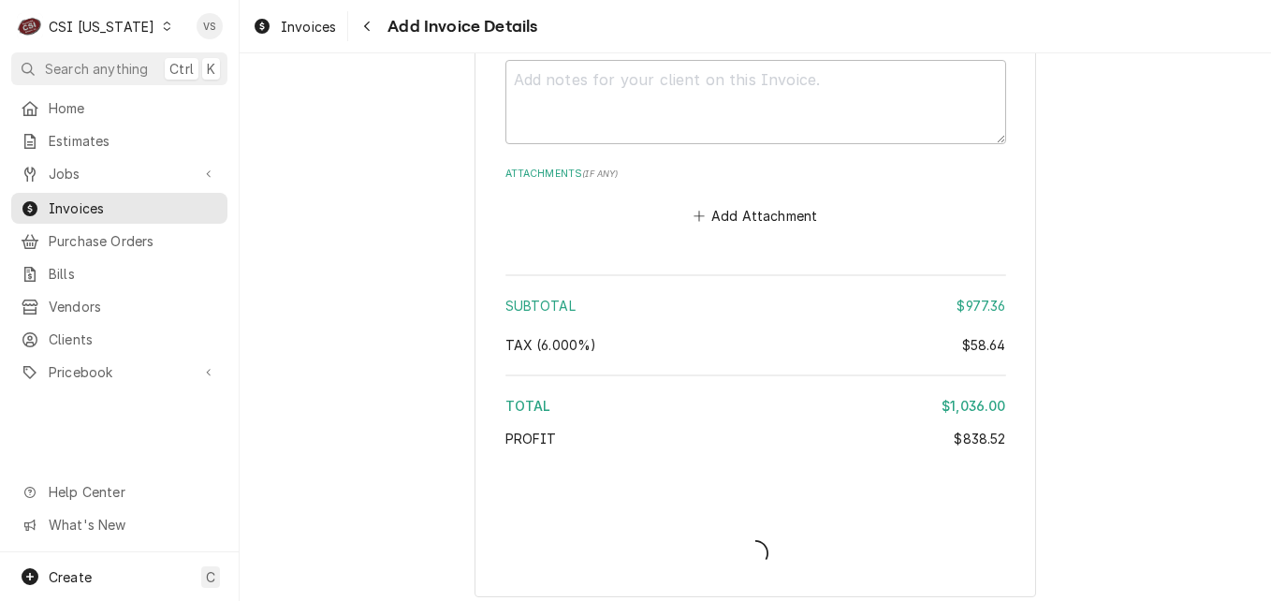
scroll to position [4551, 0]
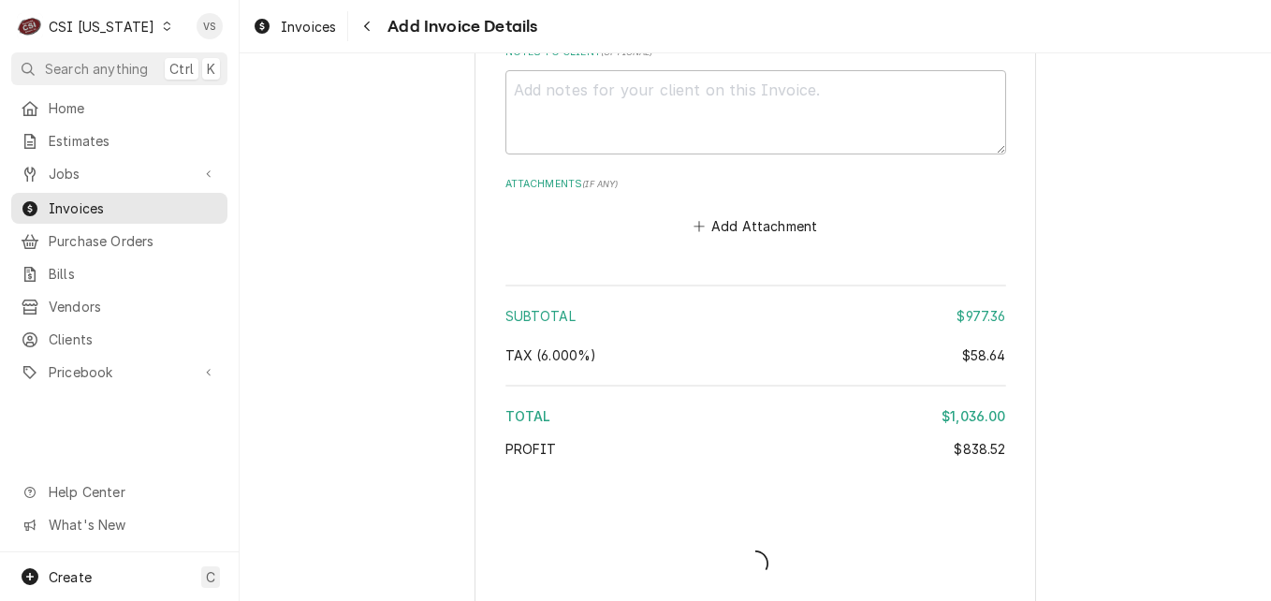
type textarea "x"
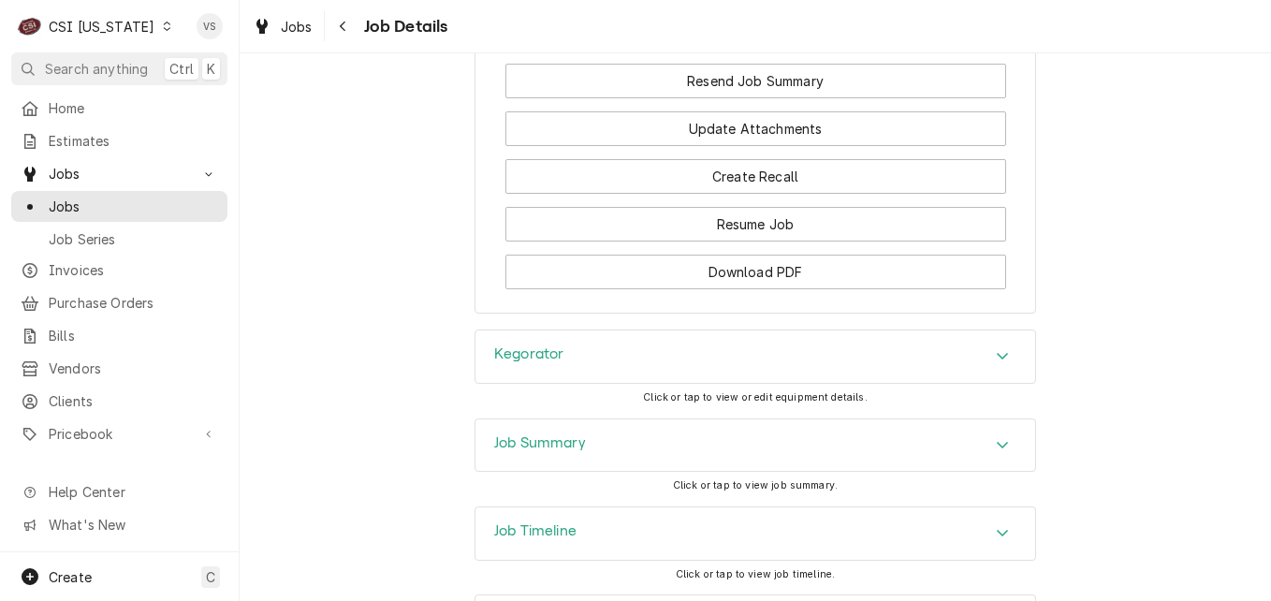
scroll to position [2515, 0]
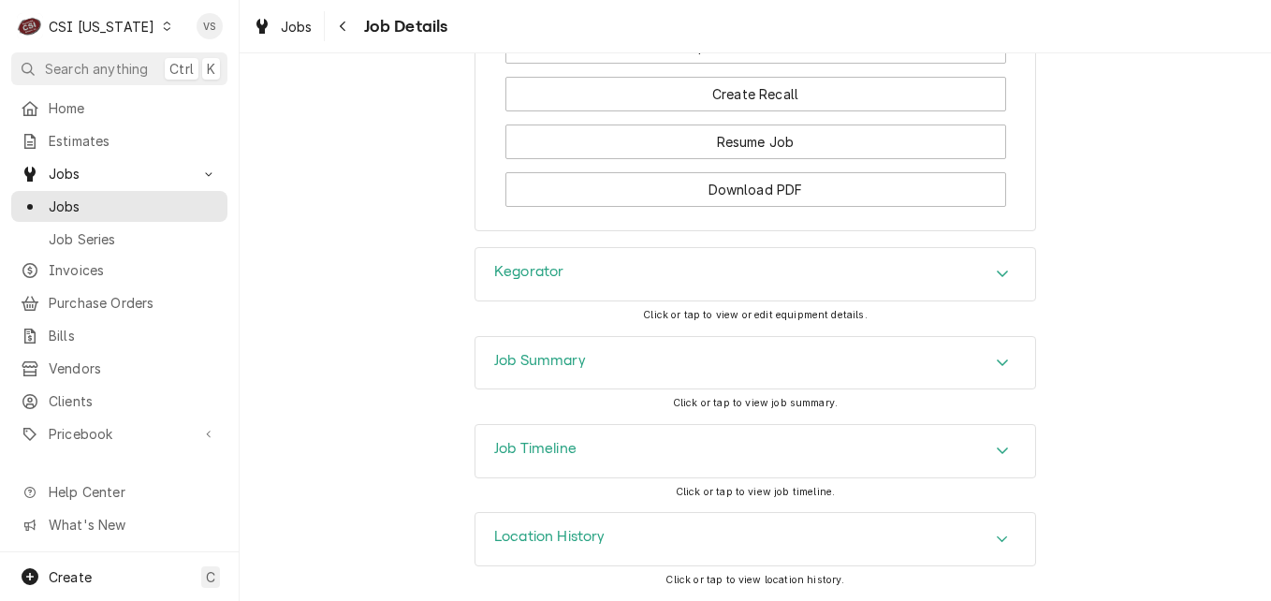
click at [562, 443] on h3 "Job Timeline" at bounding box center [535, 449] width 82 height 18
click at [540, 360] on h3 "Job Summary" at bounding box center [540, 361] width 92 height 18
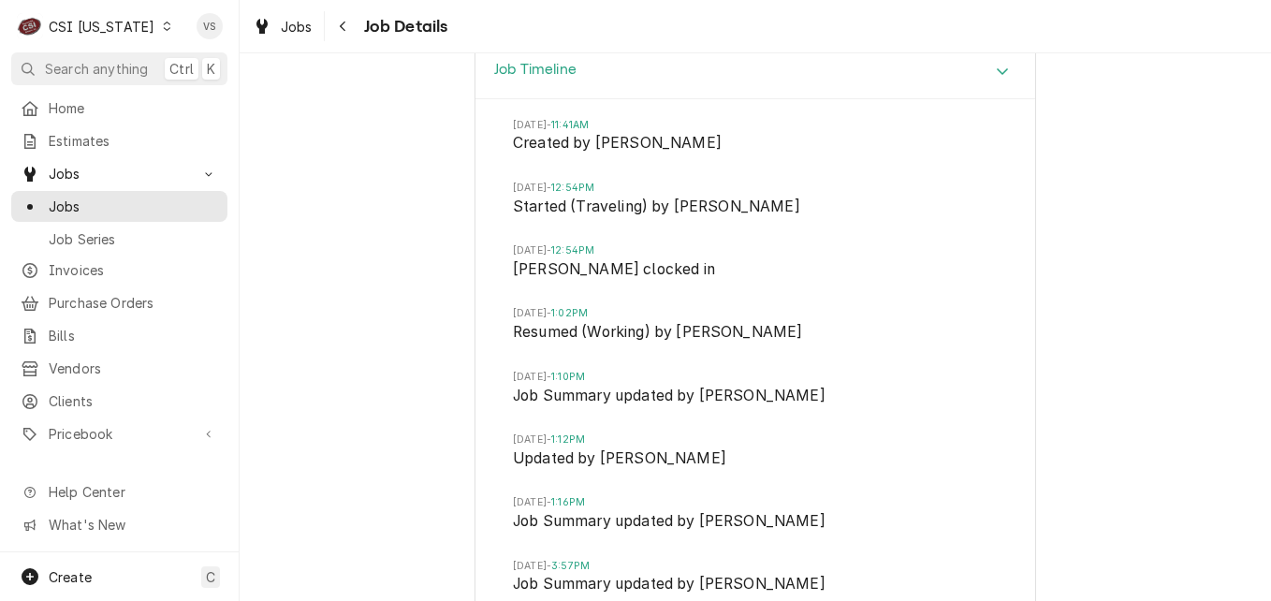
scroll to position [7007, 0]
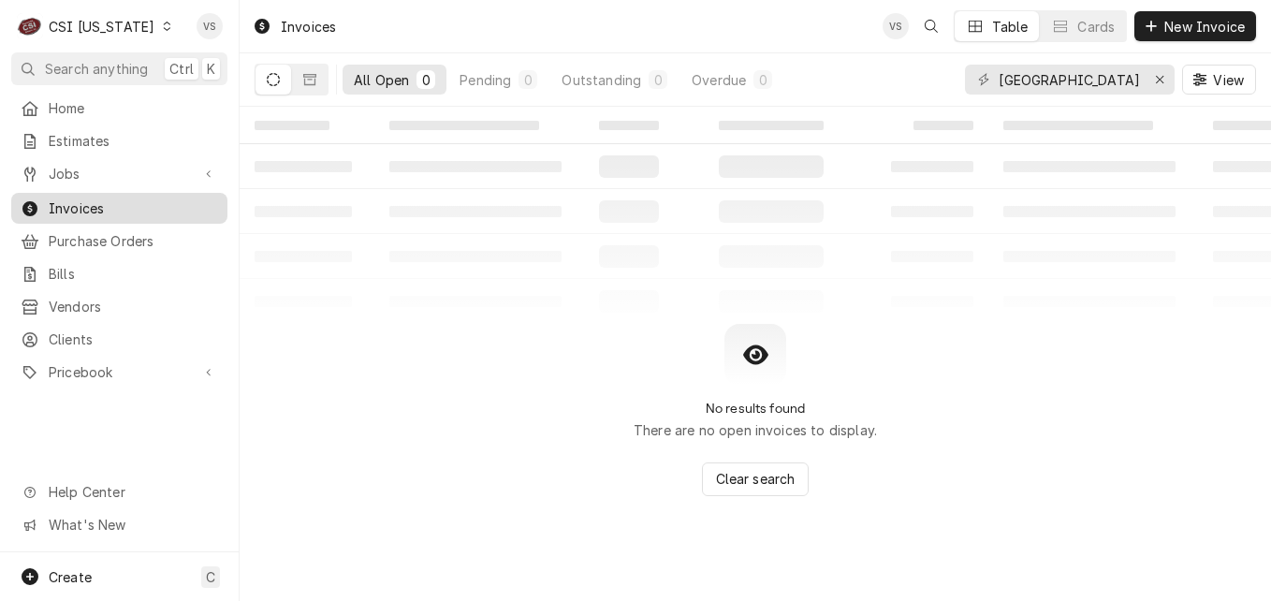
click at [112, 205] on span "Invoices" at bounding box center [133, 208] width 169 height 20
click at [1072, 80] on input "river city" at bounding box center [1069, 80] width 140 height 30
drag, startPoint x: 1072, startPoint y: 80, endPoint x: 1059, endPoint y: 81, distance: 12.2
click at [955, 80] on div "All Open 0 Pending 0 Outstanding 0 Overdue 0 river city View" at bounding box center [755, 79] width 1001 height 52
click at [1061, 81] on input "river city" at bounding box center [1069, 80] width 140 height 30
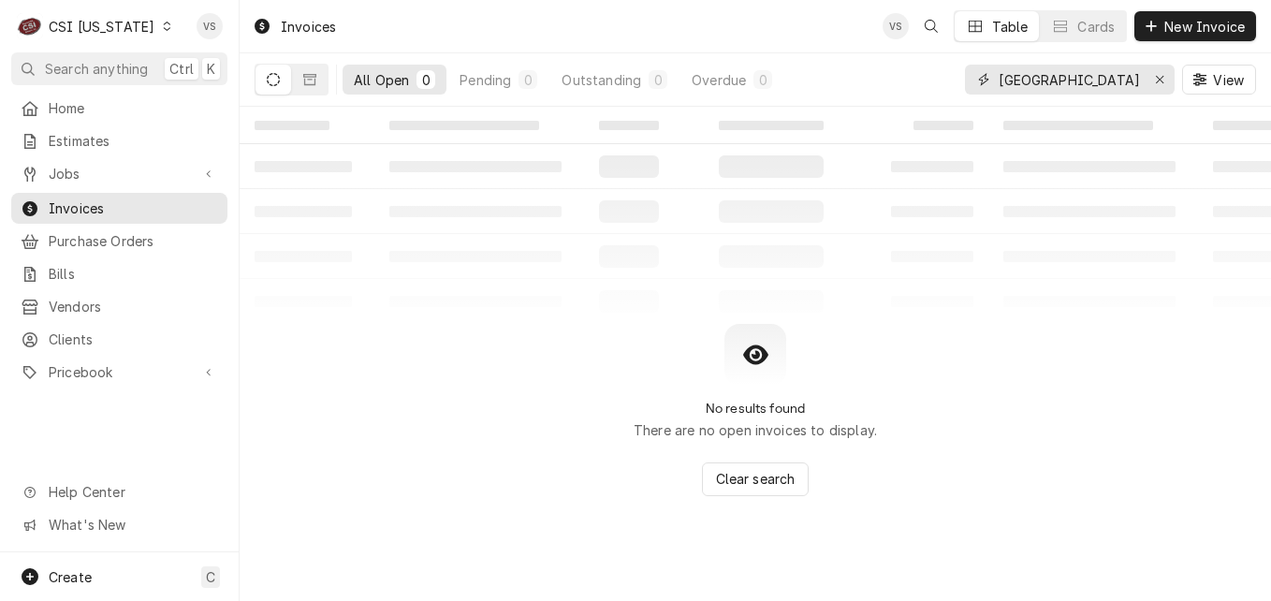
drag, startPoint x: 1061, startPoint y: 80, endPoint x: 992, endPoint y: 80, distance: 69.3
click at [992, 80] on div "river city" at bounding box center [1070, 80] width 210 height 30
type input "1"
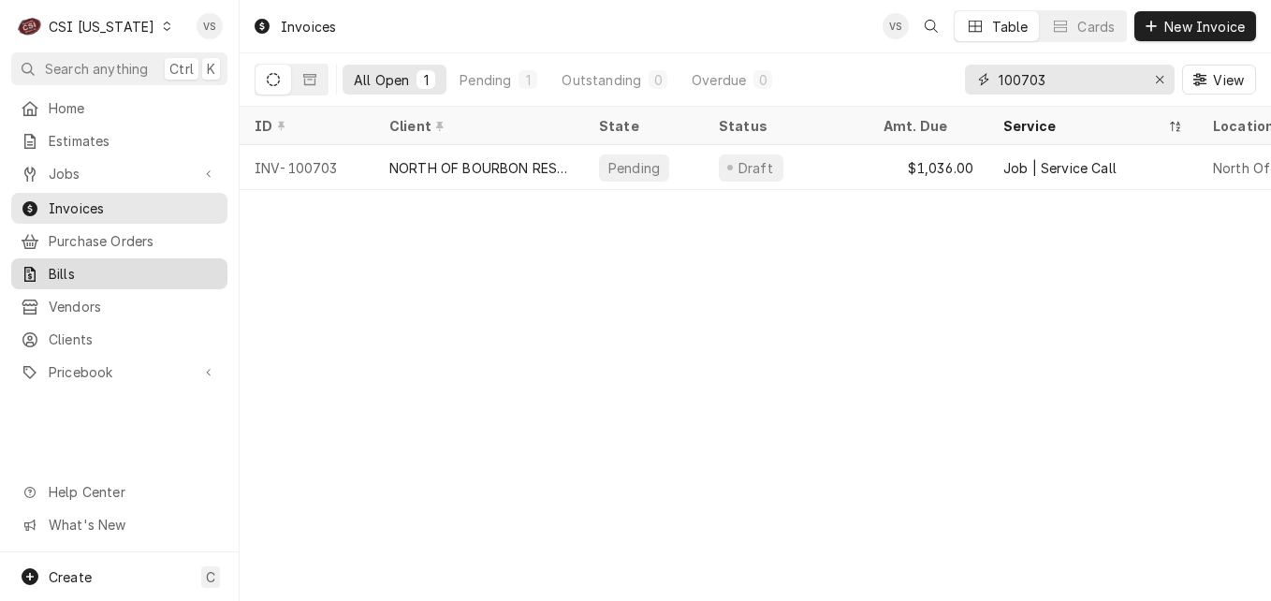
type input "100703"
drag, startPoint x: 412, startPoint y: 346, endPoint x: 412, endPoint y: 299, distance: 47.7
click at [412, 346] on div "Invoices VS Table Cards New Invoice All Open 1 Pending 1 Outstanding 0 Overdue …" at bounding box center [755, 300] width 1031 height 601
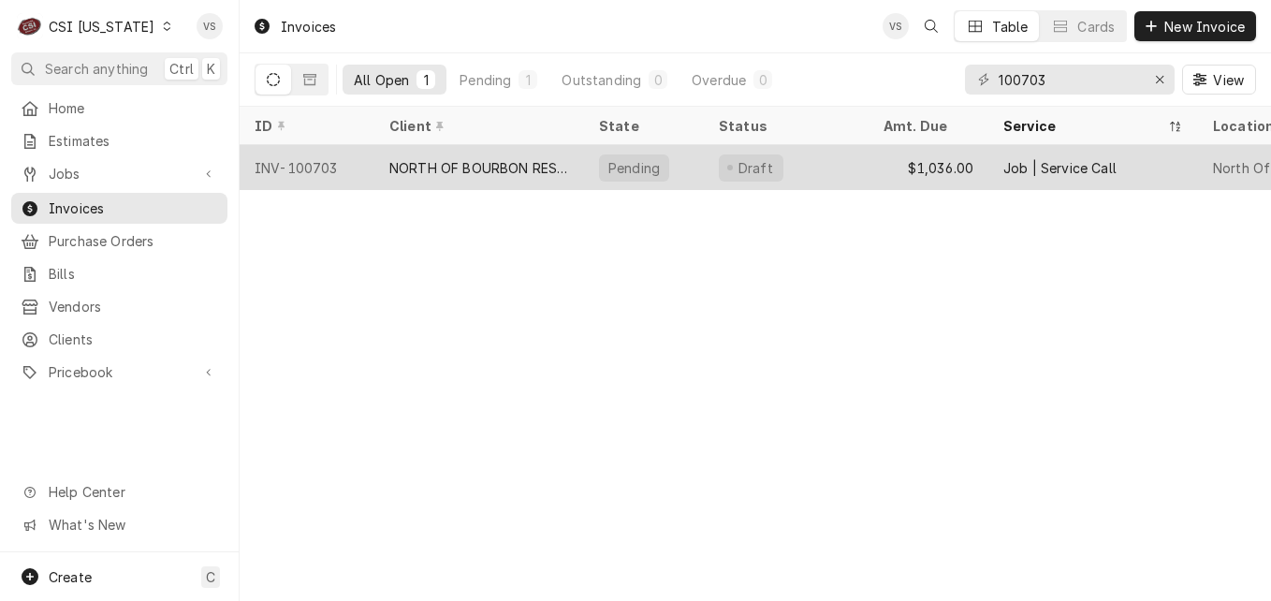
click at [416, 175] on div "NORTH OF BOURBON RESTAURANT" at bounding box center [479, 167] width 210 height 45
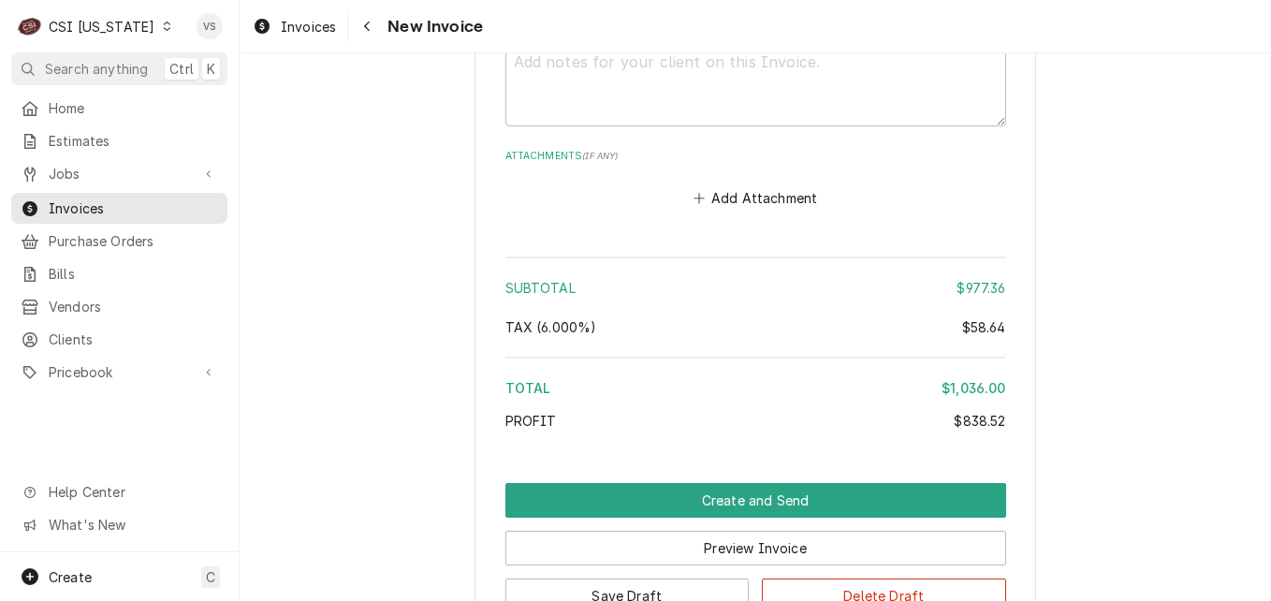
scroll to position [4585, 0]
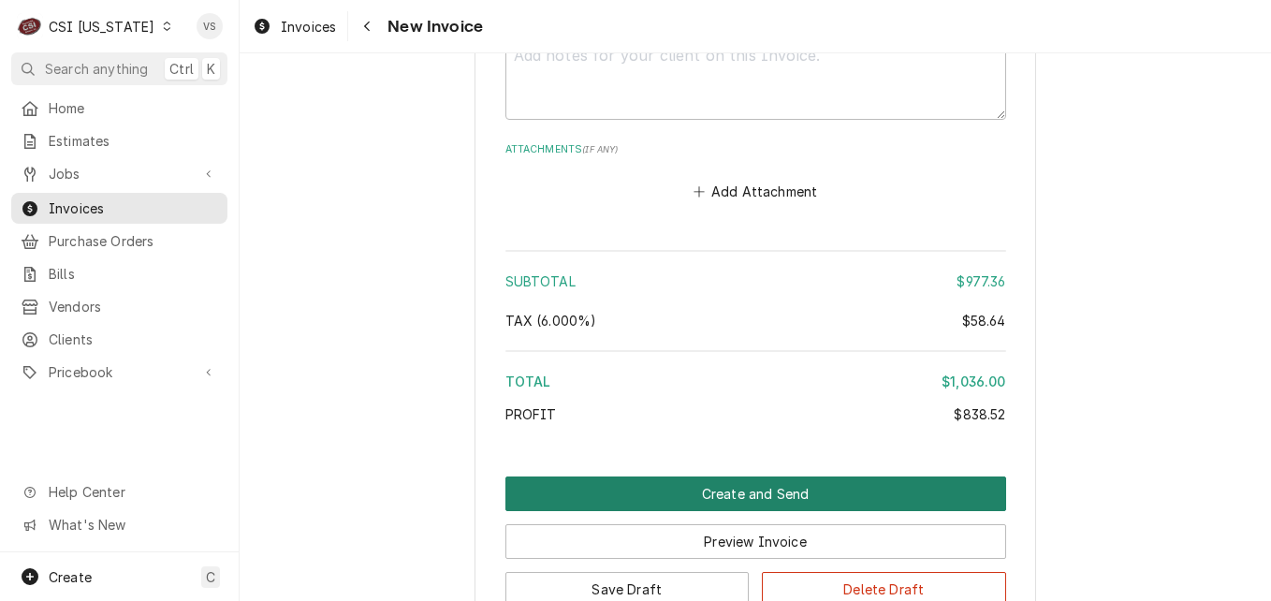
click at [629, 476] on button "Create and Send" at bounding box center [755, 493] width 501 height 35
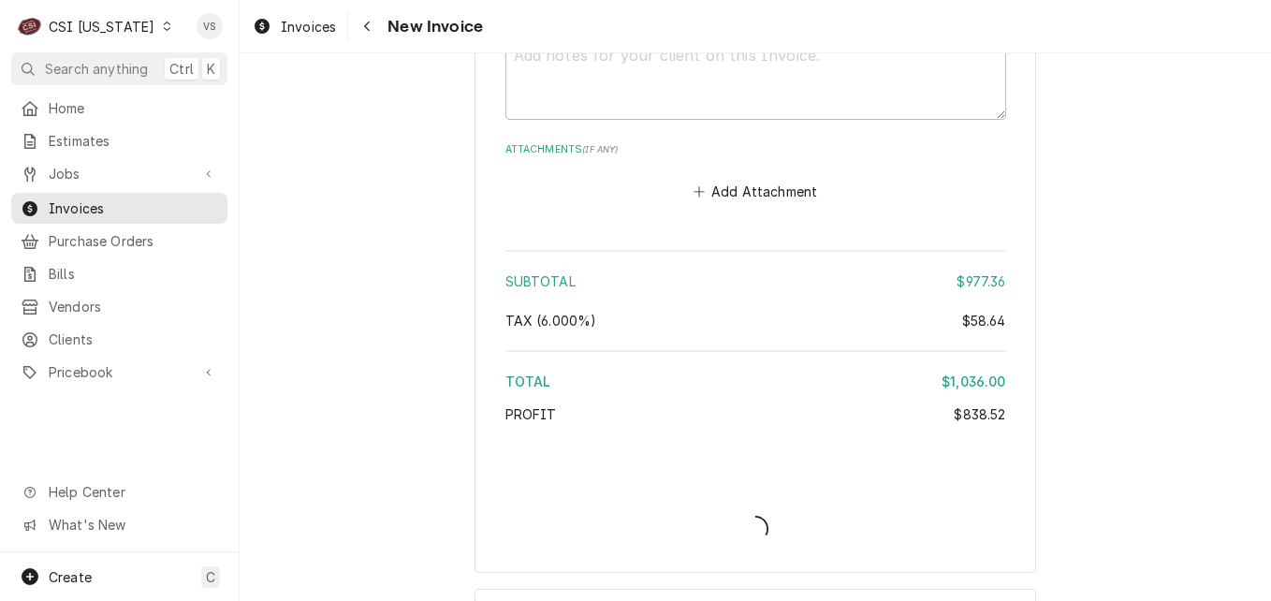
type textarea "x"
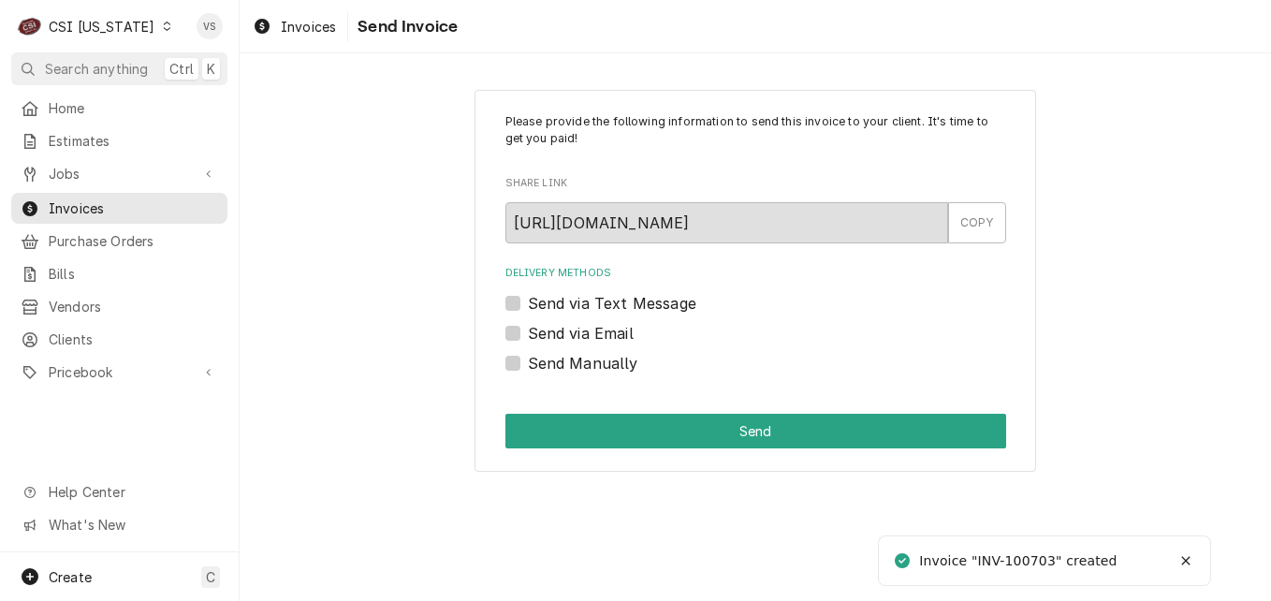
click at [528, 369] on label "Send Manually" at bounding box center [583, 363] width 110 height 22
click at [528, 369] on input "Send Manually" at bounding box center [778, 372] width 501 height 41
checkbox input "true"
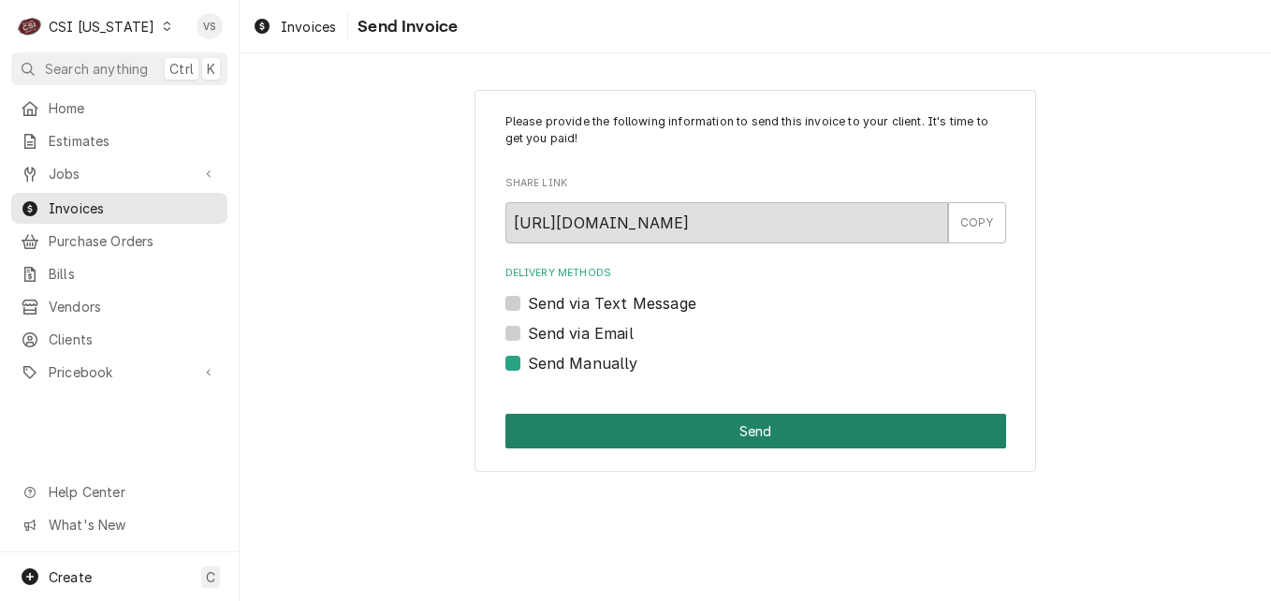
click at [549, 428] on button "Send" at bounding box center [755, 431] width 501 height 35
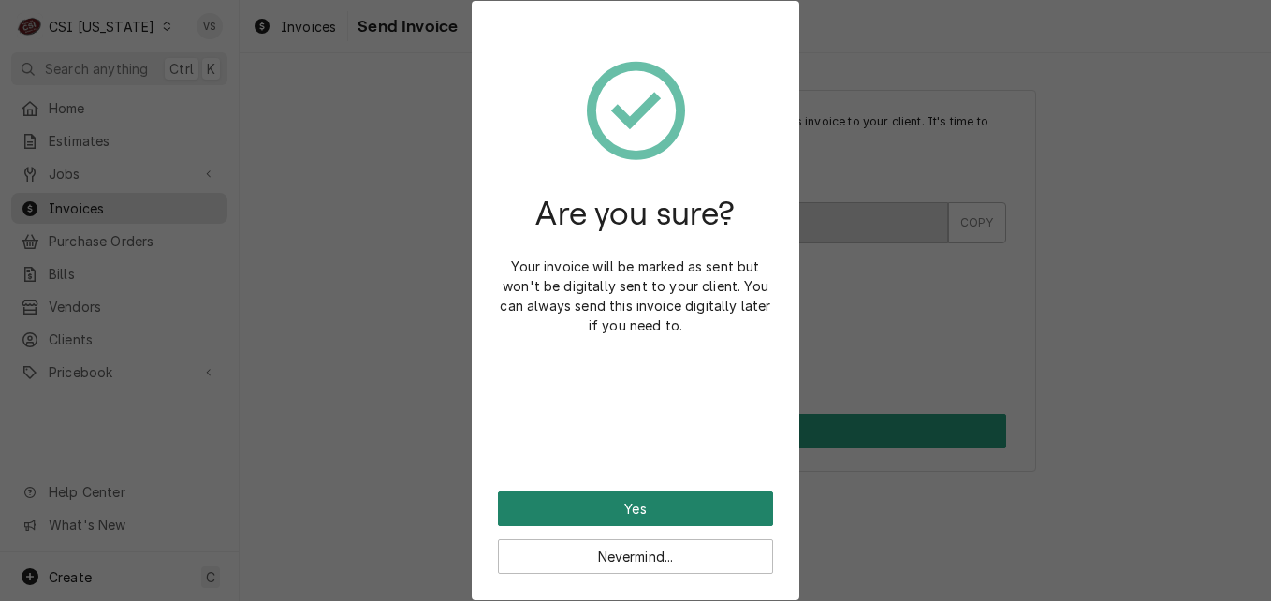
click at [567, 522] on button "Yes" at bounding box center [635, 508] width 275 height 35
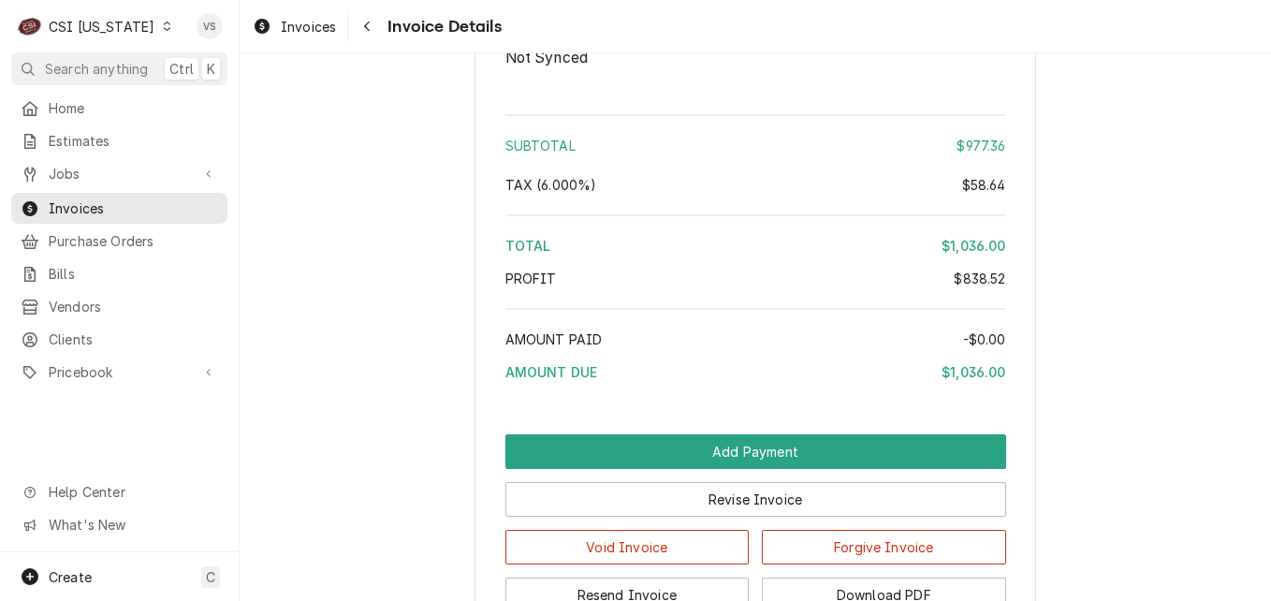
scroll to position [4319, 0]
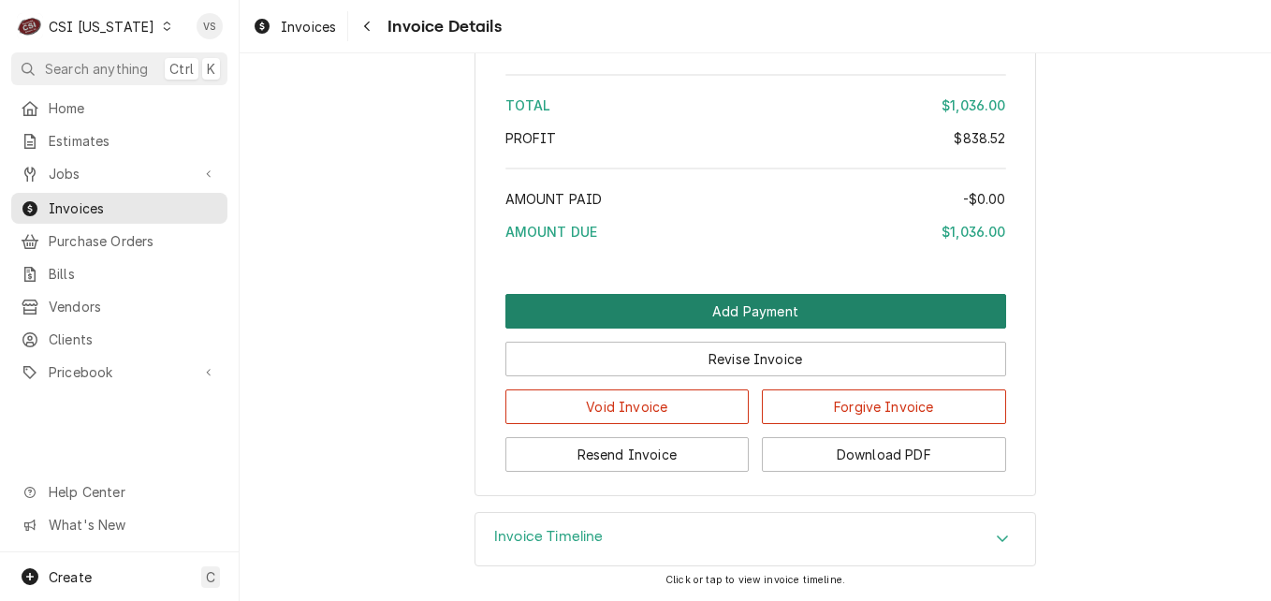
click at [563, 512] on div "Invoice Timeline" at bounding box center [754, 539] width 561 height 54
click at [547, 315] on button "Add Payment" at bounding box center [755, 311] width 501 height 35
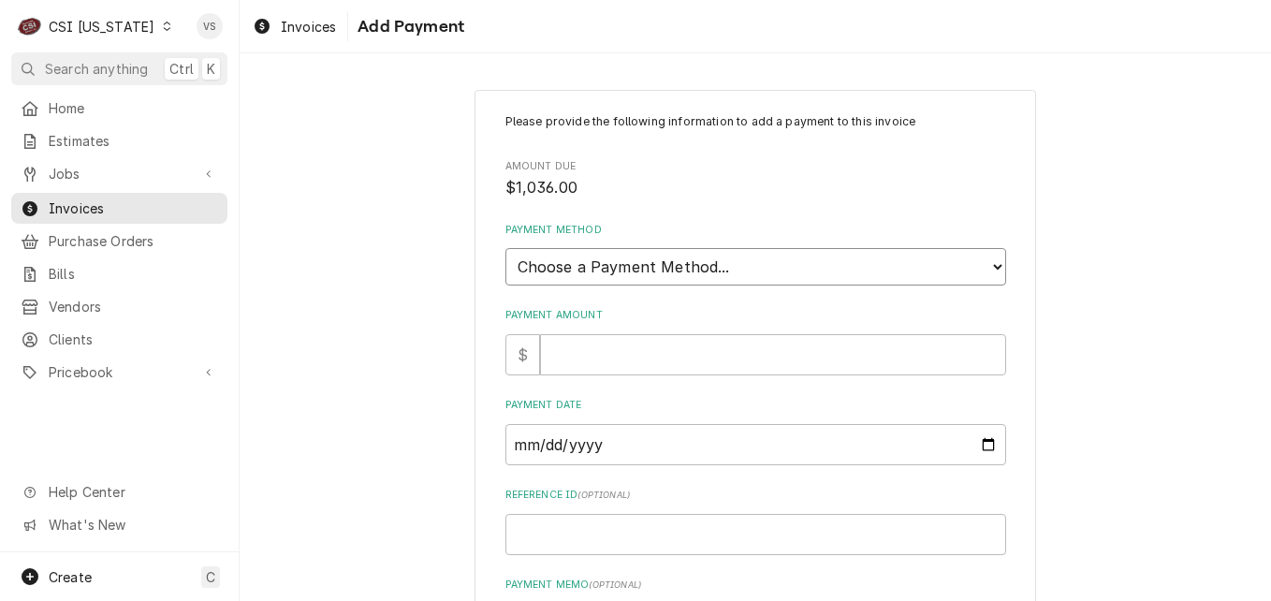
click at [551, 257] on select "Choose a Payment Method... Cash Check Credit/Debit Card ACH/eCheck Other" at bounding box center [755, 266] width 501 height 37
select select "3"
click at [505, 248] on select "Choose a Payment Method... Cash Check Credit/Debit Card ACH/eCheck Other" at bounding box center [755, 266] width 501 height 37
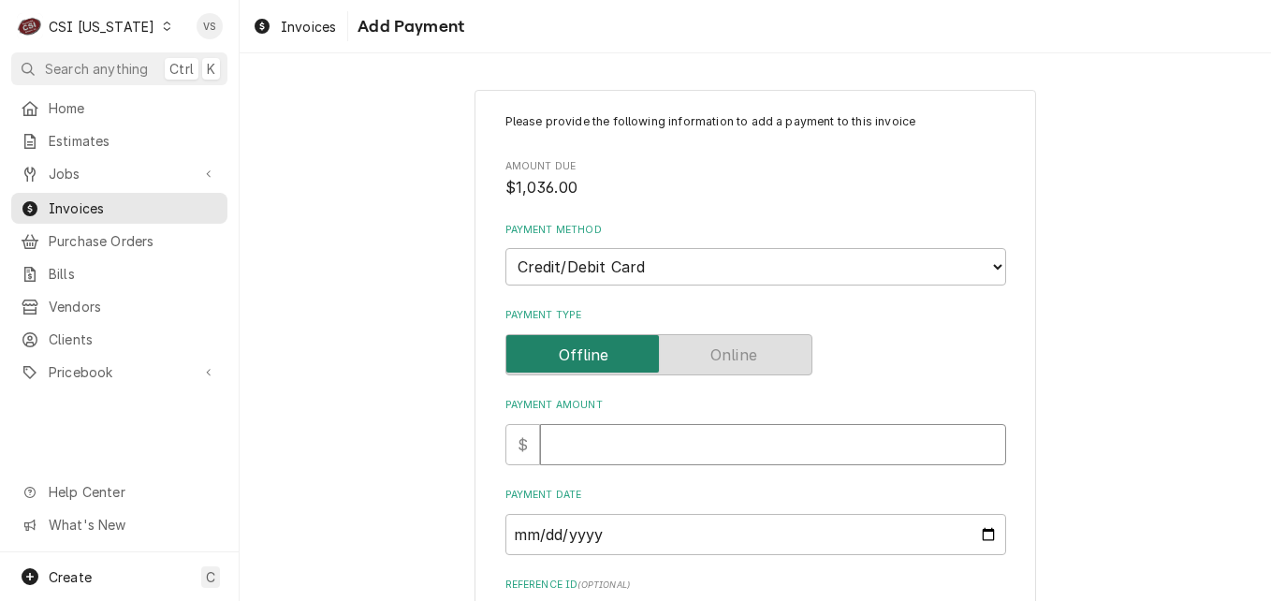
click at [561, 441] on input "Payment Amount" at bounding box center [773, 444] width 466 height 41
type textarea "x"
type input "1"
type textarea "x"
type input "10"
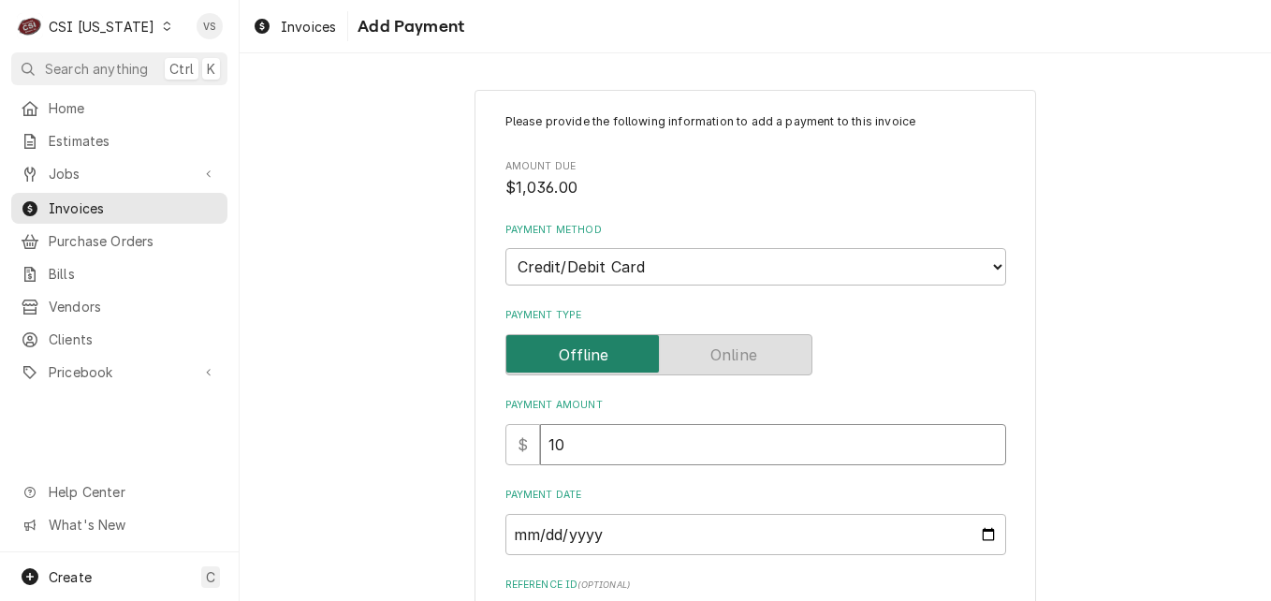
type textarea "x"
type input "103"
type textarea "x"
type input "1036"
type textarea "x"
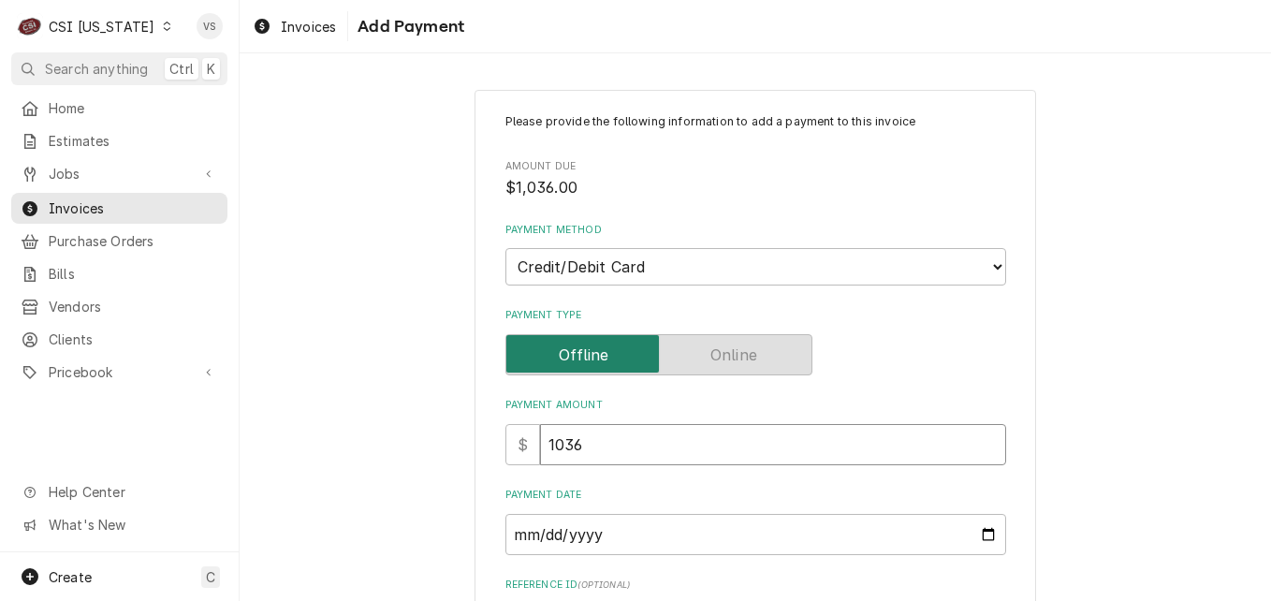
type input "1036.0"
type textarea "x"
type input "1036.00"
click at [983, 532] on input "Payment Date" at bounding box center [755, 534] width 501 height 41
type textarea "x"
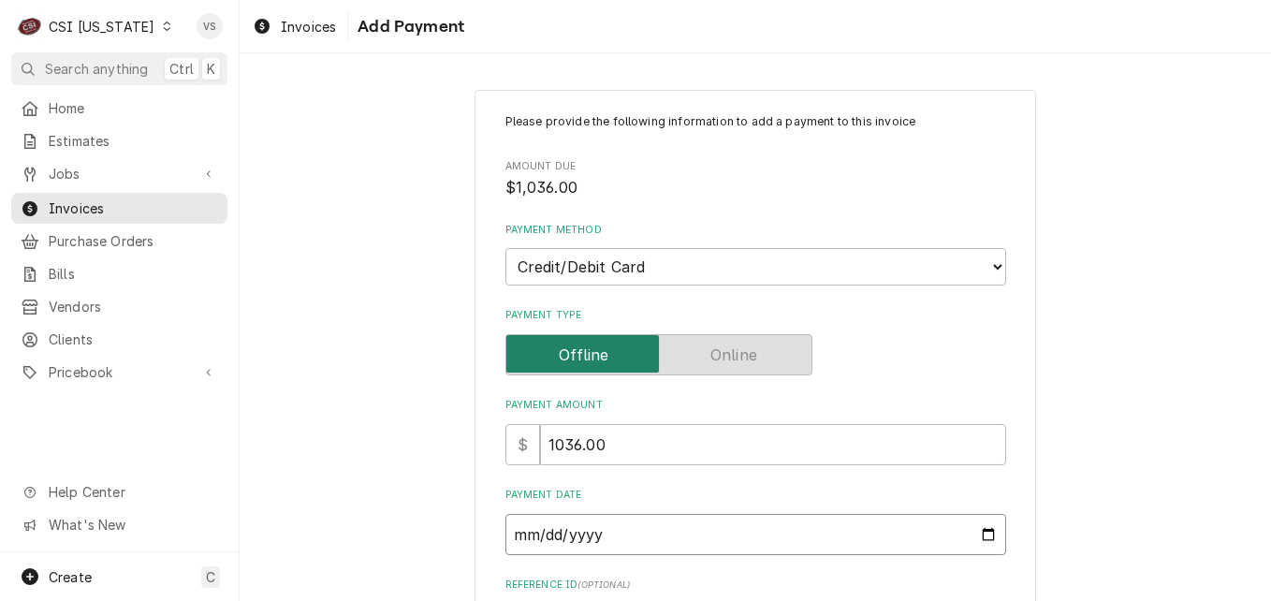
type input "2025-09-17"
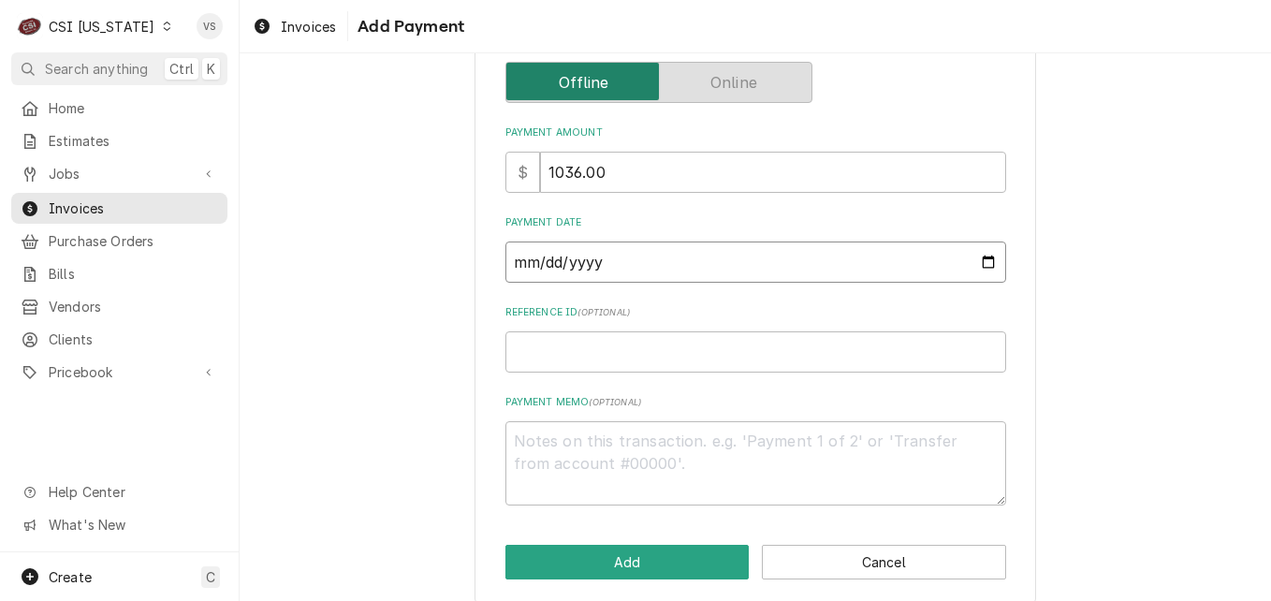
scroll to position [281, 0]
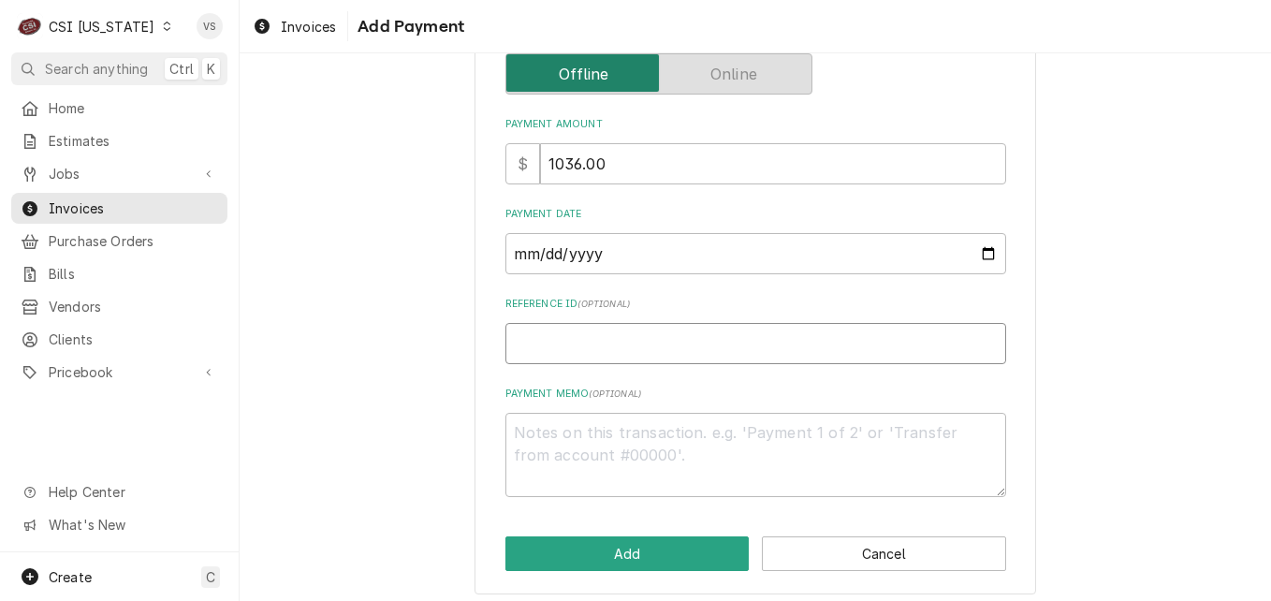
click at [529, 349] on input "Reference ID ( optional )" at bounding box center [755, 343] width 501 height 41
type textarea "x"
type input "1"
type textarea "x"
type input "19"
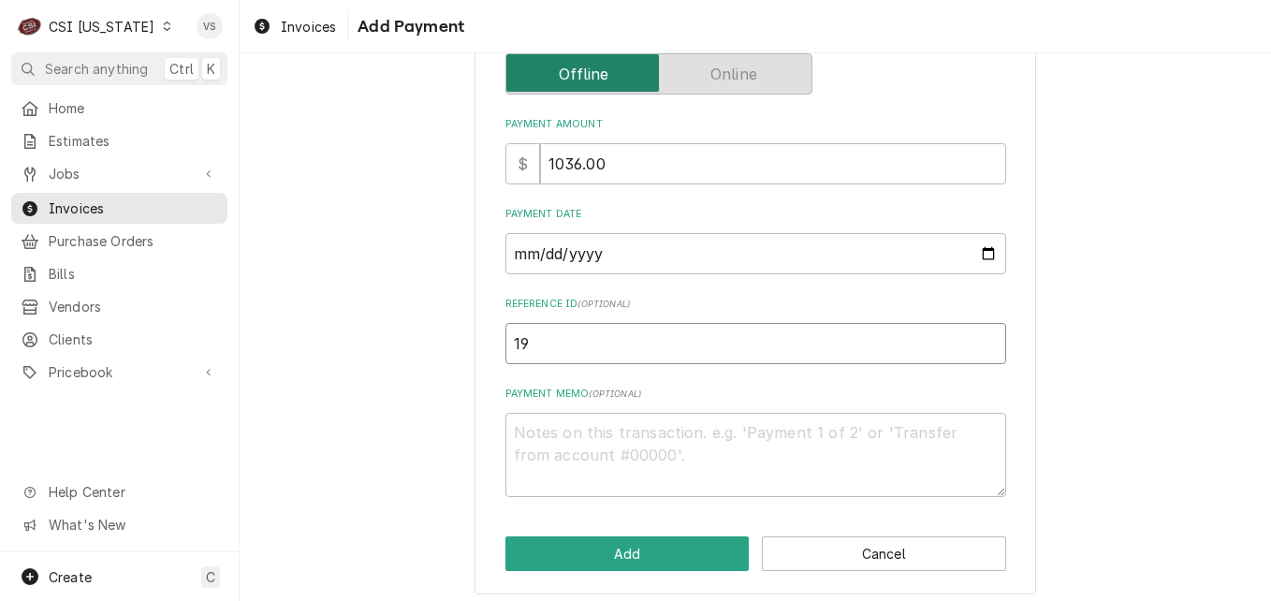
type textarea "x"
type input "199"
type textarea "x"
type input "1995"
type textarea "x"
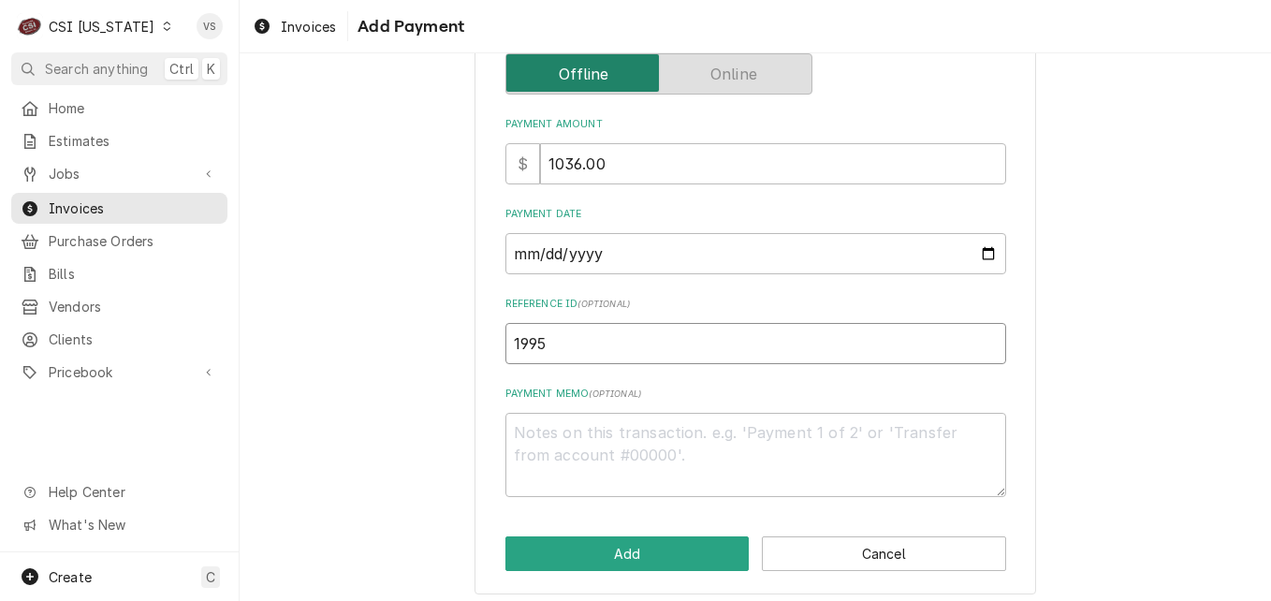
type input "19959"
type textarea "x"
type input "199592"
click at [518, 430] on textarea "Payment Memo ( optional )" at bounding box center [755, 455] width 501 height 84
type textarea "x"
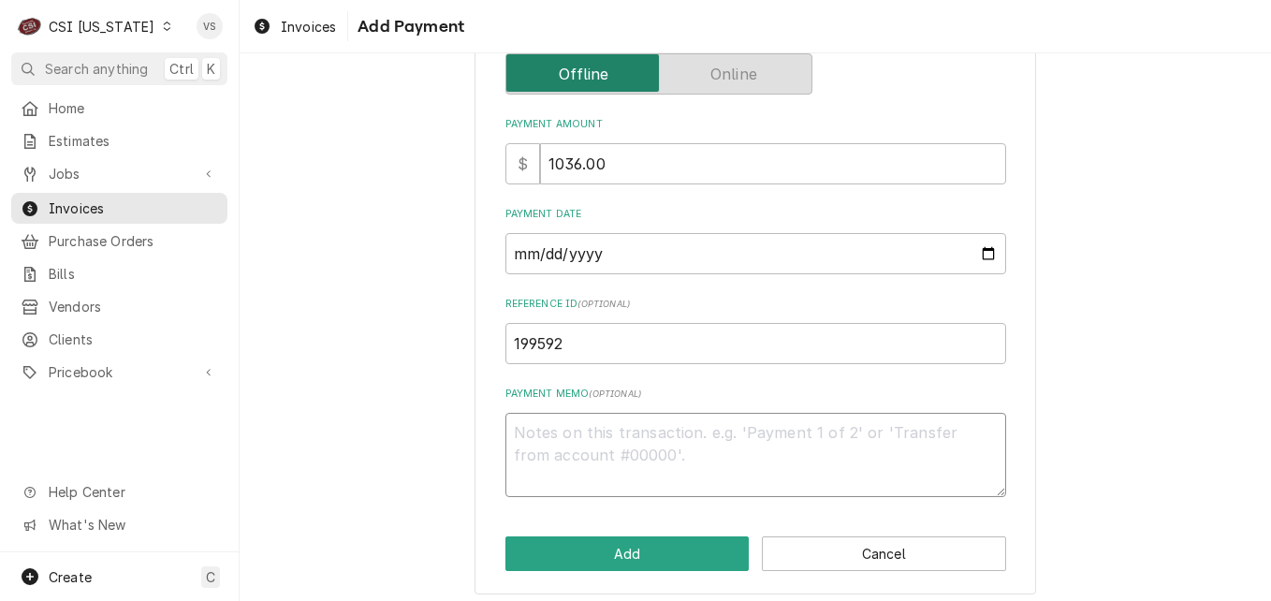
type textarea "V"
type textarea "x"
type textarea "Vi"
type textarea "x"
type textarea "Vis"
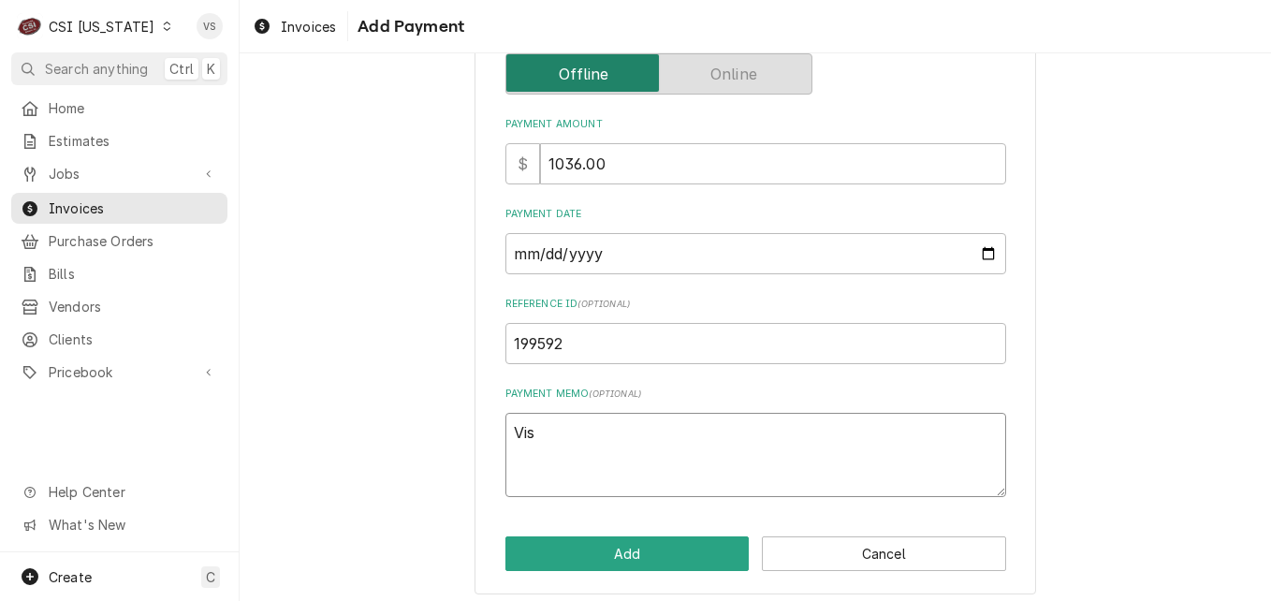
type textarea "x"
type textarea "Visa"
type textarea "x"
type textarea "Visa"
type textarea "x"
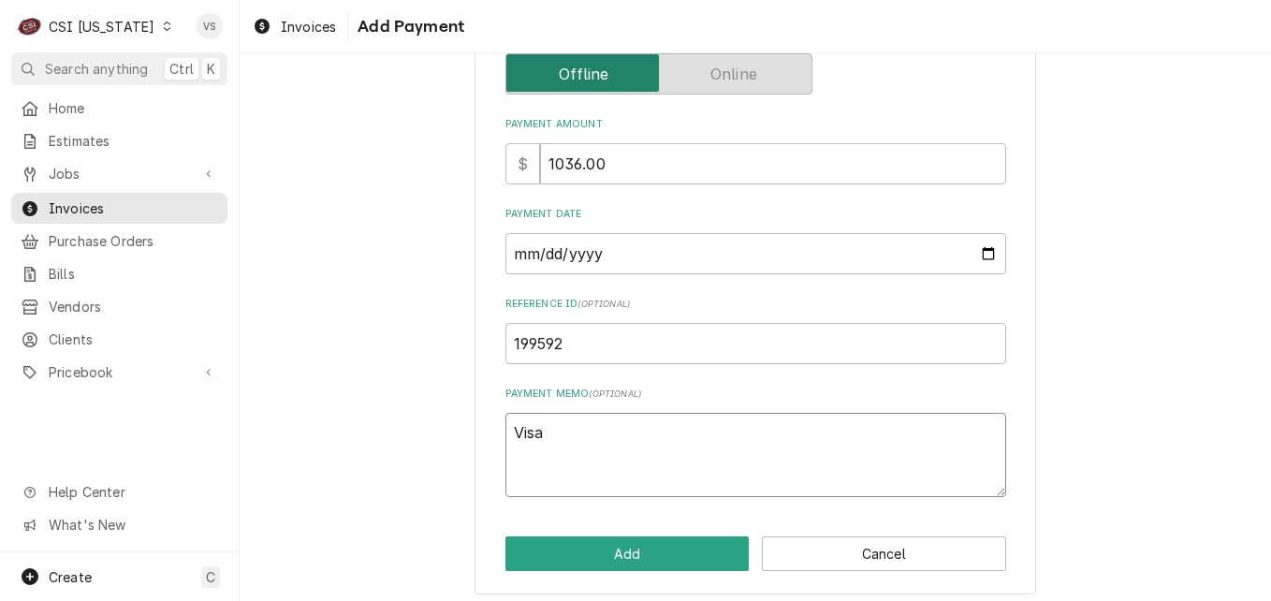
type textarea "Visa 3"
type textarea "x"
type textarea "Visa 35"
type textarea "x"
type textarea "Visa 355"
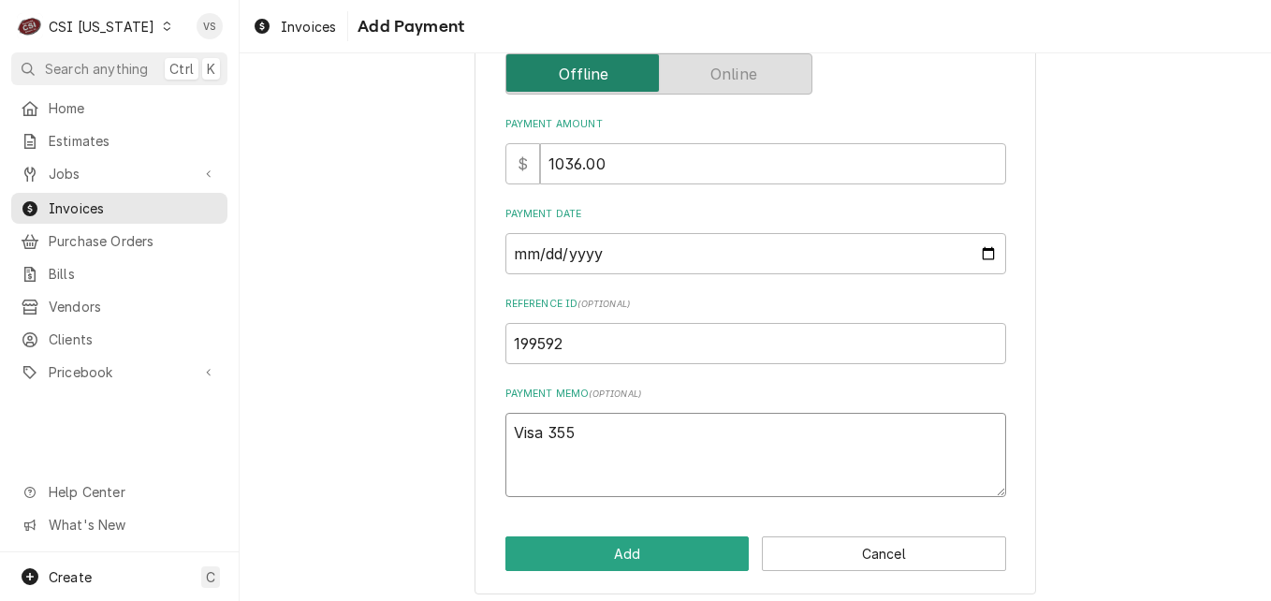
type textarea "x"
type textarea "Visa 3552"
click at [642, 545] on button "Add" at bounding box center [627, 553] width 244 height 35
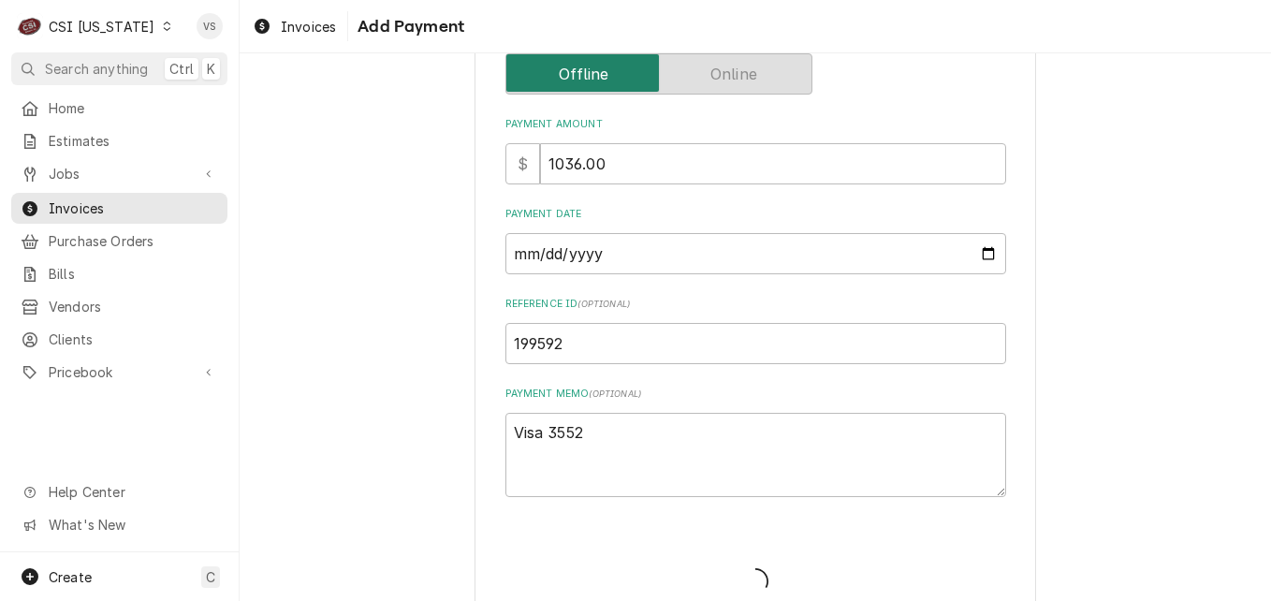
type textarea "x"
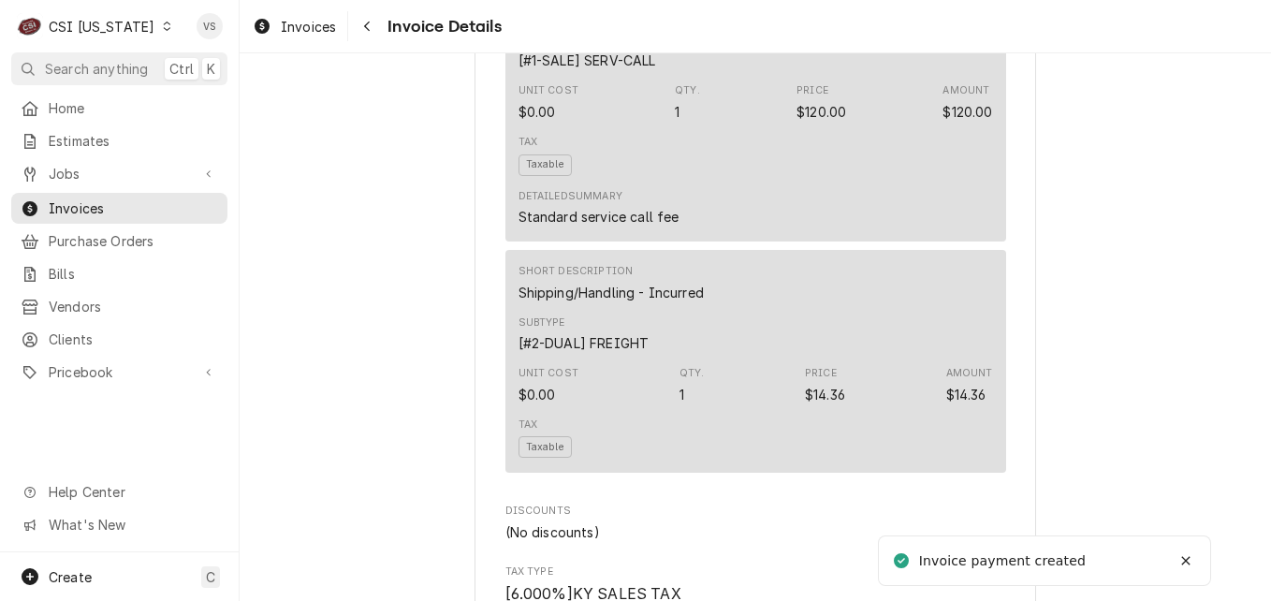
scroll to position [4538, 0]
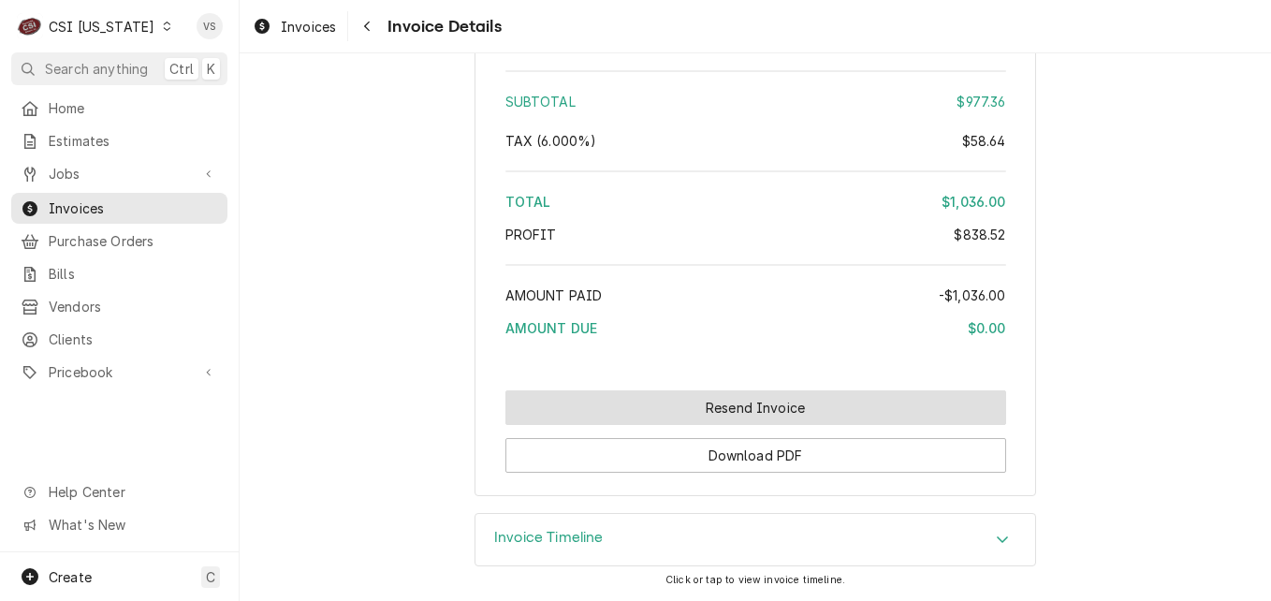
click at [718, 402] on button "Resend Invoice" at bounding box center [755, 407] width 501 height 35
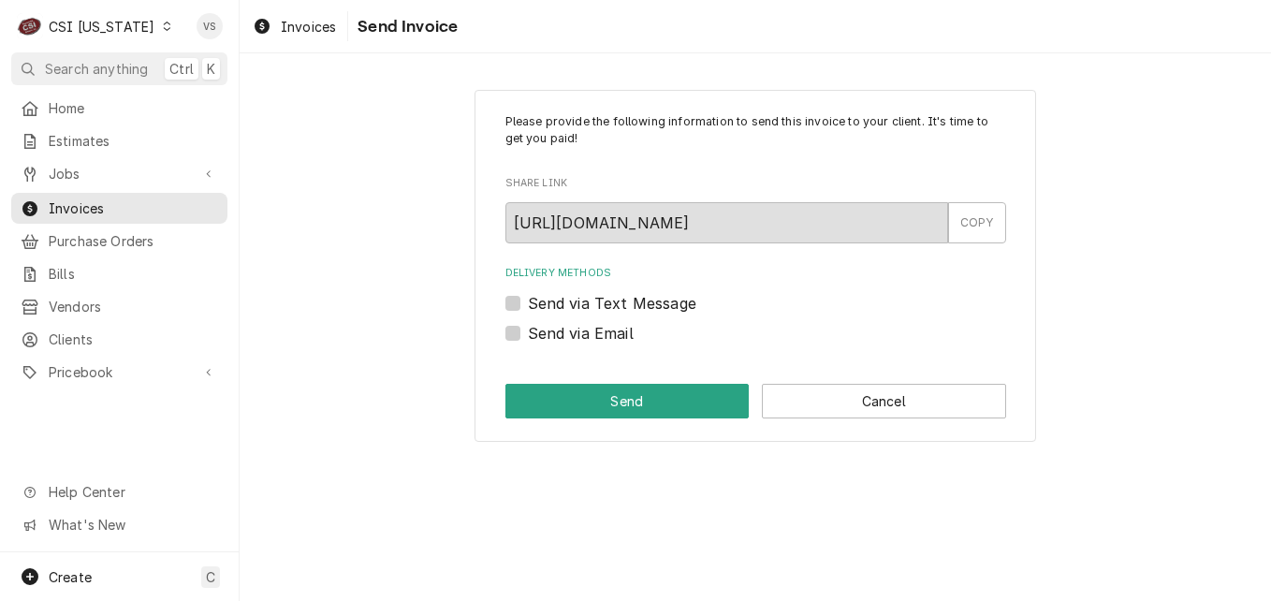
click at [528, 333] on label "Send via Email" at bounding box center [581, 333] width 106 height 22
click at [528, 333] on input "Send via Email" at bounding box center [778, 342] width 501 height 41
checkbox input "true"
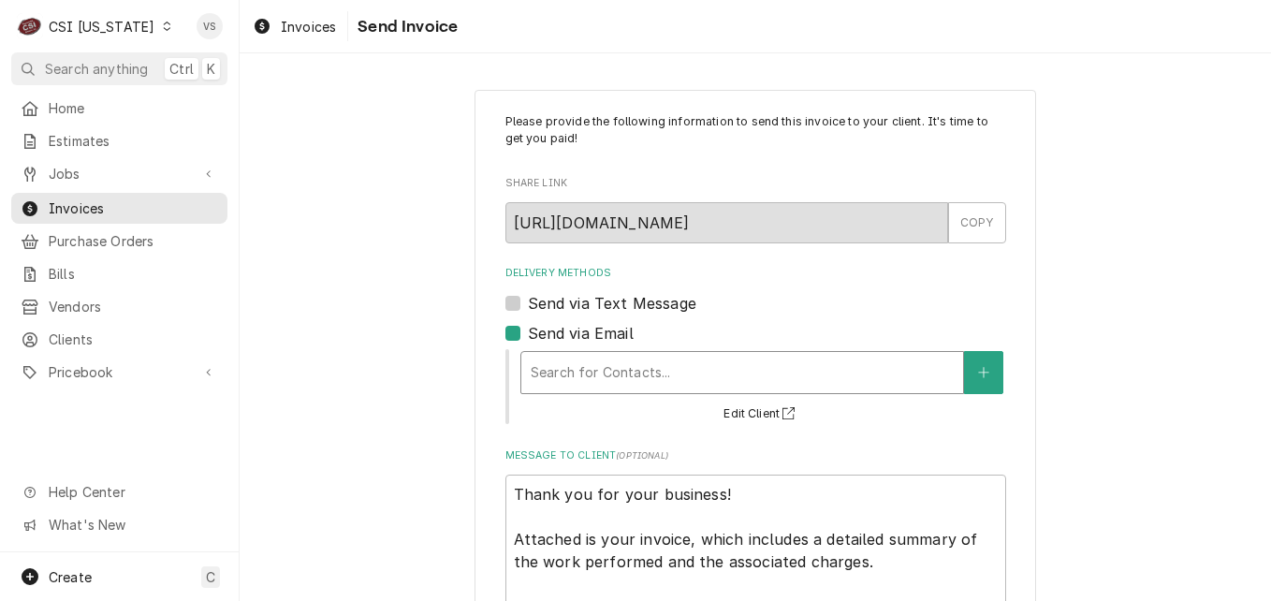
click at [559, 370] on div "Delivery Methods" at bounding box center [742, 373] width 423 height 34
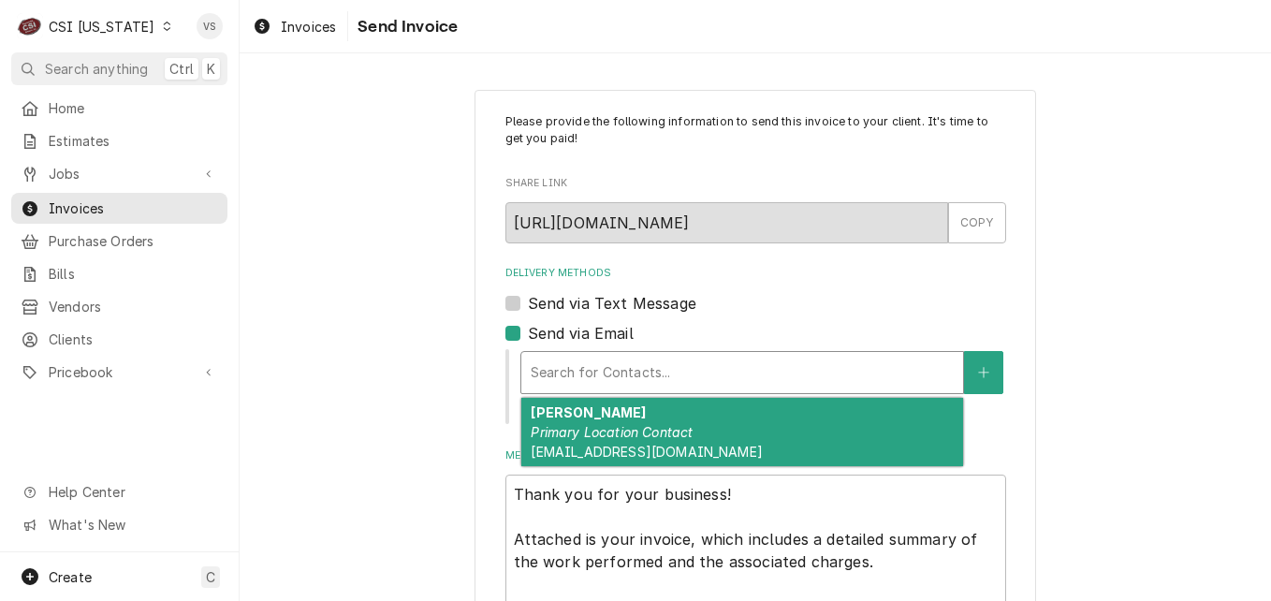
click at [586, 439] on em "Primary Location Contact" at bounding box center [612, 432] width 162 height 16
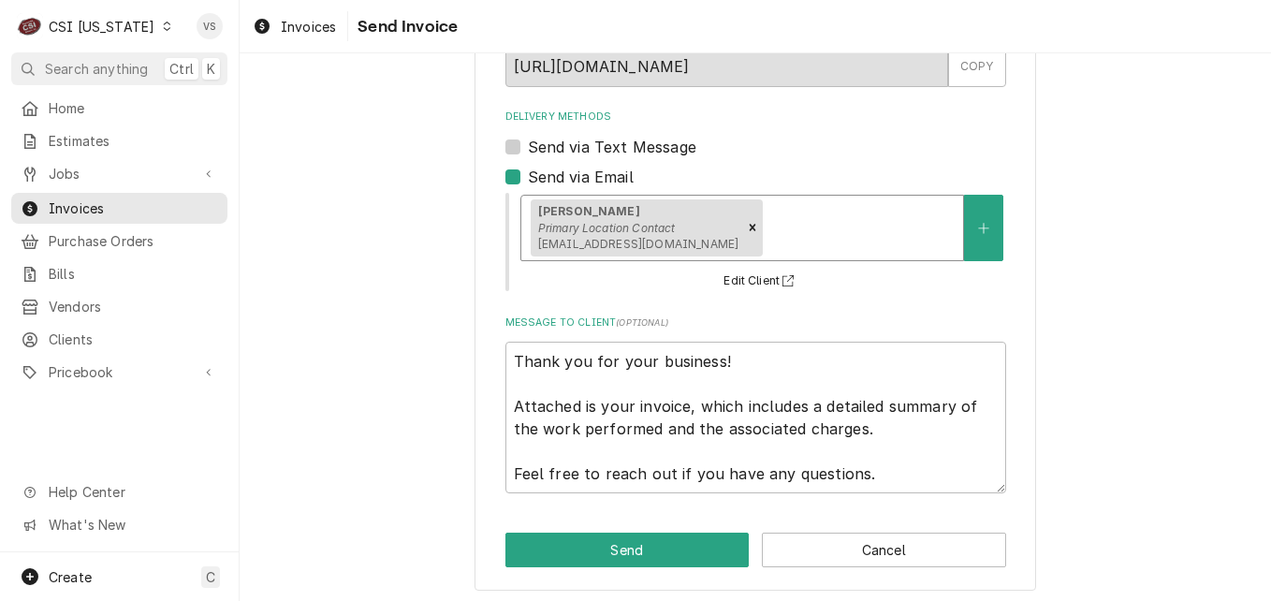
scroll to position [163, 0]
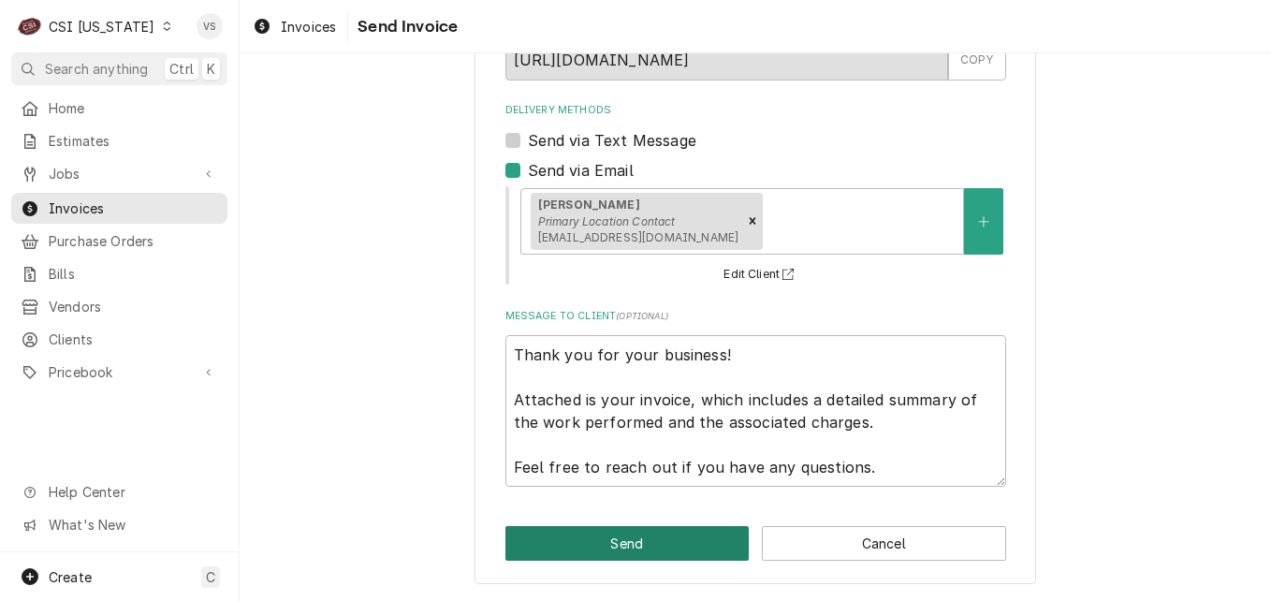
click at [604, 537] on button "Send" at bounding box center [627, 543] width 244 height 35
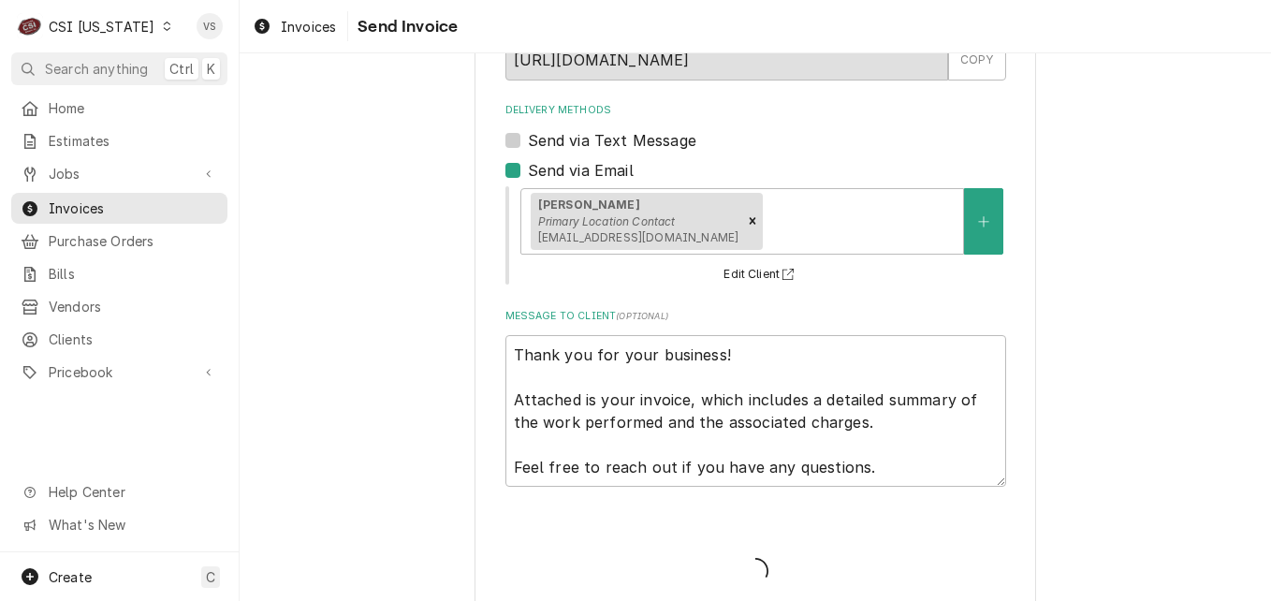
type textarea "x"
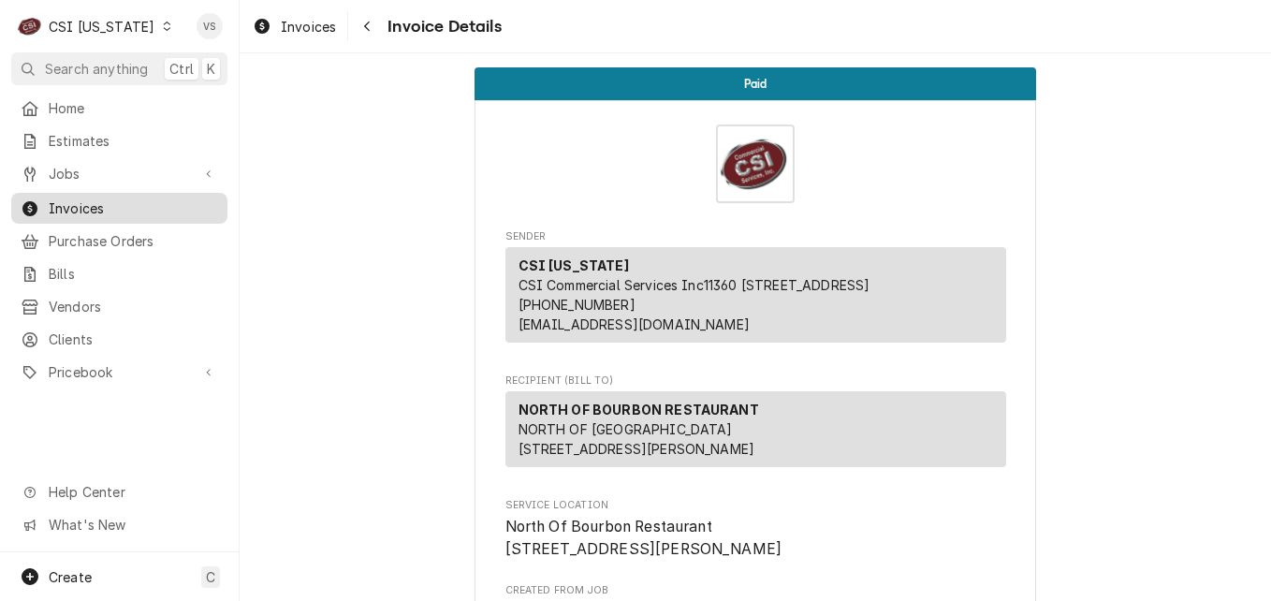
click at [82, 198] on span "Invoices" at bounding box center [133, 208] width 169 height 20
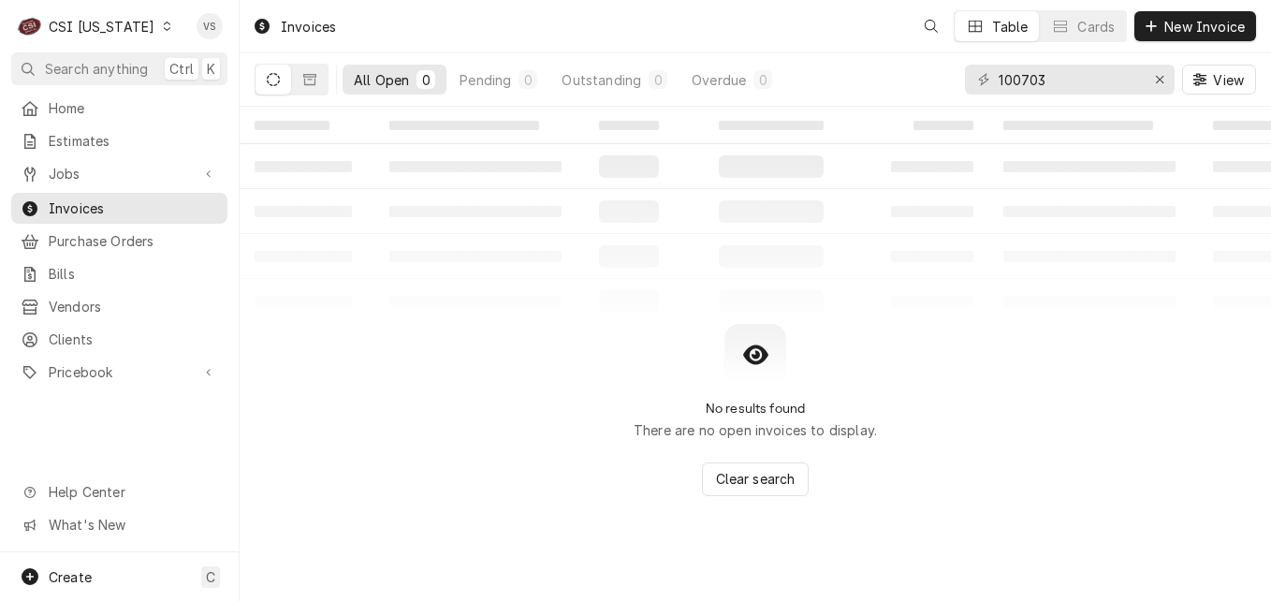
click at [163, 30] on icon "Dynamic Content Wrapper" at bounding box center [166, 26] width 7 height 9
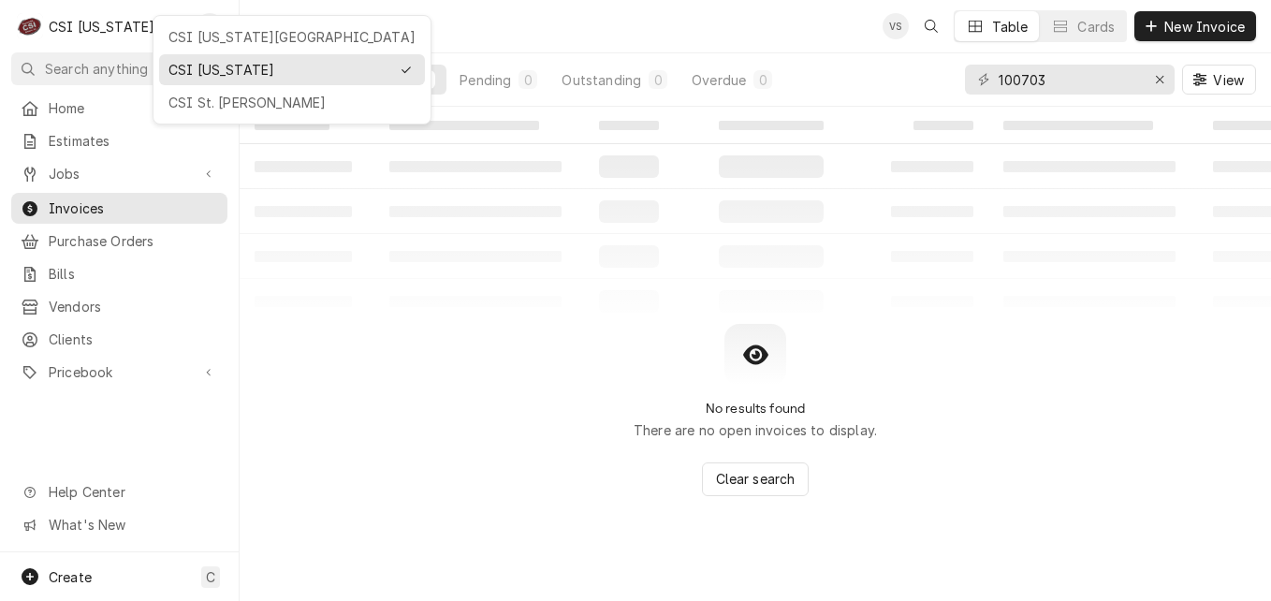
click at [194, 99] on div "CSI St. [PERSON_NAME]" at bounding box center [291, 103] width 247 height 20
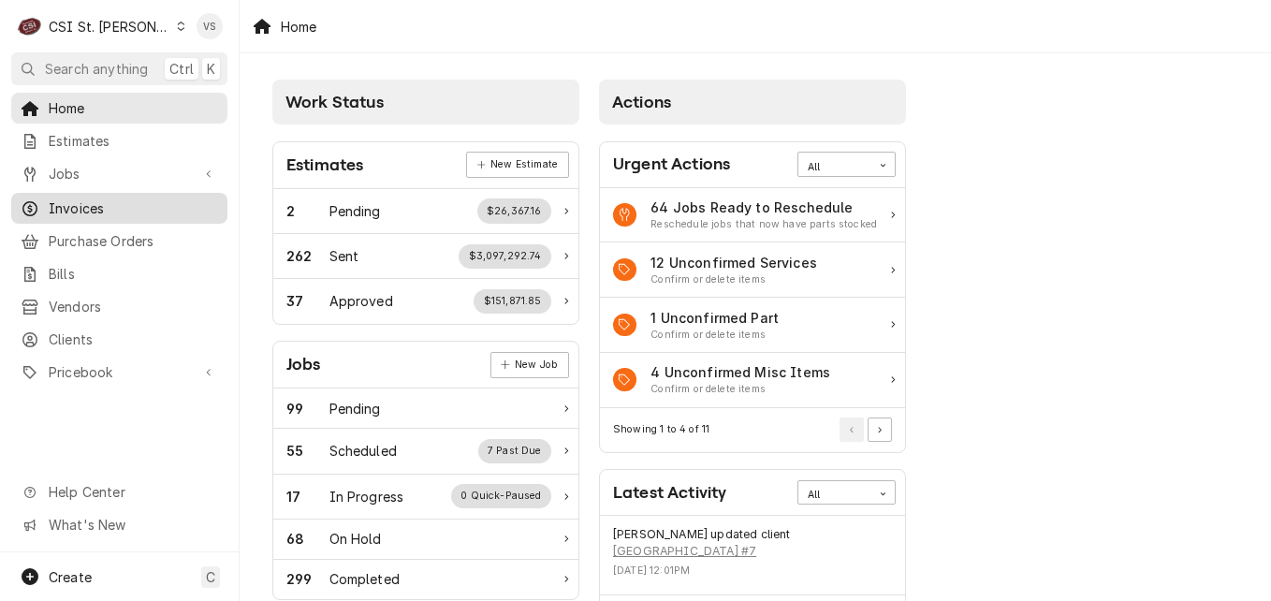
click at [80, 202] on span "Invoices" at bounding box center [133, 208] width 169 height 20
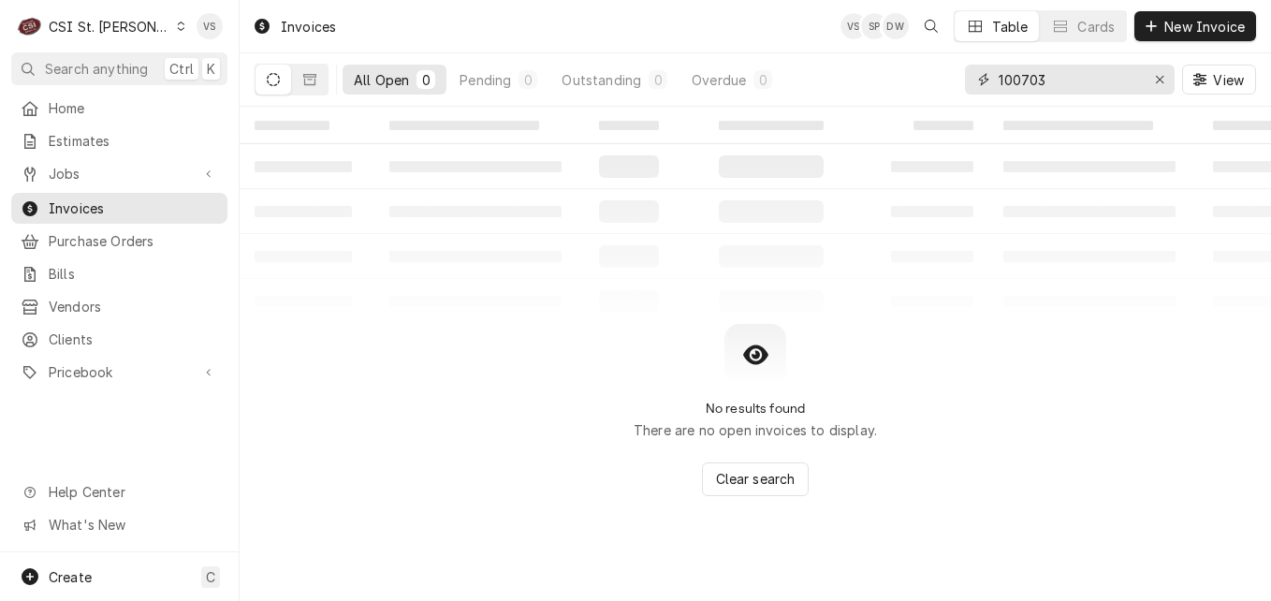
click at [962, 79] on div "All Open 0 Pending 0 Outstanding 0 Overdue 0 100703 View" at bounding box center [755, 79] width 1001 height 52
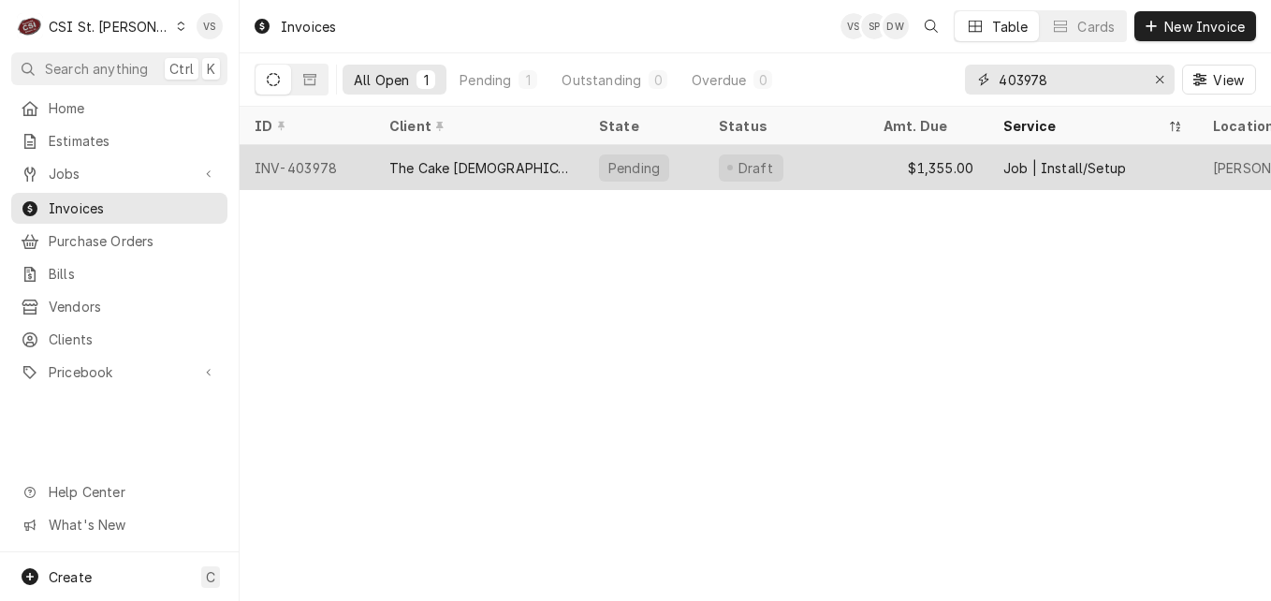
type input "403978"
click at [365, 161] on div "INV-403978" at bounding box center [307, 167] width 135 height 45
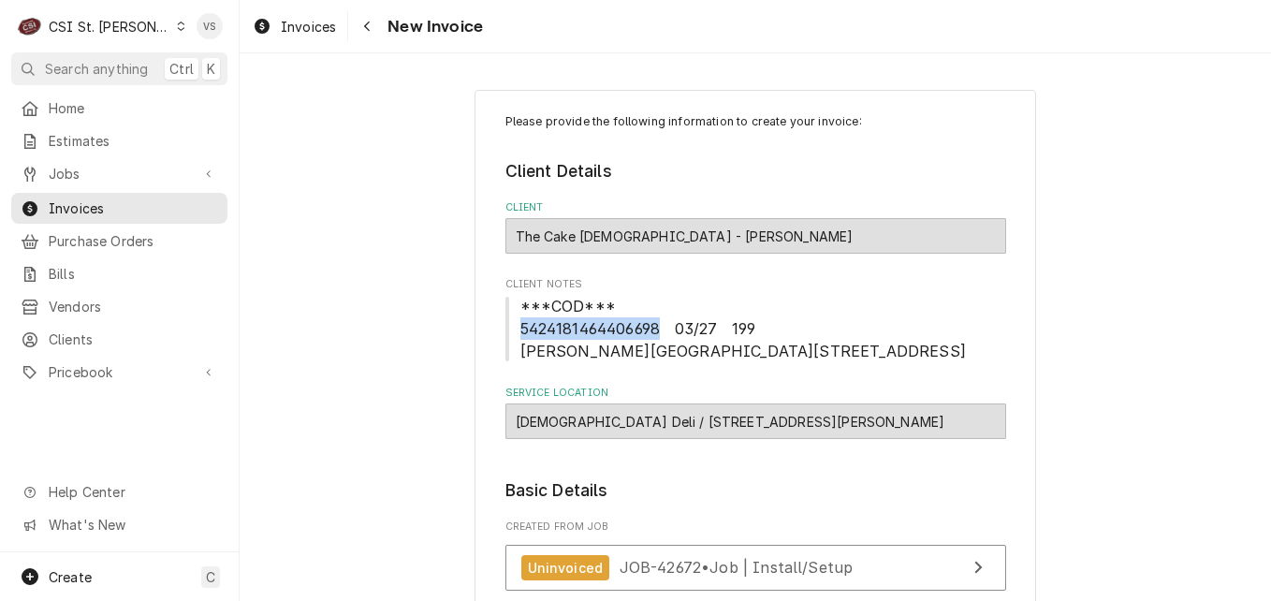
drag, startPoint x: 651, startPoint y: 328, endPoint x: 497, endPoint y: 330, distance: 154.4
drag, startPoint x: 497, startPoint y: 330, endPoint x: 524, endPoint y: 328, distance: 27.3
copy span "[CREDIT_CARD_NUMBER]"
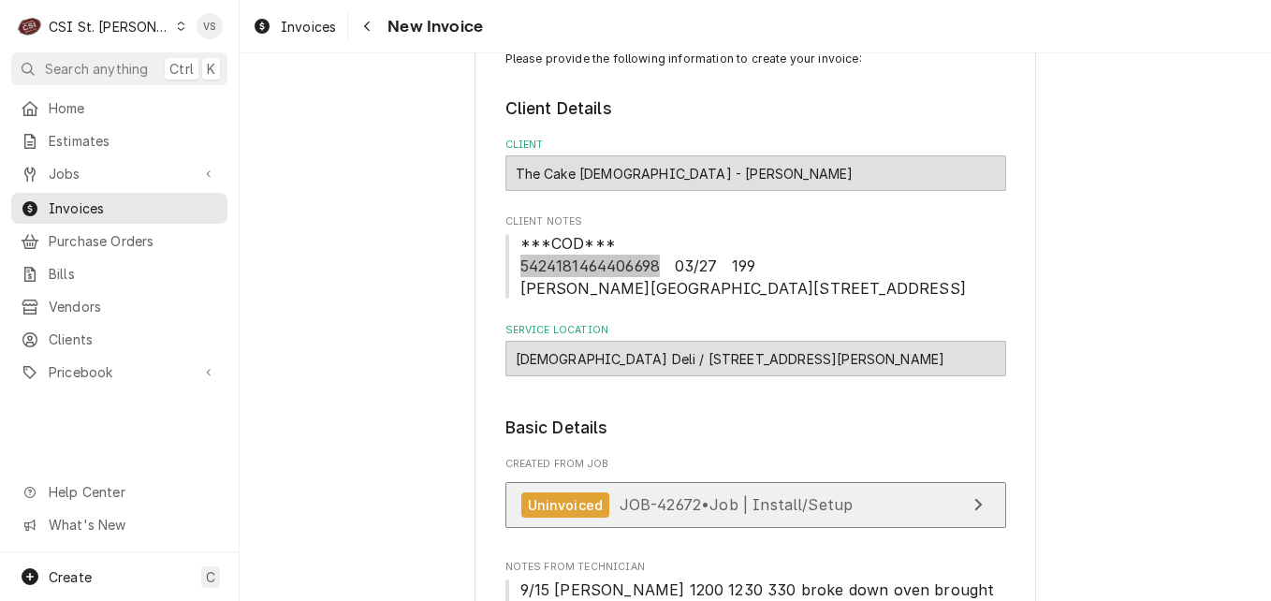
scroll to position [187, 0]
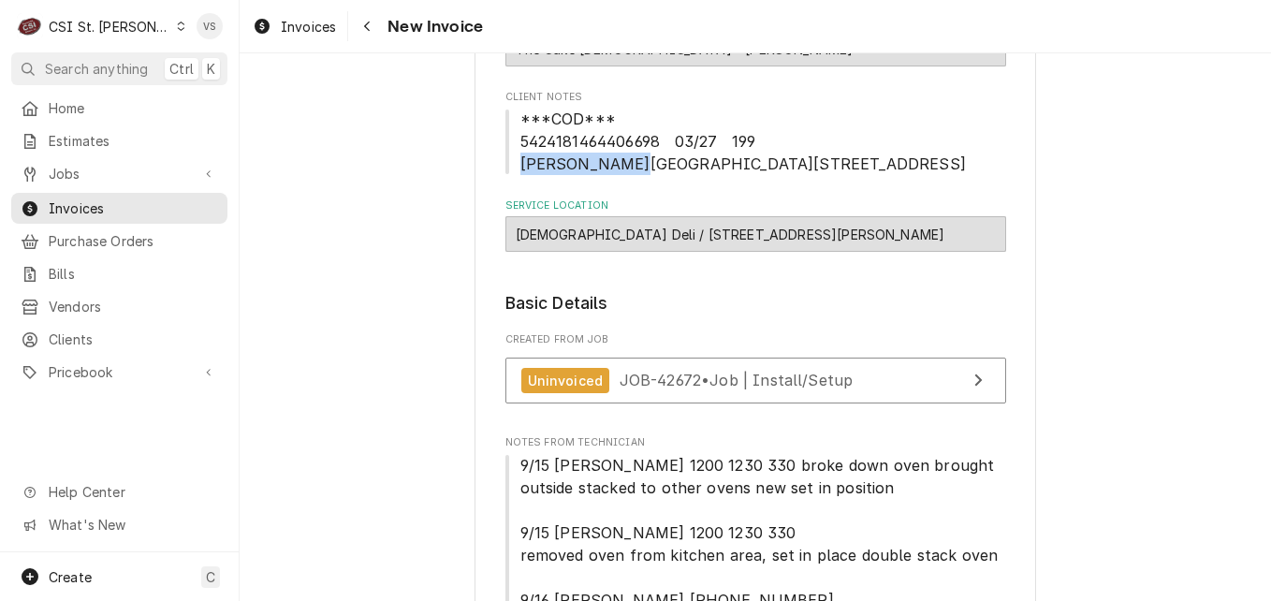
drag, startPoint x: 614, startPoint y: 166, endPoint x: 514, endPoint y: 168, distance: 100.2
click at [520, 168] on span "***COD*** 5424181464406698 03/27 199 [PERSON_NAME][GEOGRAPHIC_DATA][STREET_ADDR…" at bounding box center [742, 141] width 445 height 64
drag, startPoint x: 514, startPoint y: 168, endPoint x: 554, endPoint y: 168, distance: 40.3
copy span "[PERSON_NAME]"
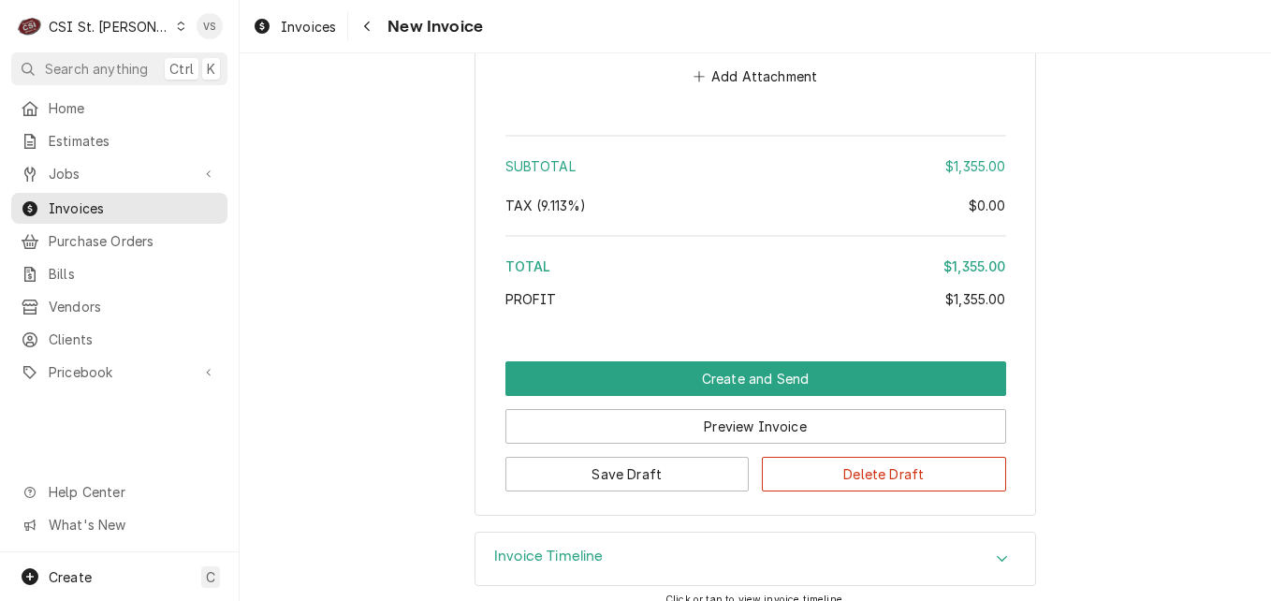
scroll to position [3203, 0]
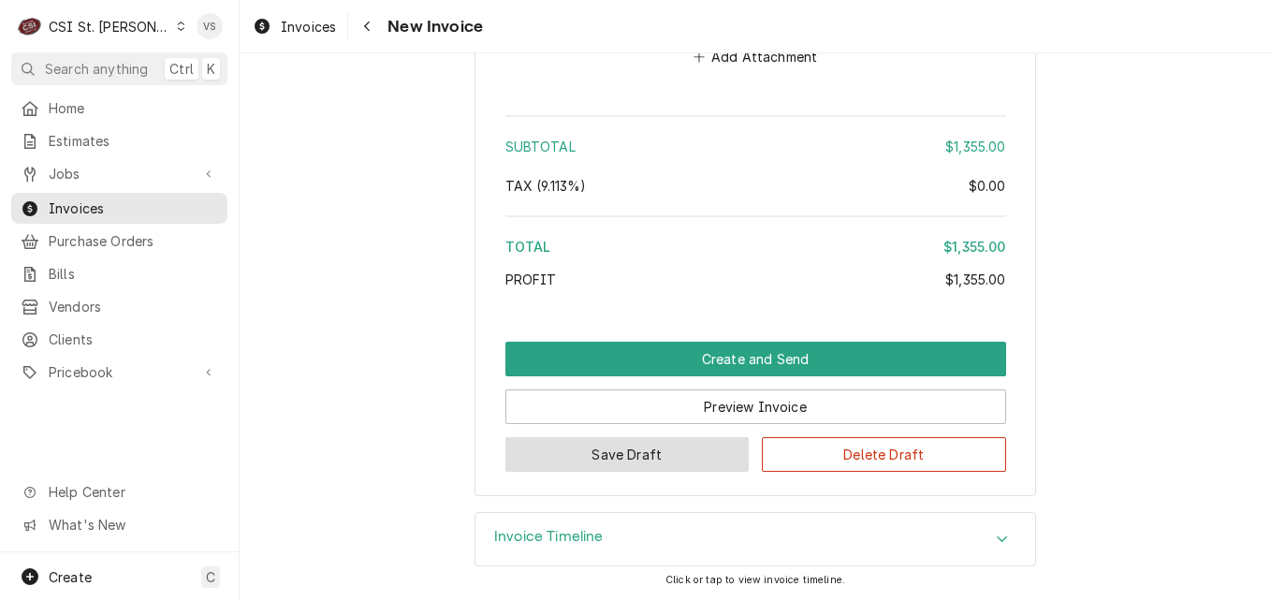
click at [613, 454] on button "Save Draft" at bounding box center [627, 454] width 244 height 35
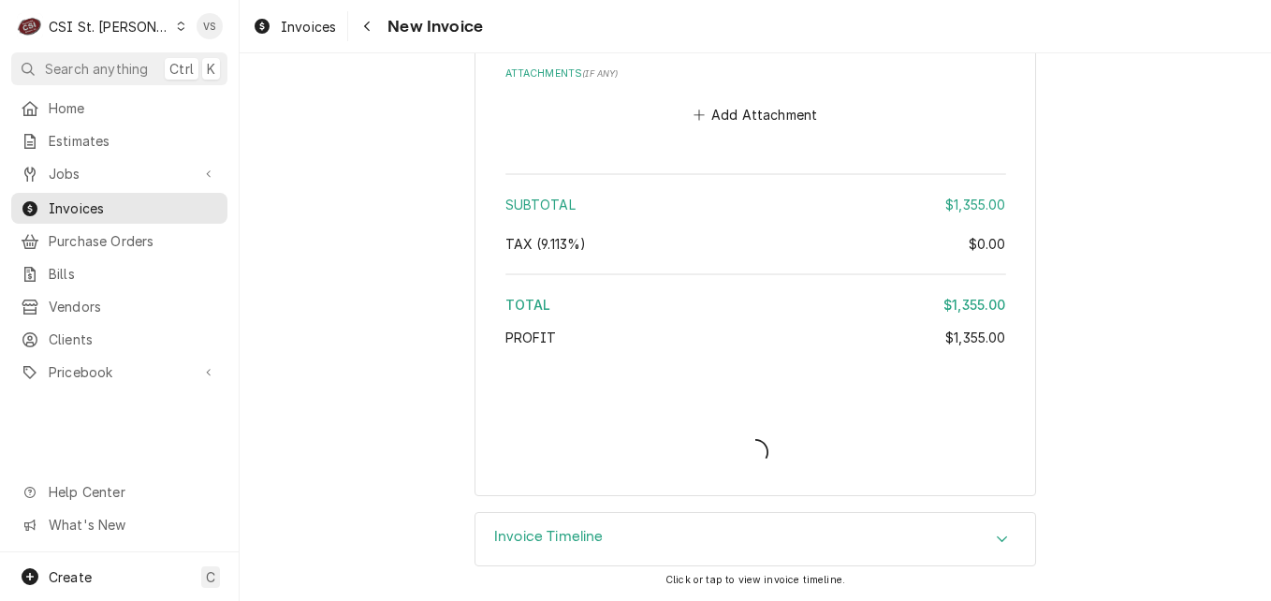
type textarea "x"
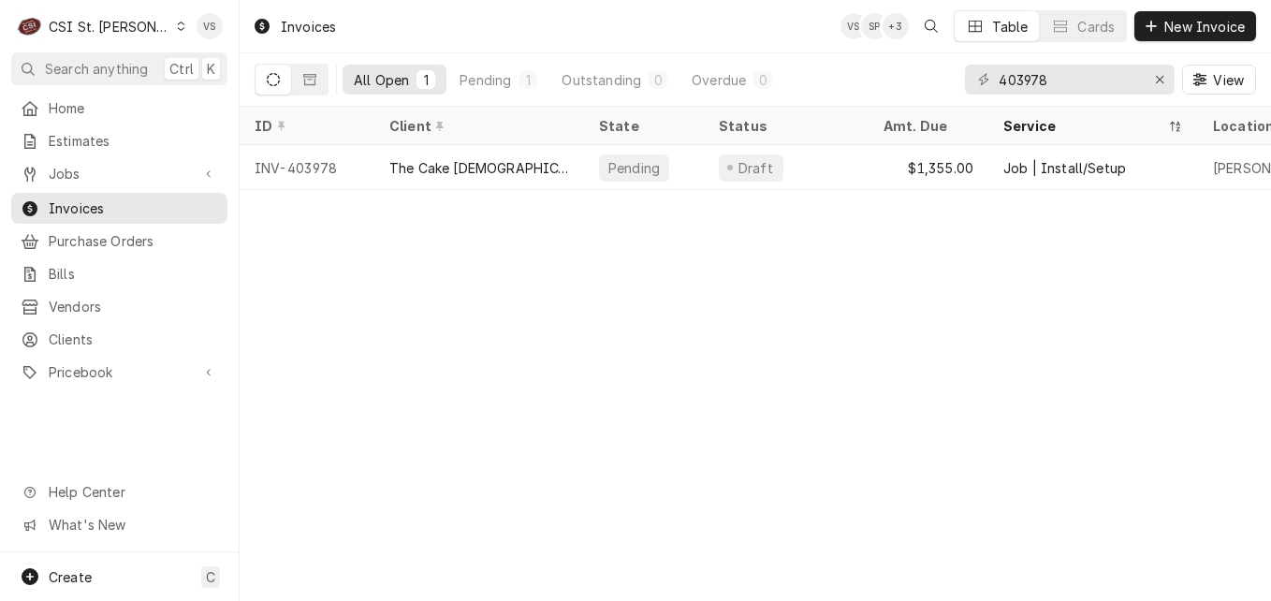
drag, startPoint x: 611, startPoint y: 386, endPoint x: 533, endPoint y: 250, distance: 157.2
click at [611, 386] on div "Invoices VS SP + 3 Table Cards New Invoice All Open 1 Pending 1 Outstanding 0 O…" at bounding box center [755, 300] width 1031 height 601
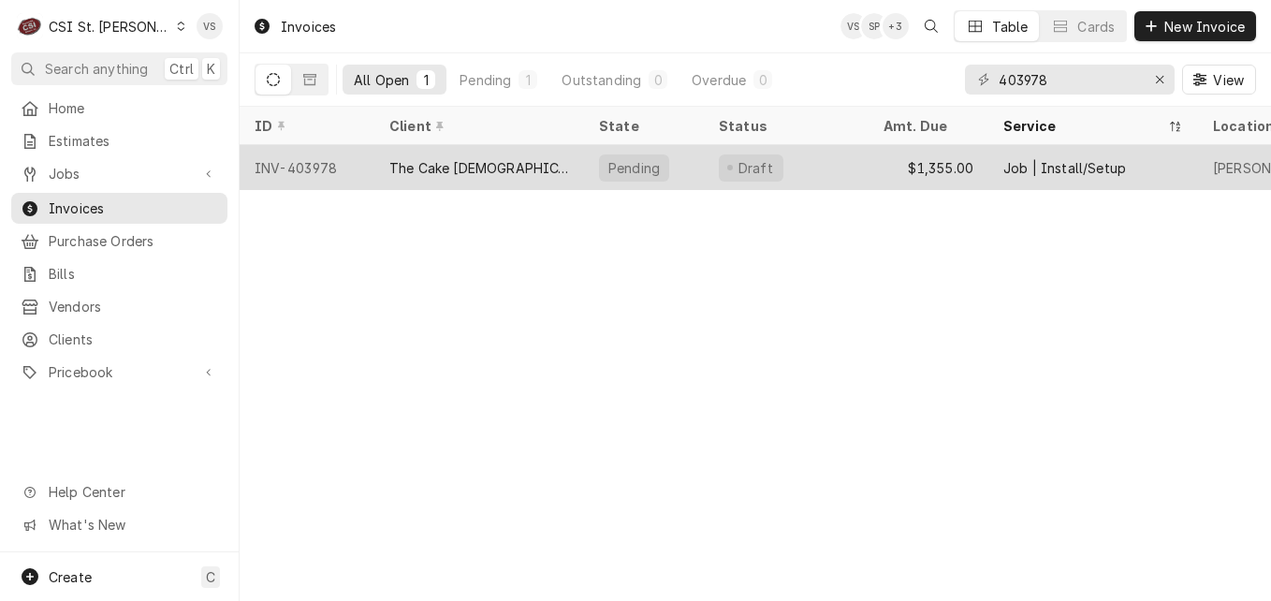
click at [357, 166] on div "INV-403978" at bounding box center [307, 167] width 135 height 45
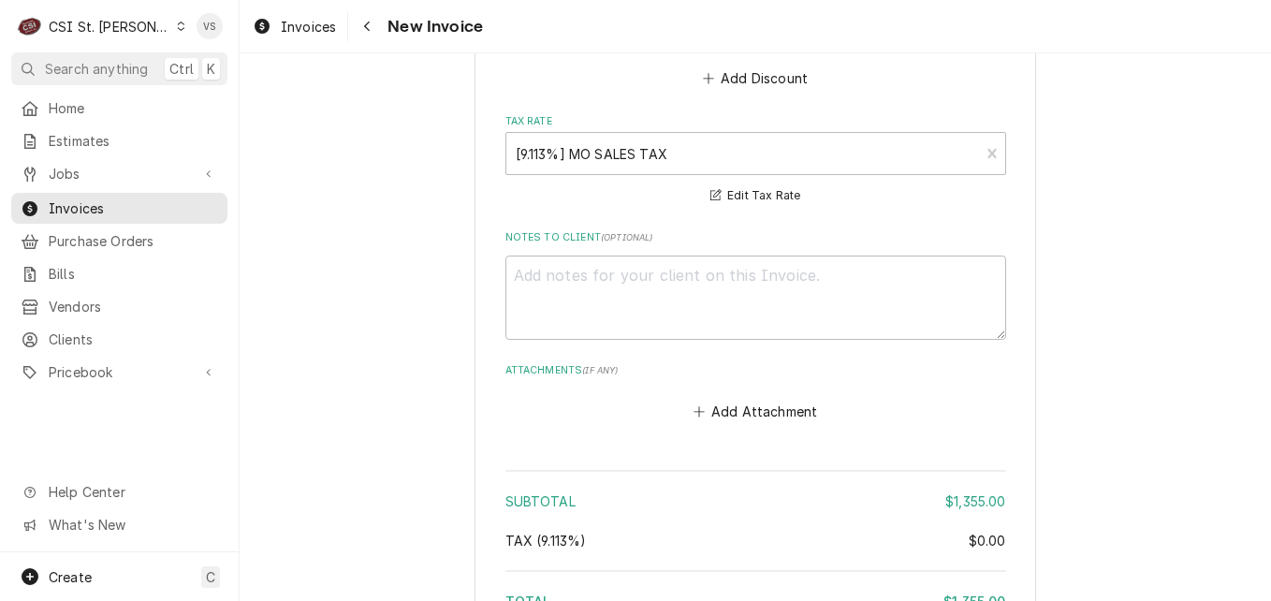
scroll to position [2995, 0]
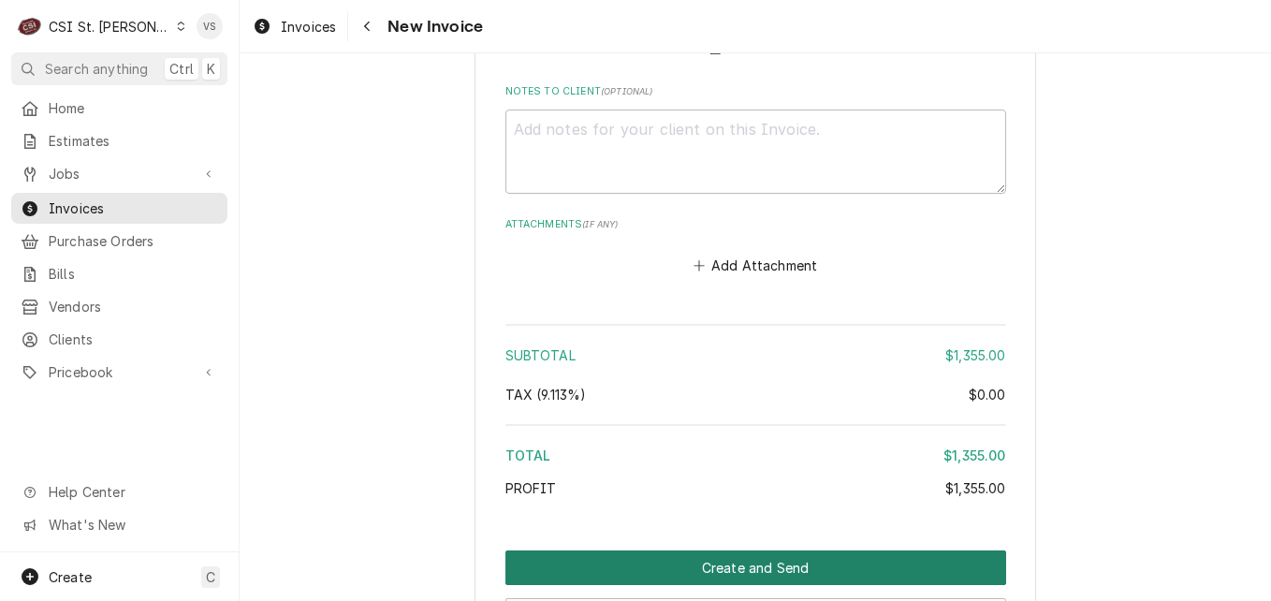
click at [669, 565] on button "Create and Send" at bounding box center [755, 567] width 501 height 35
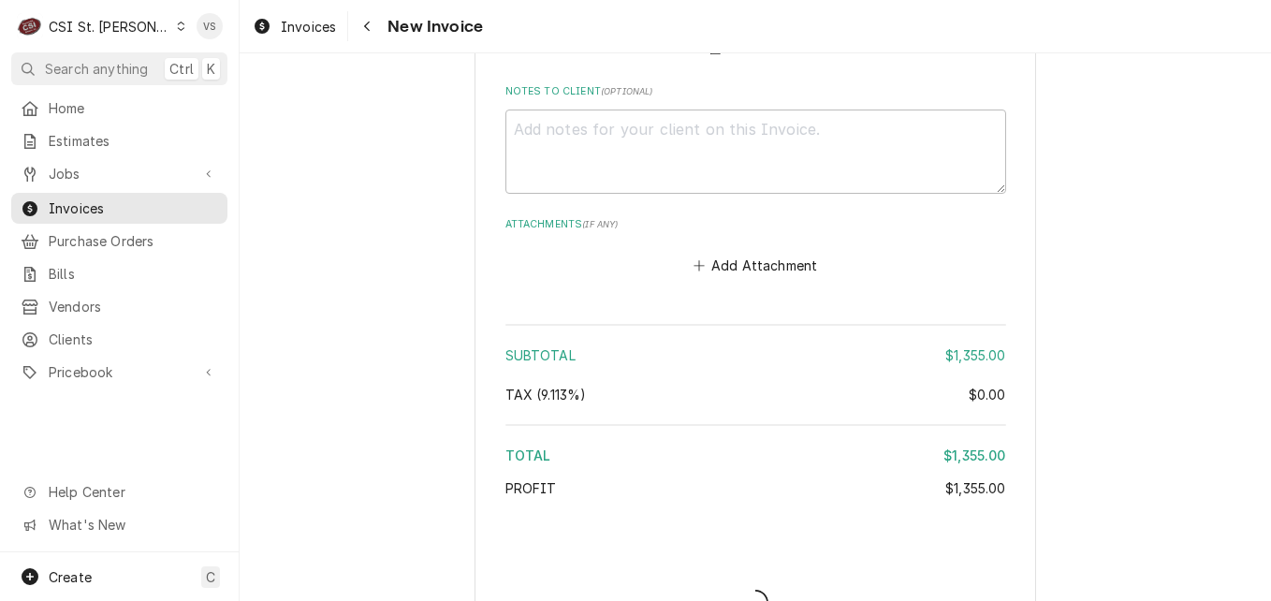
type textarea "x"
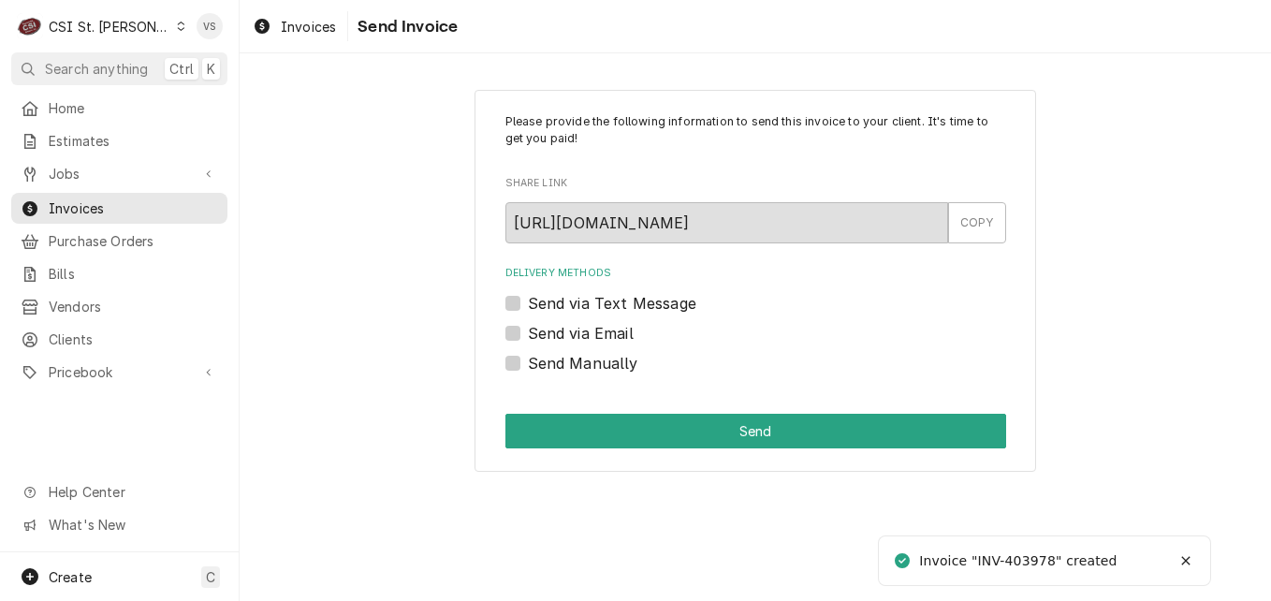
click at [528, 367] on label "Send Manually" at bounding box center [583, 363] width 110 height 22
click at [528, 367] on input "Send Manually" at bounding box center [778, 372] width 501 height 41
checkbox input "true"
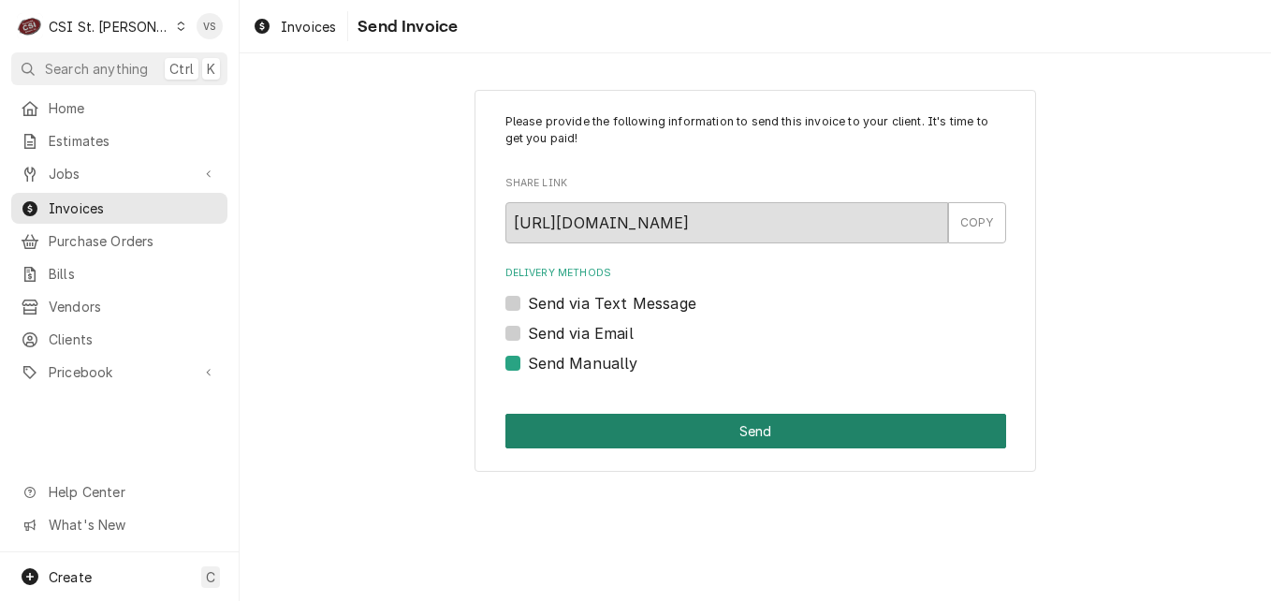
click at [569, 422] on button "Send" at bounding box center [755, 431] width 501 height 35
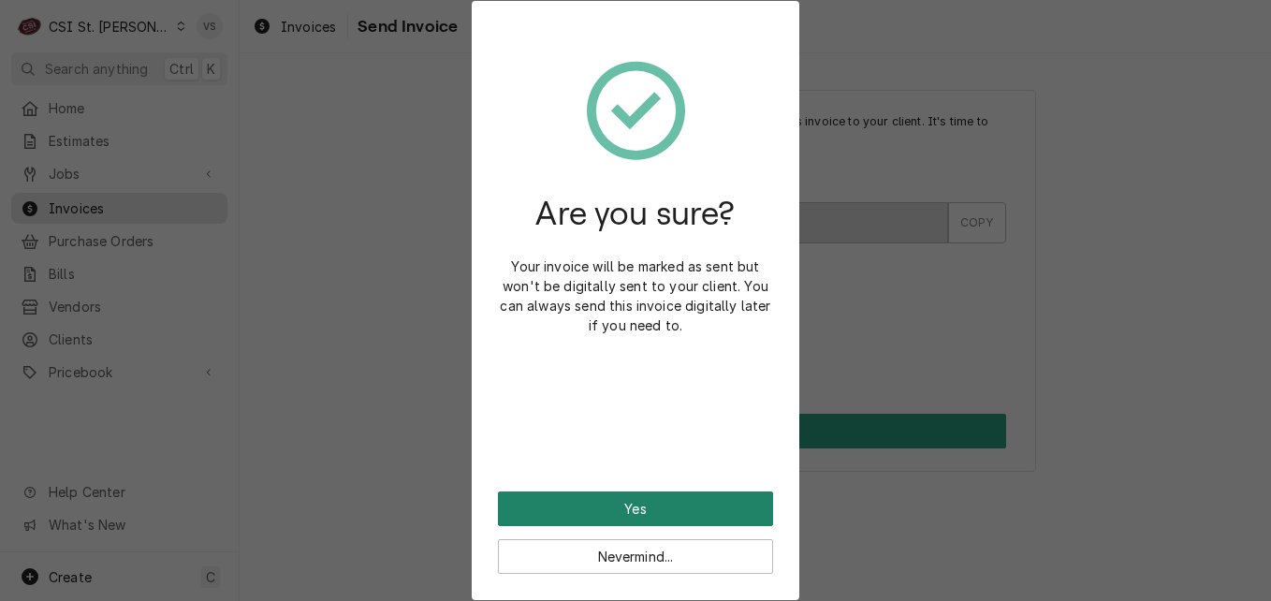
click at [633, 503] on button "Yes" at bounding box center [635, 508] width 275 height 35
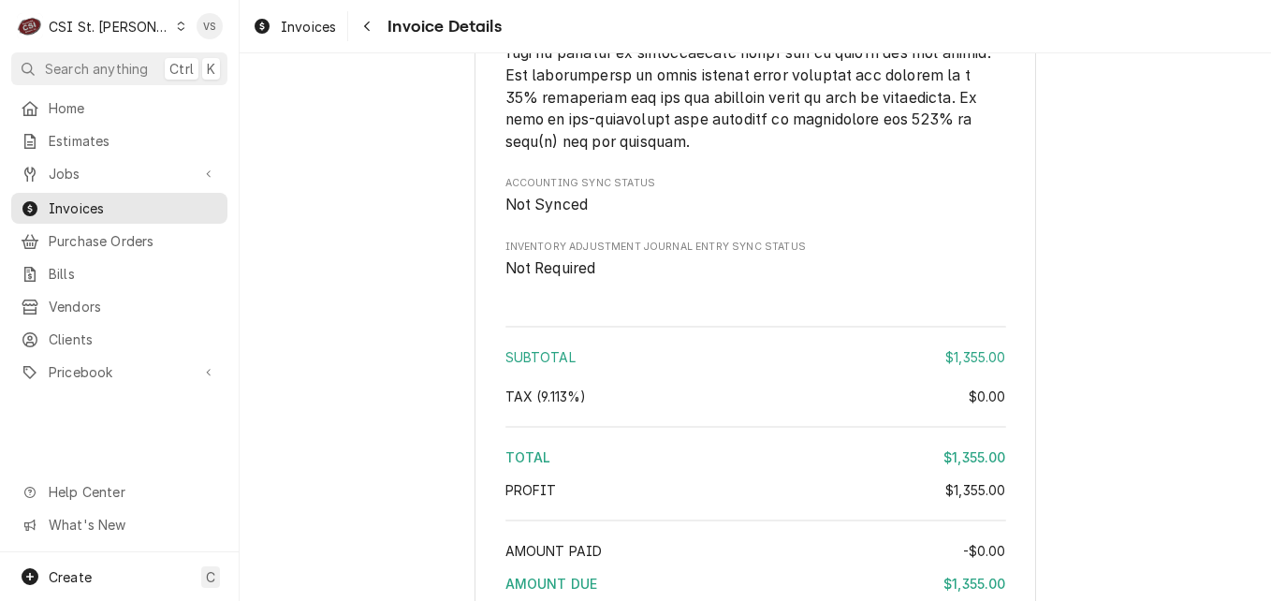
scroll to position [3146, 0]
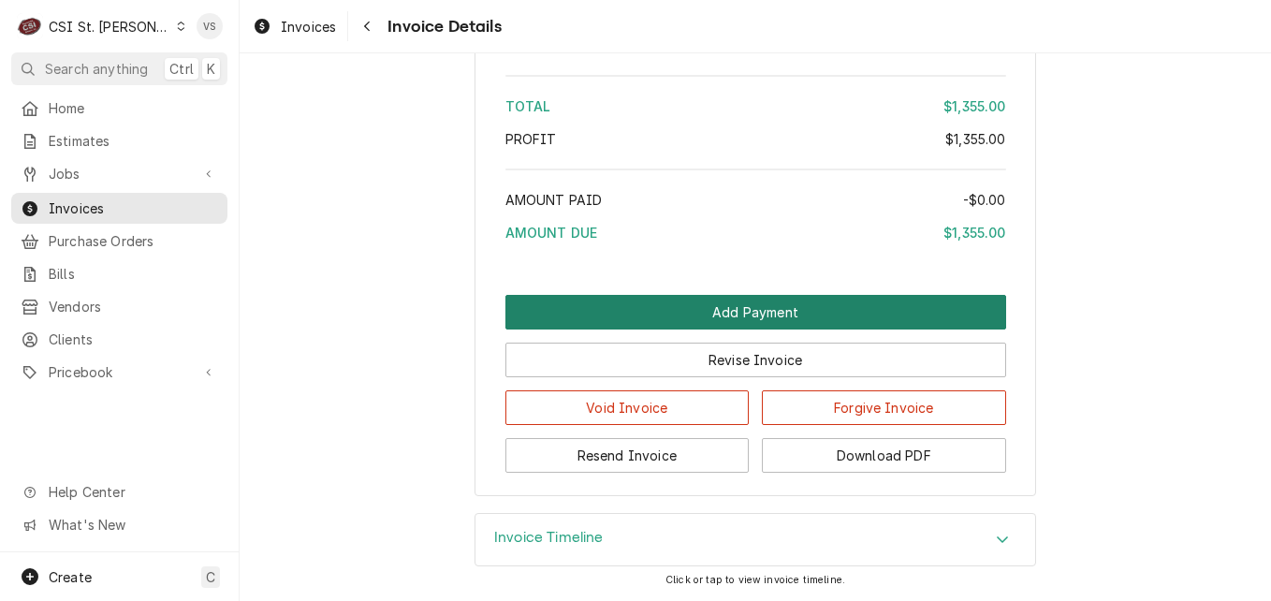
click at [675, 305] on button "Add Payment" at bounding box center [755, 312] width 501 height 35
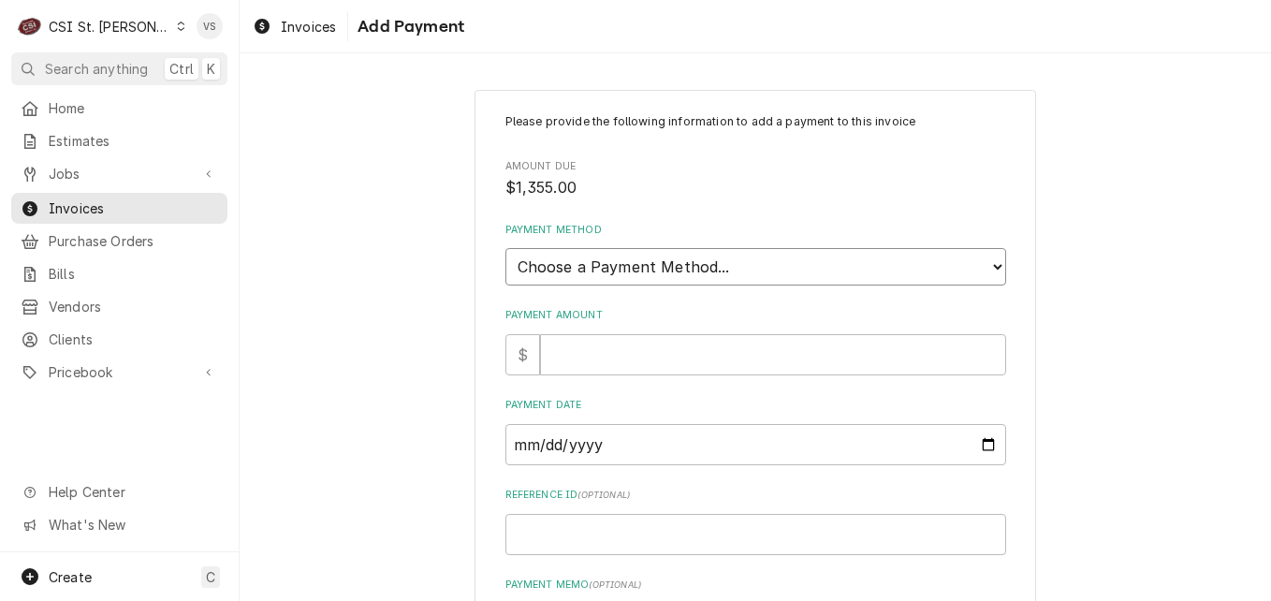
click at [574, 268] on select "Choose a Payment Method... Cash Check Credit/Debit Card ACH/eCheck Other" at bounding box center [755, 266] width 501 height 37
select select "3"
click at [505, 248] on select "Choose a Payment Method... Cash Check Credit/Debit Card ACH/eCheck Other" at bounding box center [755, 266] width 501 height 37
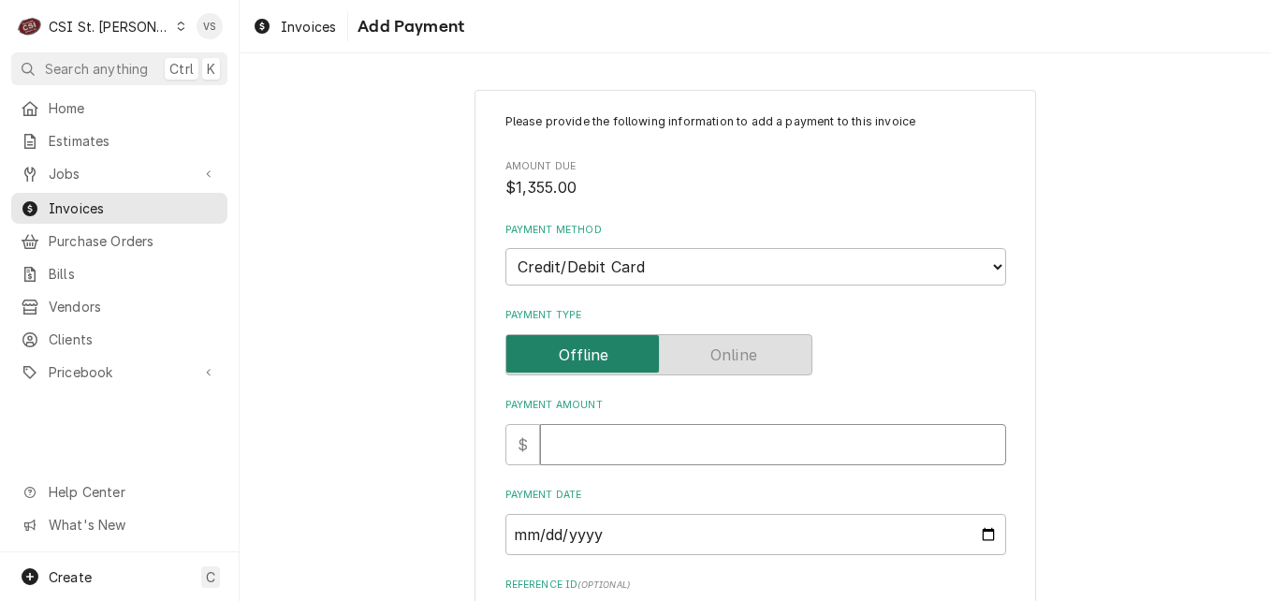
click at [577, 447] on input "Payment Amount" at bounding box center [773, 444] width 466 height 41
type textarea "x"
type input "1"
type textarea "x"
type input "13"
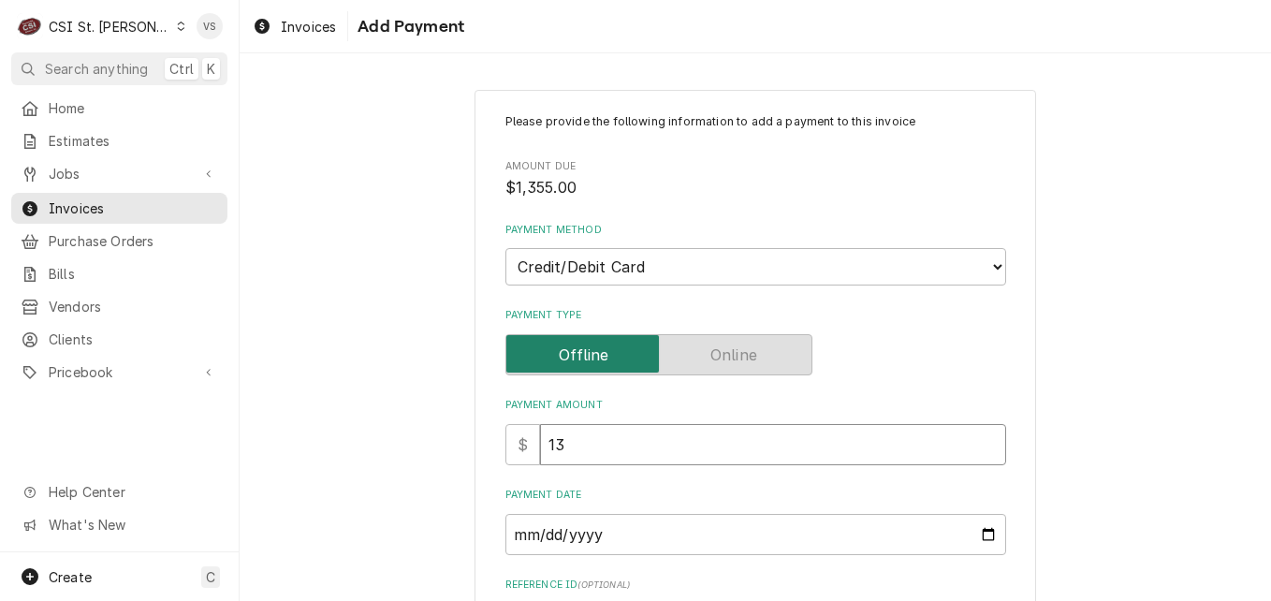
type textarea "x"
type input "135"
type textarea "x"
type input "1355"
type textarea "x"
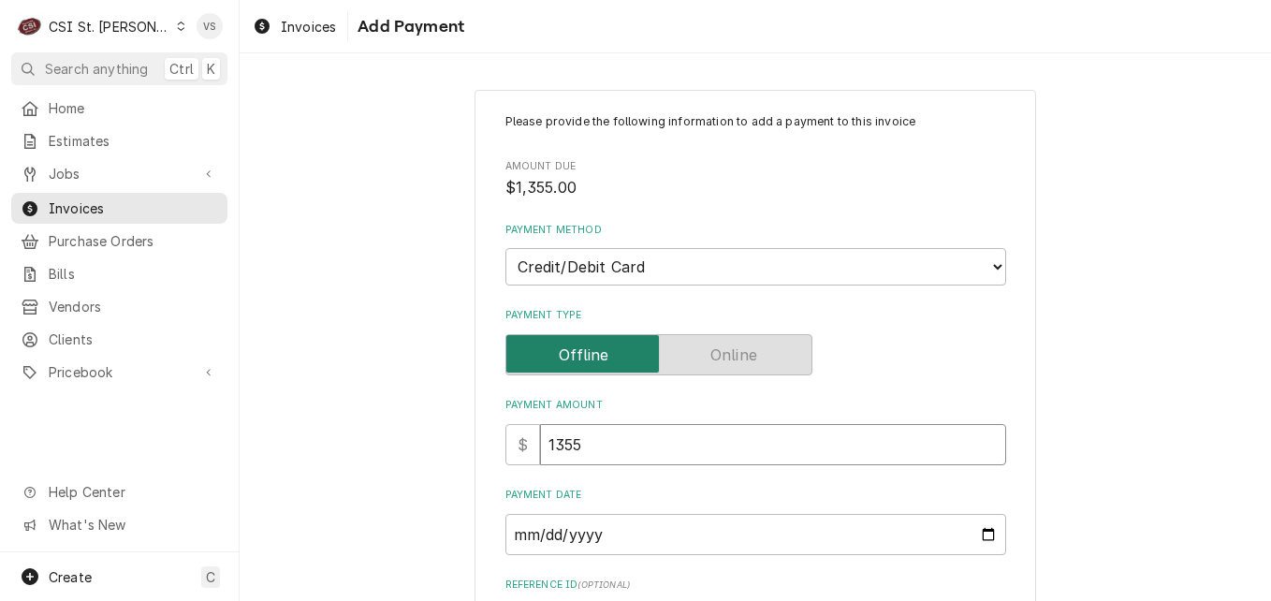
type input "1355.0"
type textarea "x"
type input "1355.00"
click at [992, 534] on input "Payment Date" at bounding box center [755, 534] width 501 height 41
click at [986, 532] on input "Payment Date" at bounding box center [755, 534] width 501 height 41
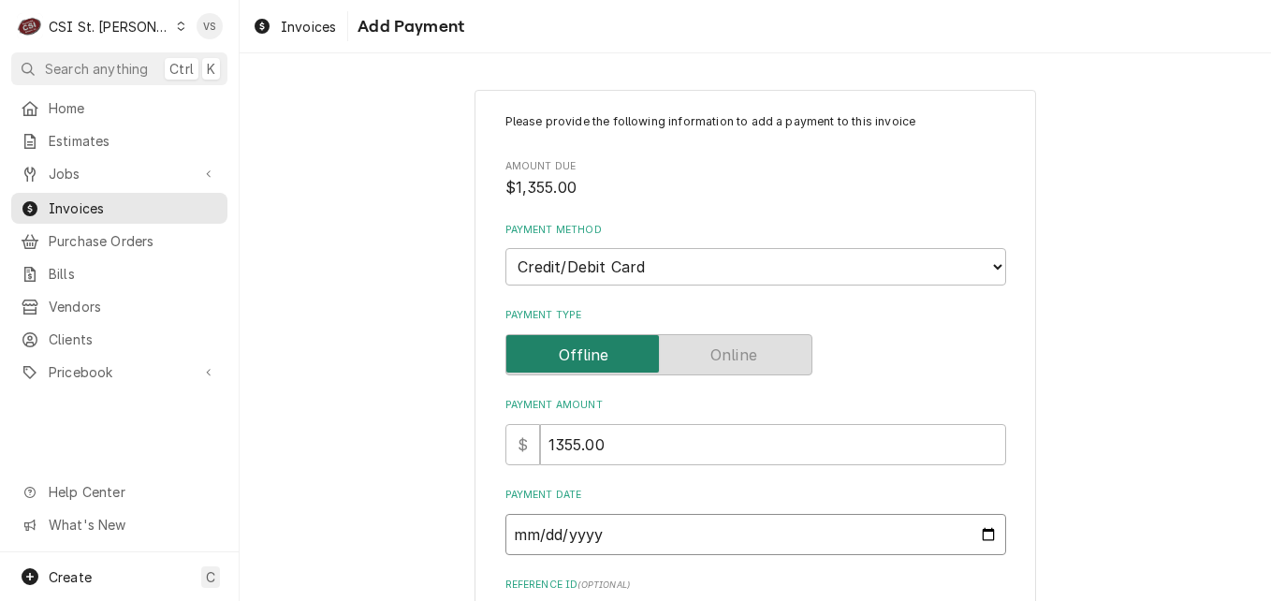
type input "2025-09-17"
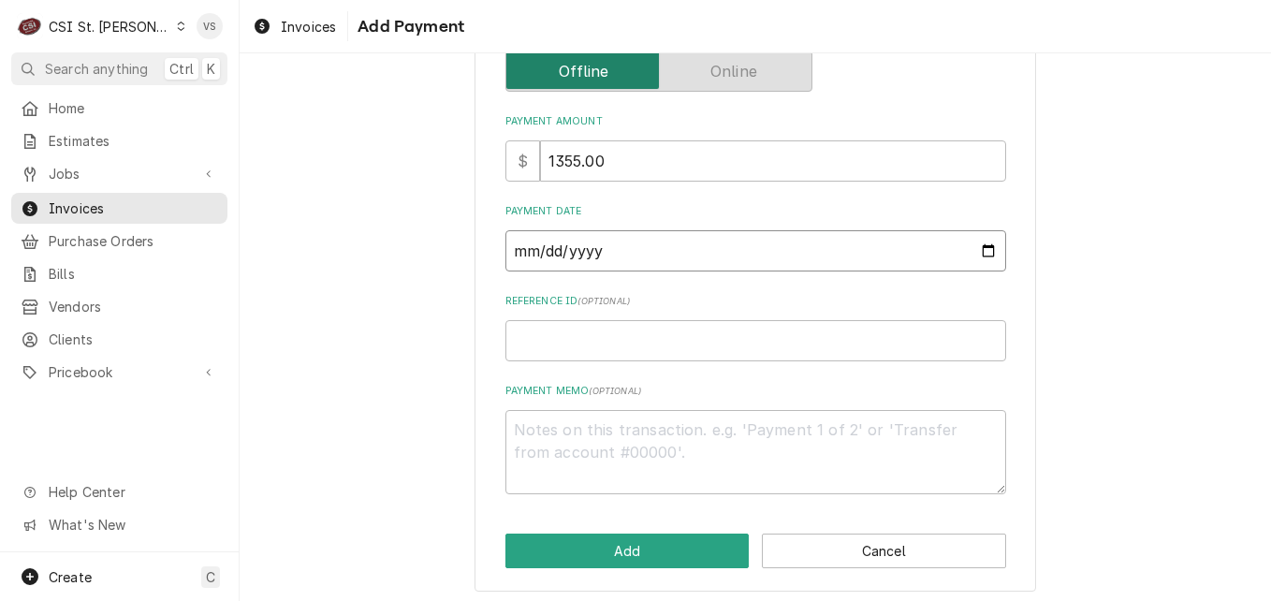
scroll to position [291, 0]
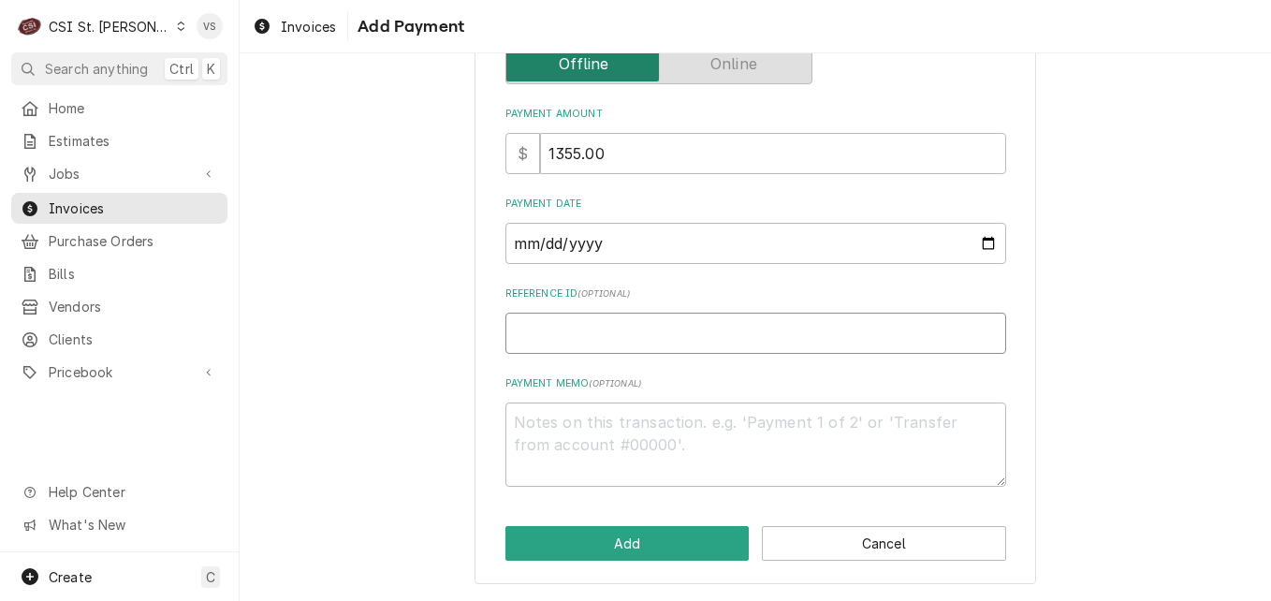
click at [527, 326] on input "Reference ID ( optional )" at bounding box center [755, 333] width 501 height 41
type textarea "x"
type input "8"
type textarea "x"
type input "84"
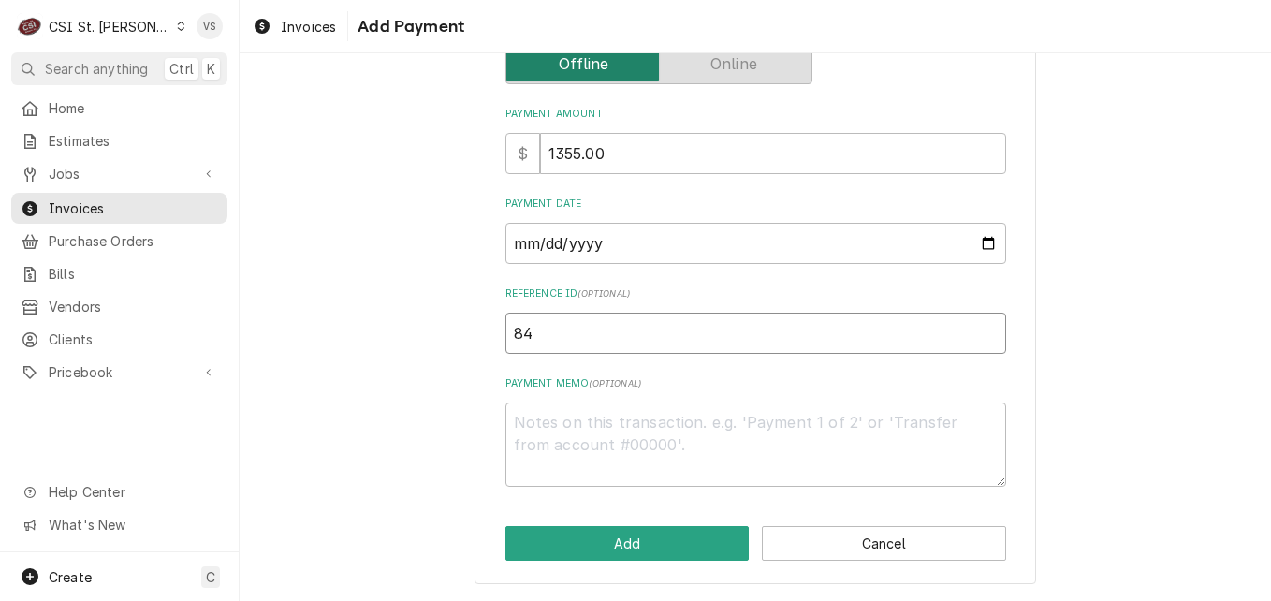
type textarea "x"
type input "848"
type textarea "x"
type input "8488"
type textarea "x"
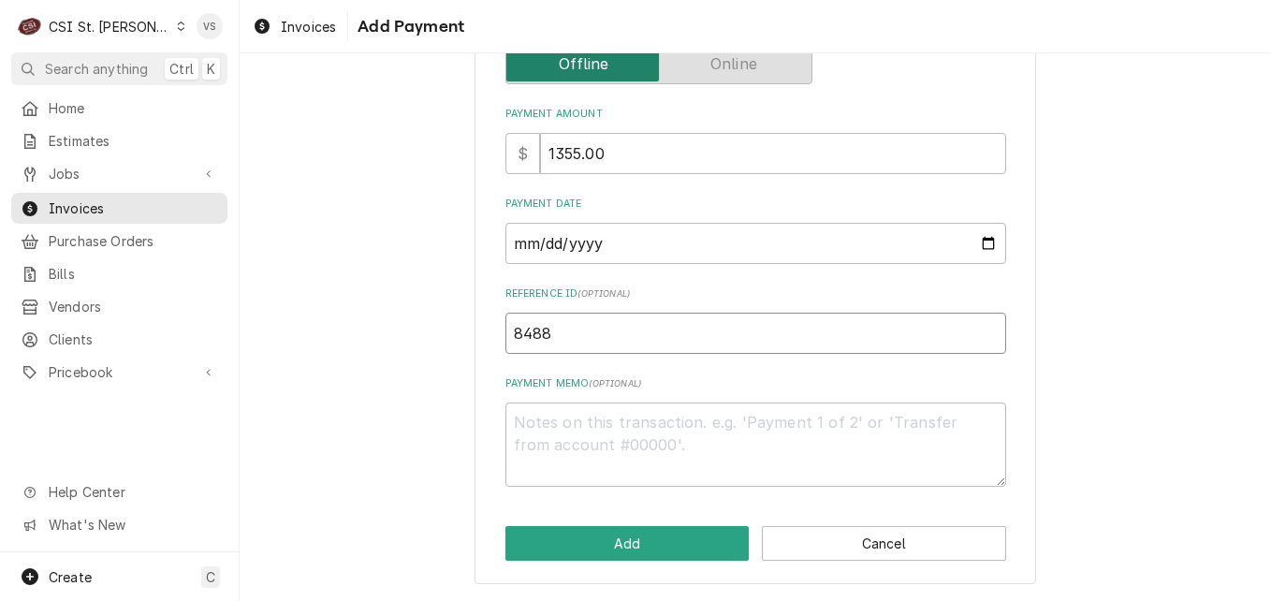
type input "84884"
type textarea "x"
type input "84884B"
click at [538, 424] on textarea "Payment Memo ( optional )" at bounding box center [755, 444] width 501 height 84
type textarea "x"
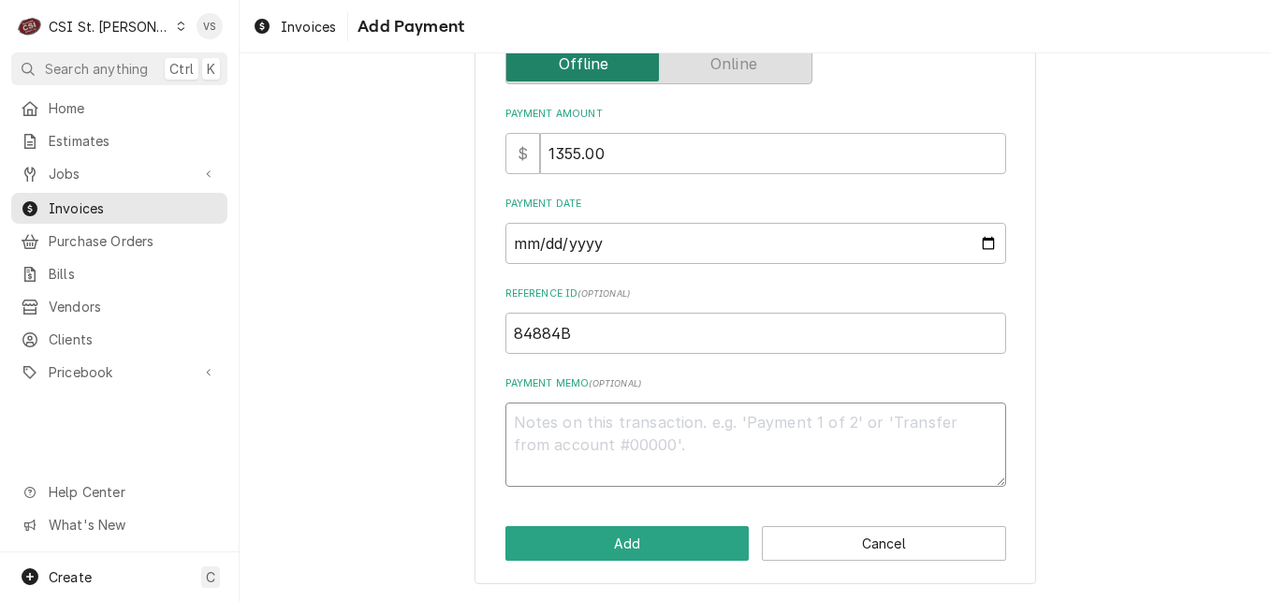
type textarea "M"
type textarea "x"
type textarea "MC"
type textarea "x"
type textarea "MC"
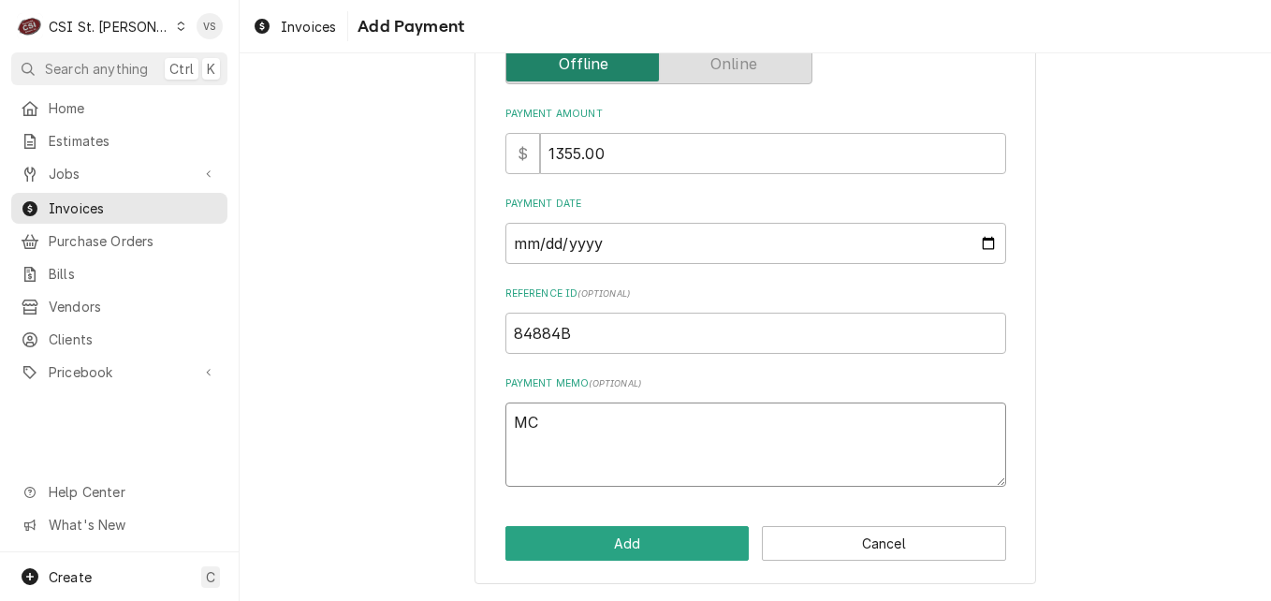
type textarea "x"
type textarea "MC 6"
type textarea "x"
type textarea "MC 66"
type textarea "x"
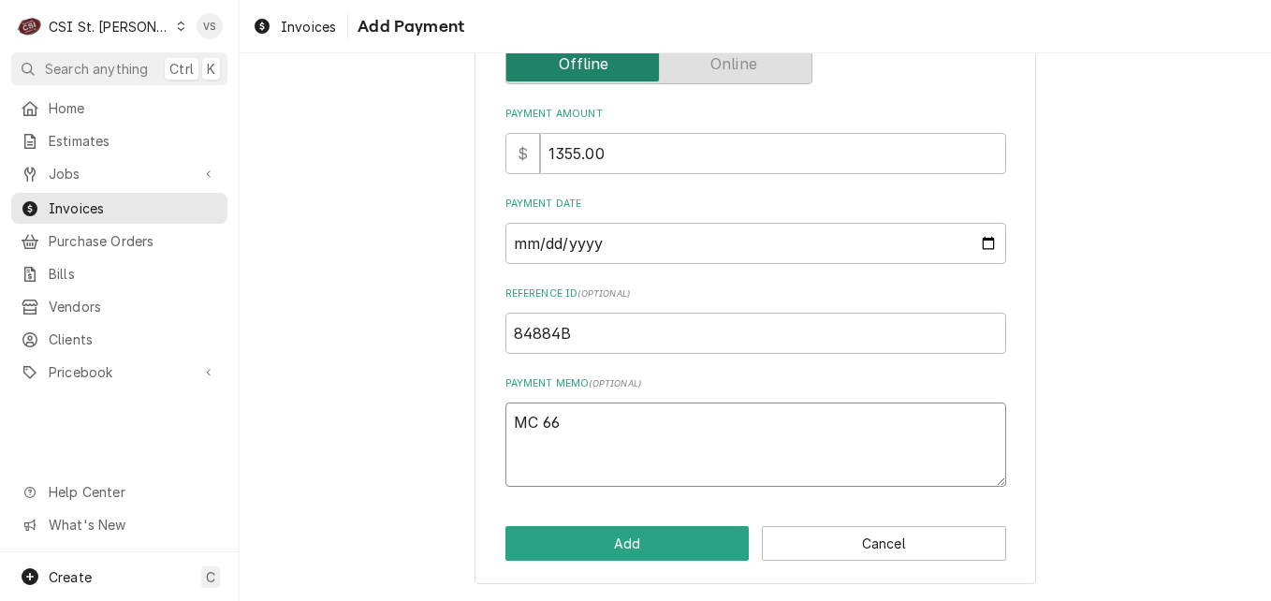
type textarea "MC 669"
type textarea "x"
type textarea "MC 6698"
click at [576, 546] on button "Add" at bounding box center [627, 543] width 244 height 35
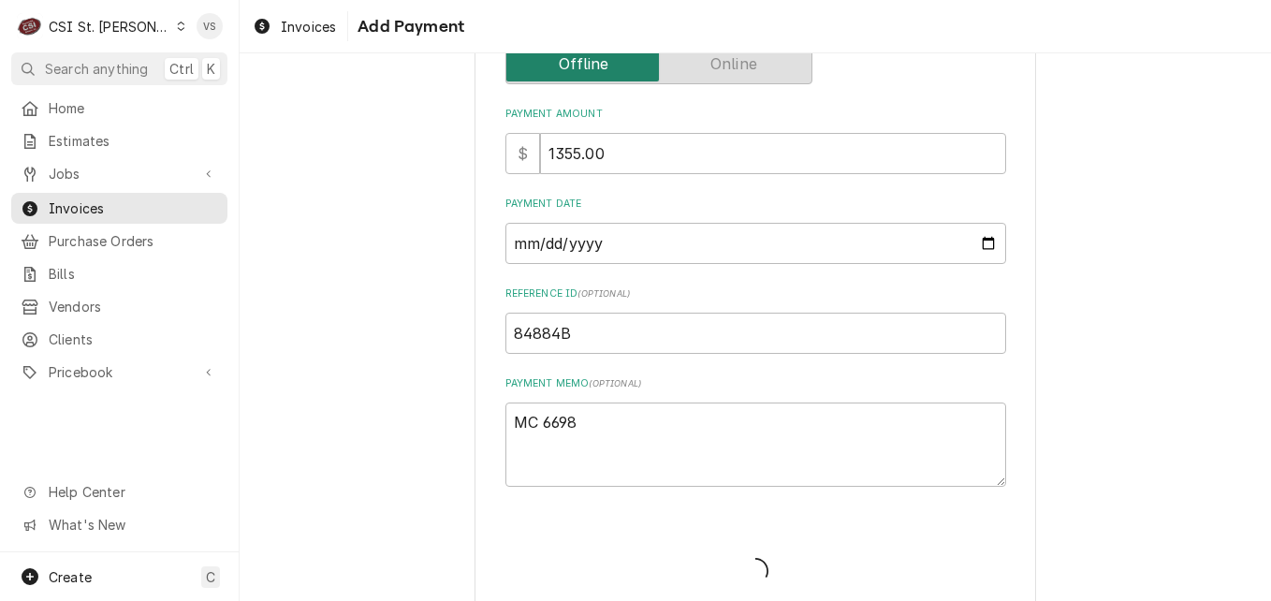
type textarea "x"
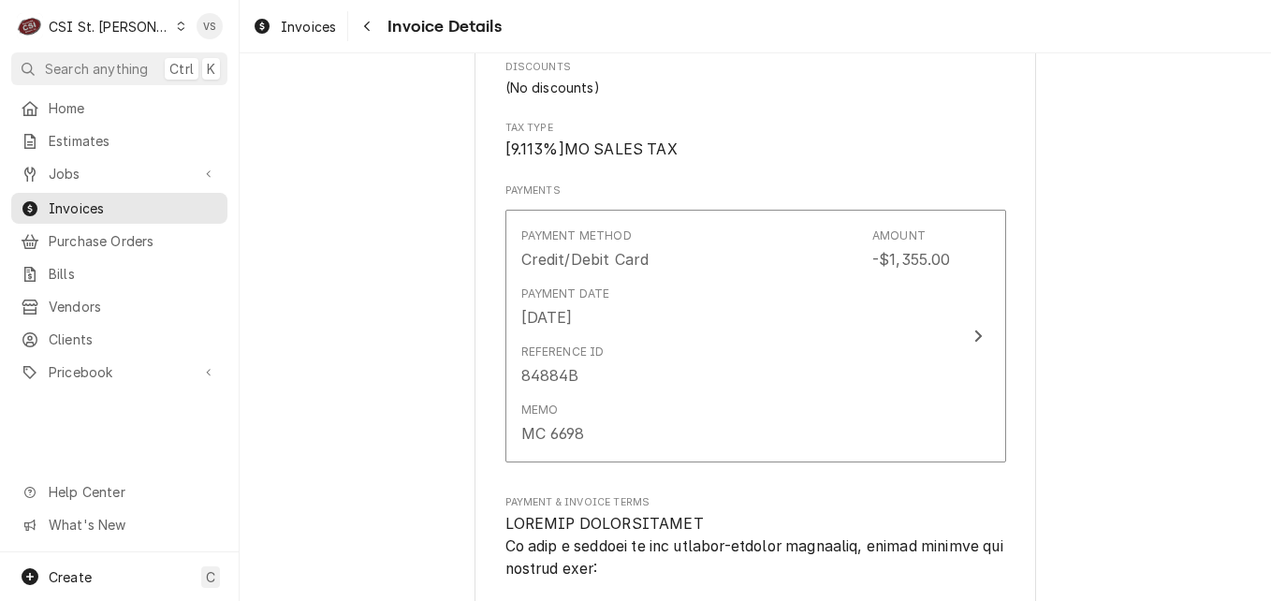
scroll to position [3275, 0]
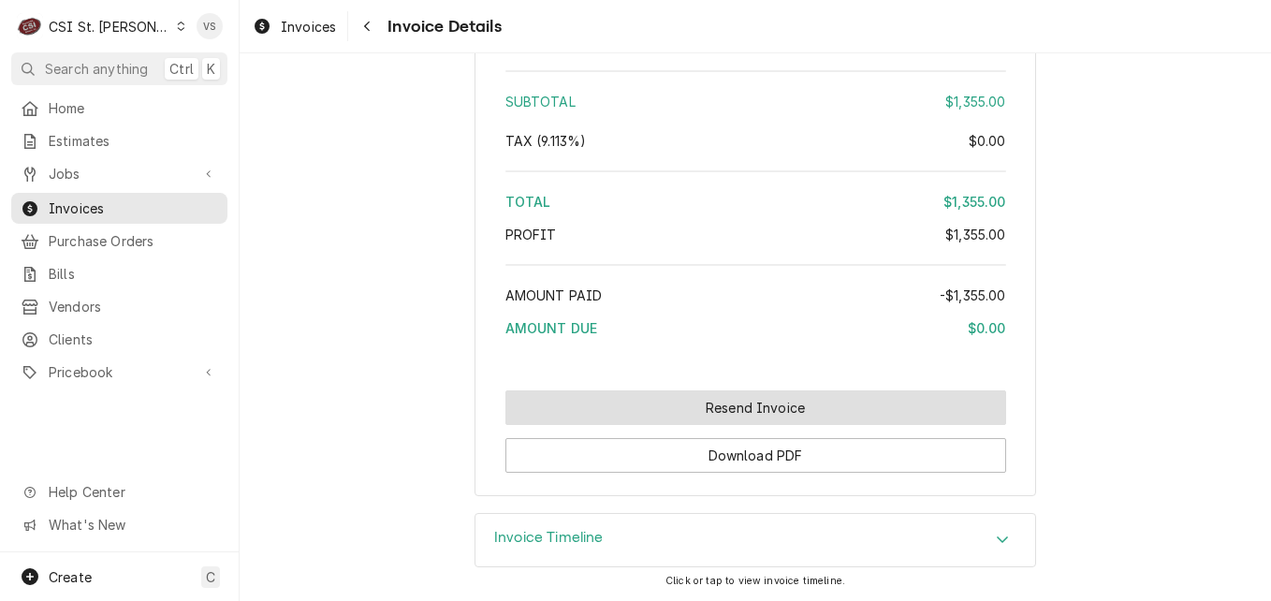
click at [670, 412] on button "Resend Invoice" at bounding box center [755, 407] width 501 height 35
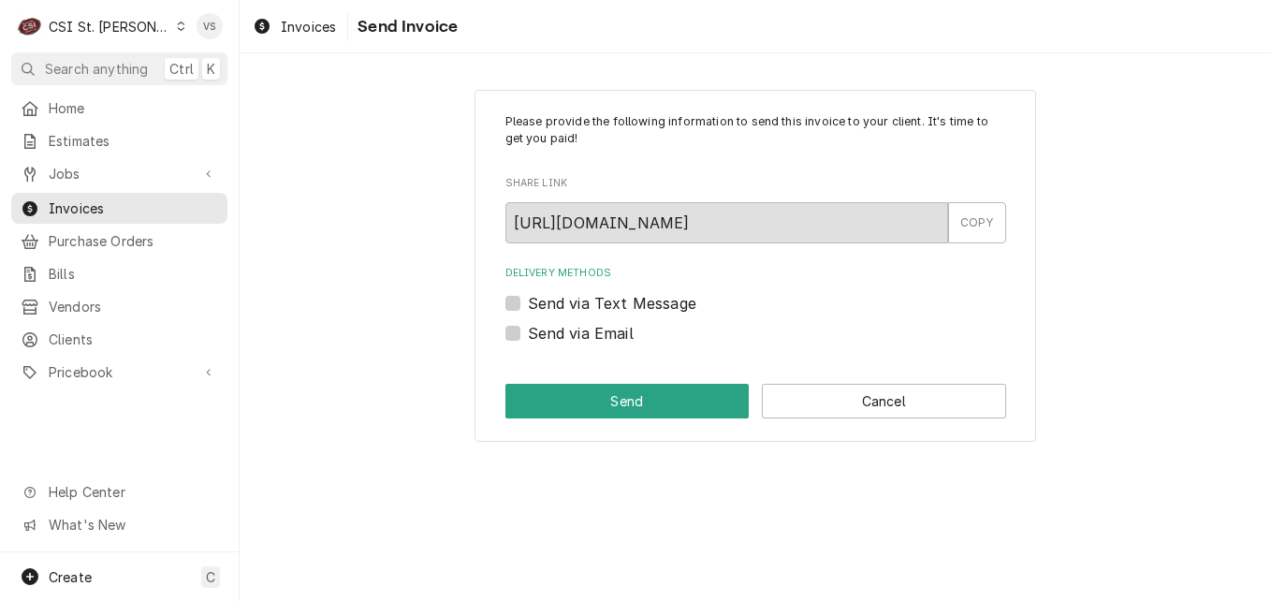
click at [528, 334] on label "Send via Email" at bounding box center [581, 333] width 106 height 22
click at [528, 334] on input "Send via Email" at bounding box center [778, 342] width 501 height 41
checkbox input "true"
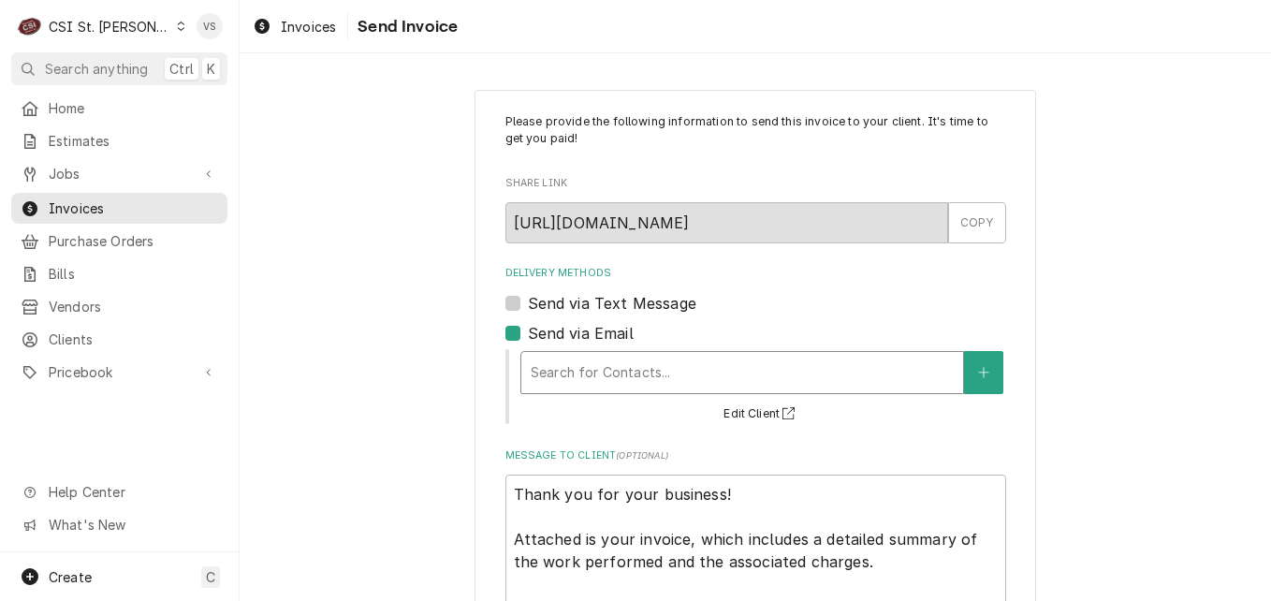
click at [561, 371] on div "Delivery Methods" at bounding box center [742, 373] width 423 height 34
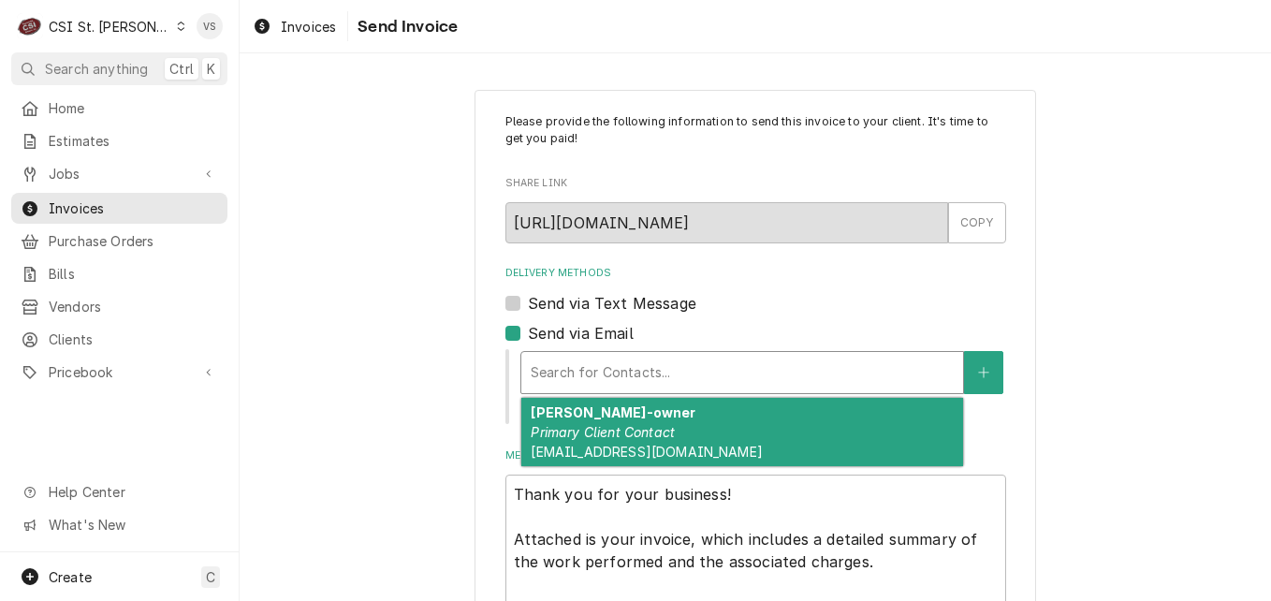
click at [580, 426] on em "Primary Client Contact" at bounding box center [603, 432] width 144 height 16
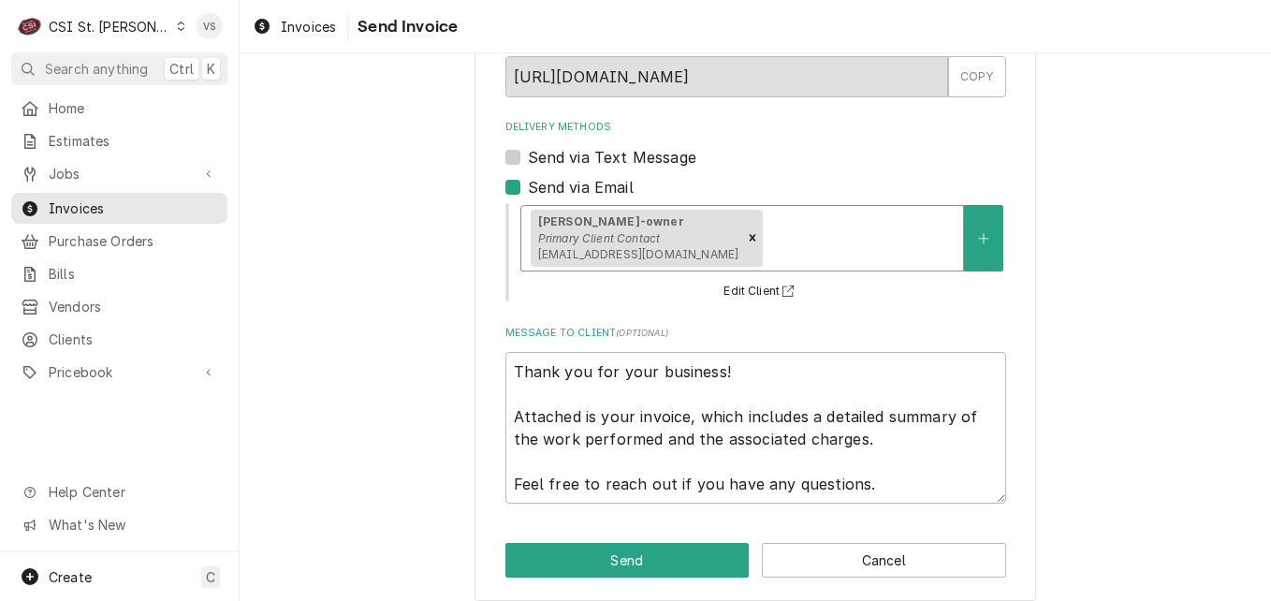
scroll to position [163, 0]
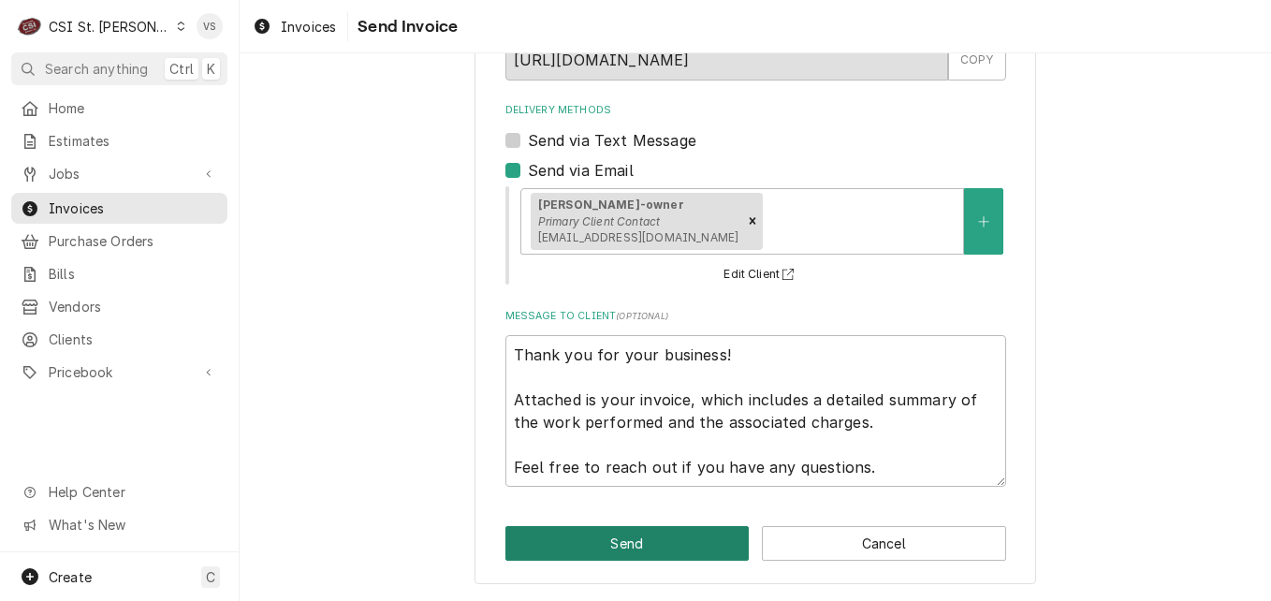
click at [596, 540] on button "Send" at bounding box center [627, 543] width 244 height 35
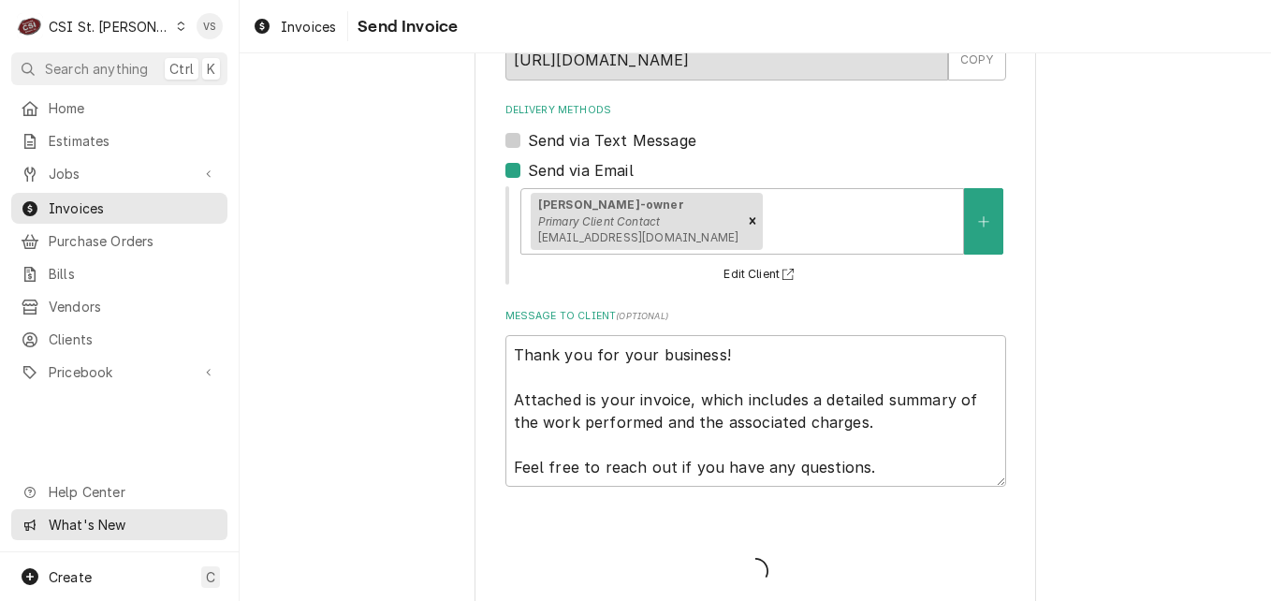
type textarea "x"
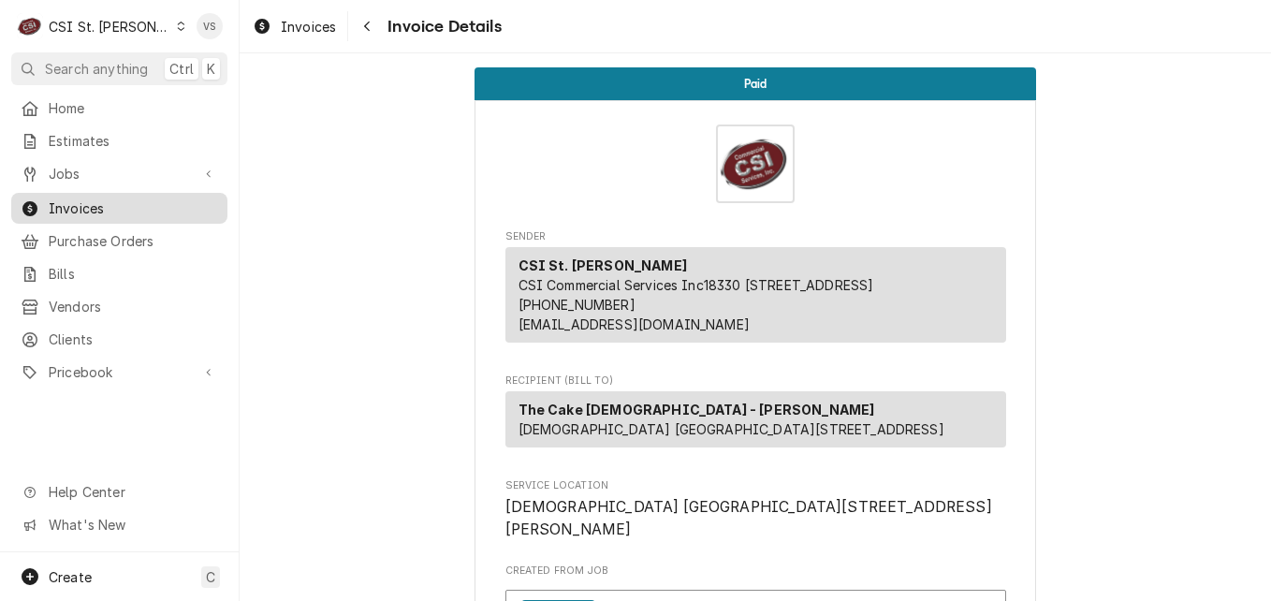
click at [74, 202] on span "Invoices" at bounding box center [133, 208] width 169 height 20
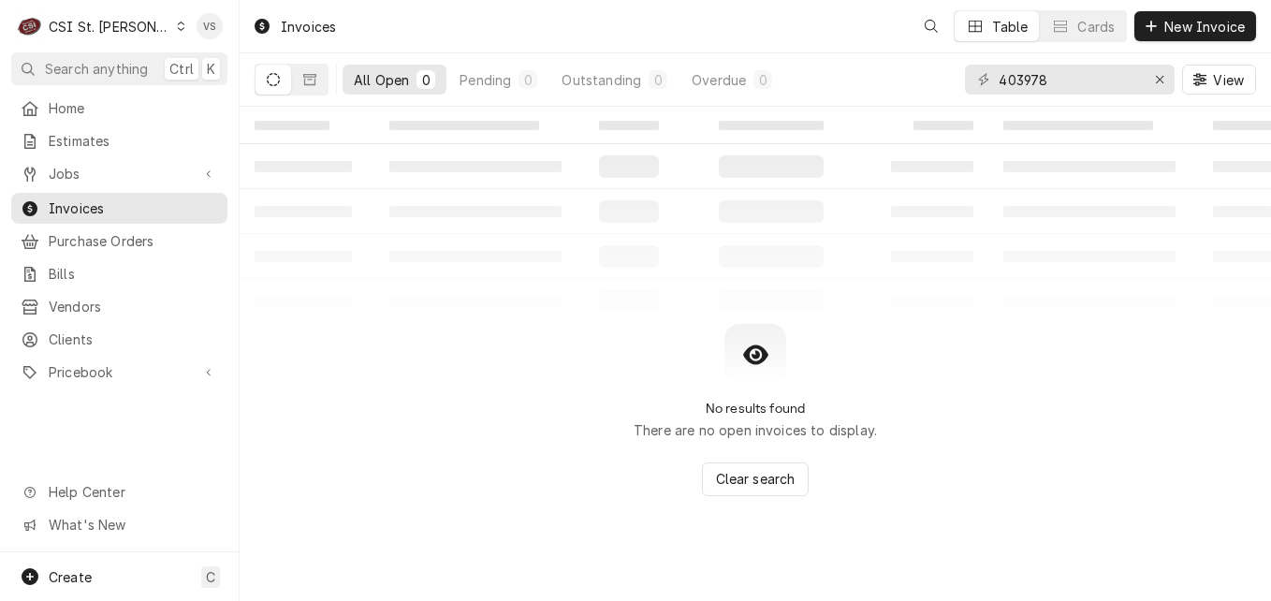
click at [105, 210] on span "Invoices" at bounding box center [133, 208] width 169 height 20
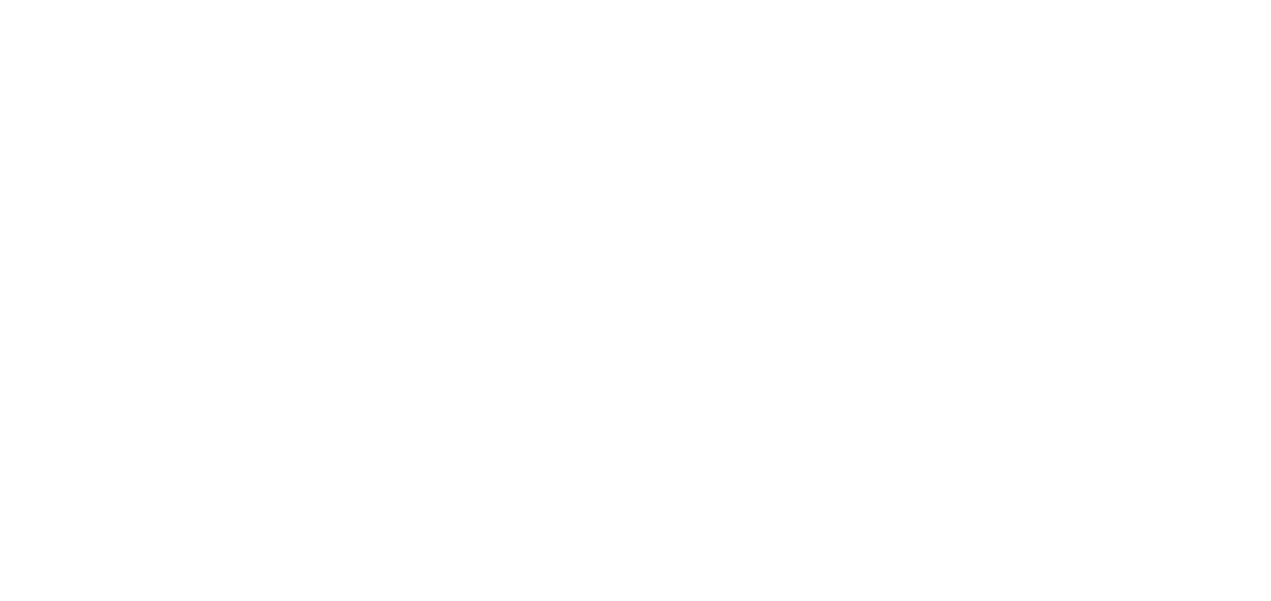
click at [975, 80] on div "Dynamic Content Wrapper" at bounding box center [635, 300] width 1271 height 601
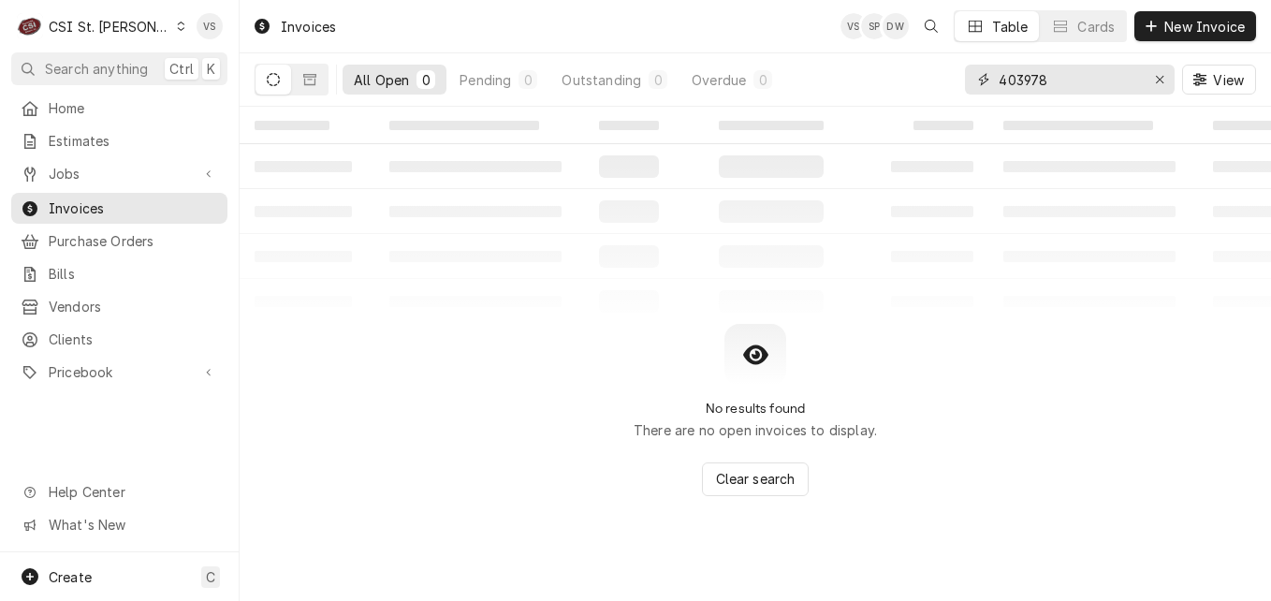
drag, startPoint x: 1054, startPoint y: 78, endPoint x: 980, endPoint y: 80, distance: 74.0
click at [980, 80] on div "403978" at bounding box center [1070, 80] width 210 height 30
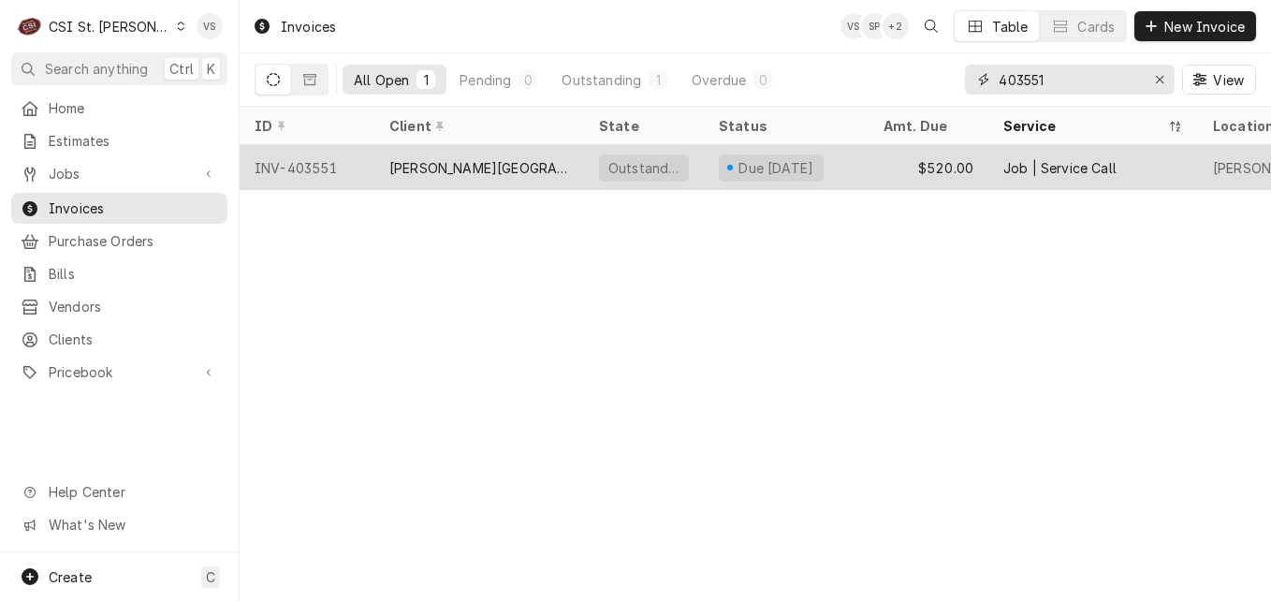
type input "403551"
click at [391, 162] on div "Clayton Plaza Hotel" at bounding box center [479, 168] width 180 height 20
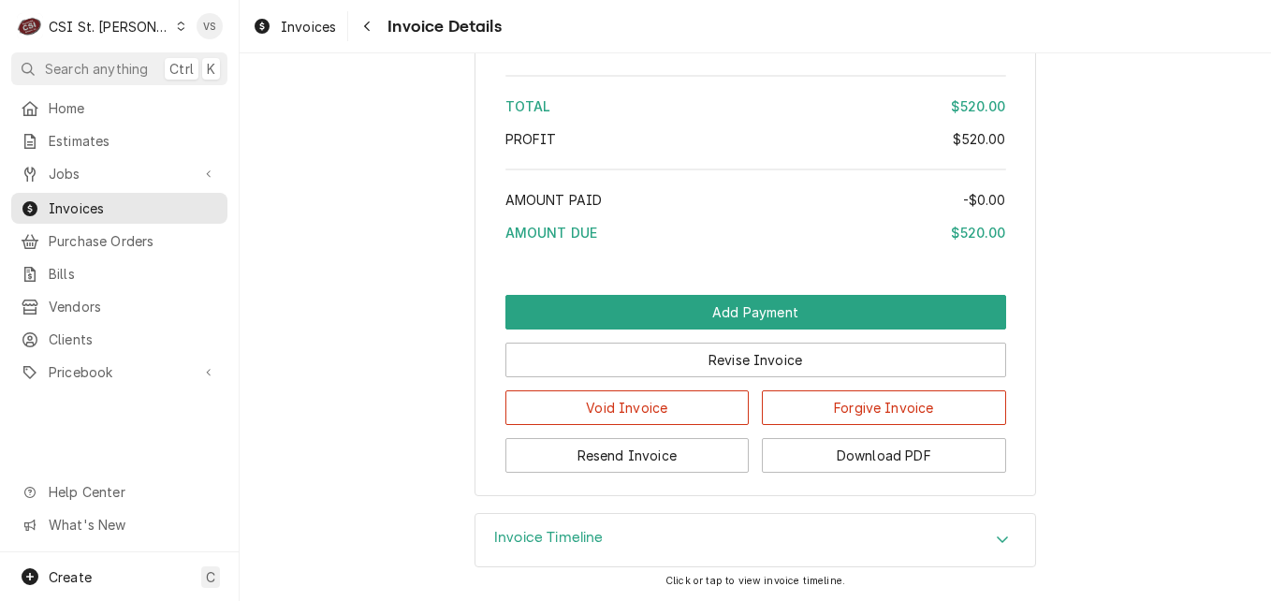
scroll to position [3021, 0]
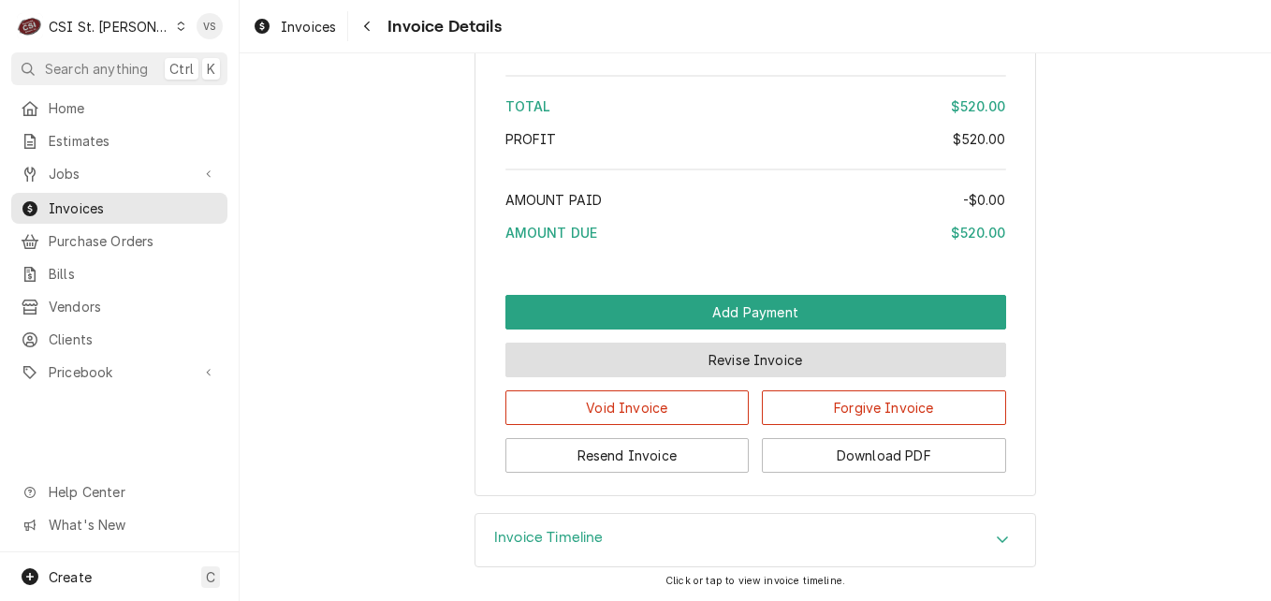
click at [784, 354] on button "Revise Invoice" at bounding box center [755, 360] width 501 height 35
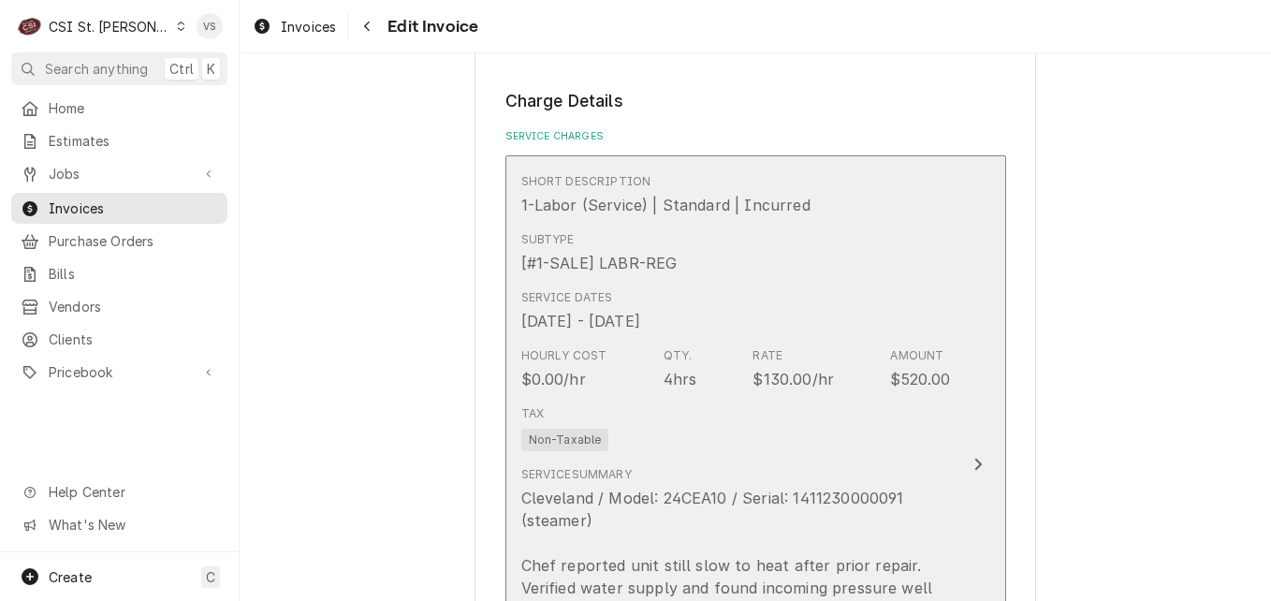
scroll to position [1684, 0]
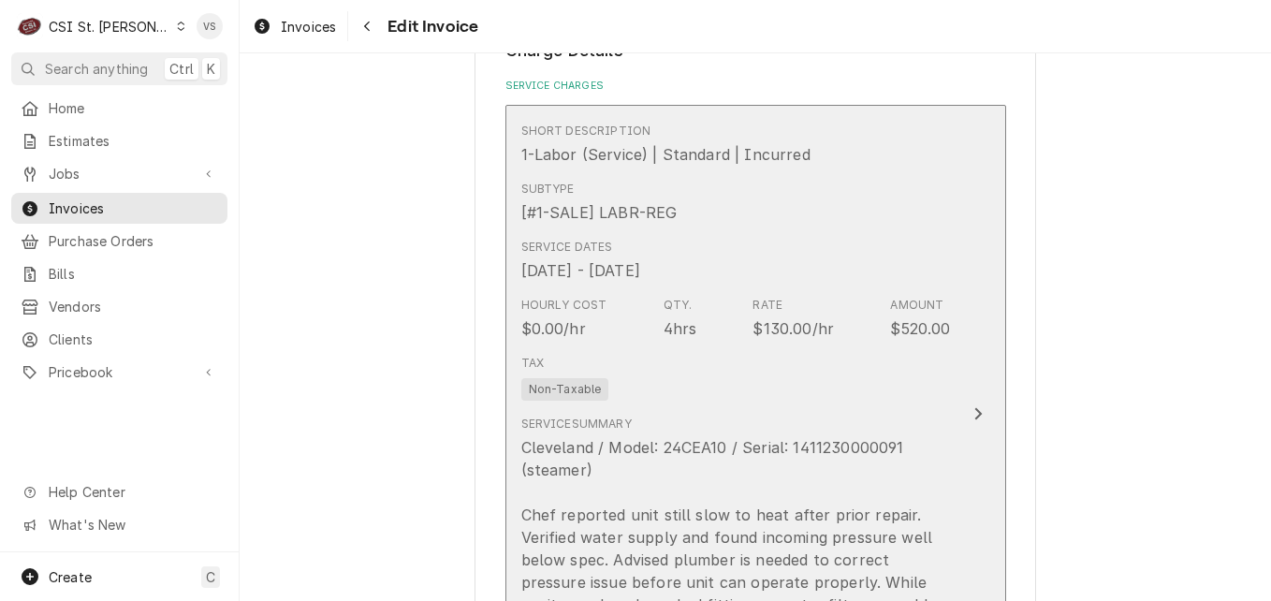
click at [842, 347] on div "Tax Non-Taxable" at bounding box center [736, 377] width 430 height 60
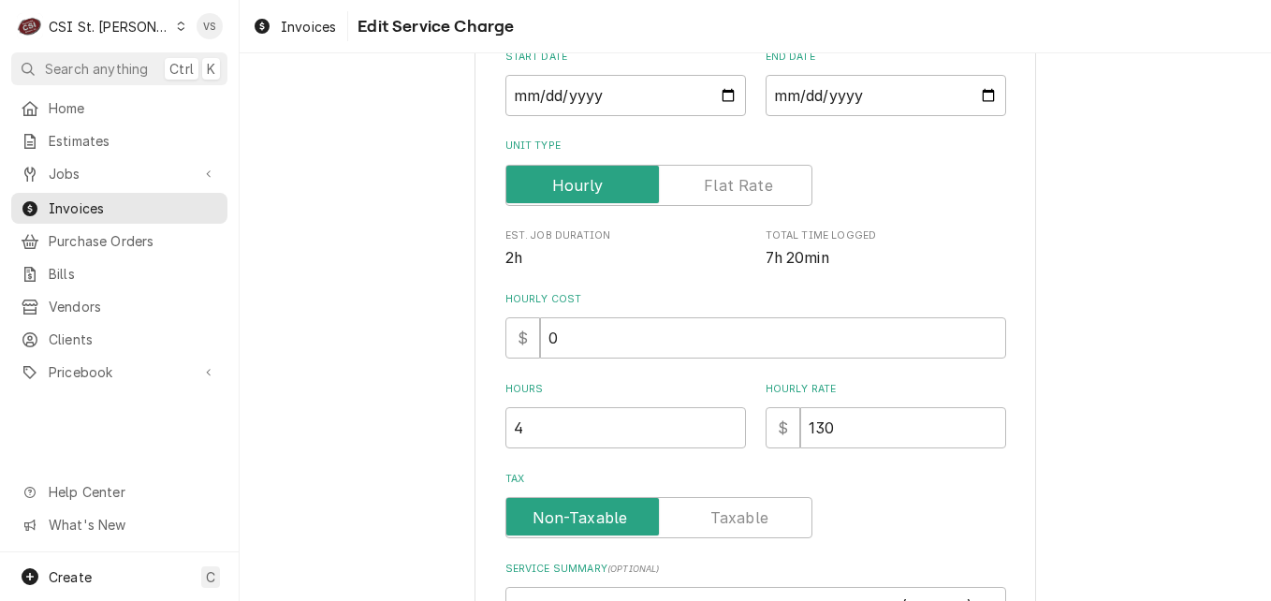
scroll to position [374, 0]
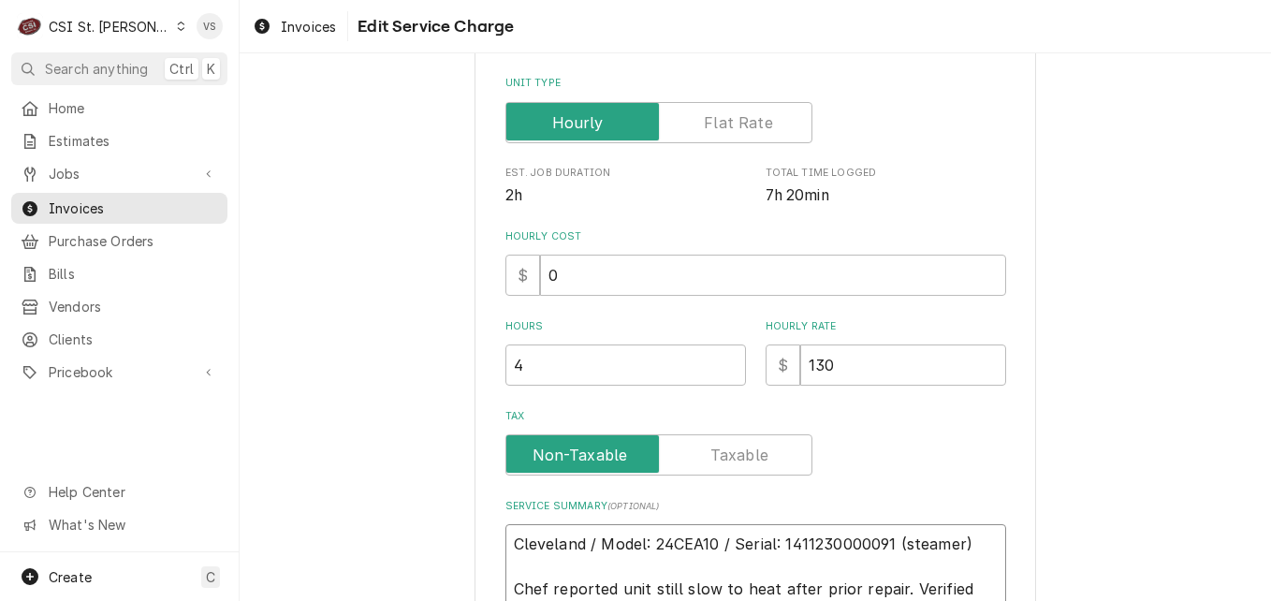
click at [800, 365] on input "130" at bounding box center [903, 364] width 206 height 41
type textarea "x"
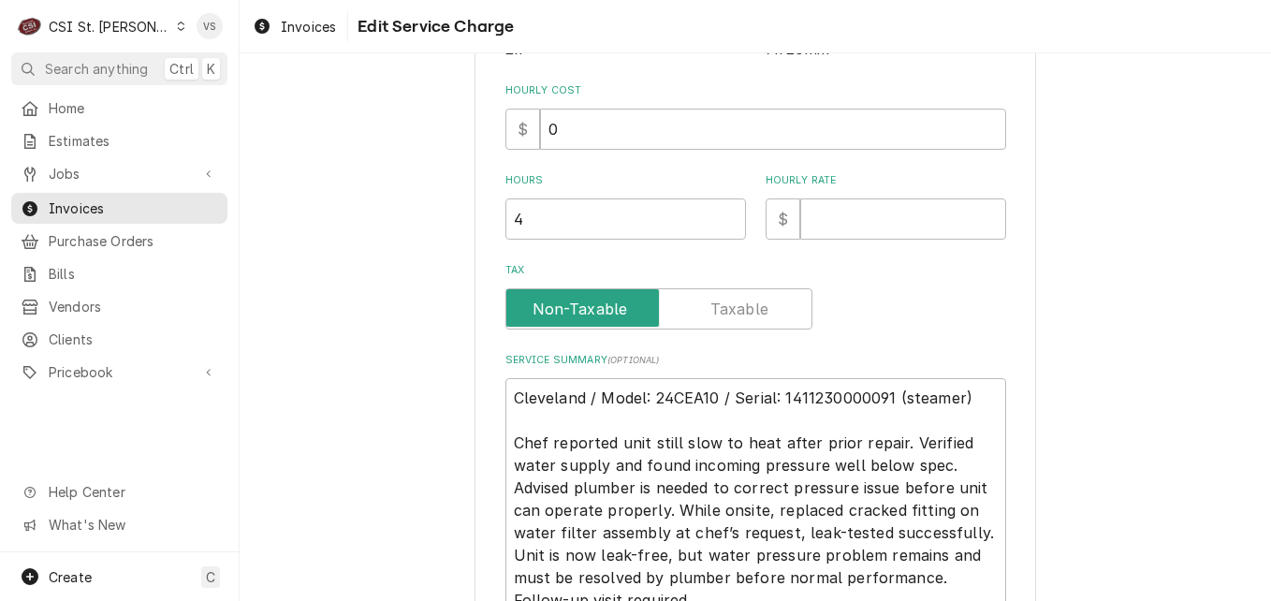
scroll to position [514, 0]
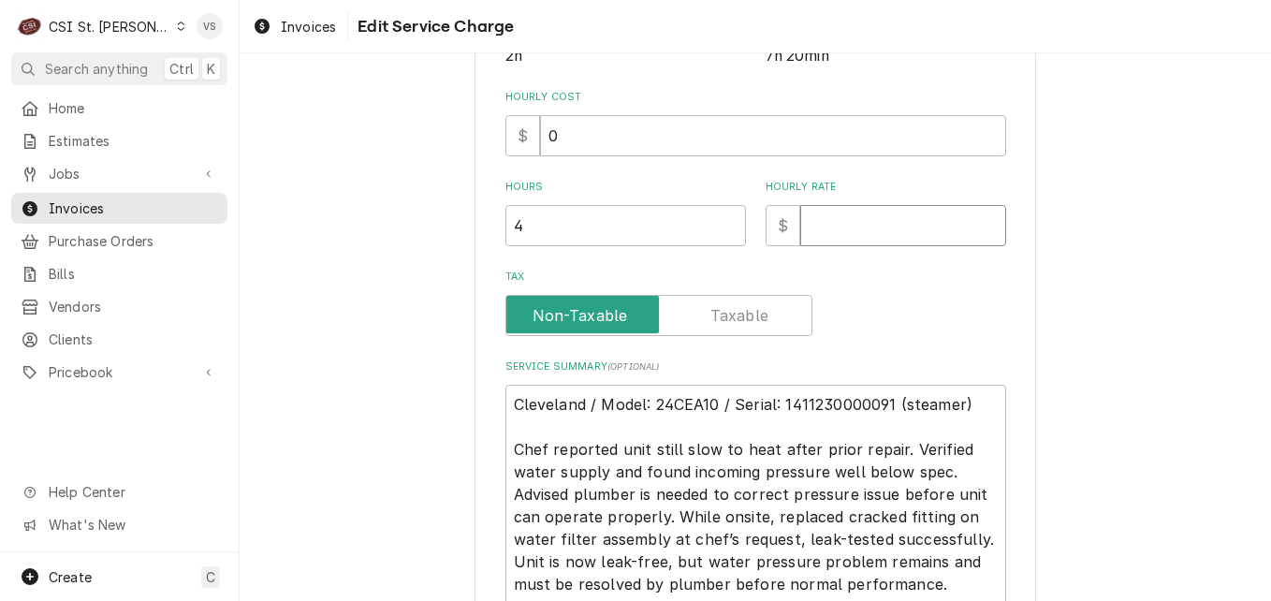
click at [815, 231] on input "Hourly Rate" at bounding box center [903, 225] width 206 height 41
type textarea "x"
type input "0"
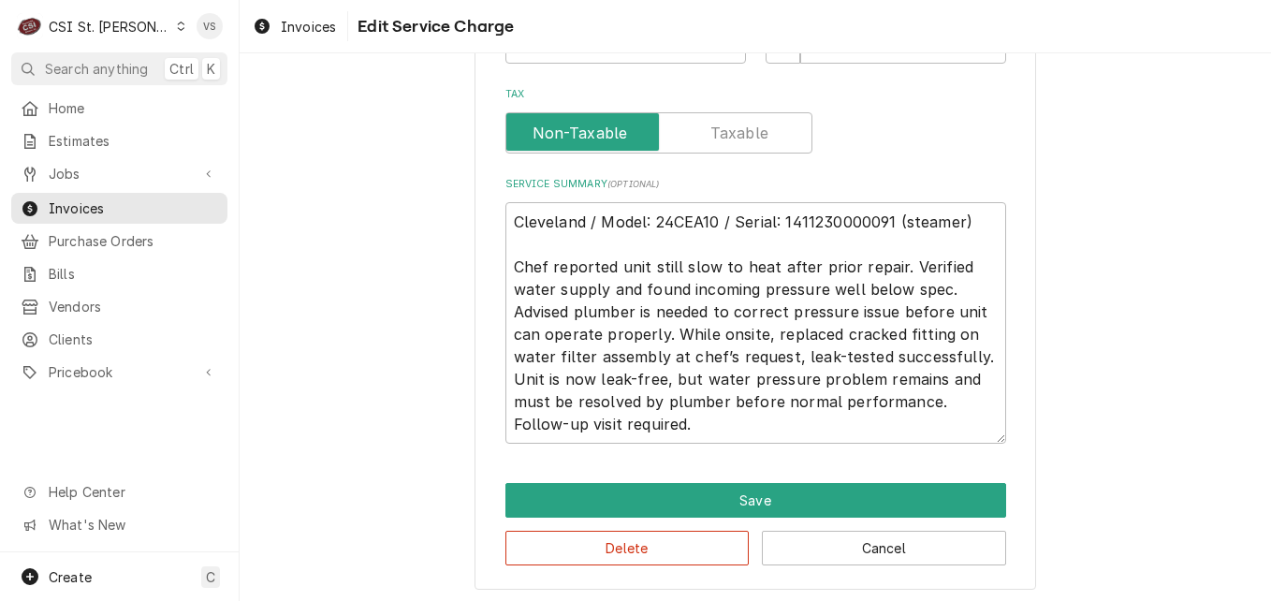
scroll to position [701, 0]
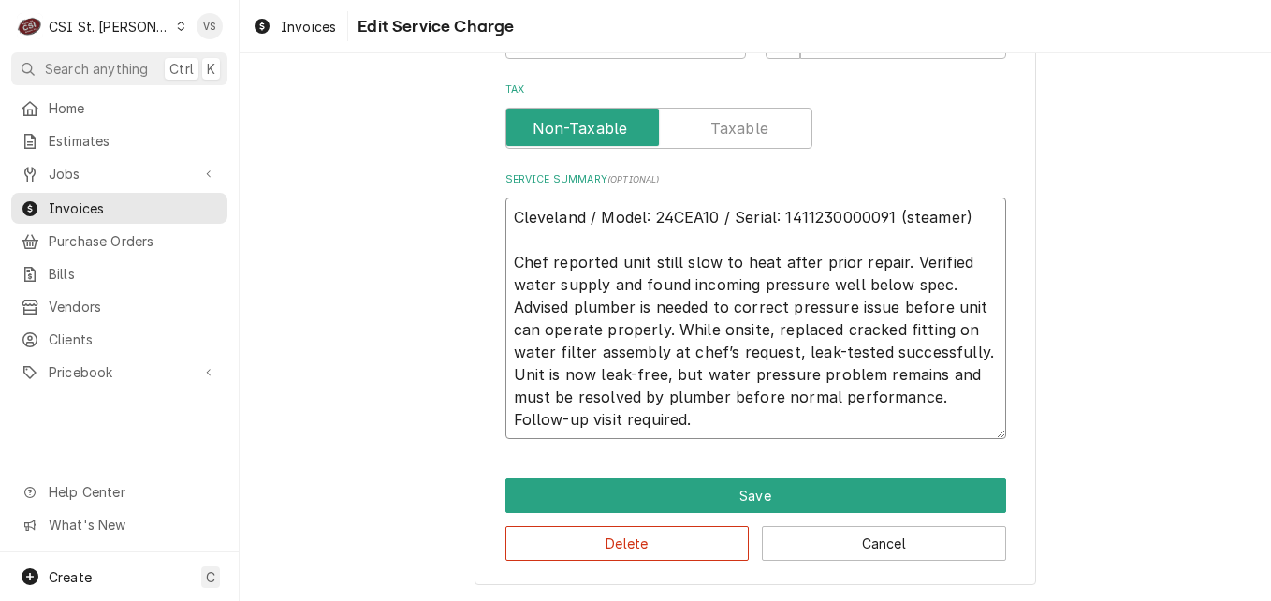
click at [669, 422] on textarea "Cleveland / Model: 24CEA10 / Serial: 1411230000091 (steamer) Chef reported unit…" at bounding box center [755, 317] width 501 height 241
type textarea "x"
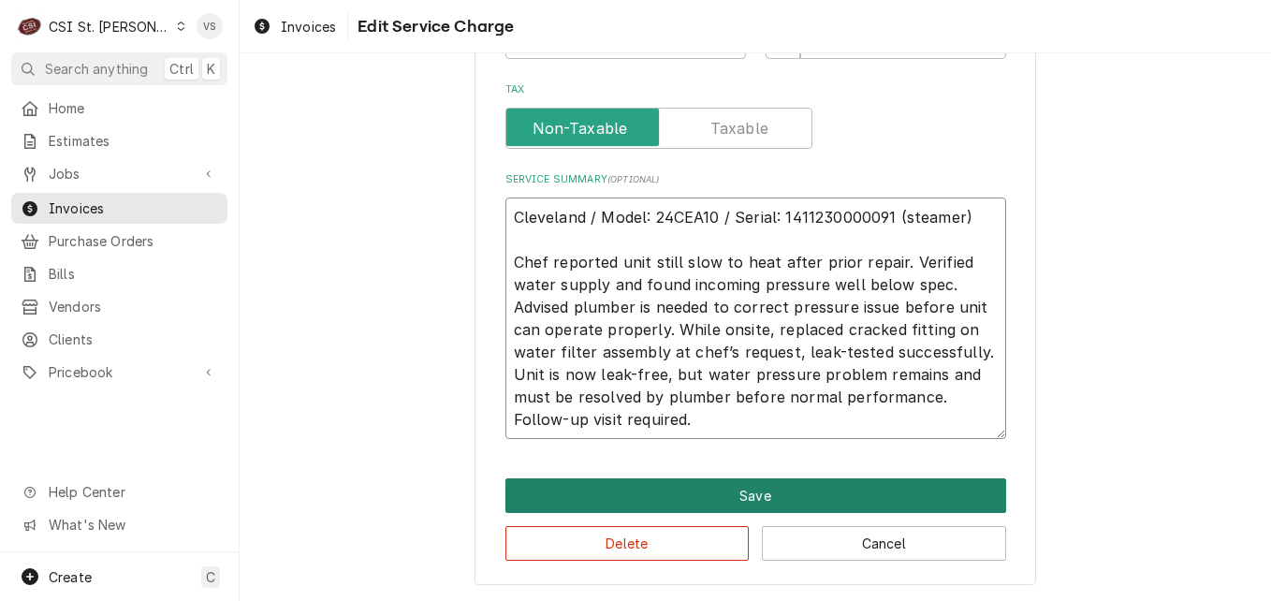
type textarea "Cleveland / Model: 24CEA10 / Serial: 1411230000091 (steamer) Chef reported unit…"
click at [651, 503] on button "Save" at bounding box center [755, 495] width 501 height 35
type textarea "x"
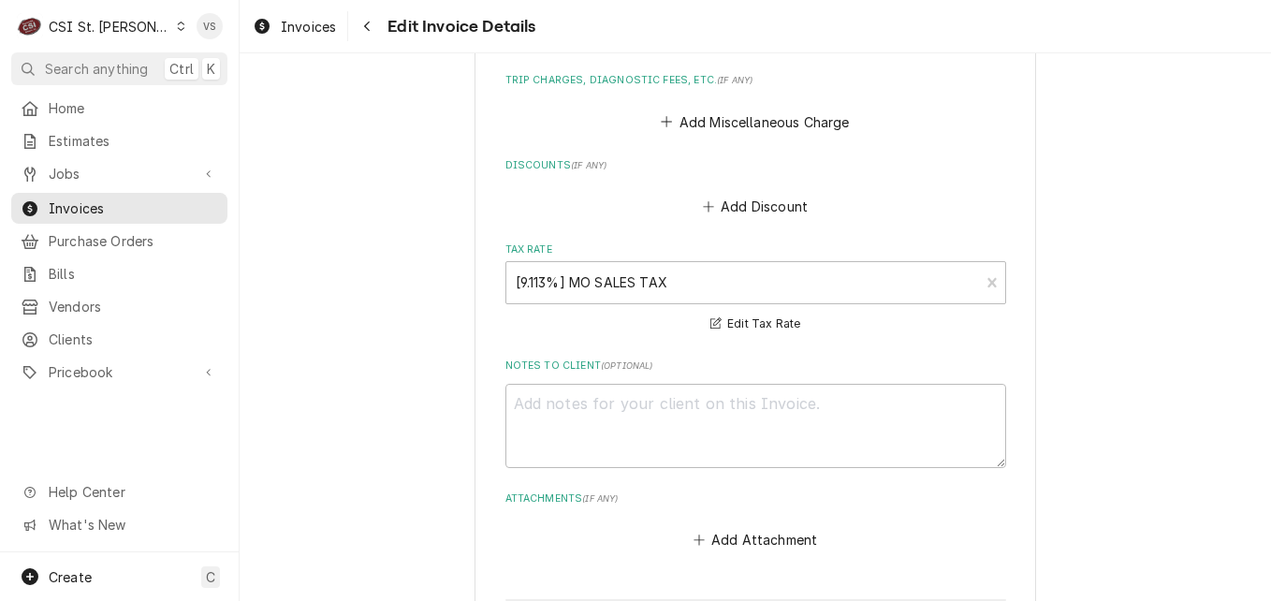
scroll to position [2504, 0]
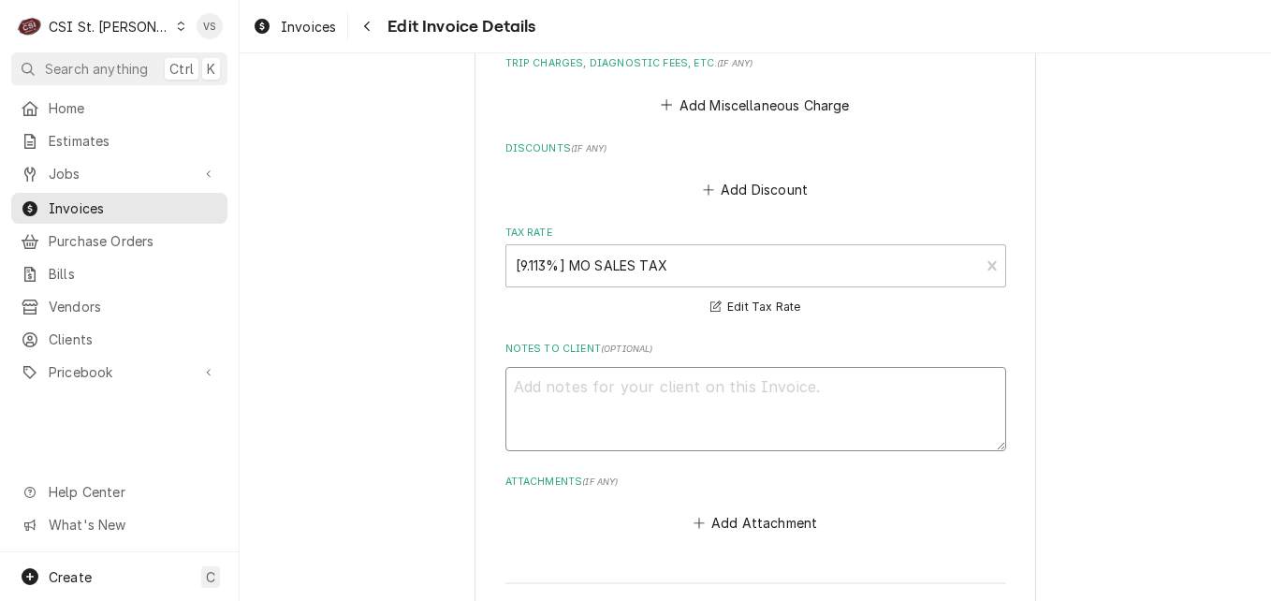
click at [599, 369] on textarea "Notes to Client ( optional )" at bounding box center [755, 409] width 501 height 84
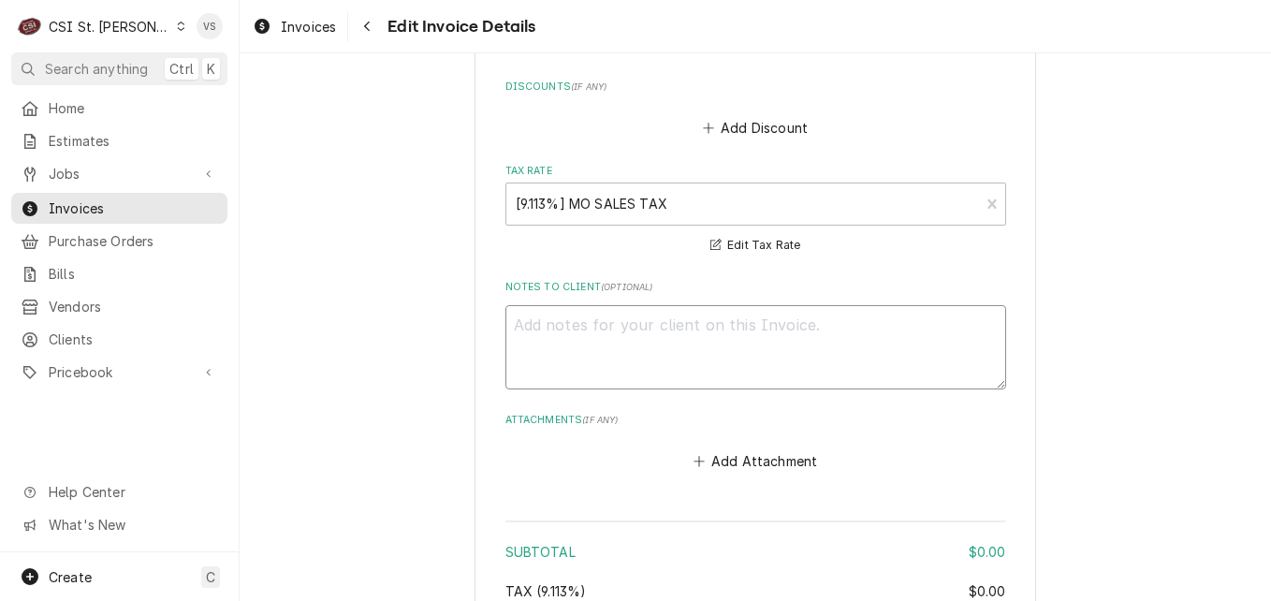
scroll to position [2598, 0]
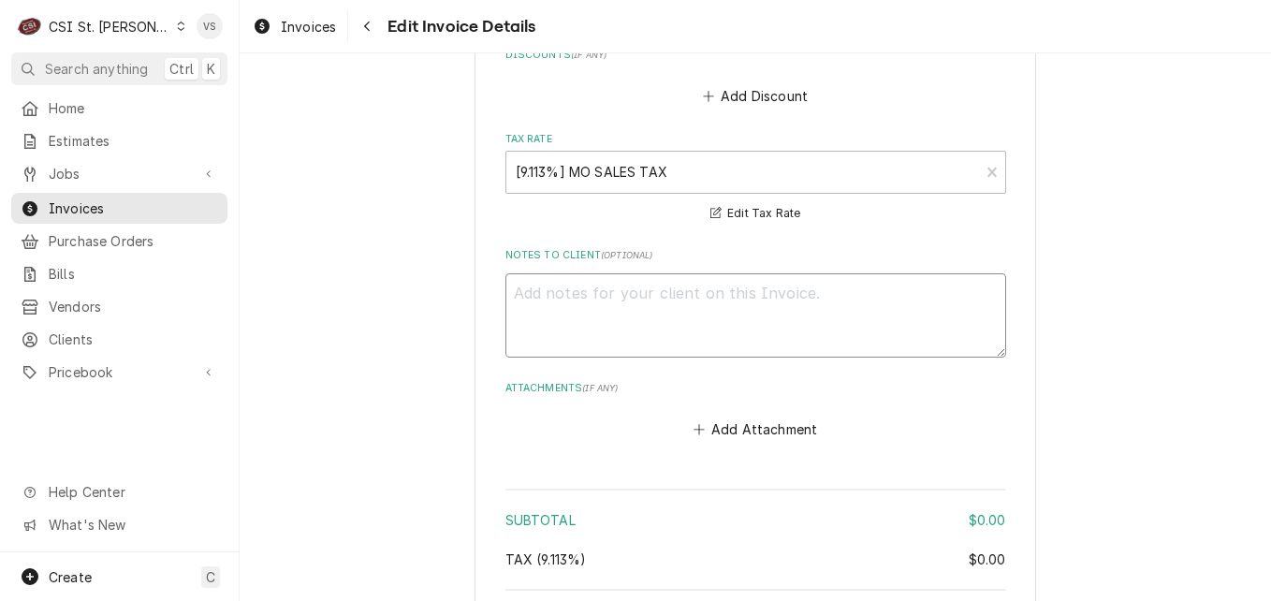
type textarea "n"
type textarea "x"
type textarea "no"
type textarea "x"
type textarea "no"
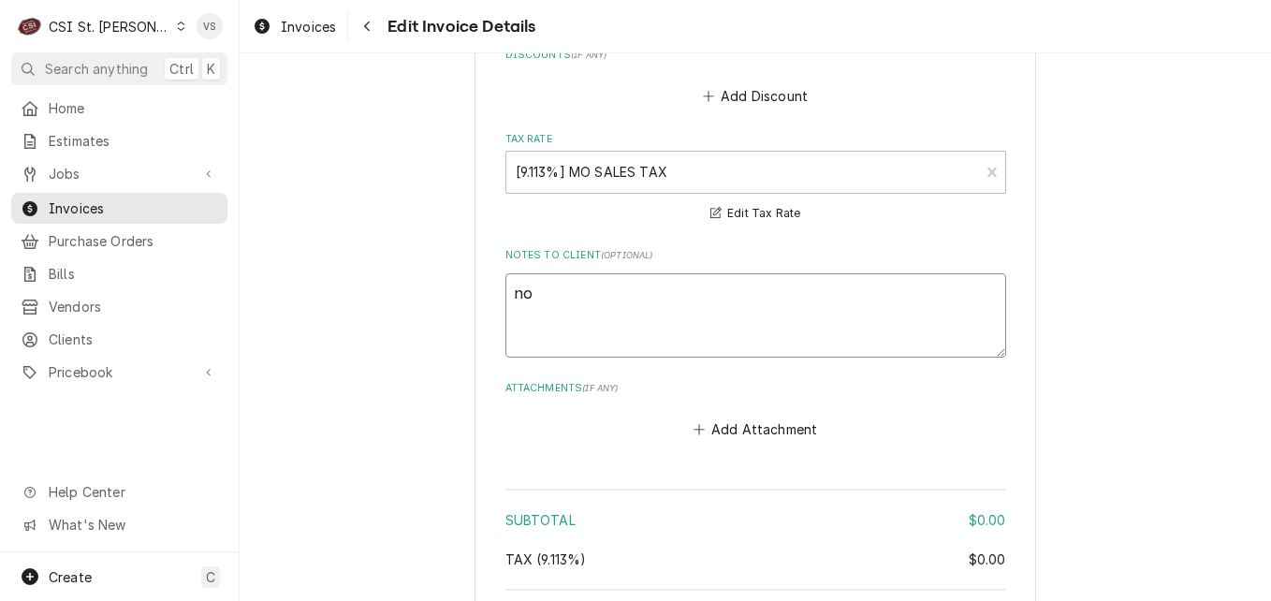
type textarea "x"
type textarea "n"
type textarea "x"
type textarea "N"
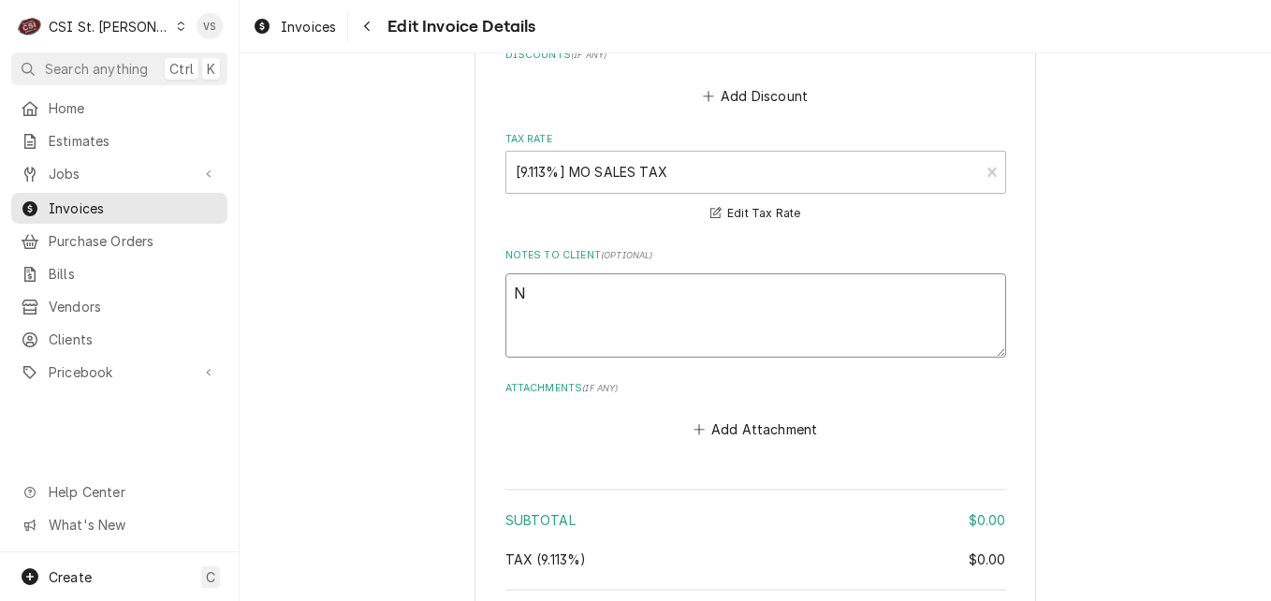
type textarea "x"
type textarea "No"
type textarea "x"
type textarea "No"
type textarea "x"
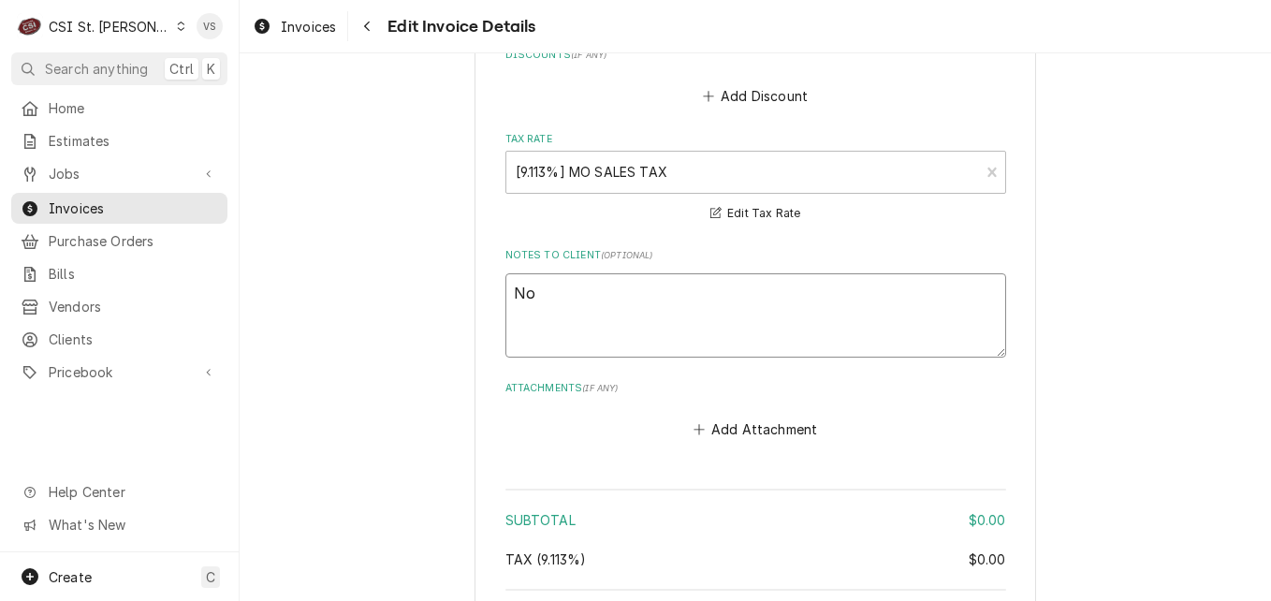
type textarea "No C"
type textarea "x"
type textarea "No Ch"
type textarea "x"
type textarea "No Cha"
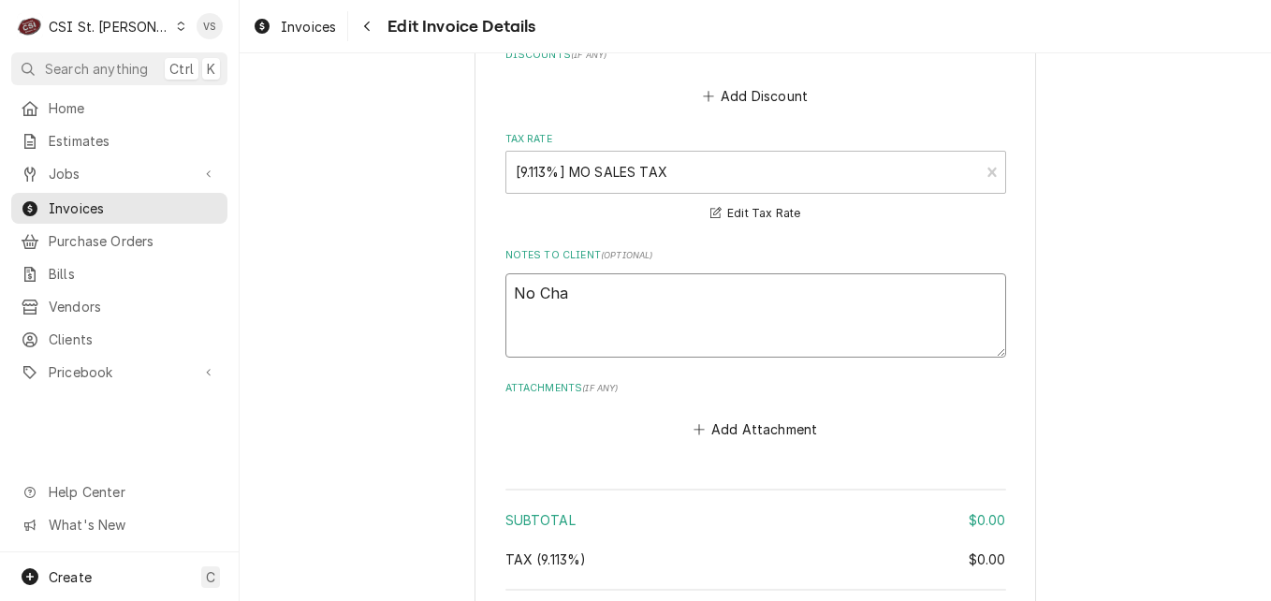
type textarea "x"
type textarea "No Char"
type textarea "x"
type textarea "No Charg"
type textarea "x"
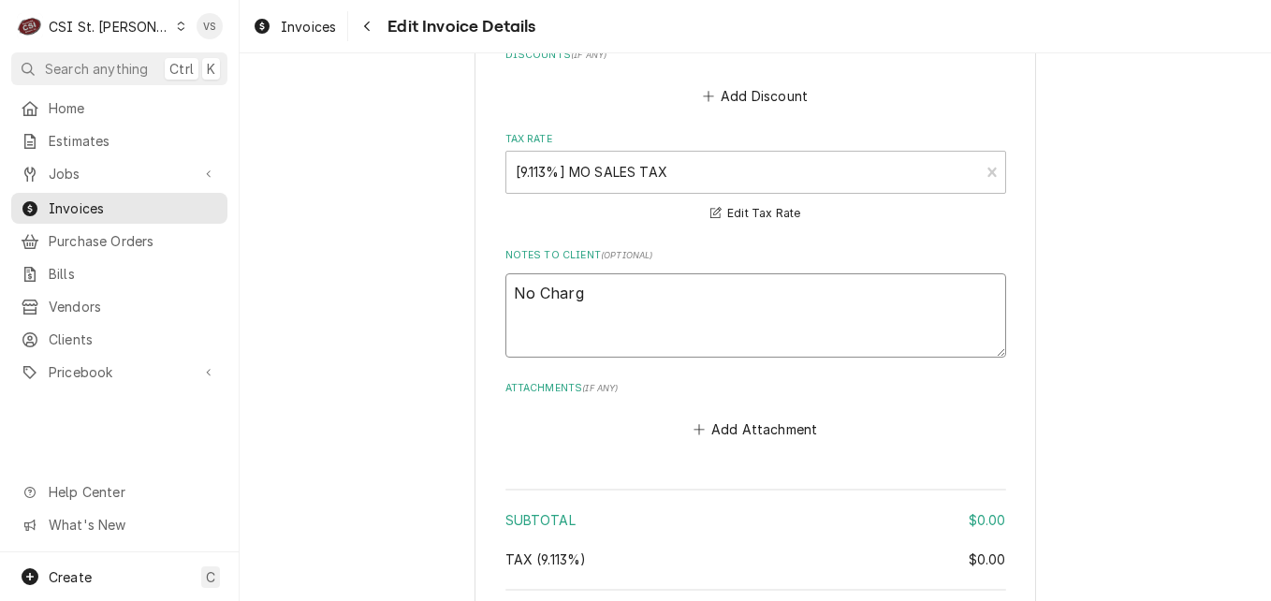
type textarea "No Charge"
type textarea "x"
type textarea "No Charge"
type textarea "x"
type textarea "No Charge p"
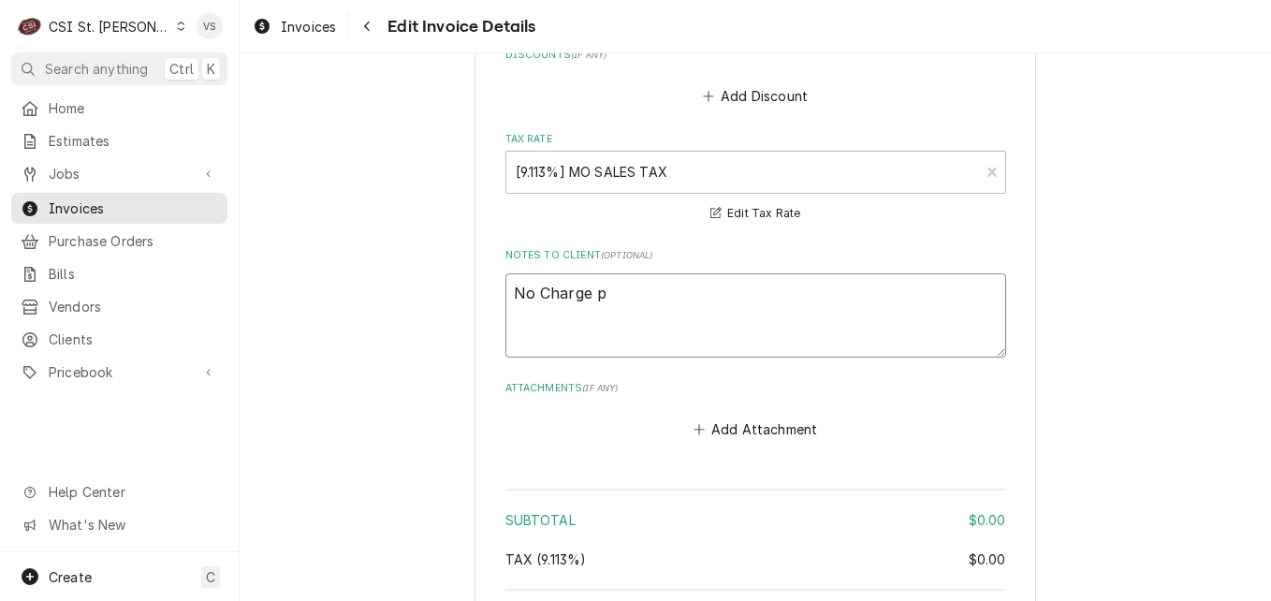
type textarea "x"
type textarea "No Charge pe"
type textarea "x"
type textarea "No Charge per"
type textarea "x"
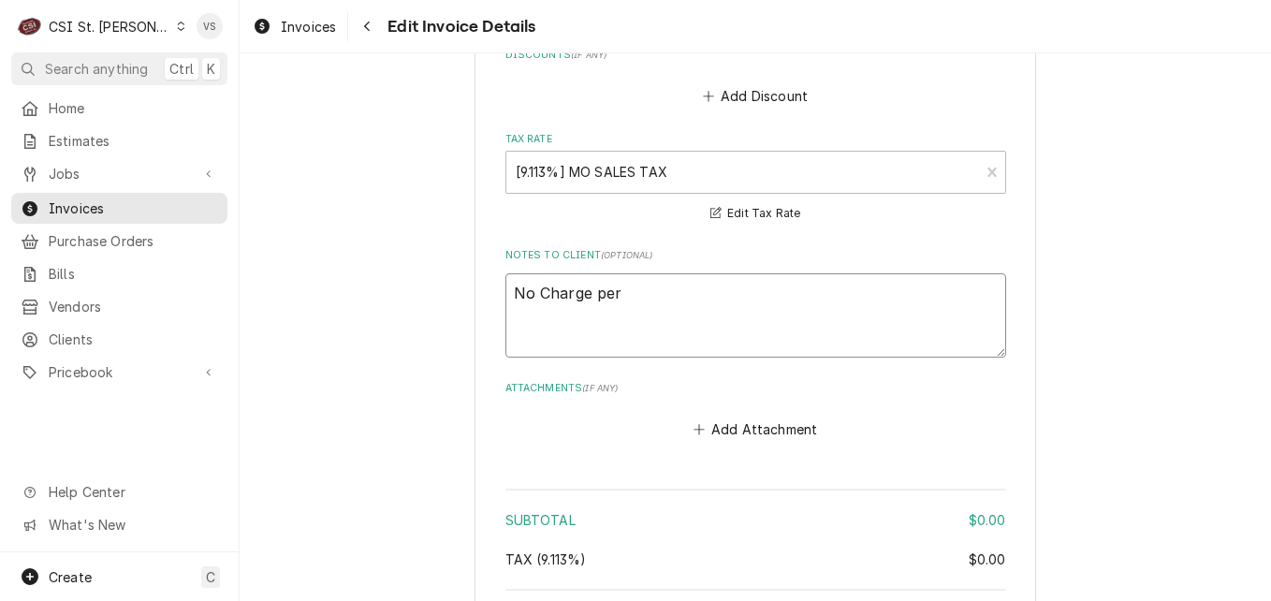
type textarea "No Charge per"
type textarea "x"
type textarea "No Charge per D"
type textarea "x"
type textarea "No Charge per Dr"
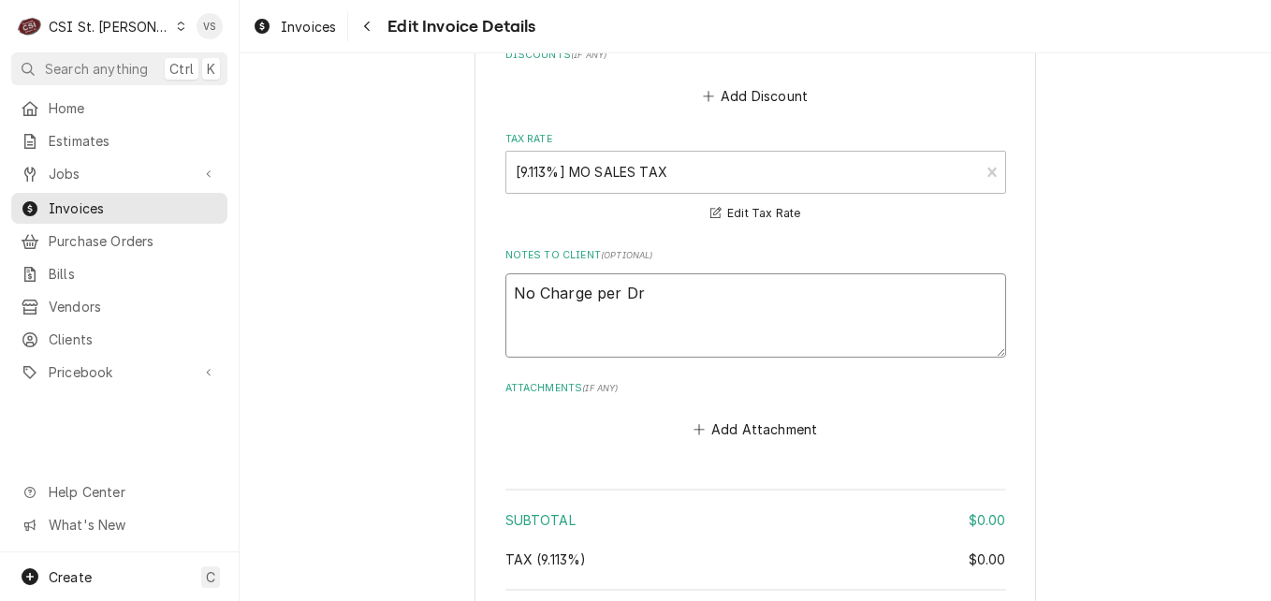
type textarea "x"
type textarea "No Charge per Dre"
type textarea "x"
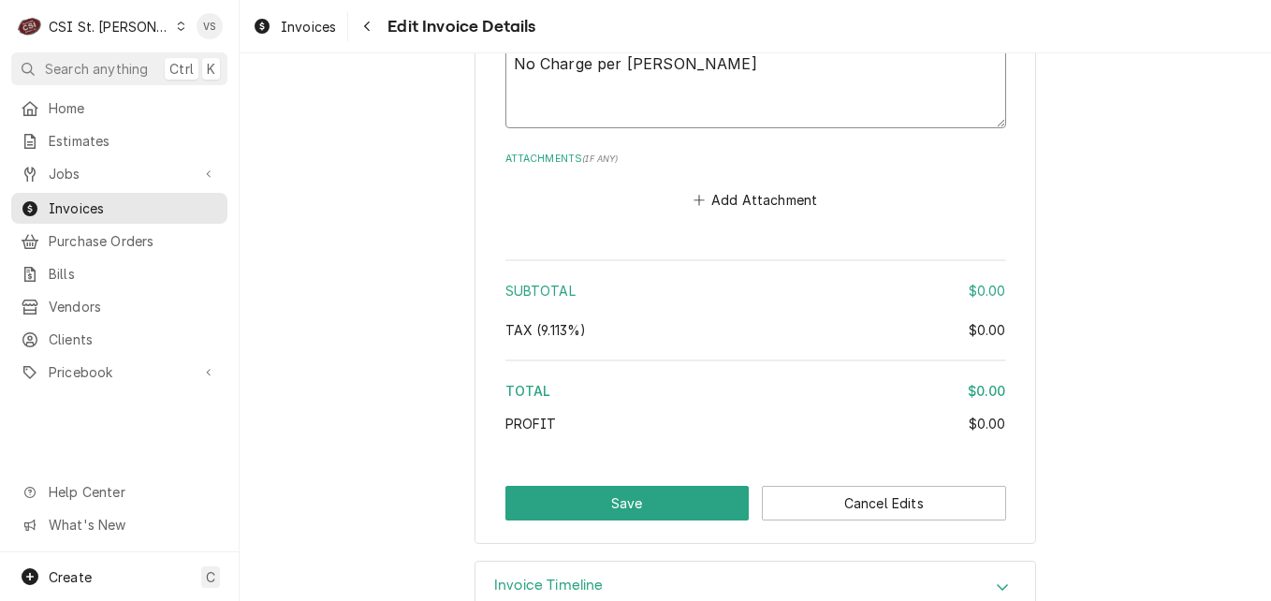
scroll to position [2852, 0]
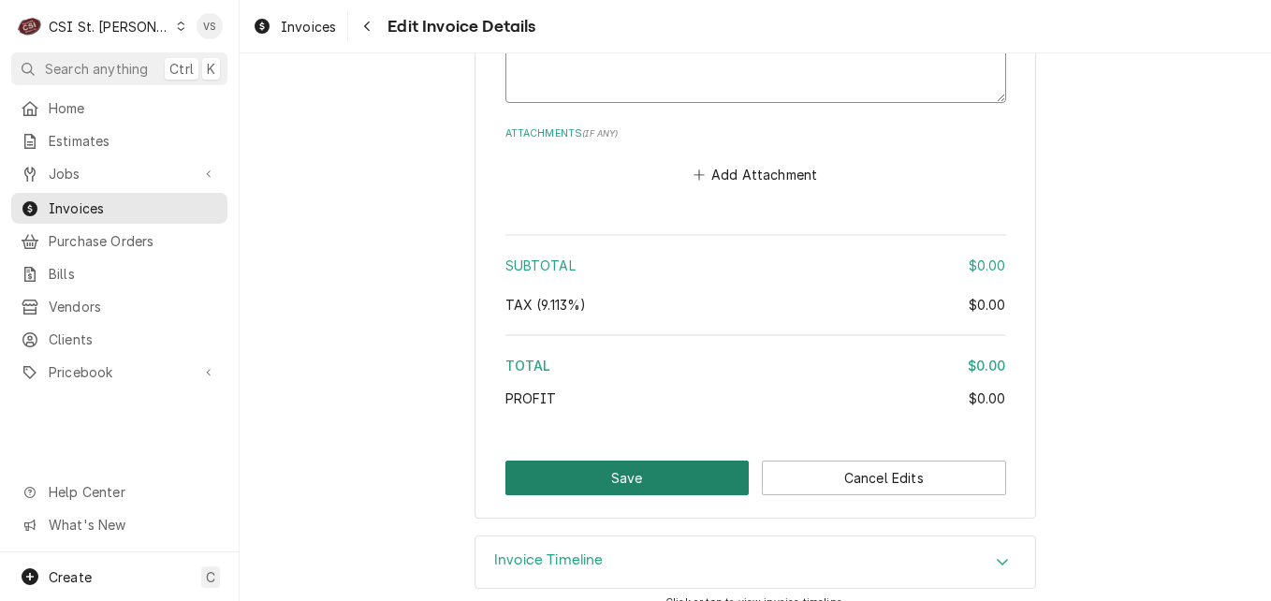
type textarea "No Charge per Drew"
click at [520, 460] on button "Save" at bounding box center [627, 477] width 244 height 35
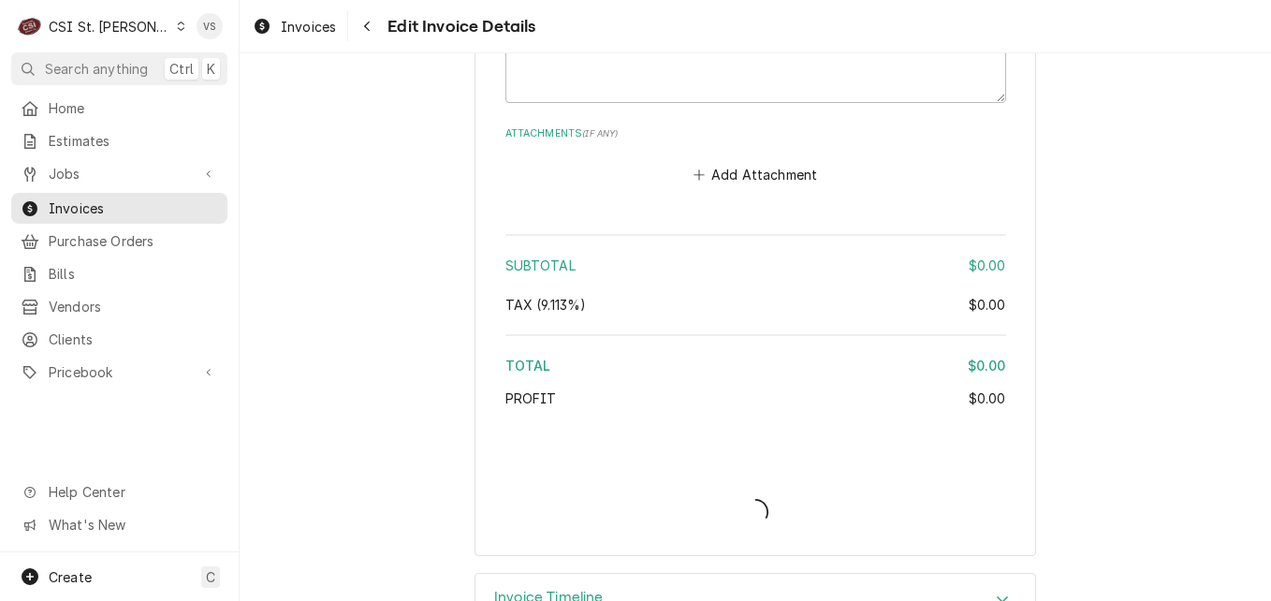
type textarea "x"
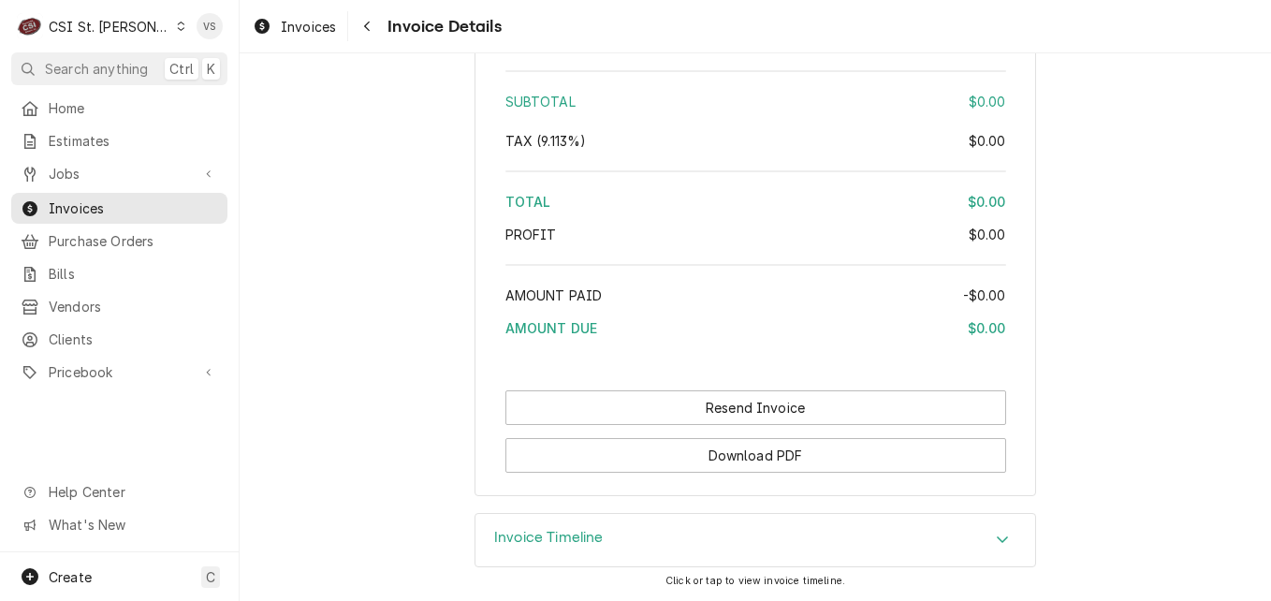
scroll to position [2925, 0]
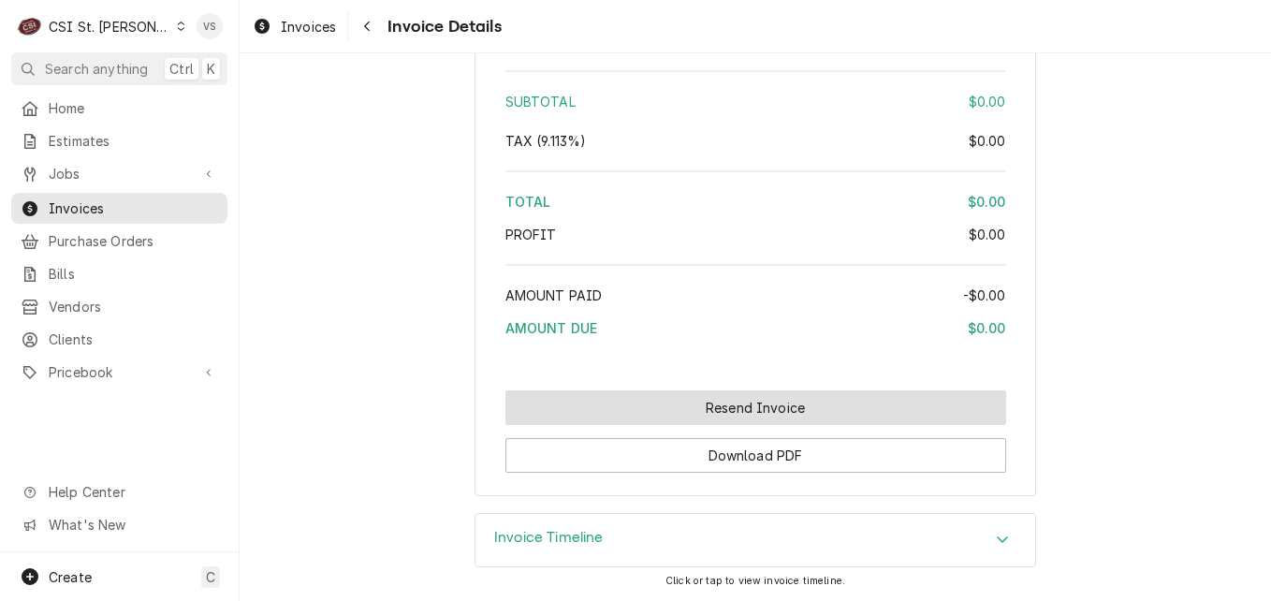
click at [679, 412] on button "Resend Invoice" at bounding box center [755, 407] width 501 height 35
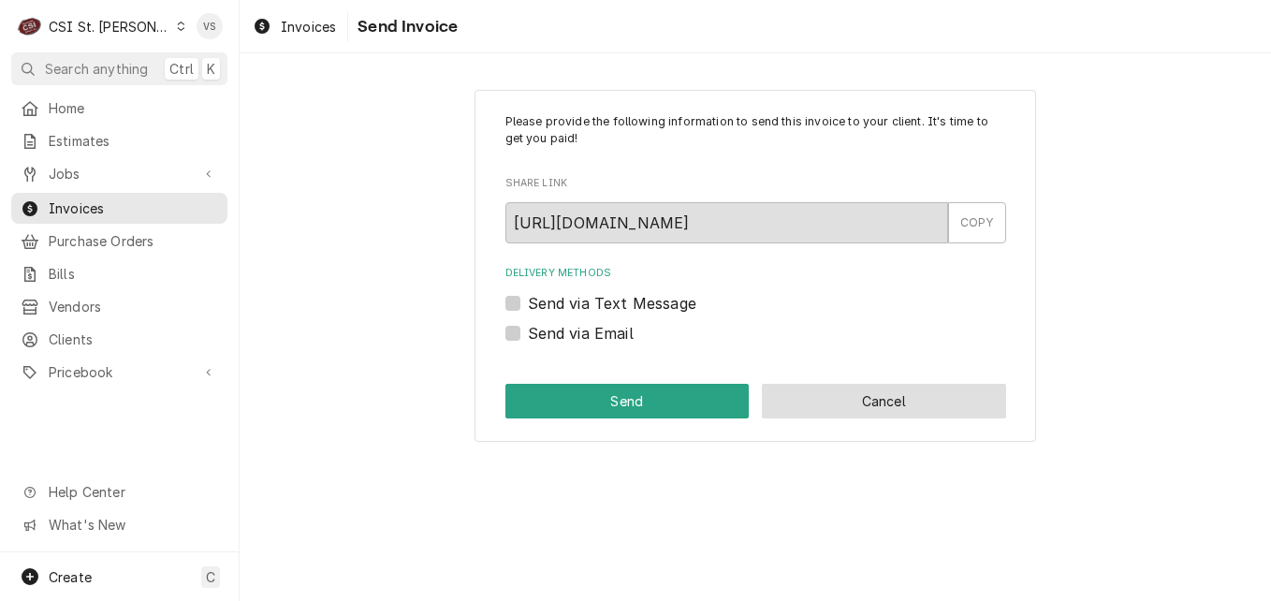
click at [882, 400] on button "Cancel" at bounding box center [884, 401] width 244 height 35
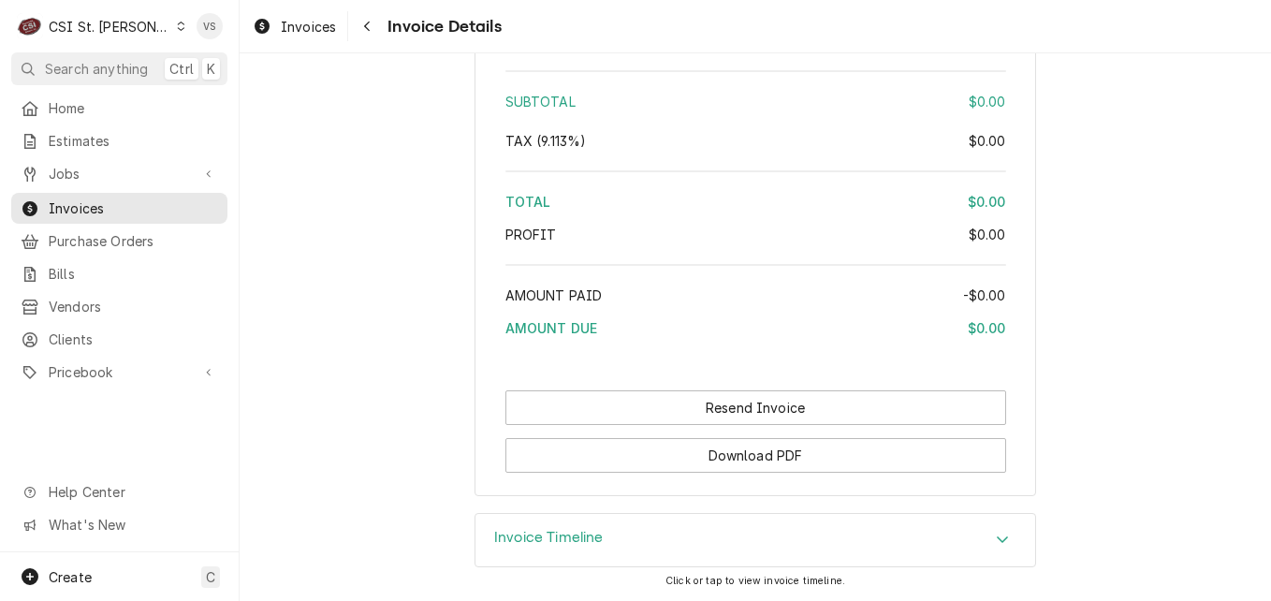
scroll to position [2922, 0]
click at [688, 305] on div "Amount Paid" at bounding box center [734, 295] width 458 height 20
click at [124, 205] on span "Invoices" at bounding box center [133, 208] width 169 height 20
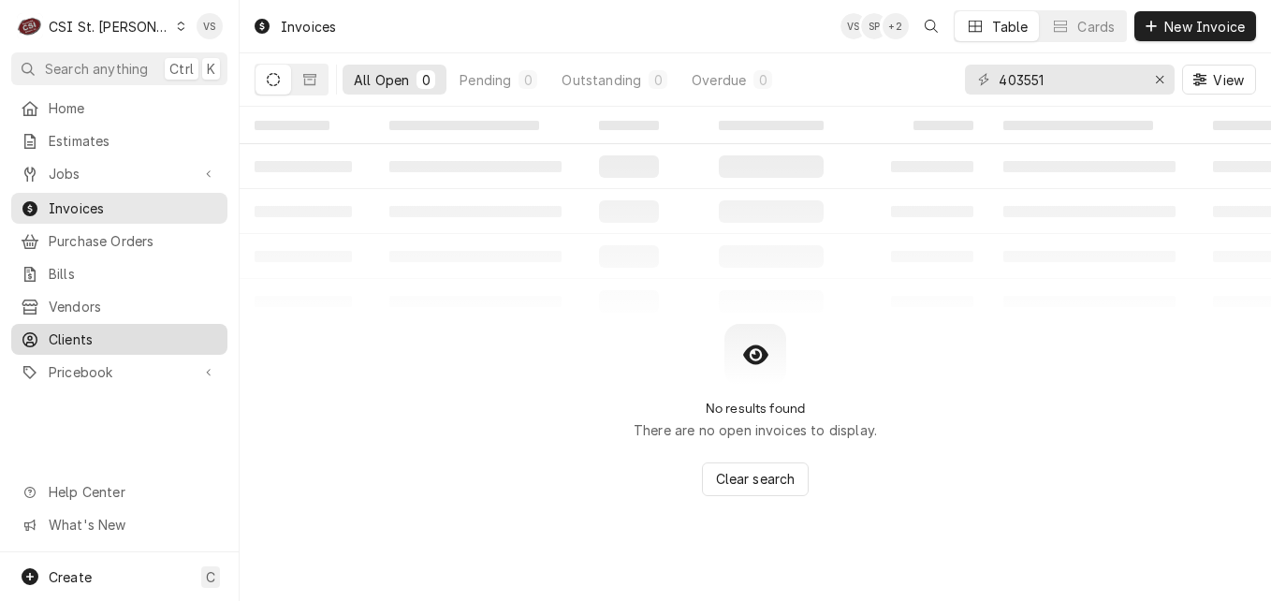
click at [86, 329] on span "Clients" at bounding box center [133, 339] width 169 height 20
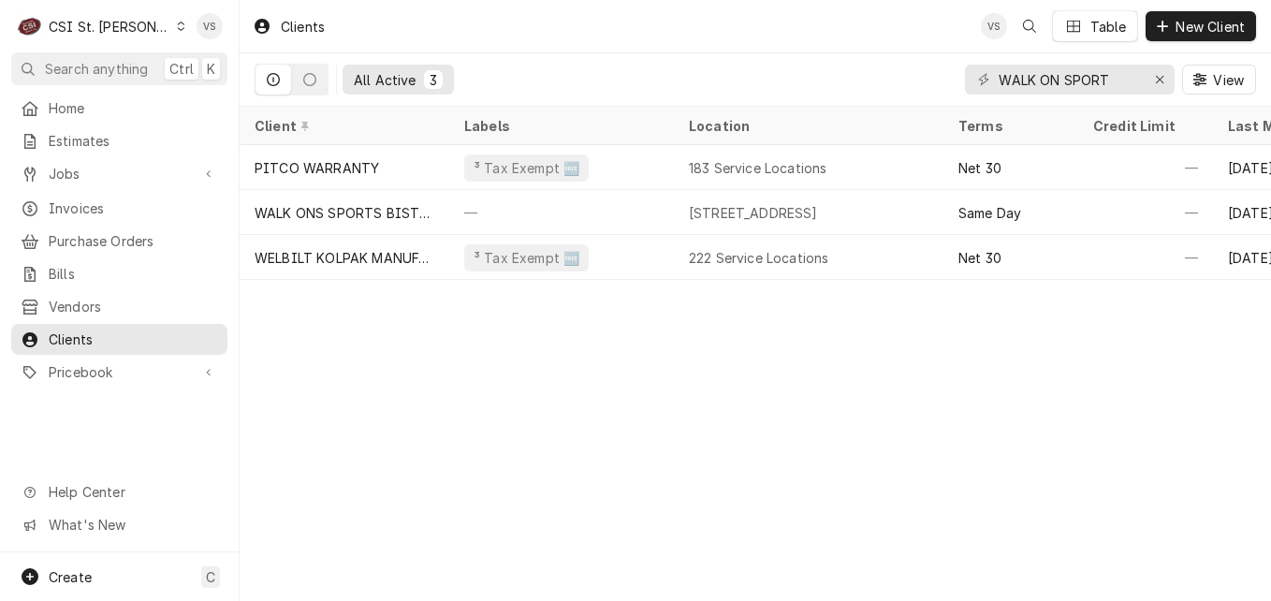
click at [177, 30] on icon "Dynamic Content Wrapper" at bounding box center [181, 26] width 8 height 9
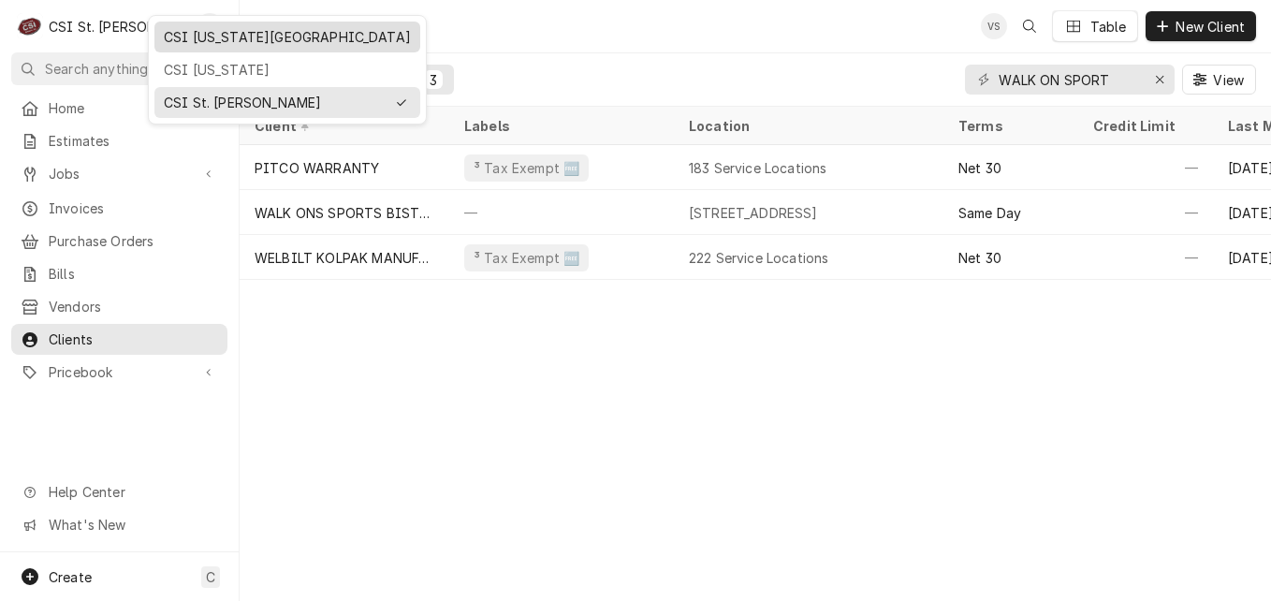
click at [183, 46] on div "CSI [US_STATE][GEOGRAPHIC_DATA]" at bounding box center [287, 36] width 258 height 23
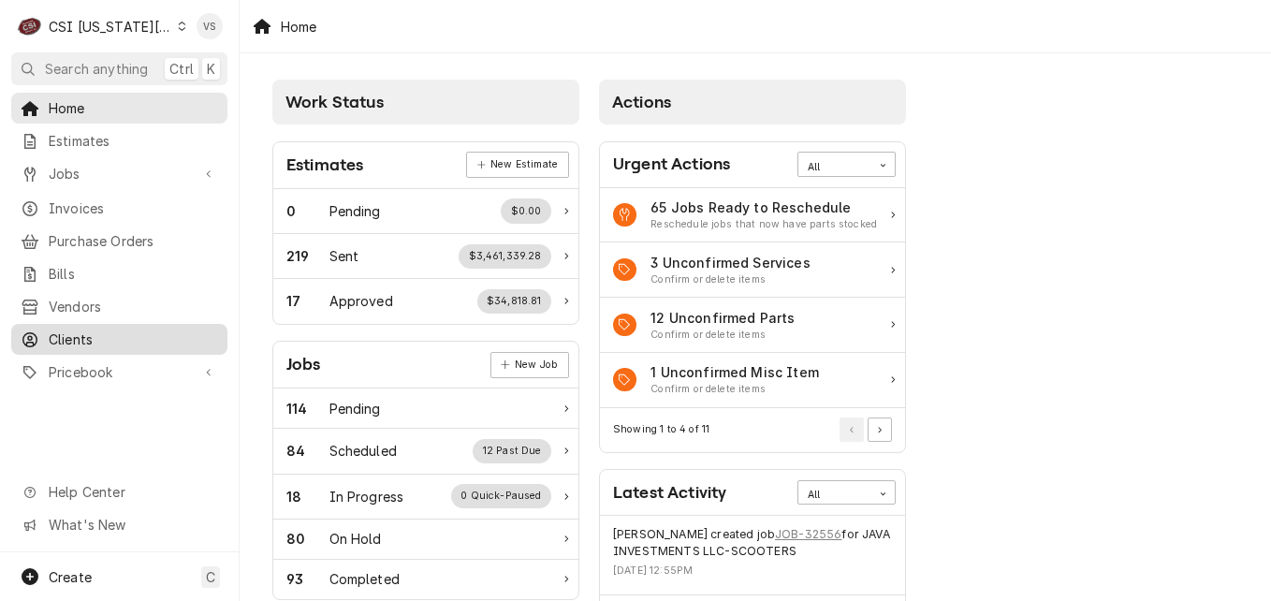
click at [81, 329] on span "Clients" at bounding box center [133, 339] width 169 height 20
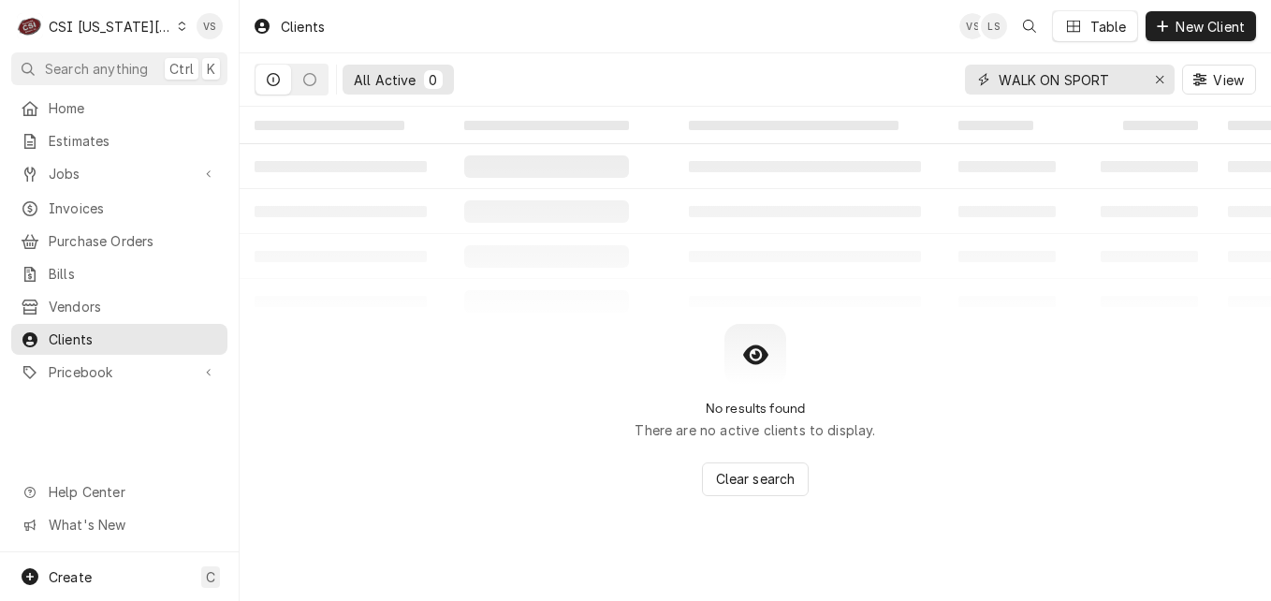
click at [984, 87] on div "WALK ON SPORT" at bounding box center [1070, 80] width 210 height 30
type input "6"
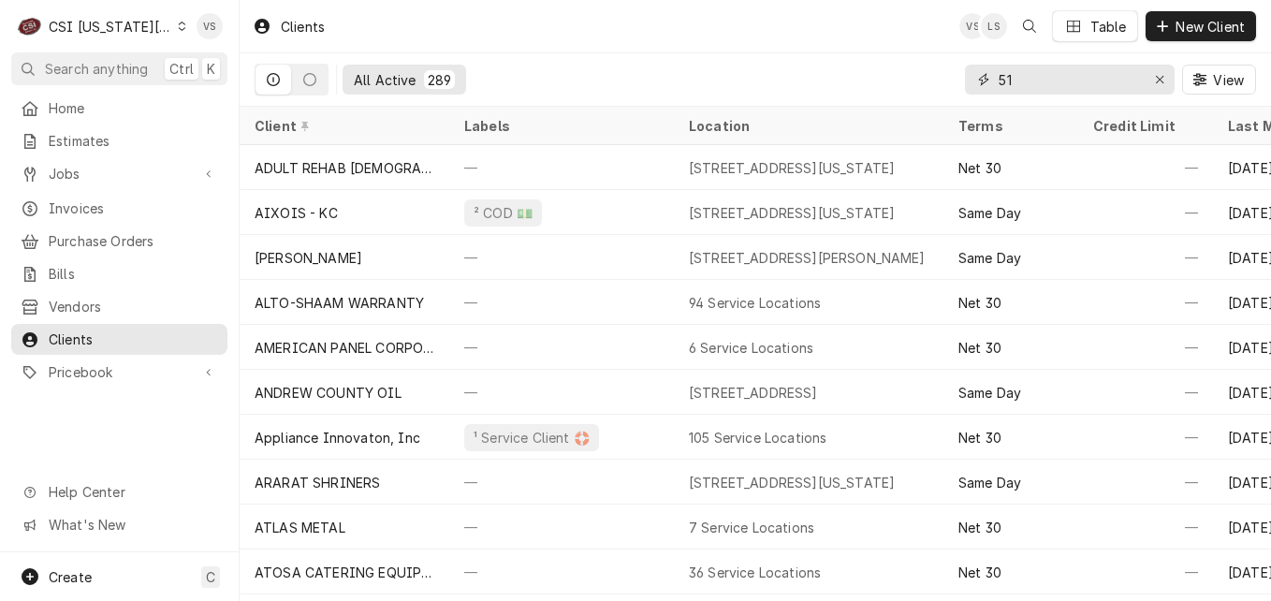
click at [999, 78] on input "51" at bounding box center [1069, 80] width 140 height 30
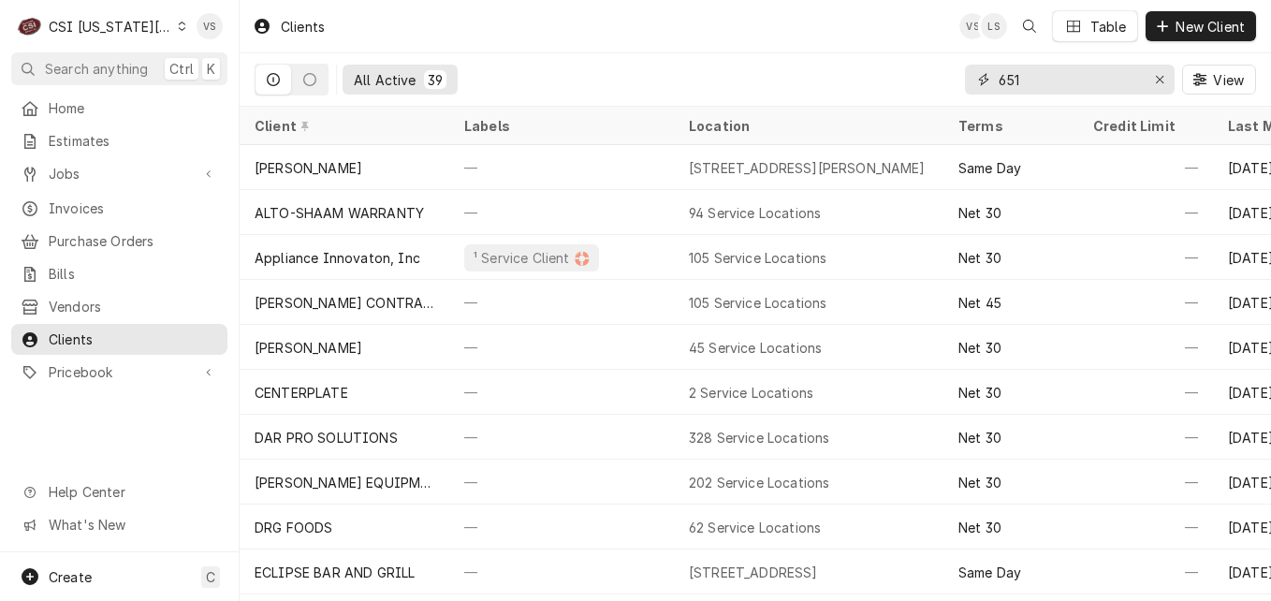
click at [1047, 85] on input "651" at bounding box center [1069, 80] width 140 height 30
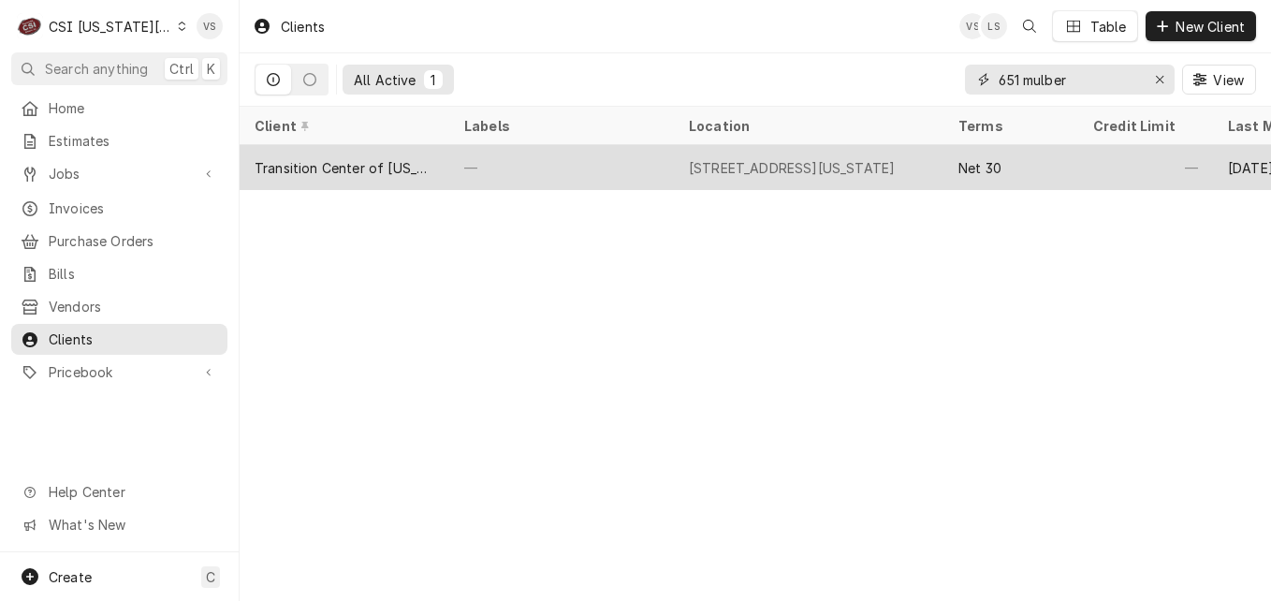
type input "651 mulber"
click at [481, 163] on div "—" at bounding box center [561, 167] width 225 height 45
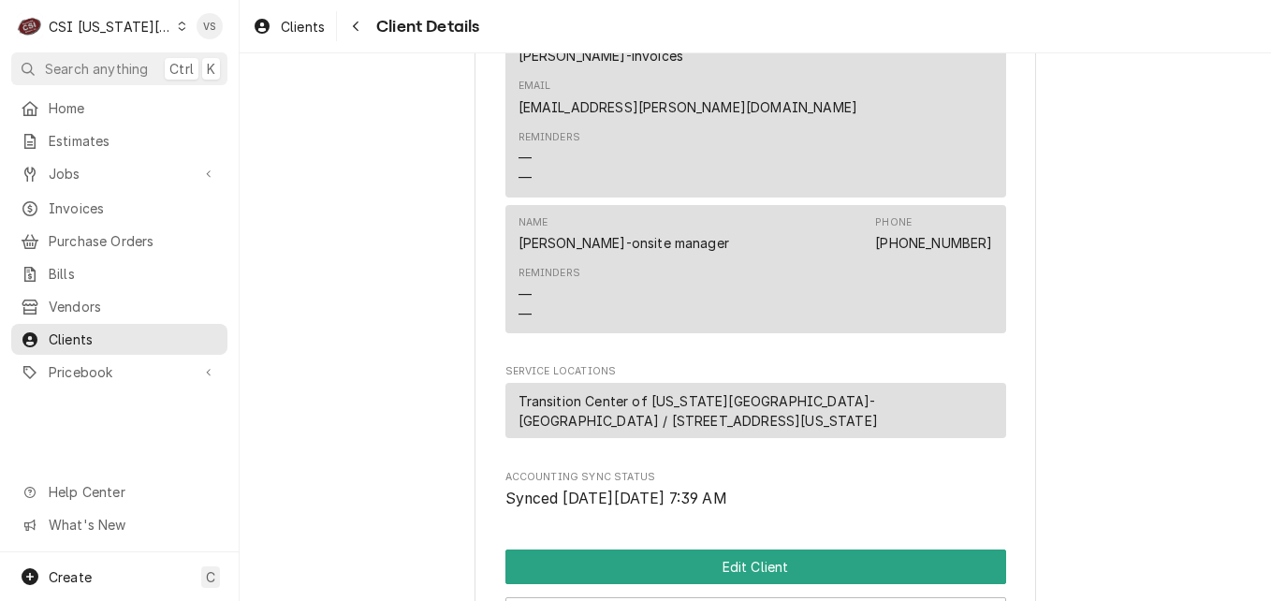
scroll to position [749, 0]
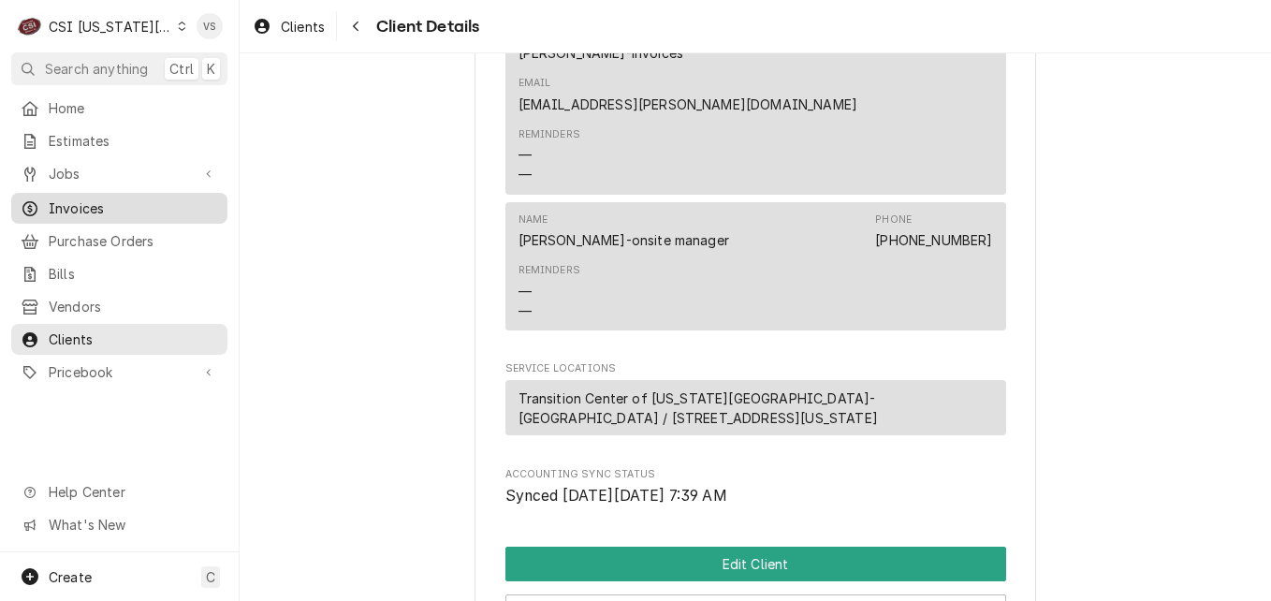
click at [100, 200] on span "Invoices" at bounding box center [133, 208] width 169 height 20
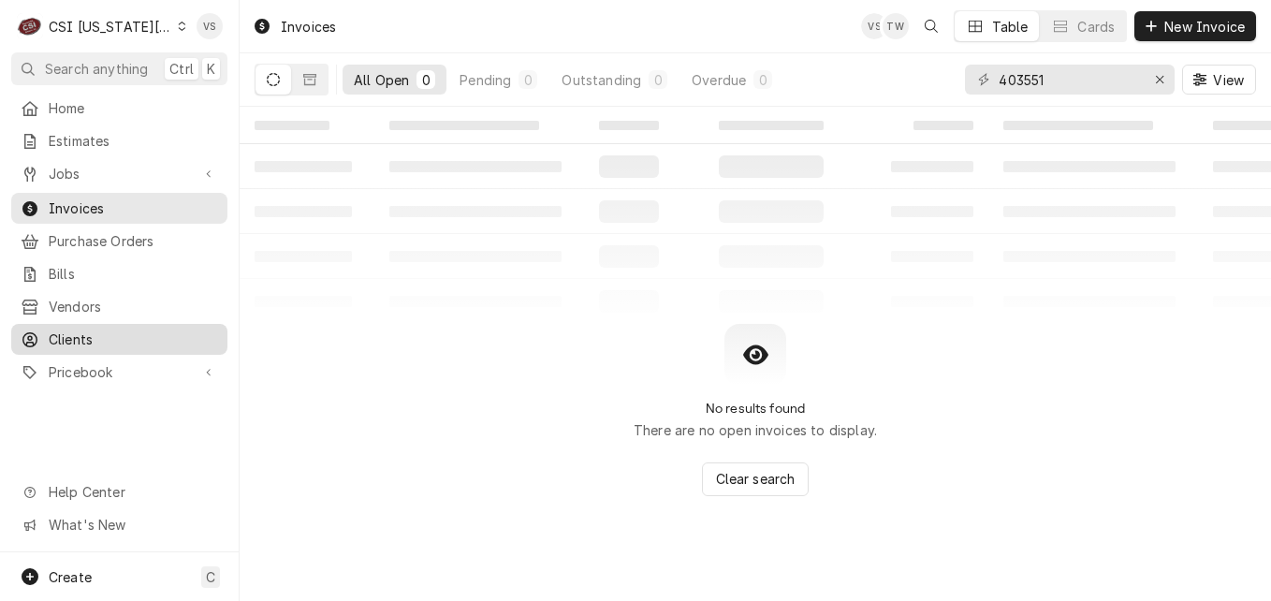
click at [74, 329] on span "Clients" at bounding box center [133, 339] width 169 height 20
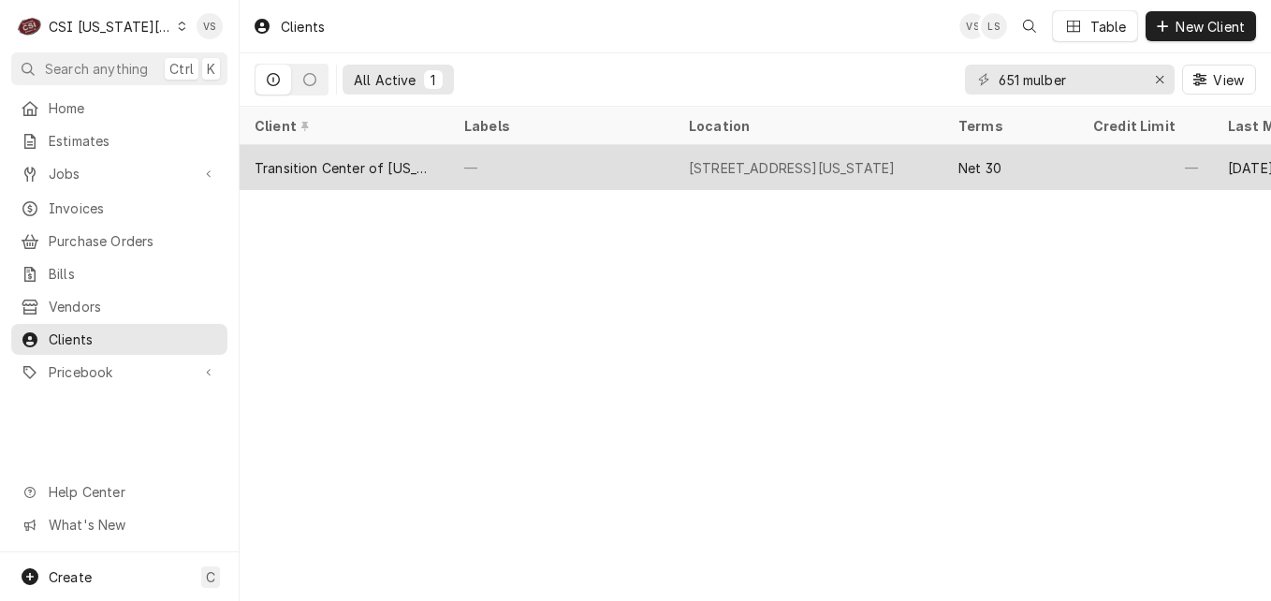
click at [500, 162] on div "—" at bounding box center [561, 167] width 225 height 45
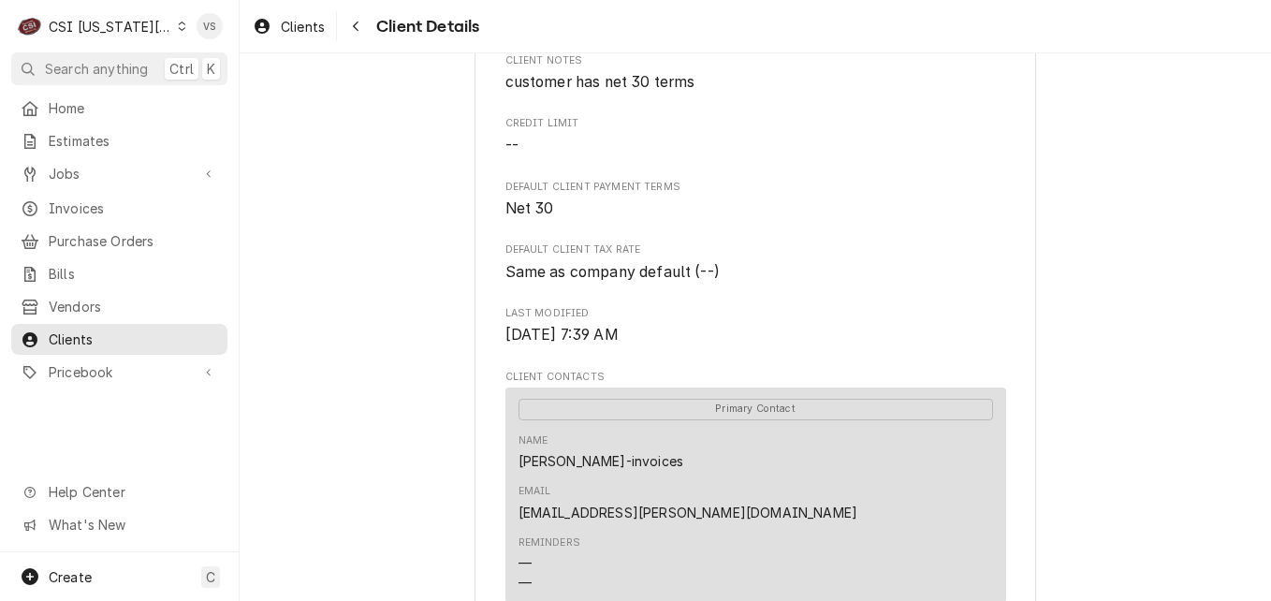
scroll to position [339, 0]
